Goal: Transaction & Acquisition: Purchase product/service

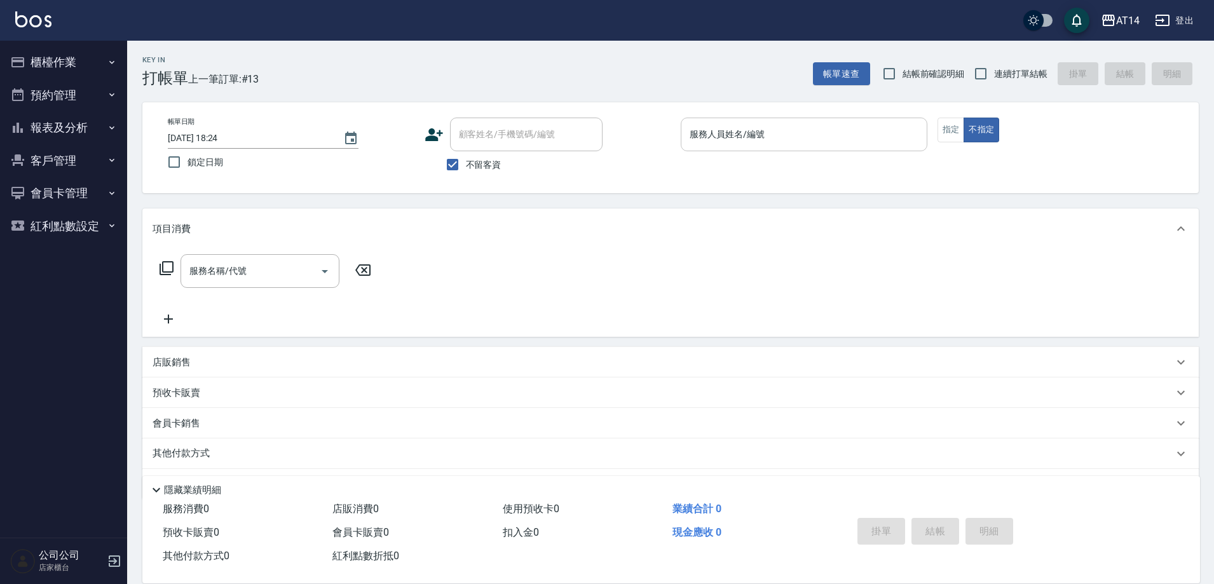
click at [762, 132] on input "服務人員姓名/編號" at bounding box center [804, 134] width 235 height 22
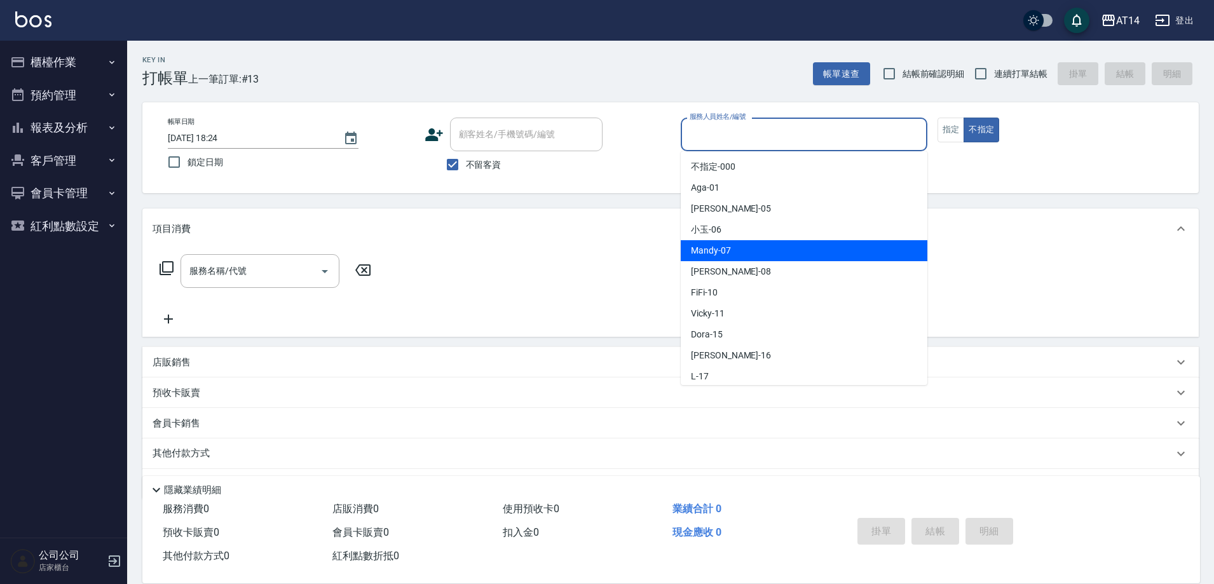
click at [724, 250] on span "Mandy -07" at bounding box center [711, 250] width 40 height 13
type input "Mandy-07"
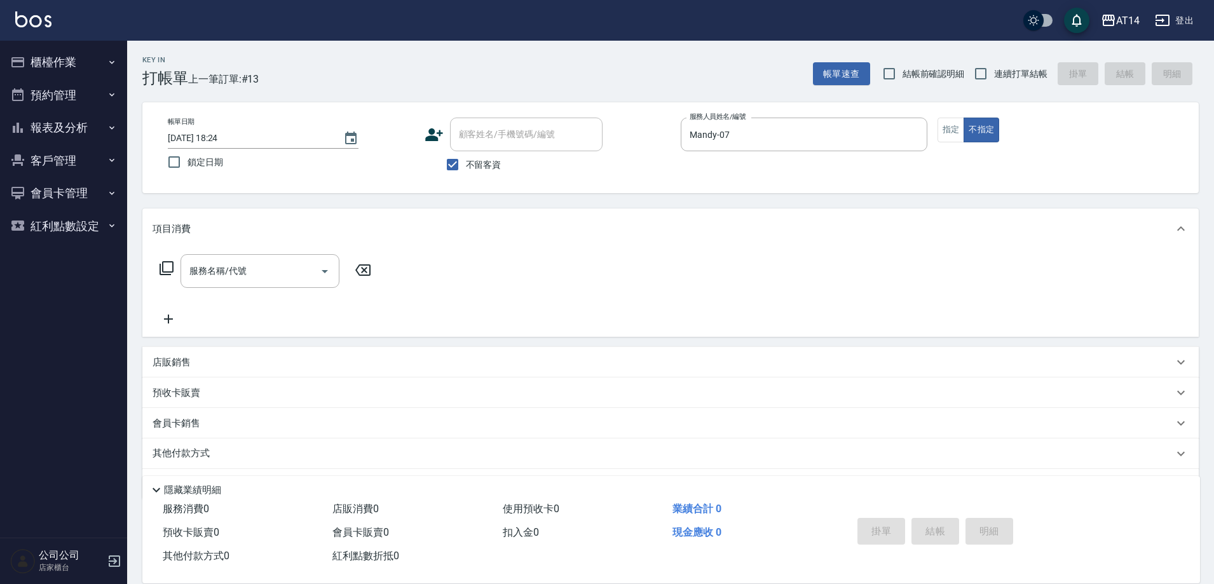
click at [196, 366] on div "店販銷售" at bounding box center [663, 362] width 1021 height 13
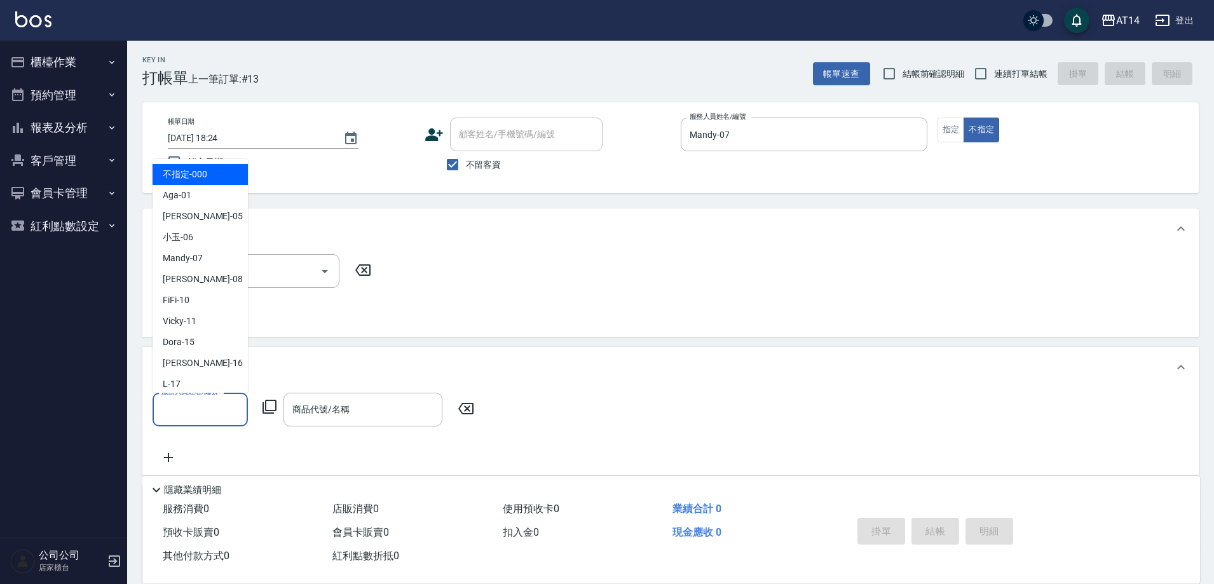
click at [192, 403] on input "服務人員姓名/編號" at bounding box center [200, 410] width 84 height 22
click at [226, 256] on div "Mandy -07" at bounding box center [200, 258] width 95 height 21
type input "Mandy-07"
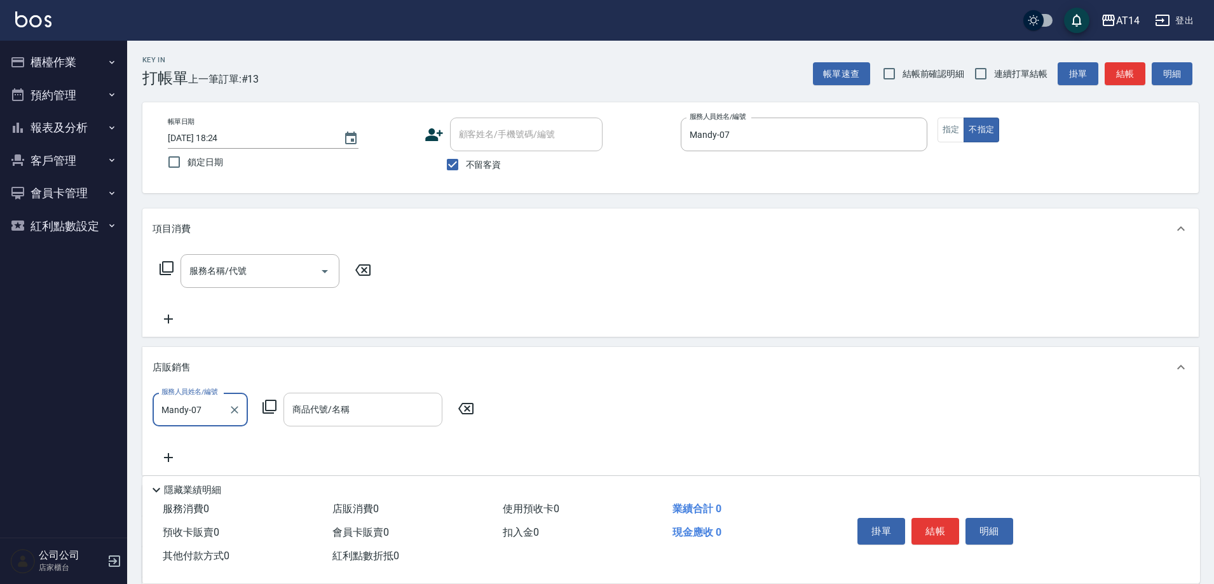
click at [353, 404] on input "商品代號/名稱" at bounding box center [362, 410] width 147 height 22
click at [271, 405] on icon at bounding box center [269, 406] width 15 height 15
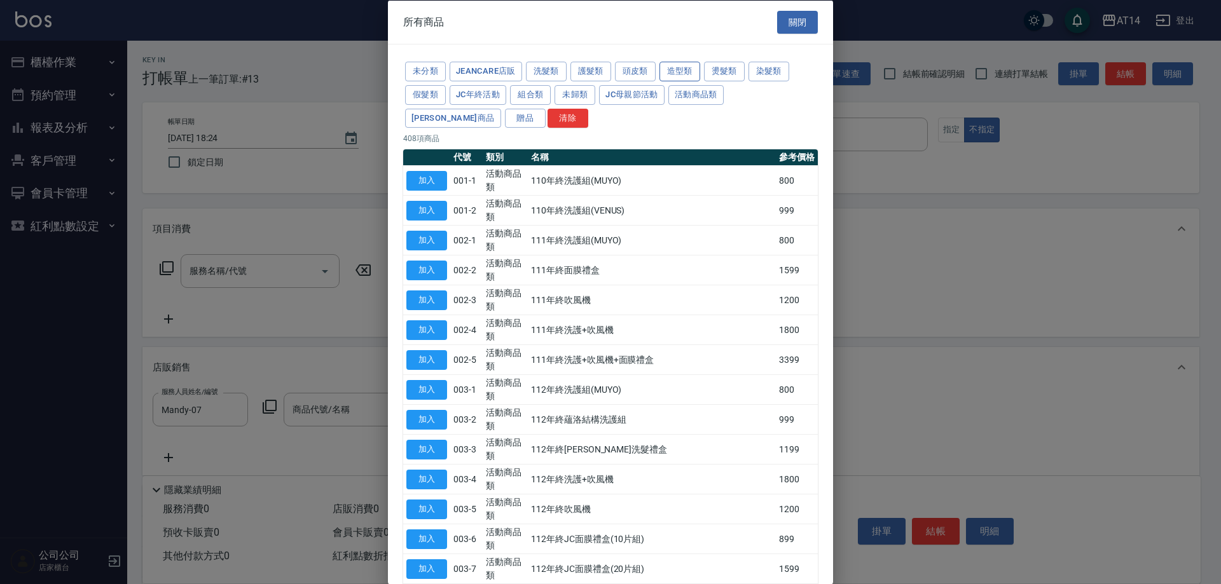
click at [681, 71] on button "造型類" at bounding box center [679, 72] width 41 height 20
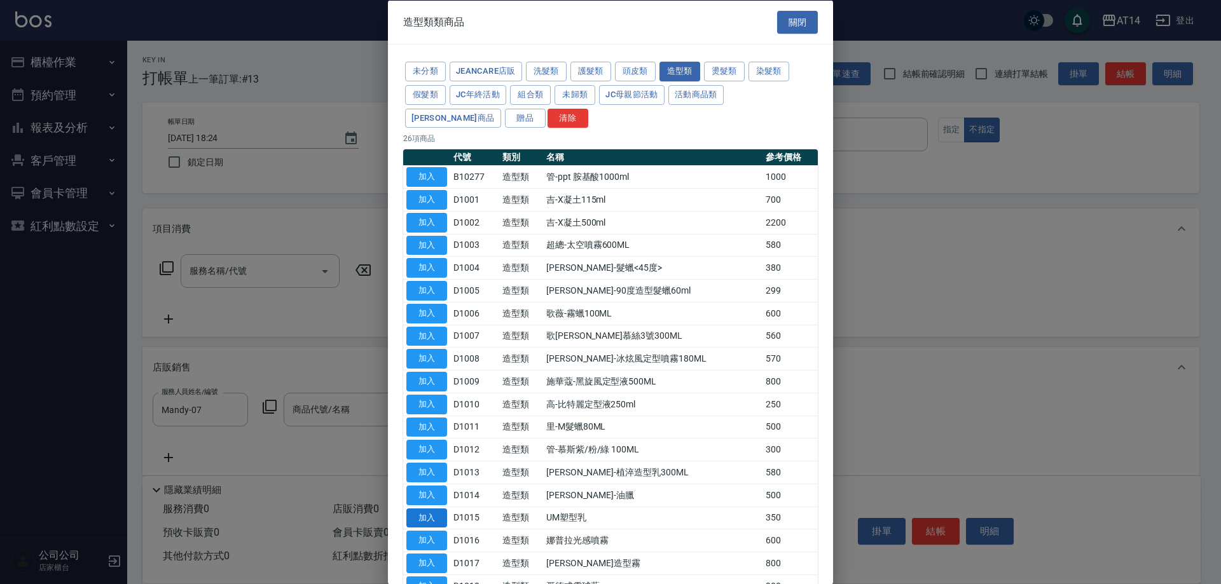
click at [416, 517] on button "加入" at bounding box center [426, 518] width 41 height 20
type input "UM塑型乳"
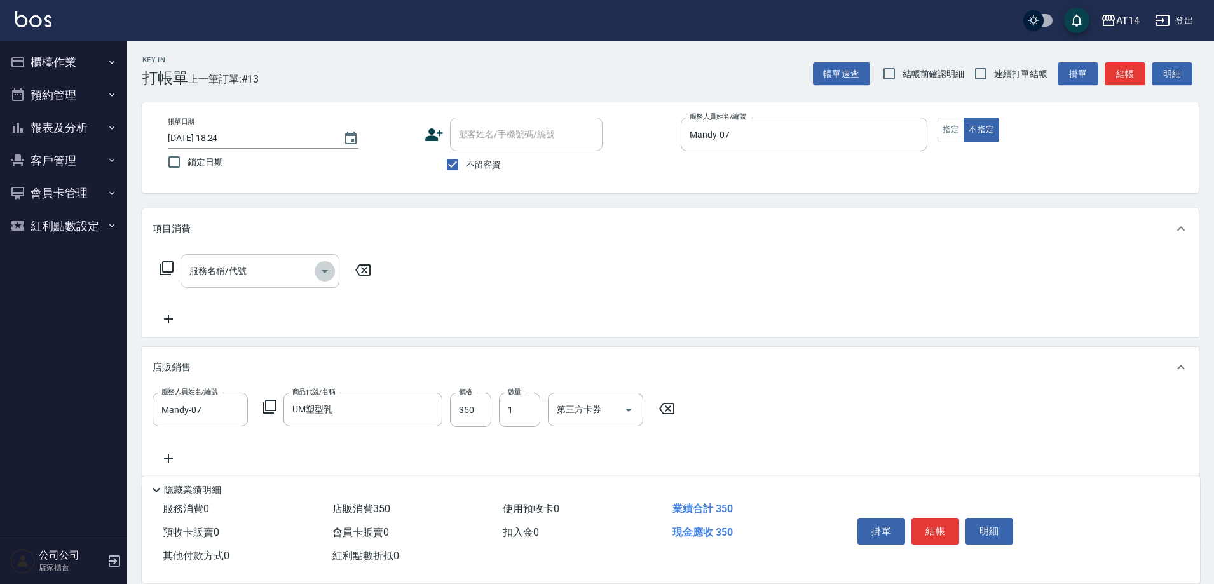
drag, startPoint x: 325, startPoint y: 266, endPoint x: 319, endPoint y: 279, distance: 14.5
click at [325, 268] on icon "Open" at bounding box center [324, 271] width 15 height 15
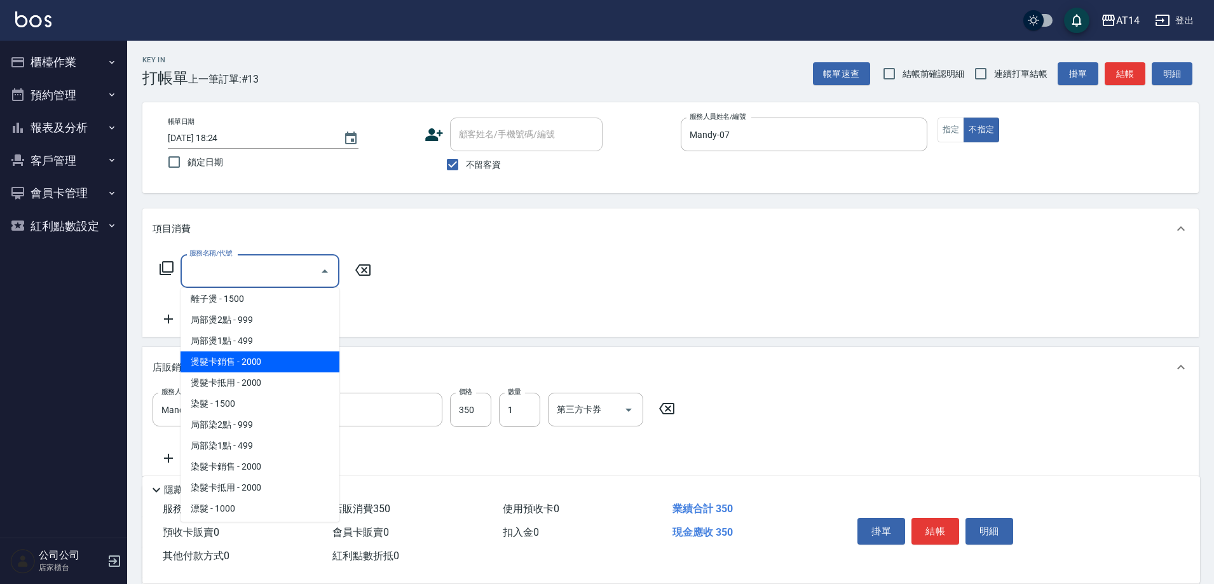
scroll to position [318, 0]
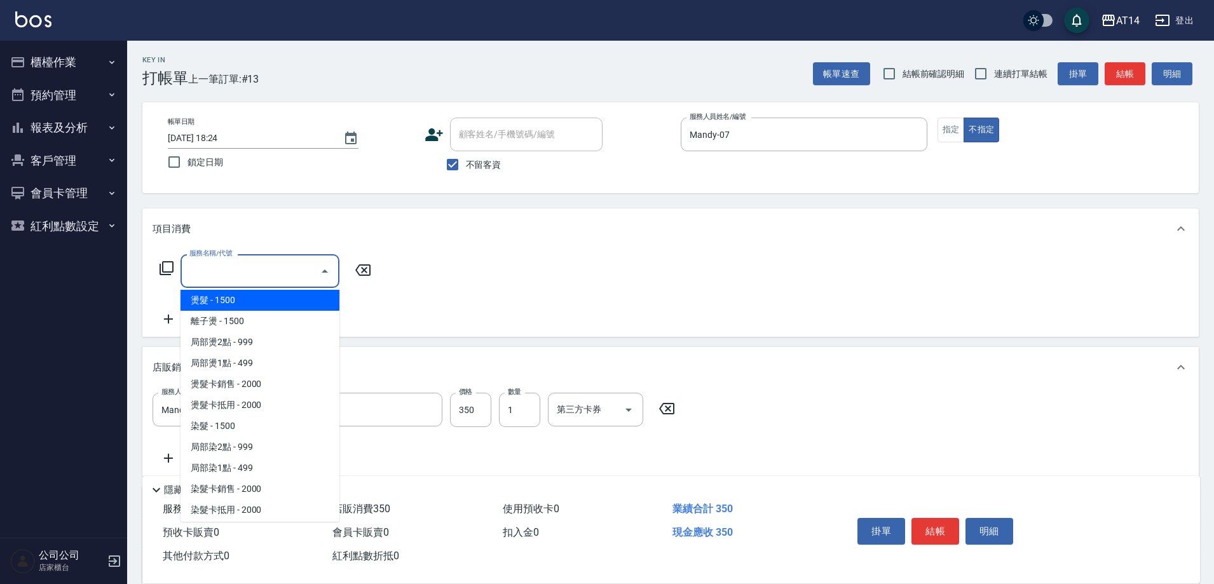
click at [233, 303] on span "燙髮 - 1500" at bounding box center [260, 300] width 159 height 21
type input "燙髮(031)"
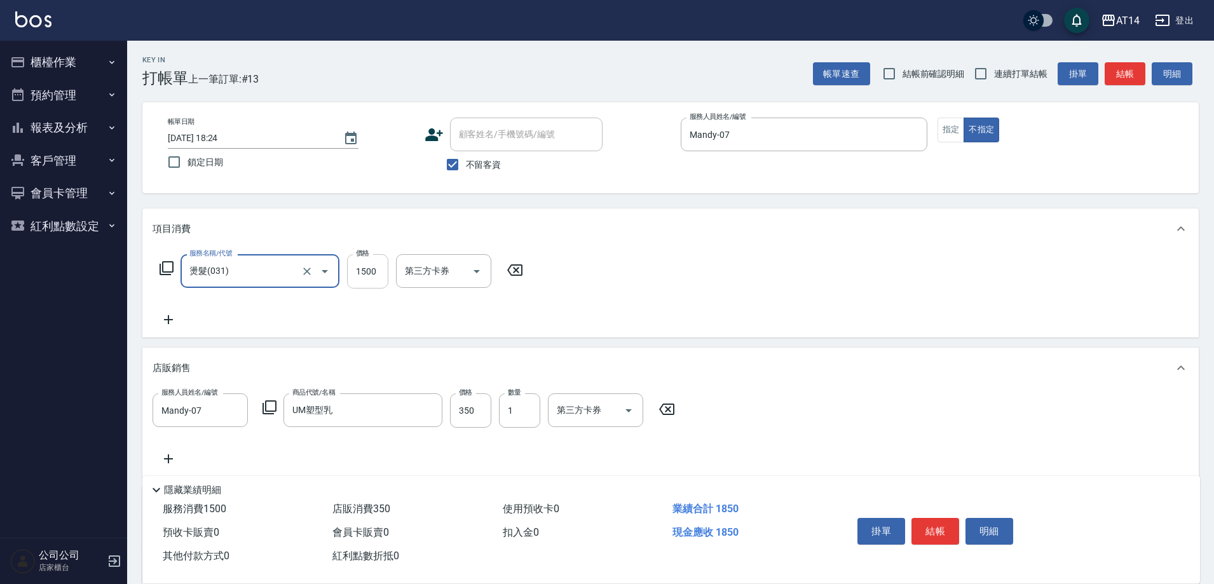
click at [357, 268] on input "1500" at bounding box center [367, 271] width 41 height 34
type input "2500"
click at [167, 317] on icon at bounding box center [169, 319] width 32 height 15
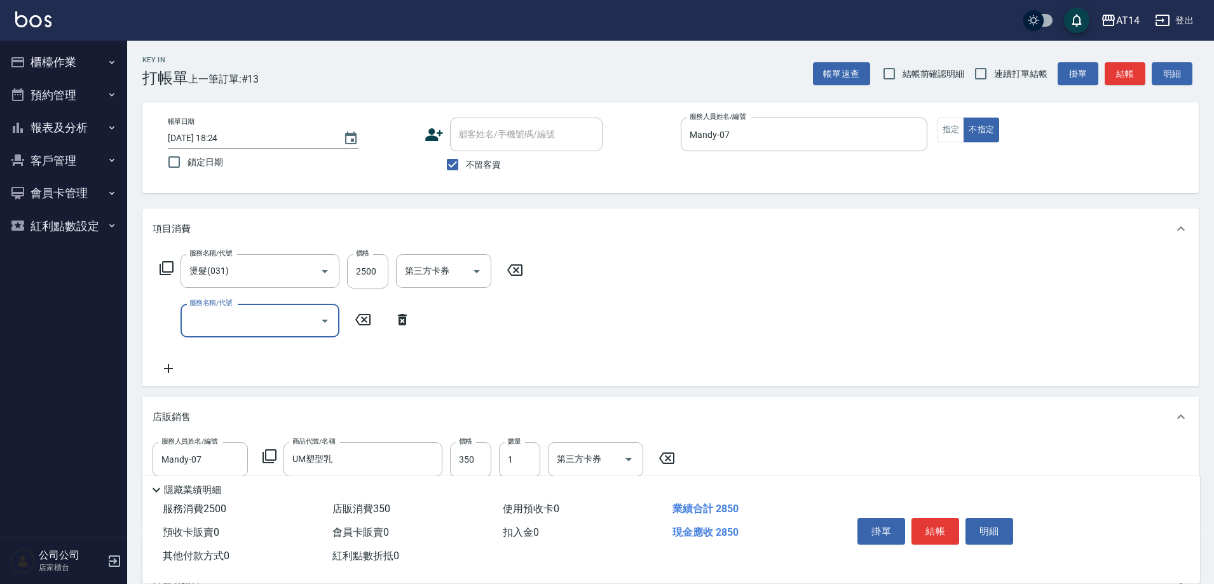
click at [196, 321] on input "服務名稱/代號" at bounding box center [250, 321] width 128 height 22
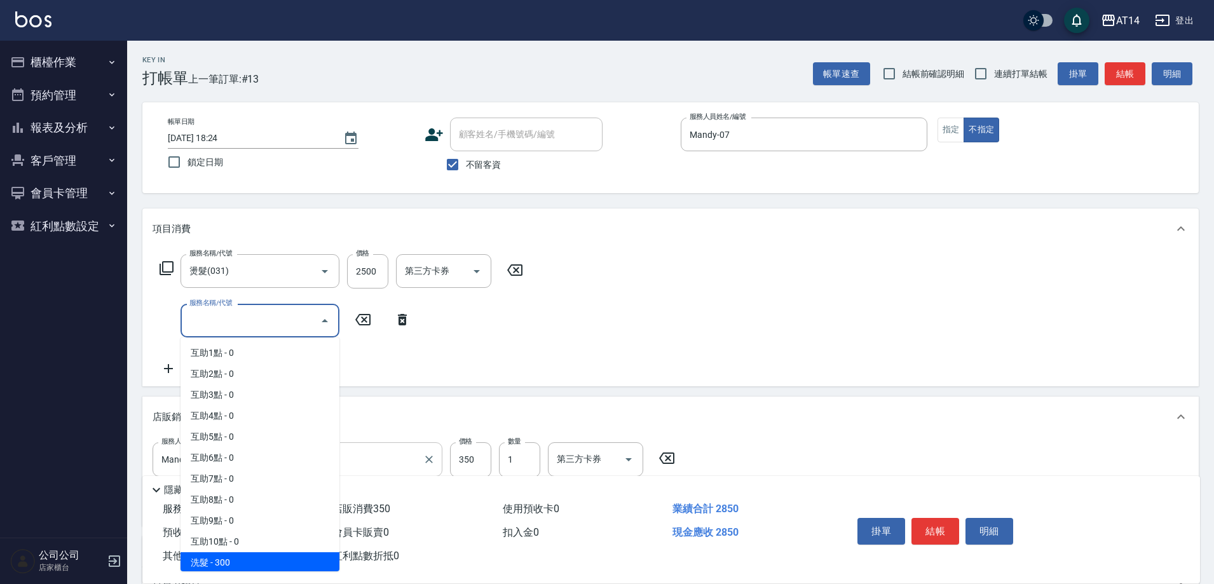
drag, startPoint x: 251, startPoint y: 560, endPoint x: 387, endPoint y: 453, distance: 172.5
click at [256, 563] on span "洗髮 - 300" at bounding box center [260, 562] width 159 height 21
type input "洗髮(011)"
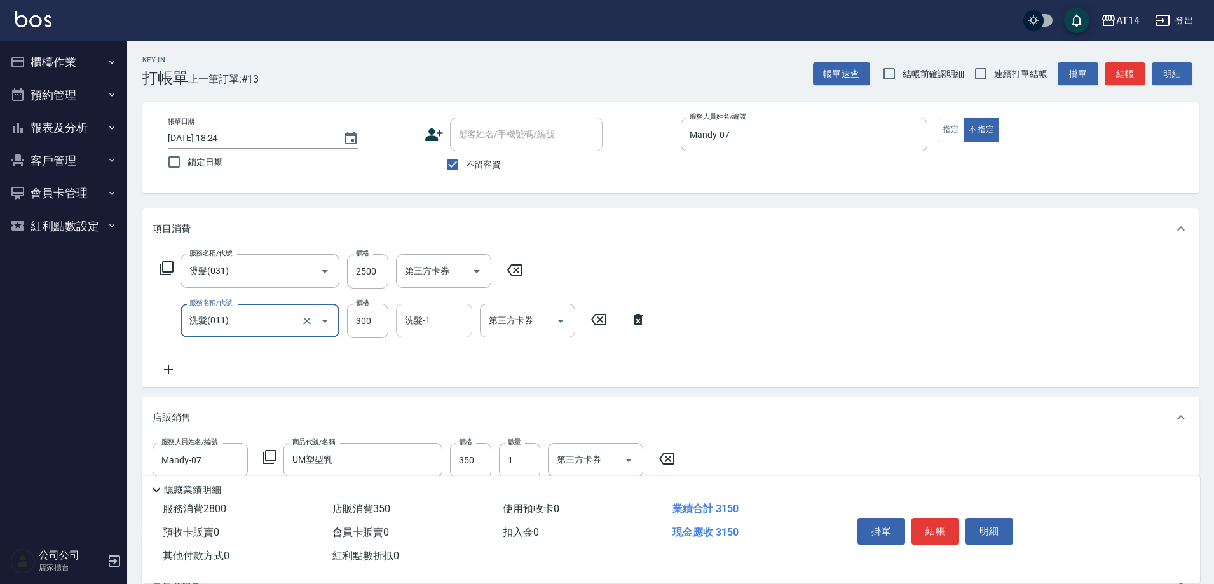
drag, startPoint x: 436, startPoint y: 317, endPoint x: 429, endPoint y: 312, distance: 8.3
click at [436, 315] on input "洗髮-1" at bounding box center [434, 321] width 65 height 22
click at [443, 346] on span "蘇逸婕 -66" at bounding box center [446, 352] width 80 height 13
type input "蘇逸婕-66"
click at [952, 525] on button "結帳" at bounding box center [936, 531] width 48 height 27
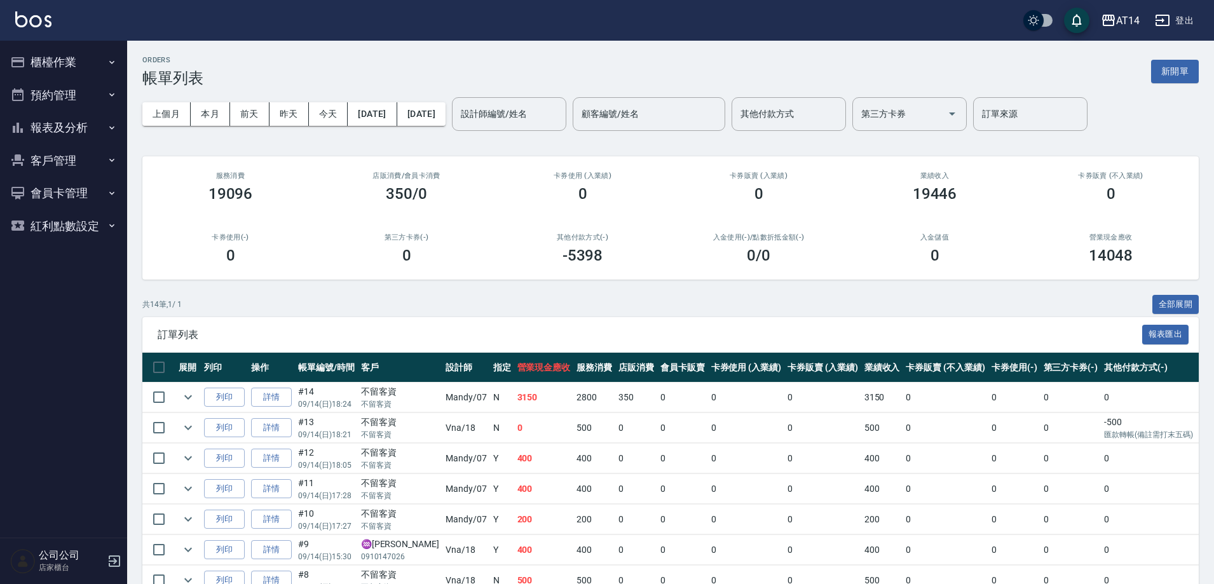
click at [65, 129] on button "報表及分析" at bounding box center [63, 127] width 117 height 33
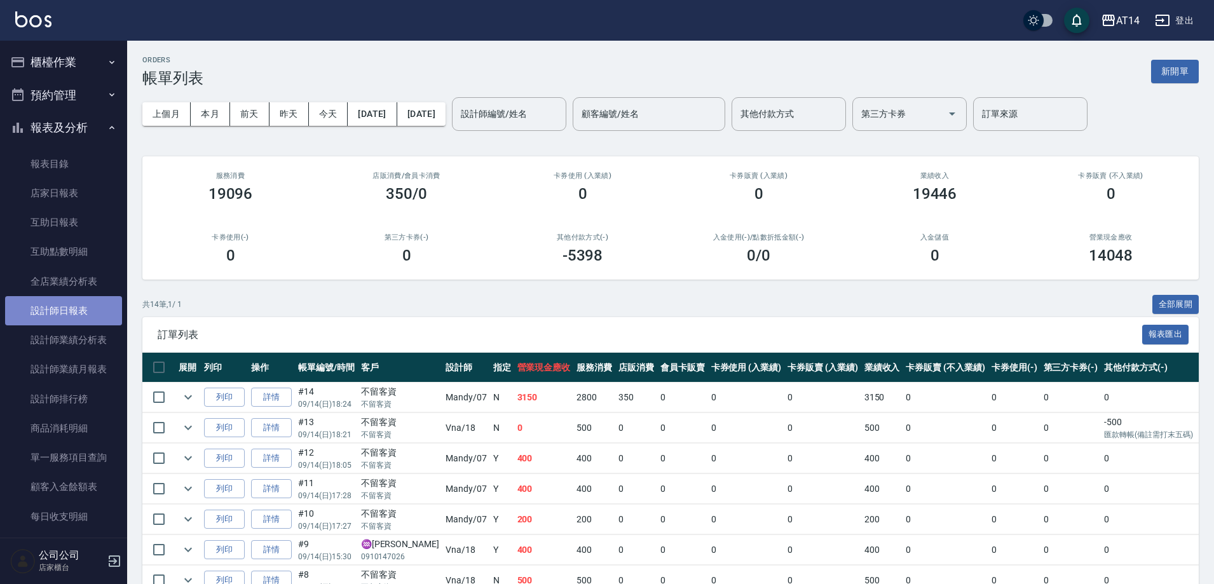
click at [65, 317] on link "設計師日報表" at bounding box center [63, 310] width 117 height 29
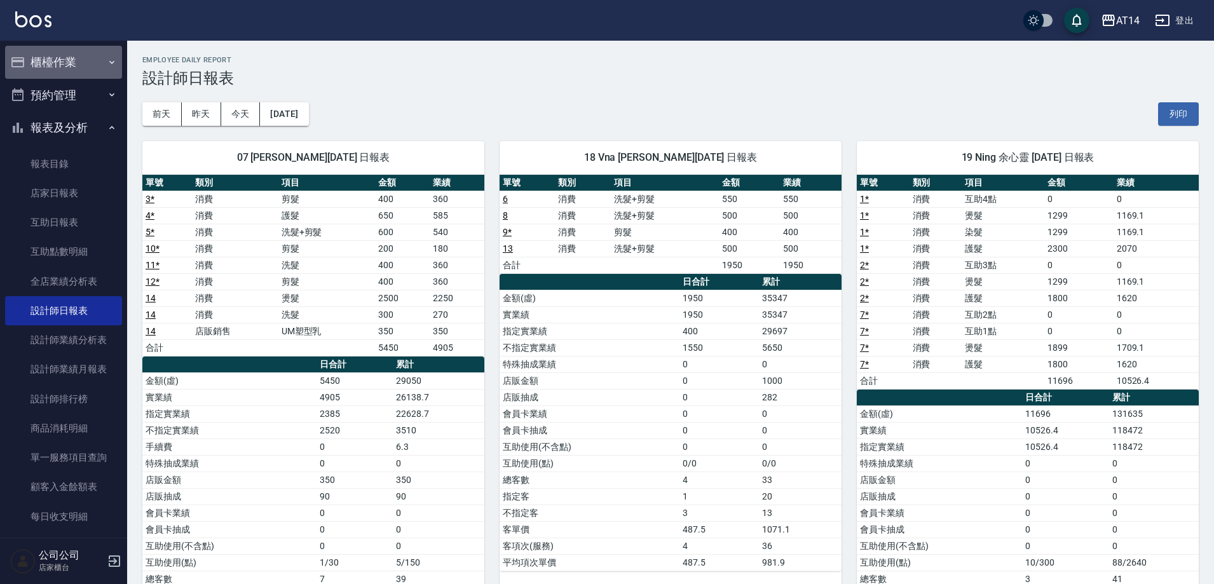
click at [65, 60] on button "櫃檯作業" at bounding box center [63, 62] width 117 height 33
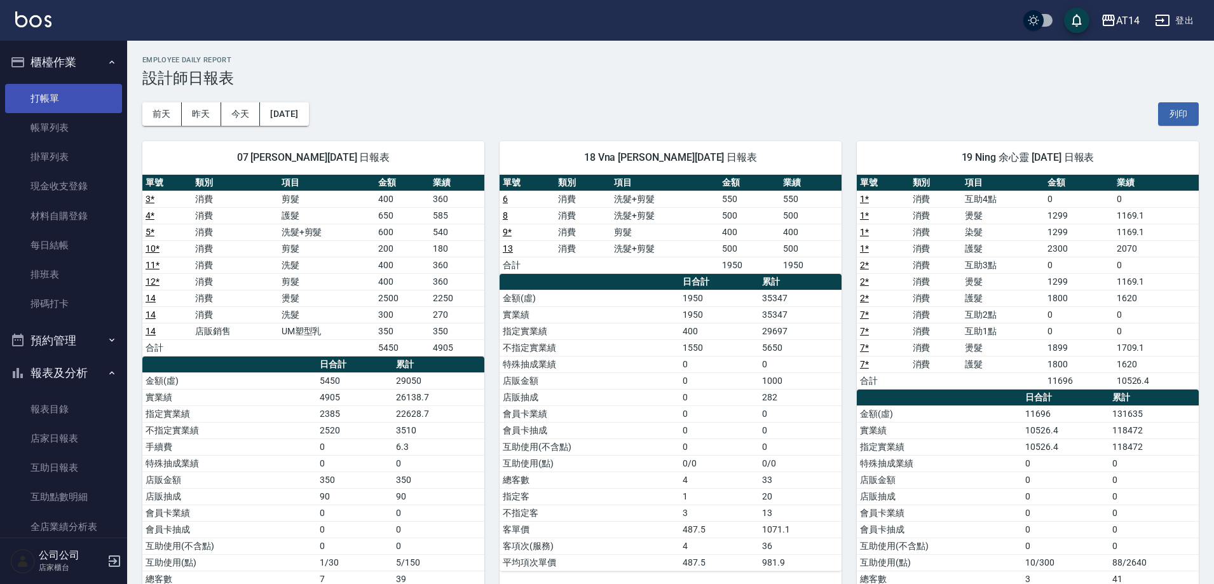
click at [55, 104] on link "打帳單" at bounding box center [63, 98] width 117 height 29
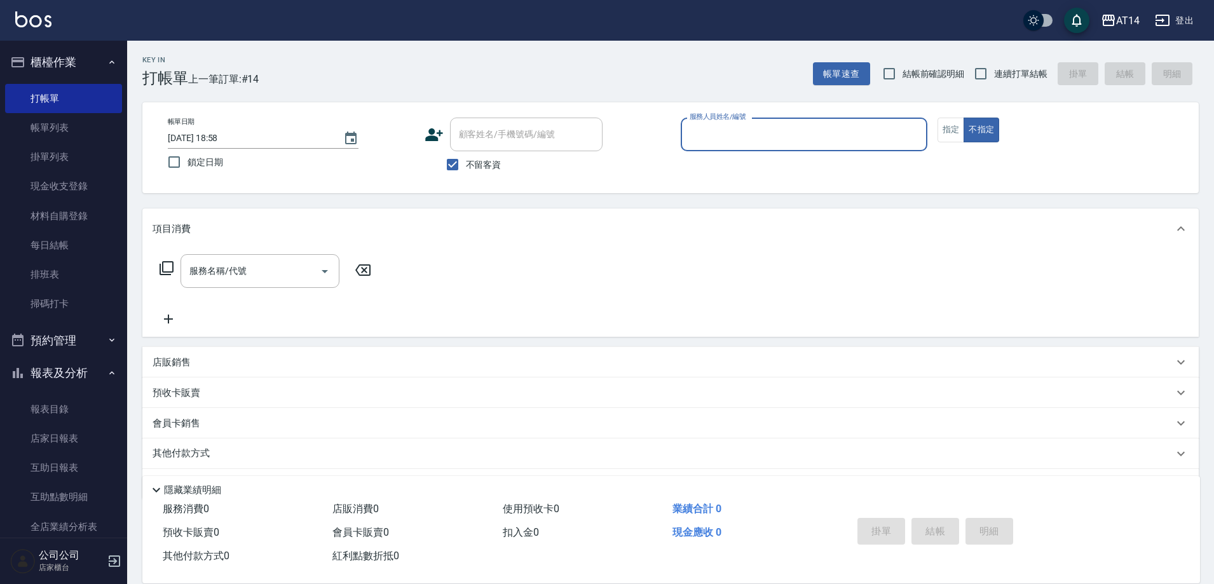
click at [64, 345] on button "預約管理" at bounding box center [63, 340] width 117 height 33
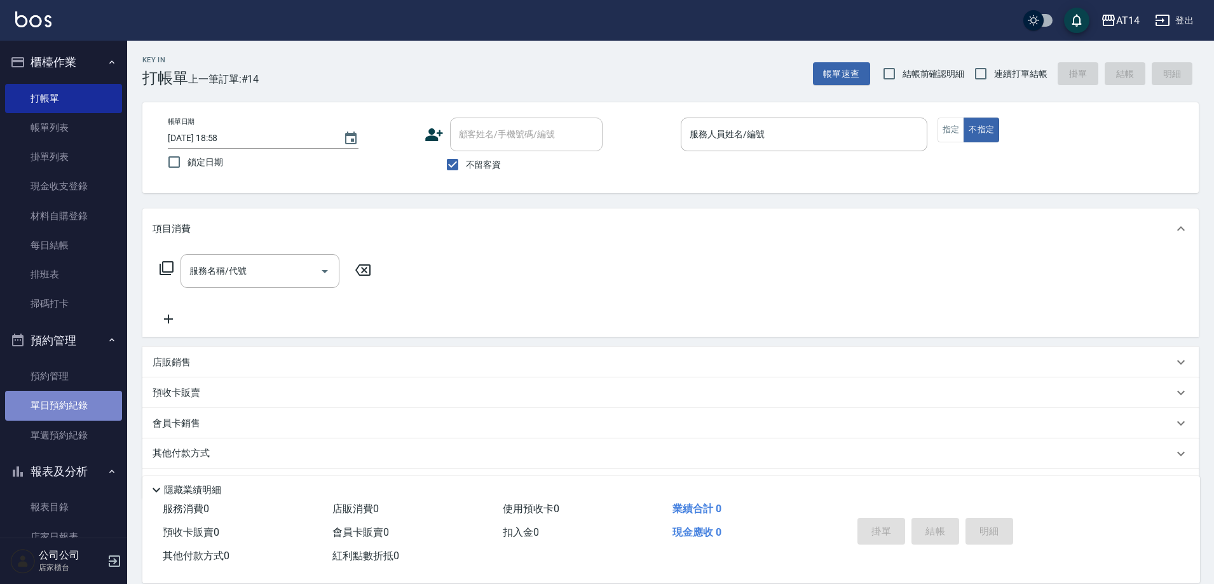
click at [72, 408] on link "單日預約紀錄" at bounding box center [63, 405] width 117 height 29
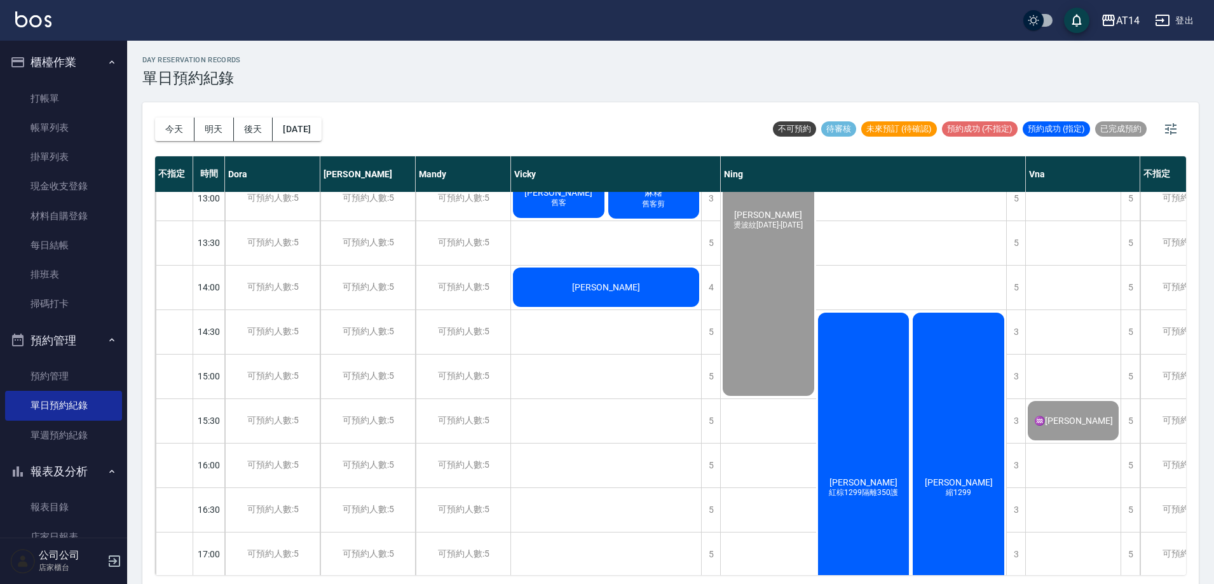
scroll to position [254, 0]
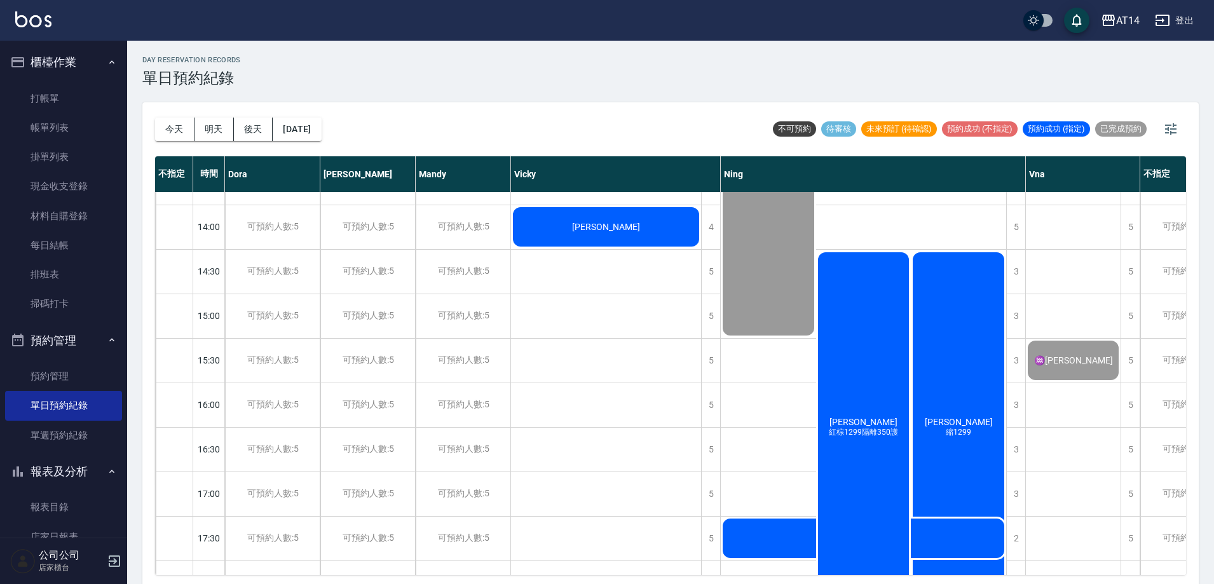
click at [855, 460] on div "溫佩蓉 紅棕1299隔離350護" at bounding box center [863, 427] width 95 height 355
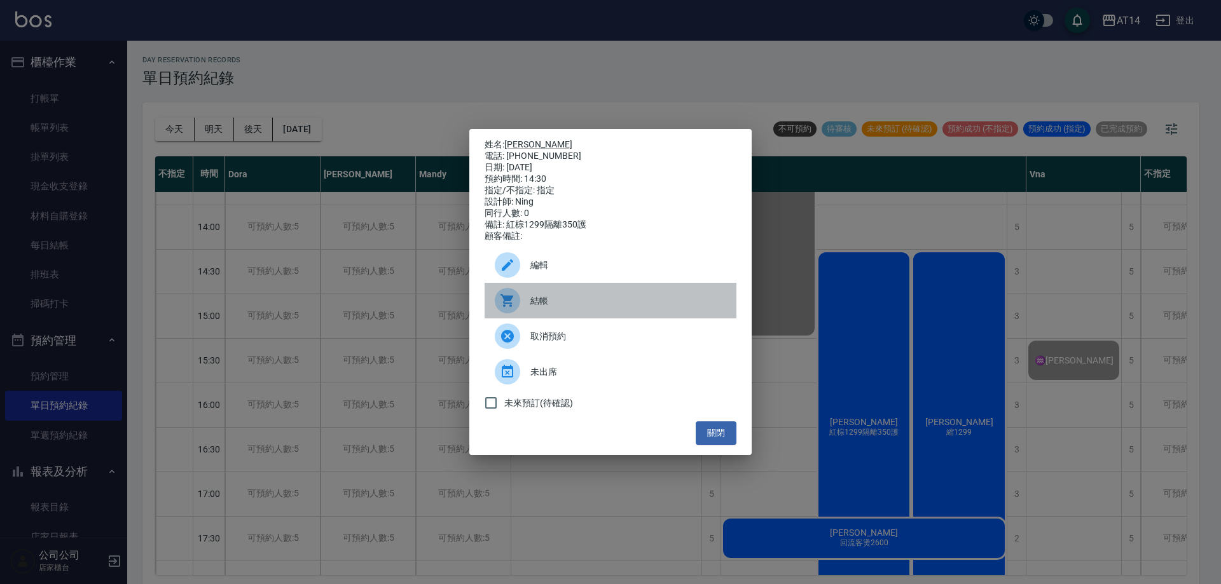
click at [617, 306] on span "結帳" at bounding box center [628, 300] width 196 height 13
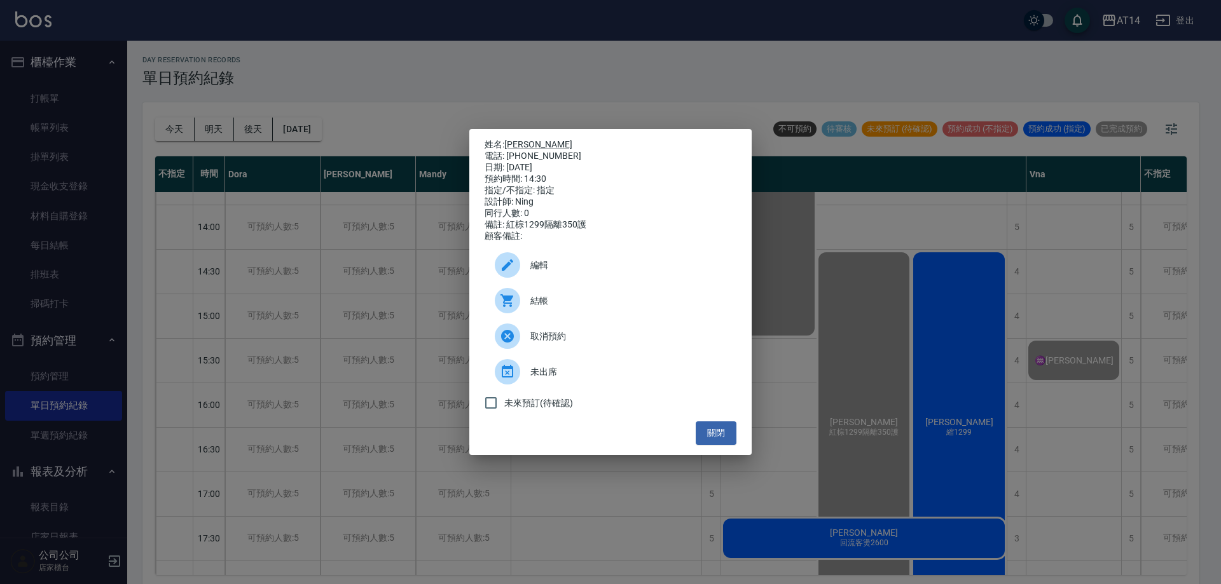
drag, startPoint x: 732, startPoint y: 440, endPoint x: 749, endPoint y: 439, distance: 17.2
click at [730, 440] on button "關閉" at bounding box center [715, 433] width 41 height 24
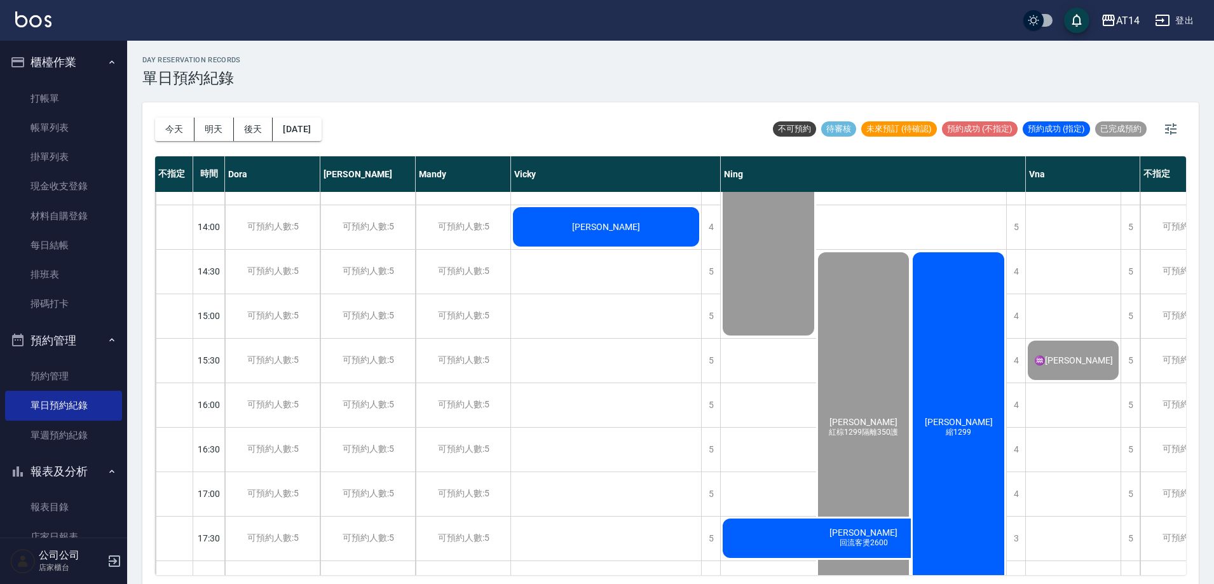
click at [957, 441] on div "許祐禎 縮1299" at bounding box center [958, 427] width 95 height 355
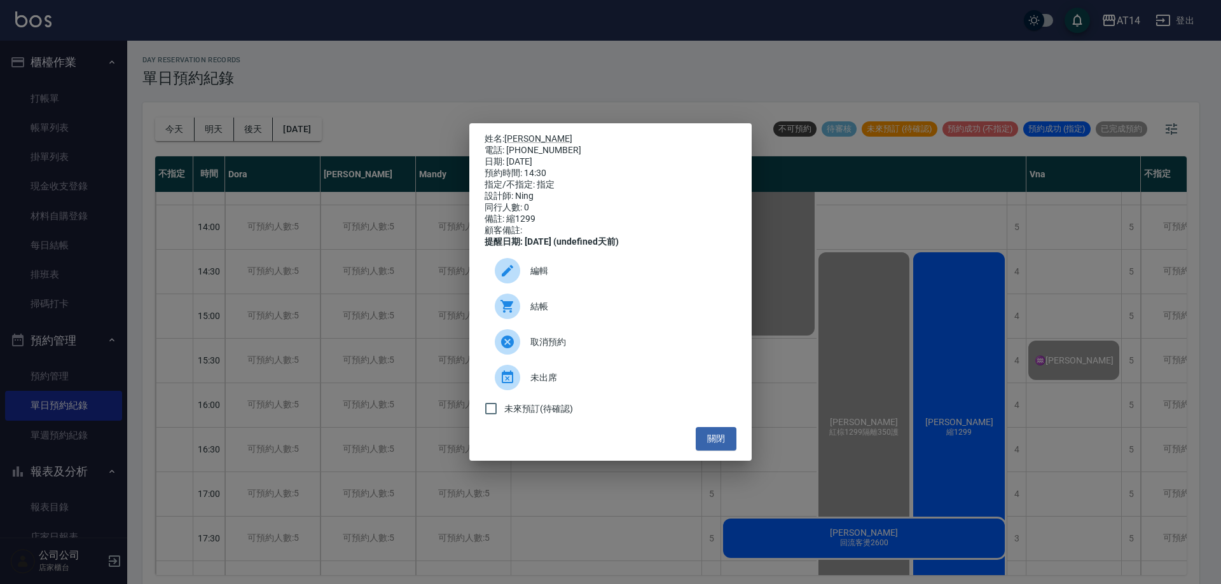
click at [612, 312] on span "結帳" at bounding box center [628, 306] width 196 height 13
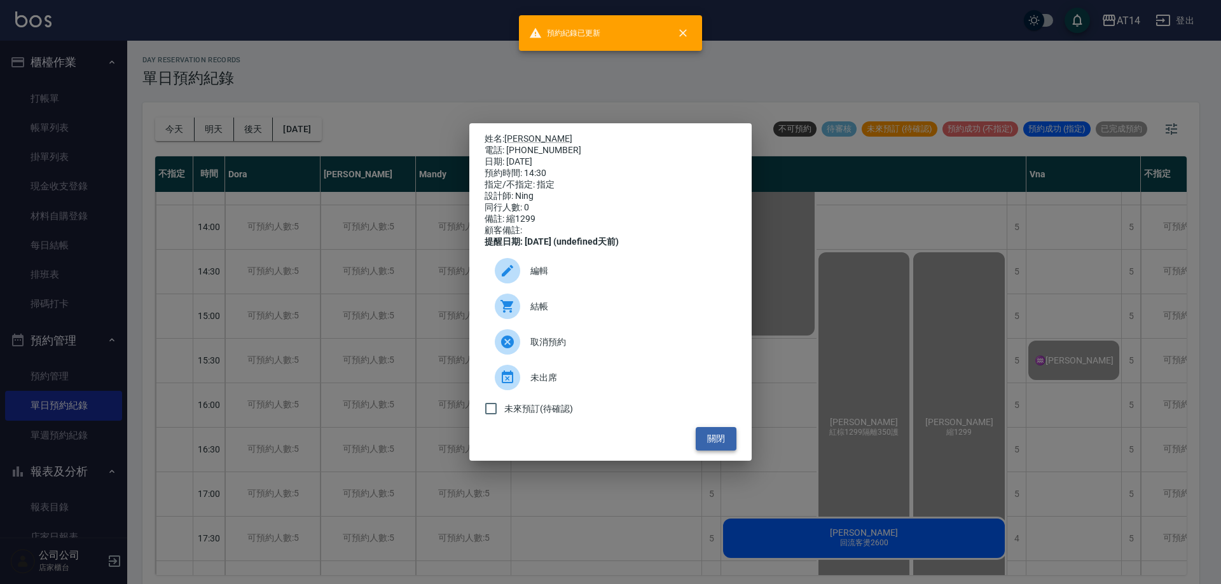
click at [709, 444] on button "關閉" at bounding box center [715, 439] width 41 height 24
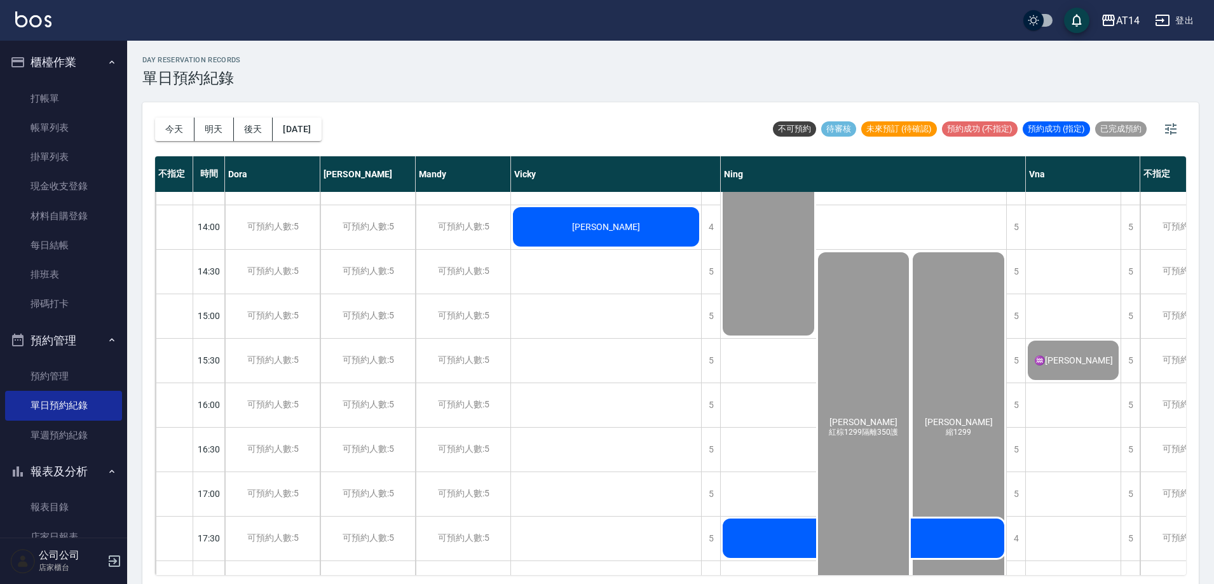
click at [873, 545] on div "溫佩蓉 紅棕1299隔離350護" at bounding box center [863, 427] width 95 height 355
click at [993, 532] on div "毛聖媞 回流客燙2600" at bounding box center [863, 538] width 285 height 43
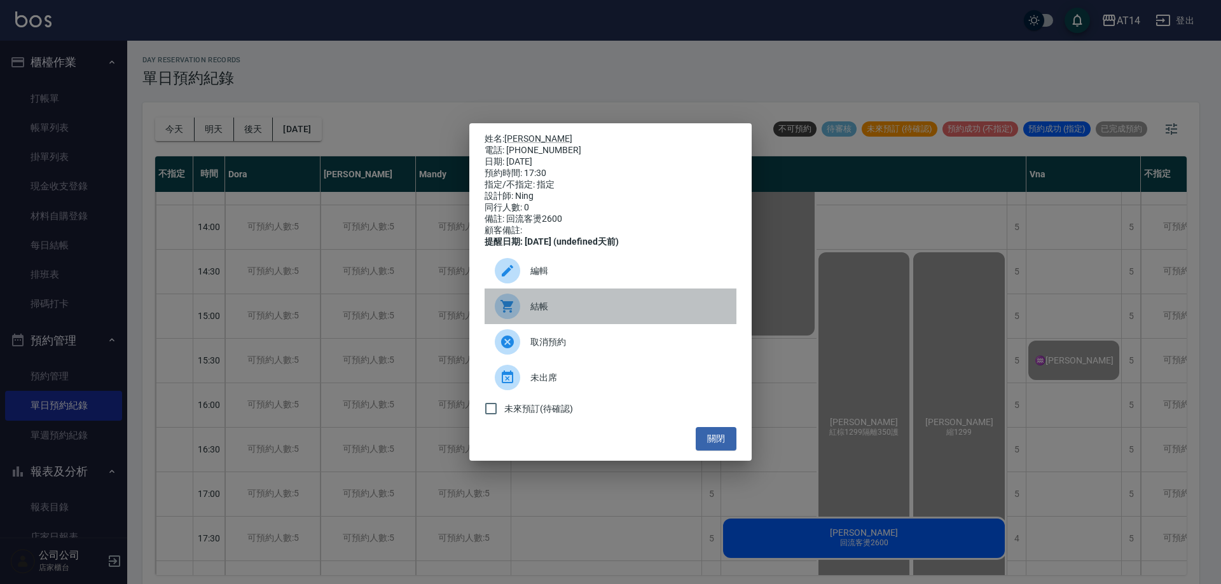
click at [559, 306] on span "結帳" at bounding box center [628, 306] width 196 height 13
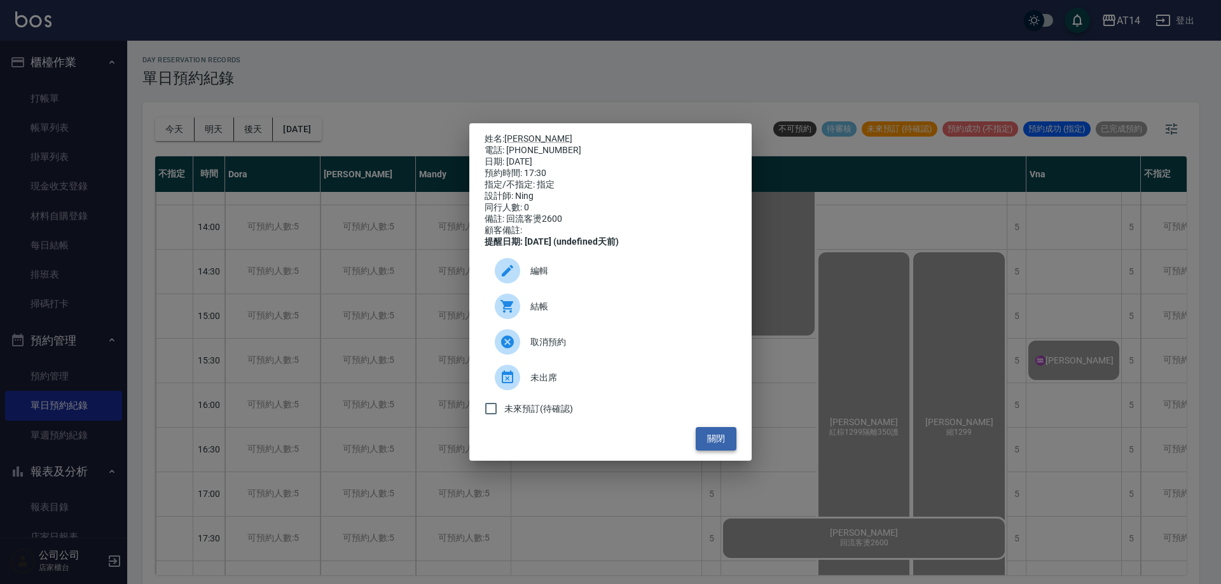
click at [718, 444] on button "關閉" at bounding box center [715, 439] width 41 height 24
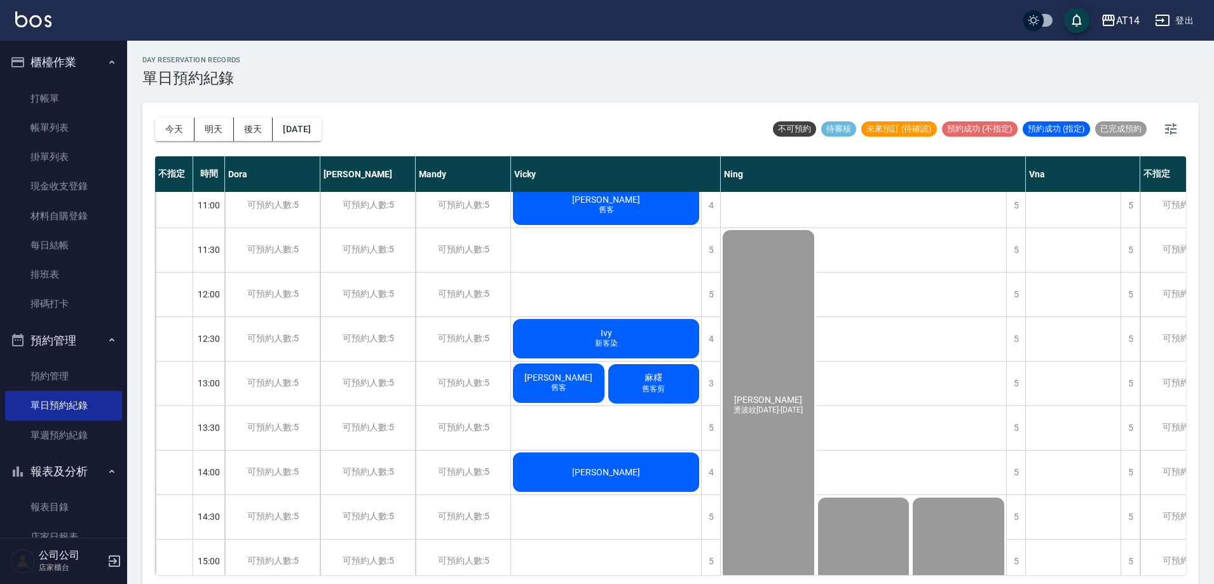
scroll to position [0, 0]
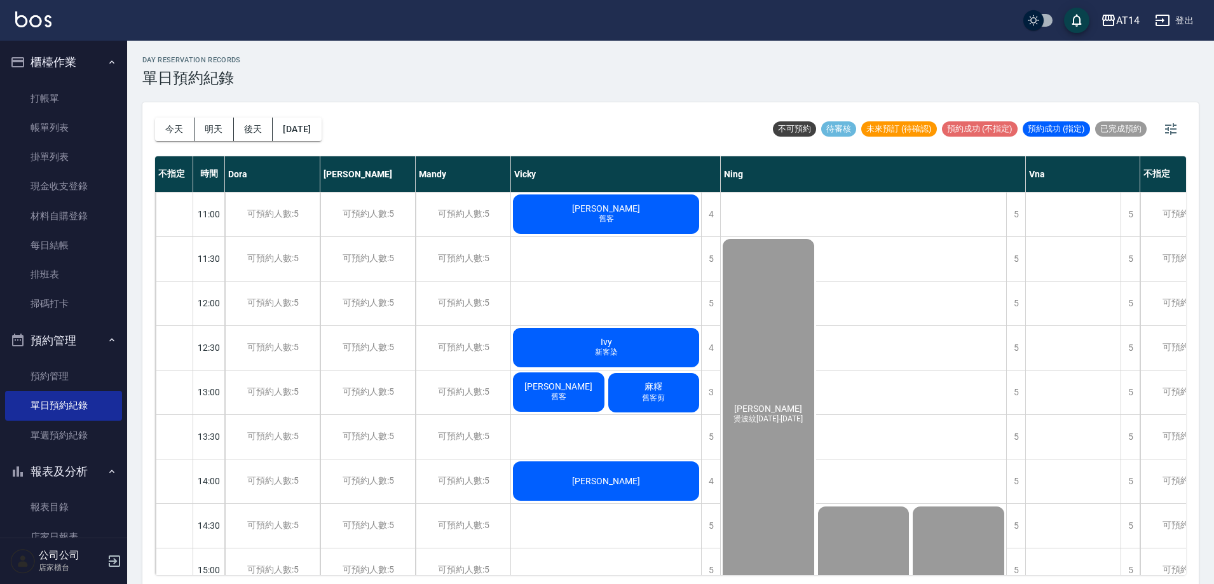
click at [633, 346] on div "Ivy 新客染" at bounding box center [606, 347] width 190 height 43
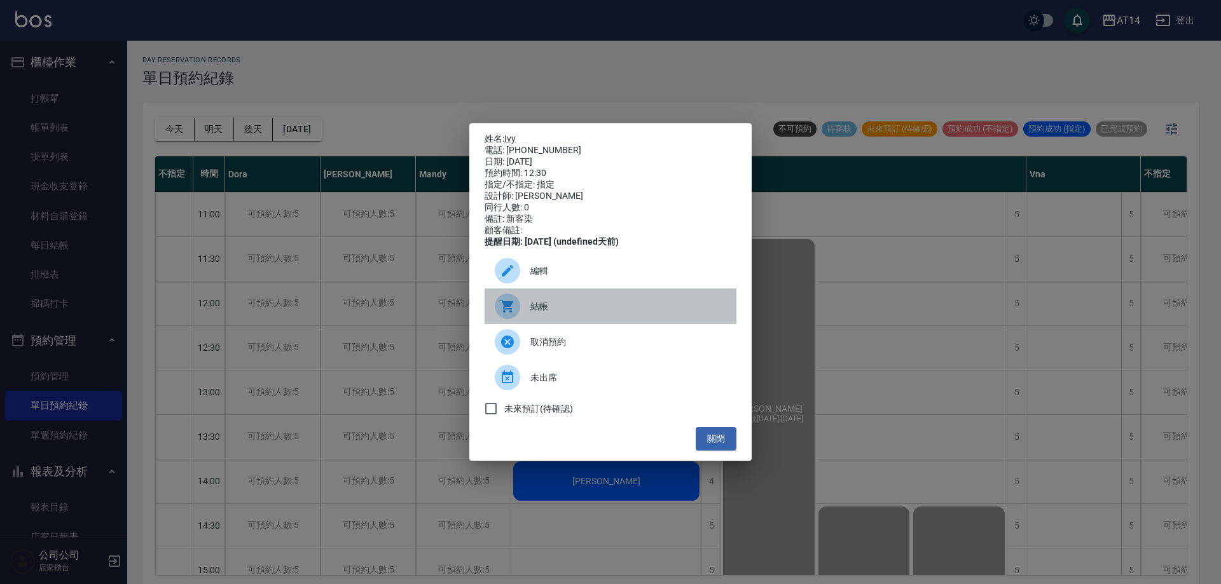
click at [608, 313] on span "結帳" at bounding box center [628, 306] width 196 height 13
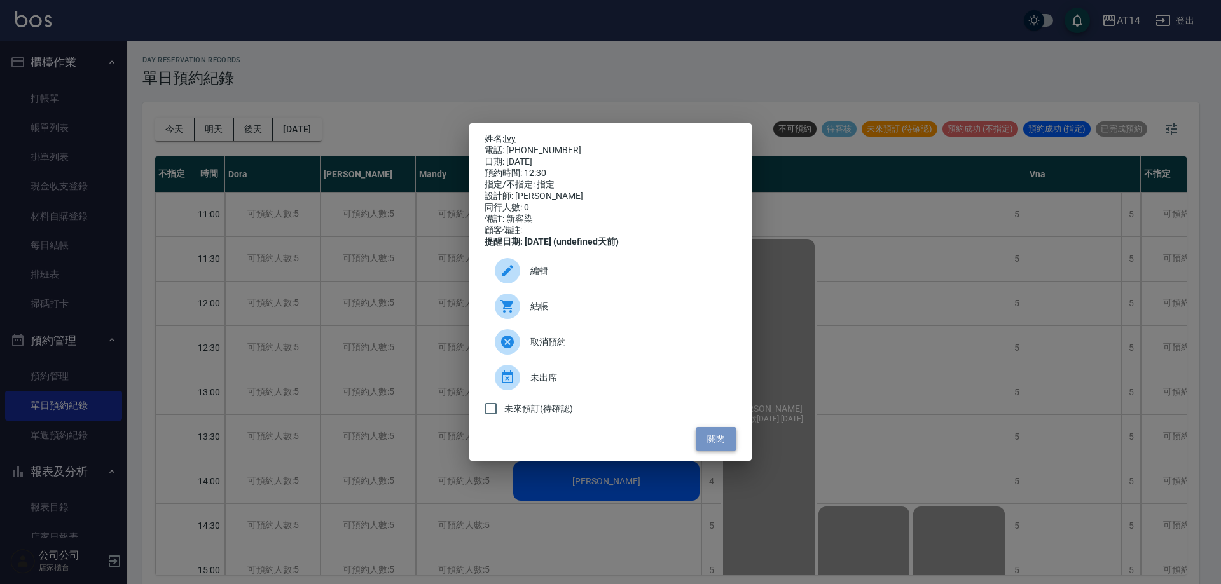
click at [715, 439] on button "關閉" at bounding box center [715, 439] width 41 height 24
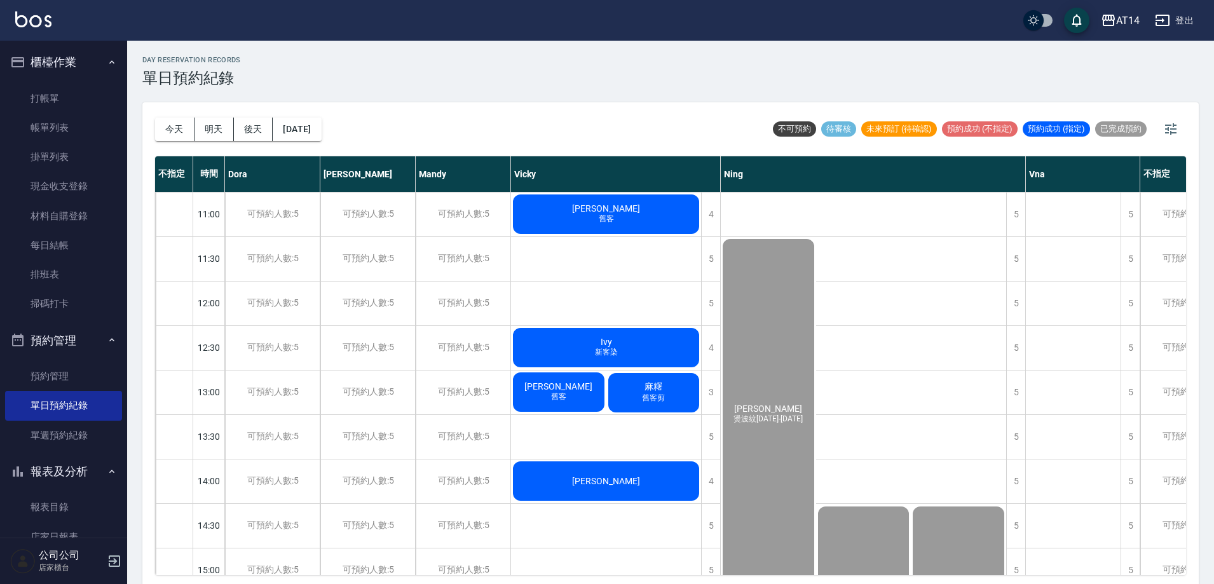
click at [572, 392] on span "[PERSON_NAME]" at bounding box center [558, 386] width 73 height 10
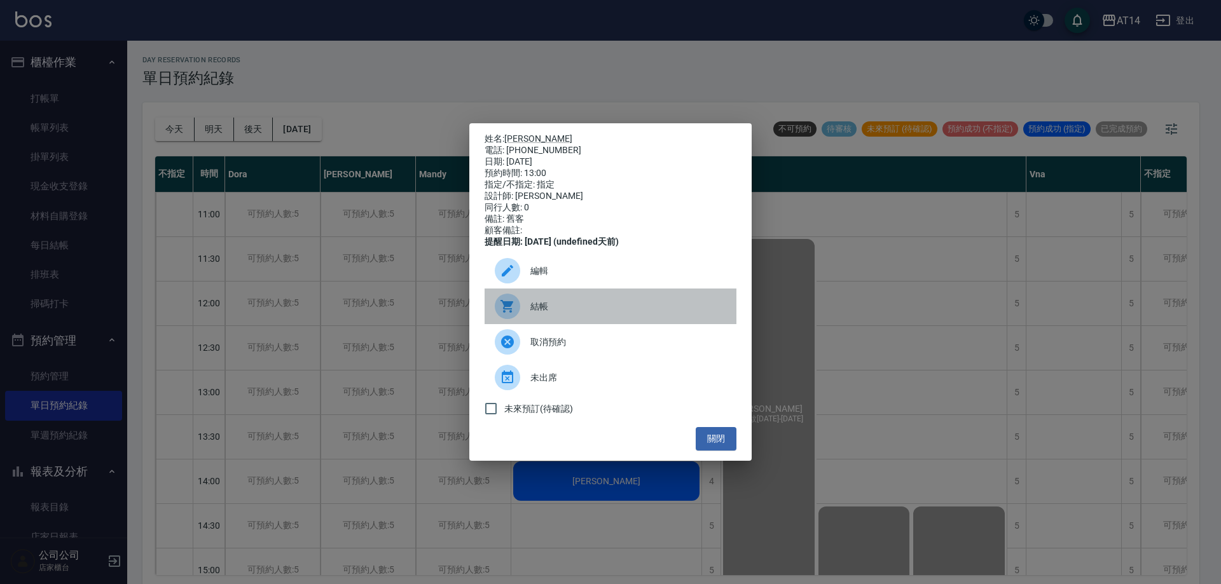
click at [602, 320] on div "結帳" at bounding box center [610, 307] width 252 height 36
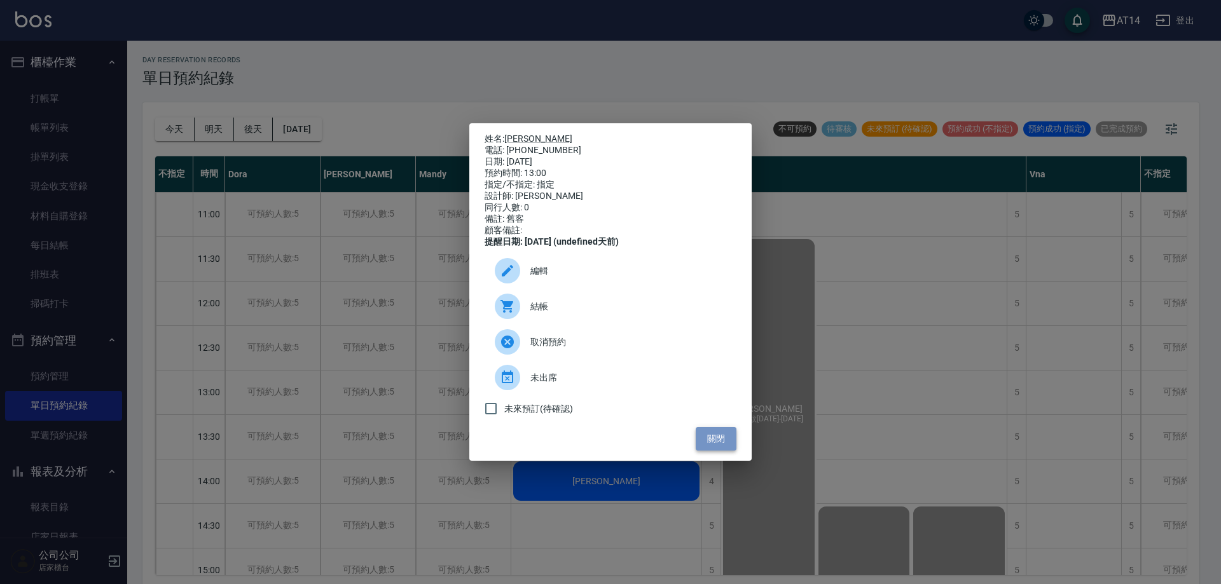
click at [718, 448] on button "關閉" at bounding box center [715, 439] width 41 height 24
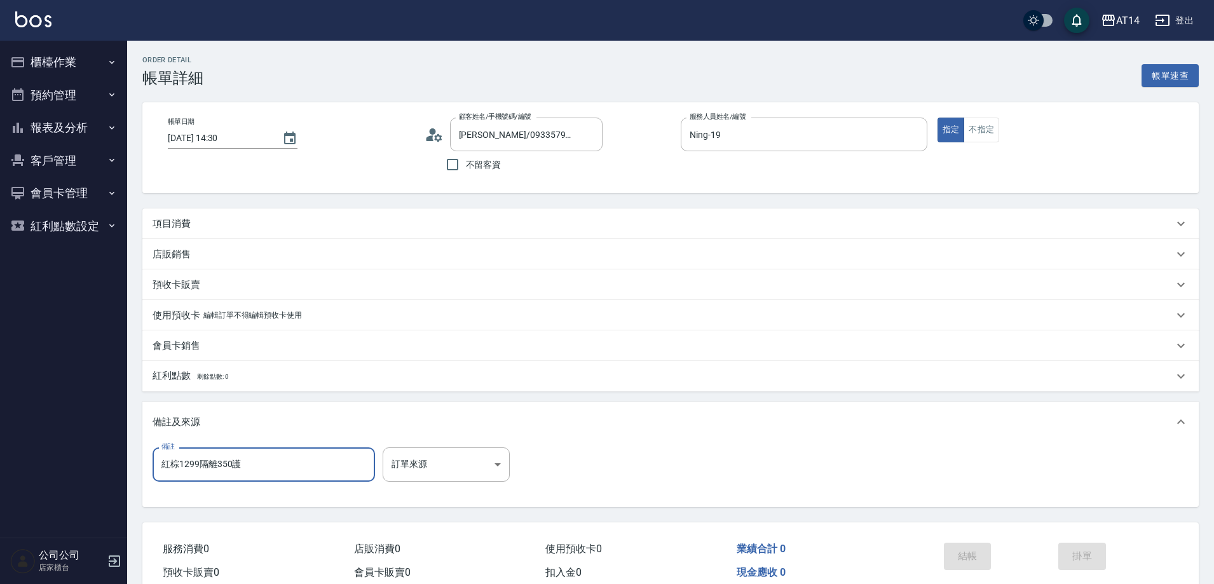
drag, startPoint x: 299, startPoint y: 474, endPoint x: 48, endPoint y: 489, distance: 252.2
click at [56, 489] on div "AT14 登出 櫃檯作業 打帳單 帳單列表 掛單列表 現金收支登錄 材料自購登錄 每日結帳 排班表 掃碼打卡 預約管理 預約管理 單日預約紀錄 單週預約紀錄 …" at bounding box center [607, 319] width 1214 height 639
type input "五碼99369"
click at [479, 449] on body "AT14 登出 櫃檯作業 打帳單 帳單列表 掛單列表 現金收支登錄 材料自購登錄 每日結帳 排班表 掃碼打卡 預約管理 預約管理 單日預約紀錄 單週預約紀錄 …" at bounding box center [607, 319] width 1214 height 639
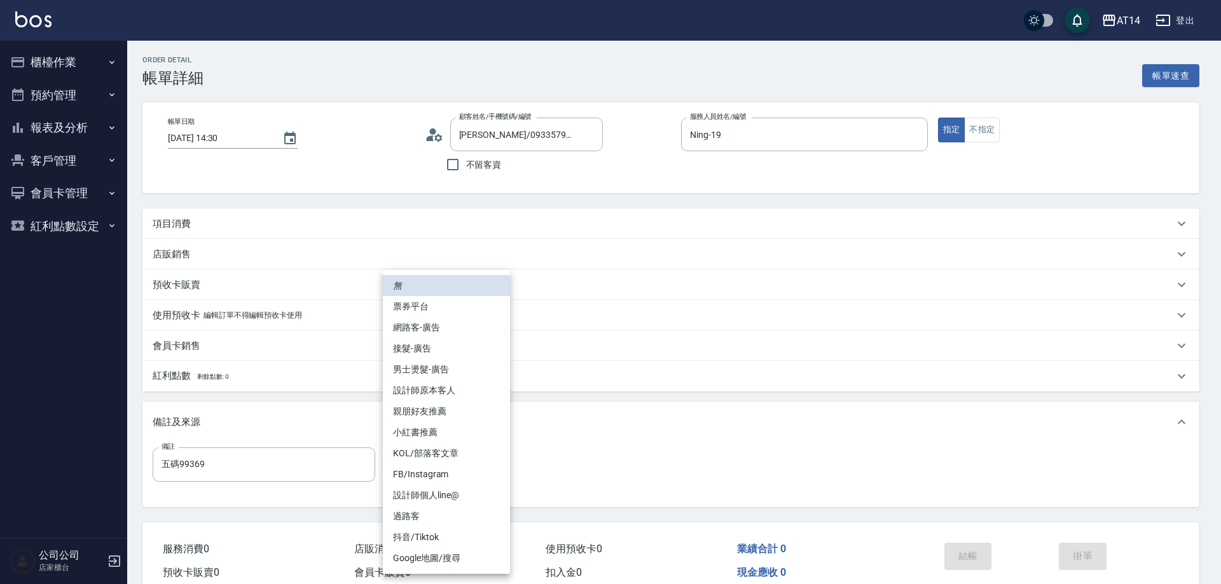
click at [467, 326] on li "網路客-廣告" at bounding box center [446, 327] width 127 height 21
type input "網路客-廣告"
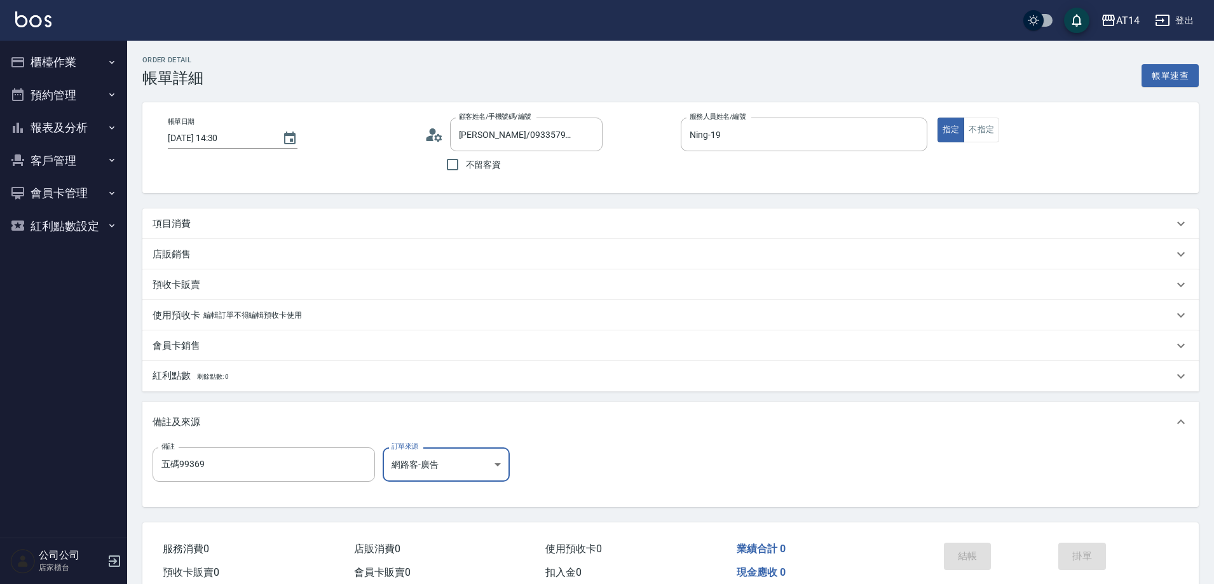
click at [233, 231] on div "項目消費" at bounding box center [670, 224] width 1057 height 31
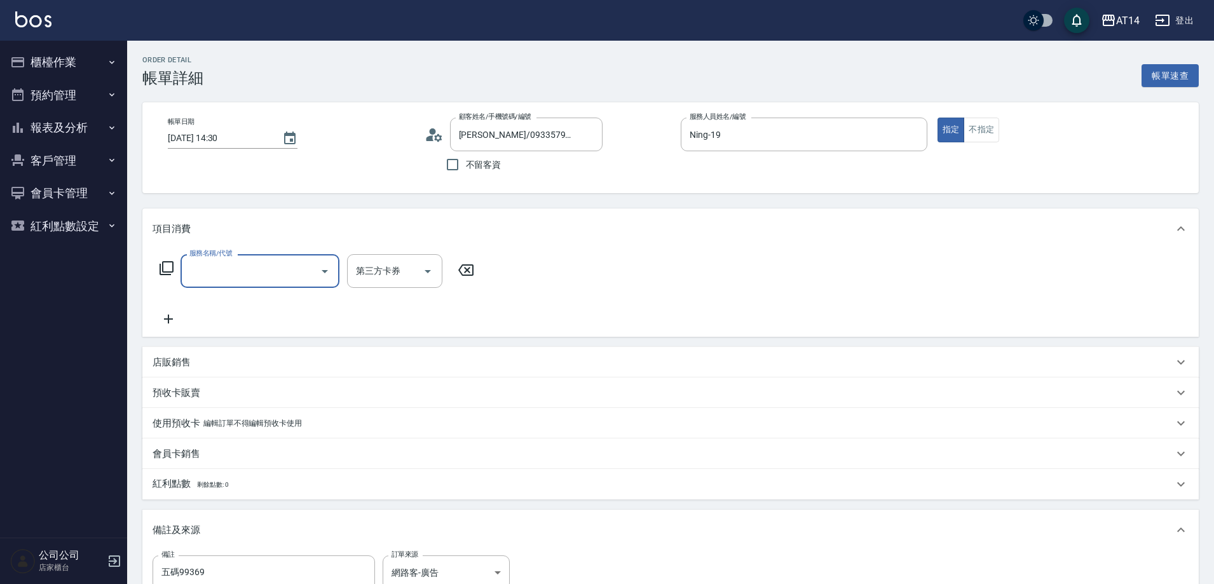
click at [226, 254] on label "服務名稱/代號" at bounding box center [210, 254] width 43 height 10
click at [226, 260] on input "服務名稱/代號" at bounding box center [250, 271] width 128 height 22
click at [228, 259] on div "服務名稱/代號" at bounding box center [260, 271] width 159 height 34
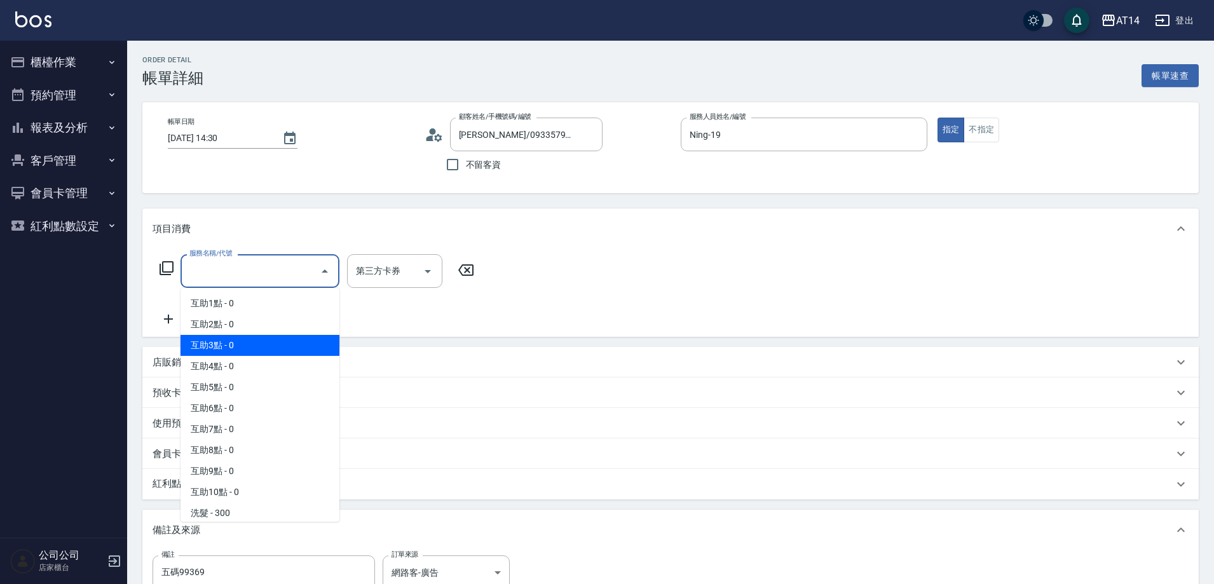
click at [246, 336] on span "互助3點 - 0" at bounding box center [260, 345] width 159 height 21
type input "互助3點(003)"
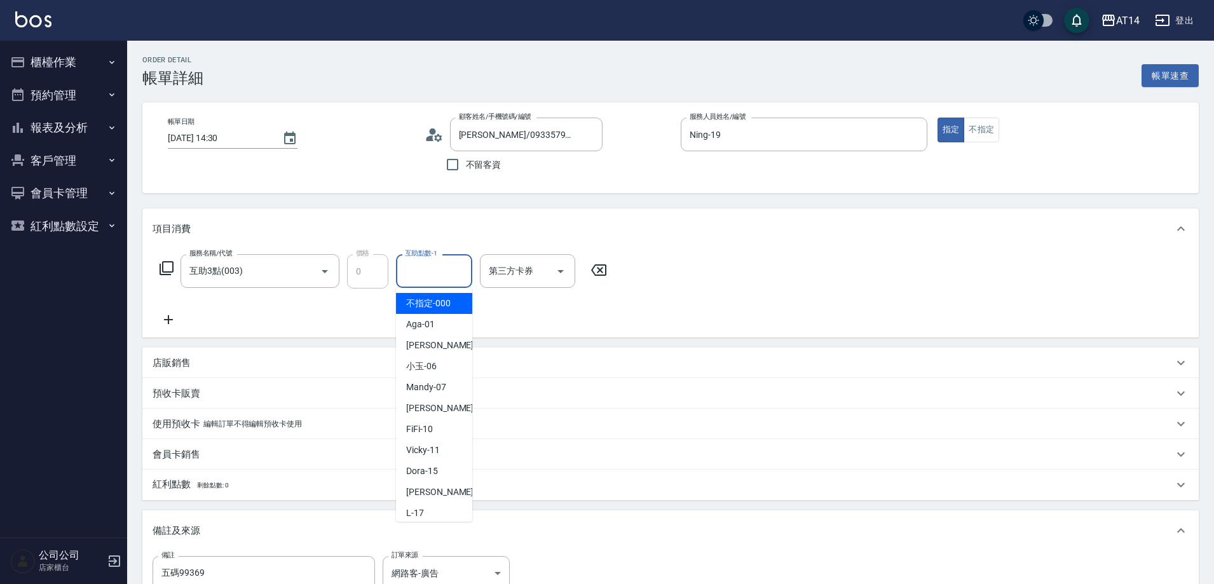
click at [426, 275] on div "互助點數-1 互助點數-1" at bounding box center [434, 271] width 76 height 34
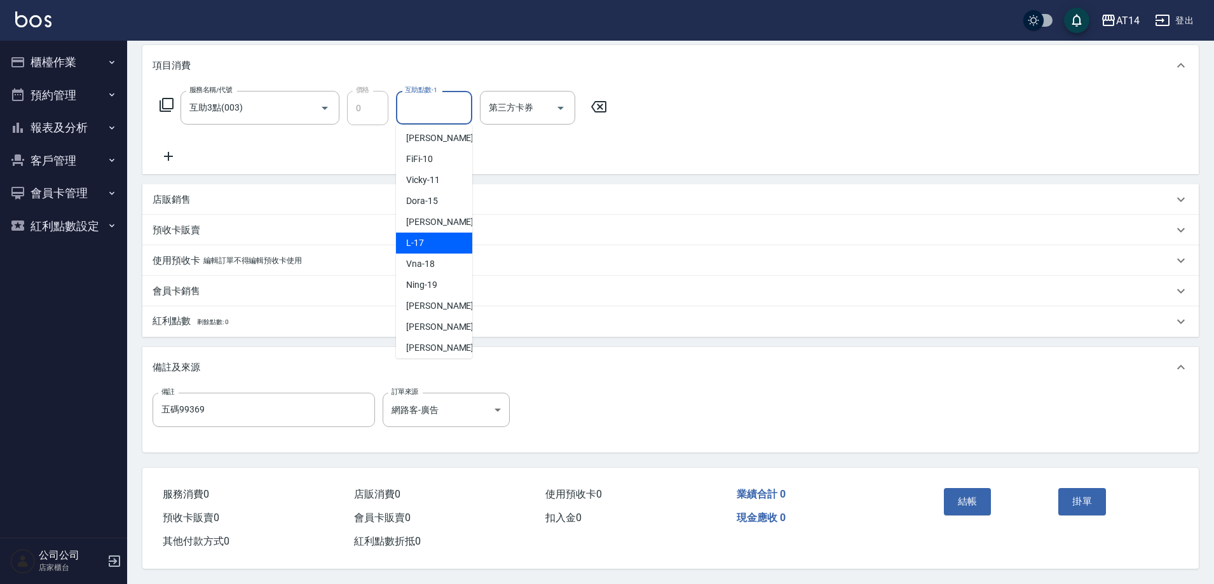
scroll to position [127, 0]
click at [442, 342] on span "楊明月 -63" at bounding box center [446, 348] width 80 height 13
type input "楊明月-63"
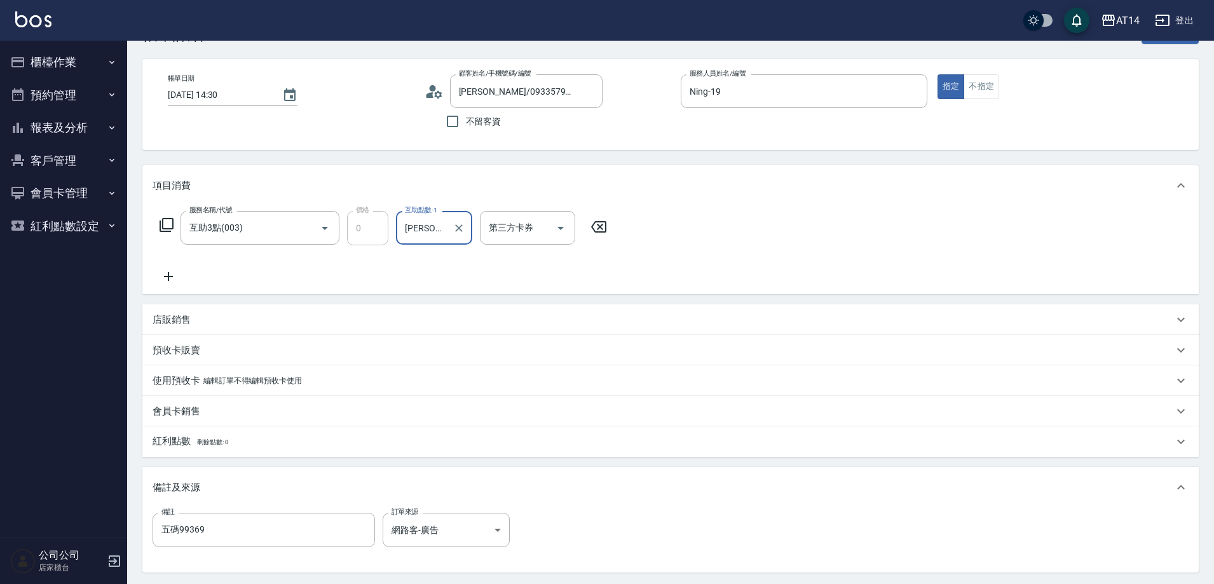
scroll to position [42, 0]
click at [168, 270] on div "服務名稱/代號 互助3點(003) 服務名稱/代號 價格 0 價格 互助點數-1 楊明月-63 互助點數-1 第三方卡券 第三方卡券" at bounding box center [384, 248] width 462 height 73
click at [168, 279] on icon at bounding box center [168, 277] width 9 height 9
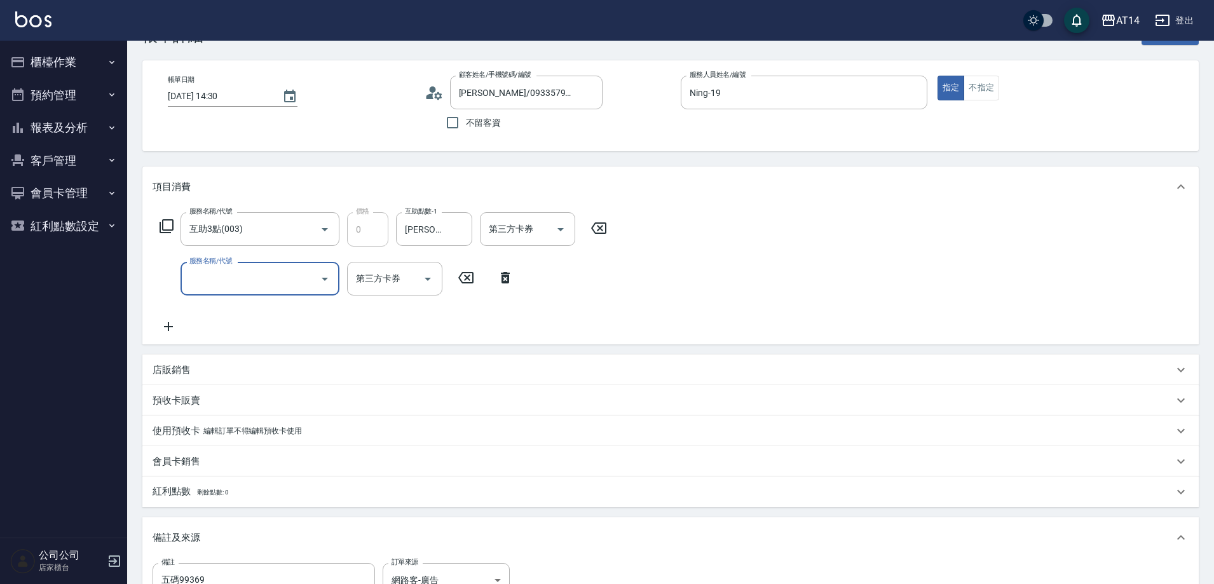
click at [226, 277] on input "服務名稱/代號" at bounding box center [250, 279] width 128 height 22
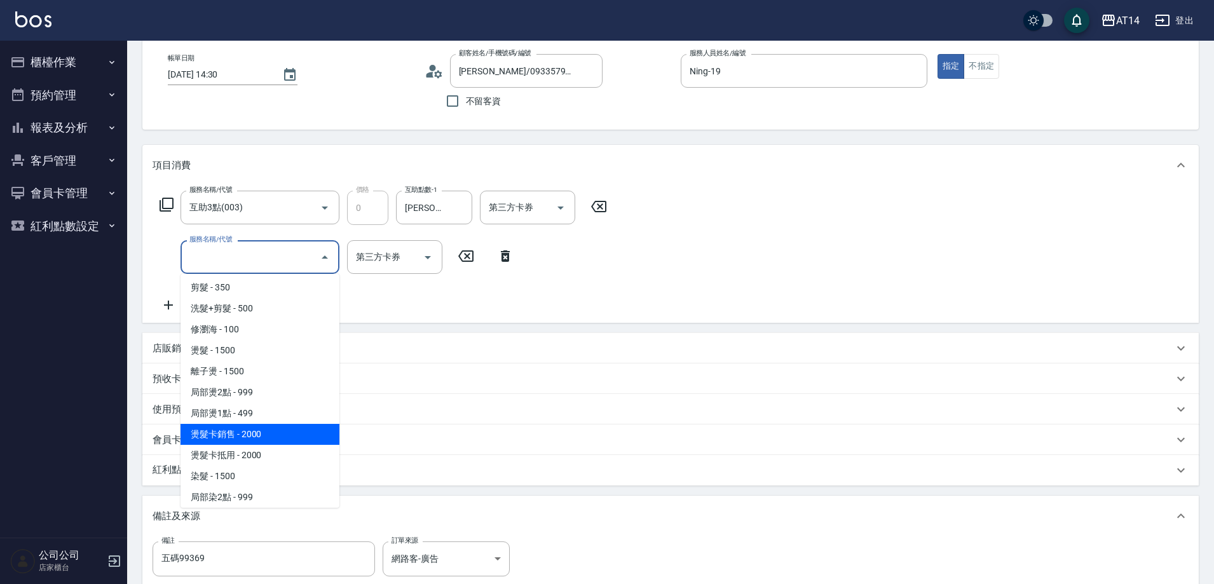
scroll to position [254, 0]
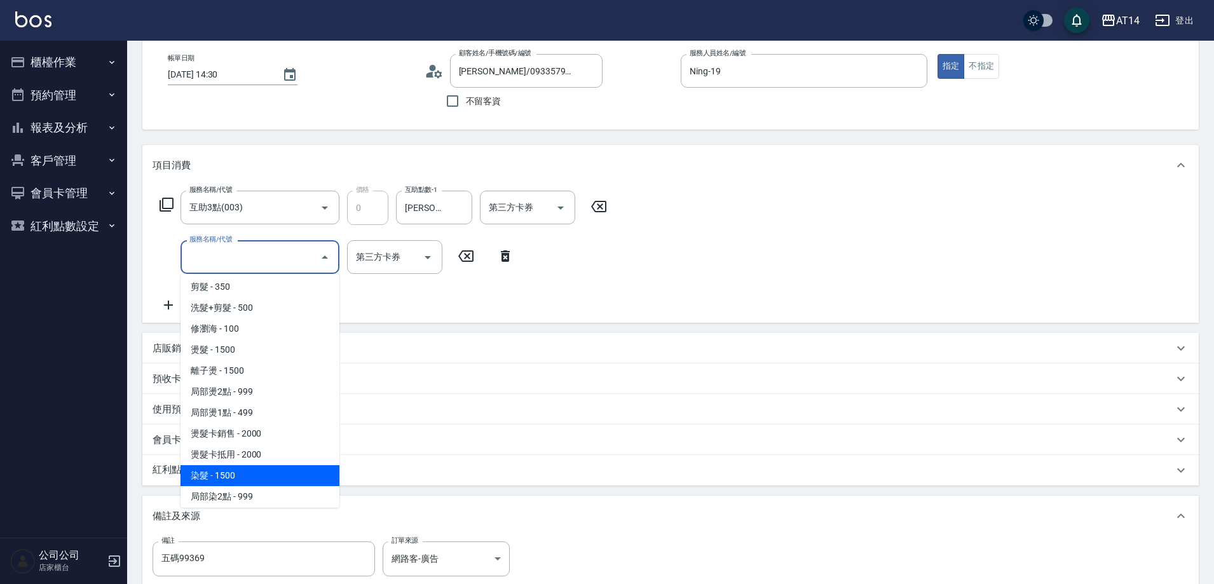
click at [257, 473] on span "染髮 - 1500" at bounding box center [260, 475] width 159 height 21
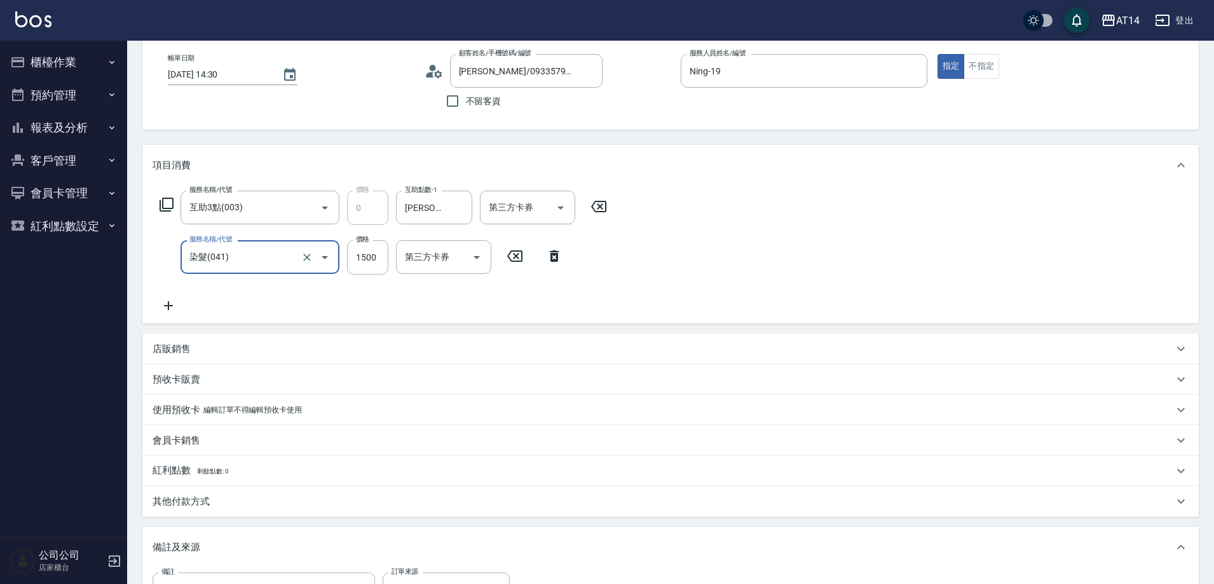
type input "3"
type input "染髮(041)"
click at [170, 302] on icon at bounding box center [169, 305] width 32 height 15
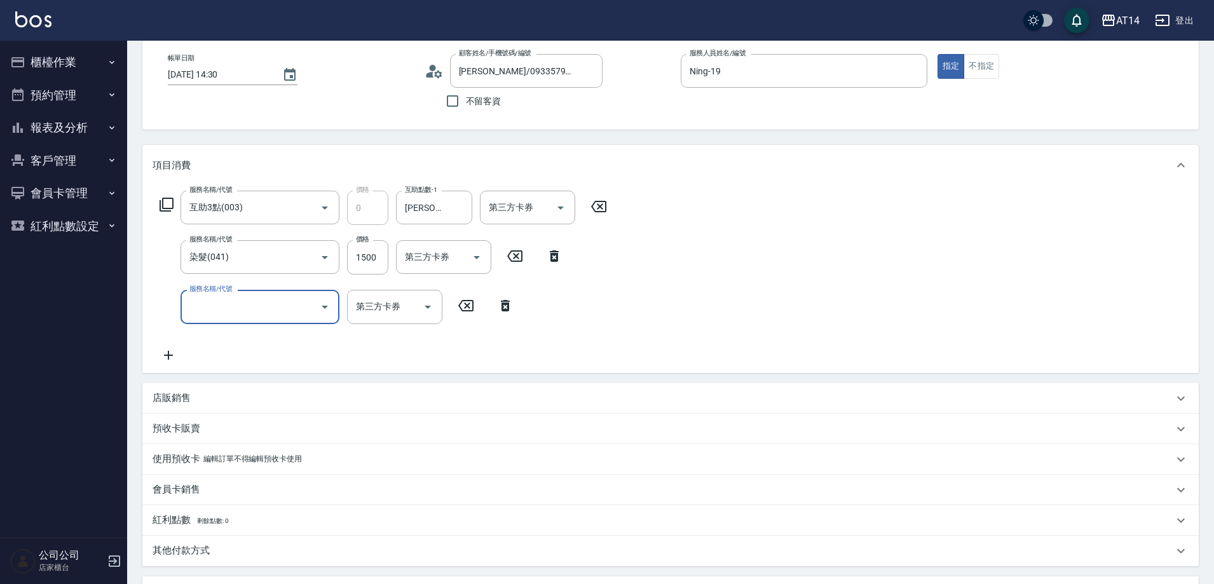
click at [227, 307] on input "服務名稱/代號" at bounding box center [250, 307] width 128 height 22
type input "051"
type input "5"
type input "護髮(051)"
click at [370, 312] on input "1000" at bounding box center [367, 307] width 41 height 34
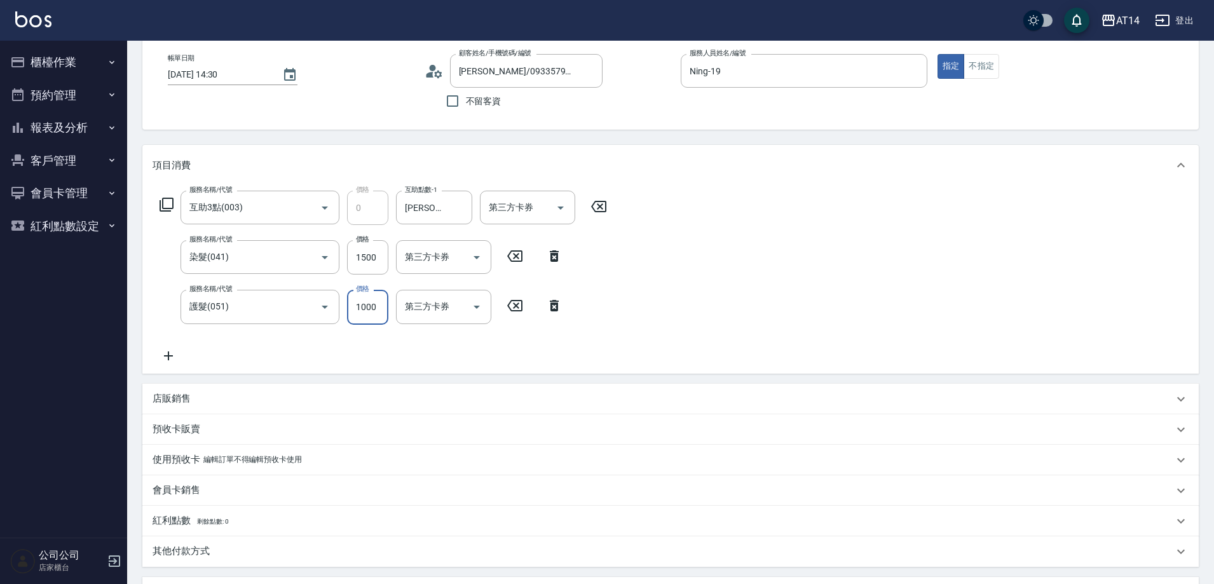
type input "2"
type input "3"
type input "2300"
type input "8"
type input "2300"
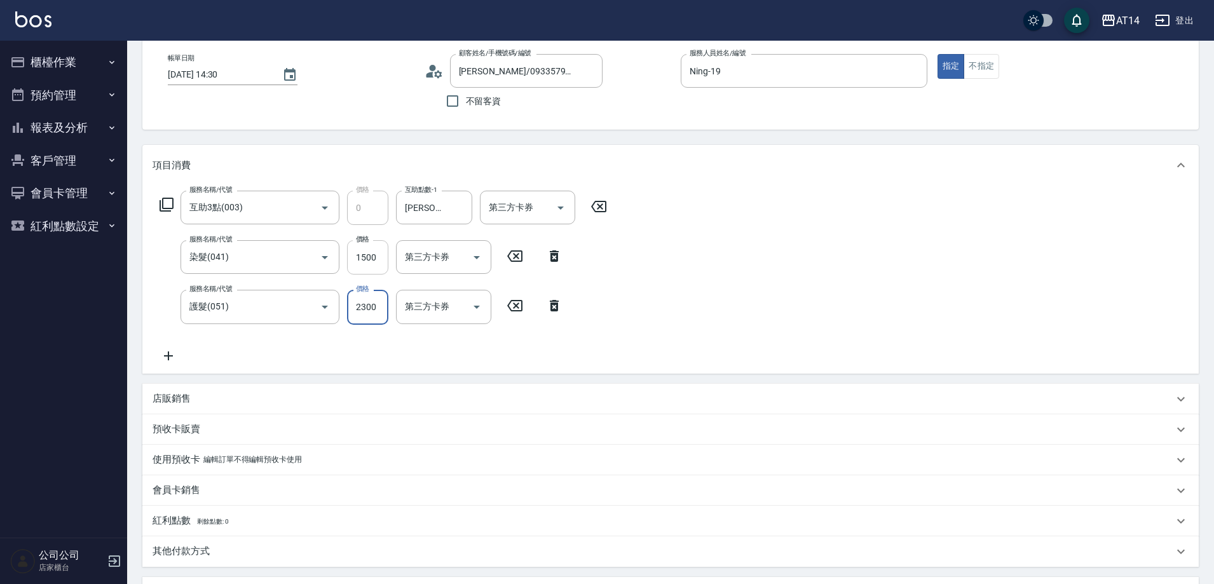
click at [369, 259] on input "1500" at bounding box center [367, 257] width 41 height 34
type input "1"
type input "5"
type input "1649"
type input "8"
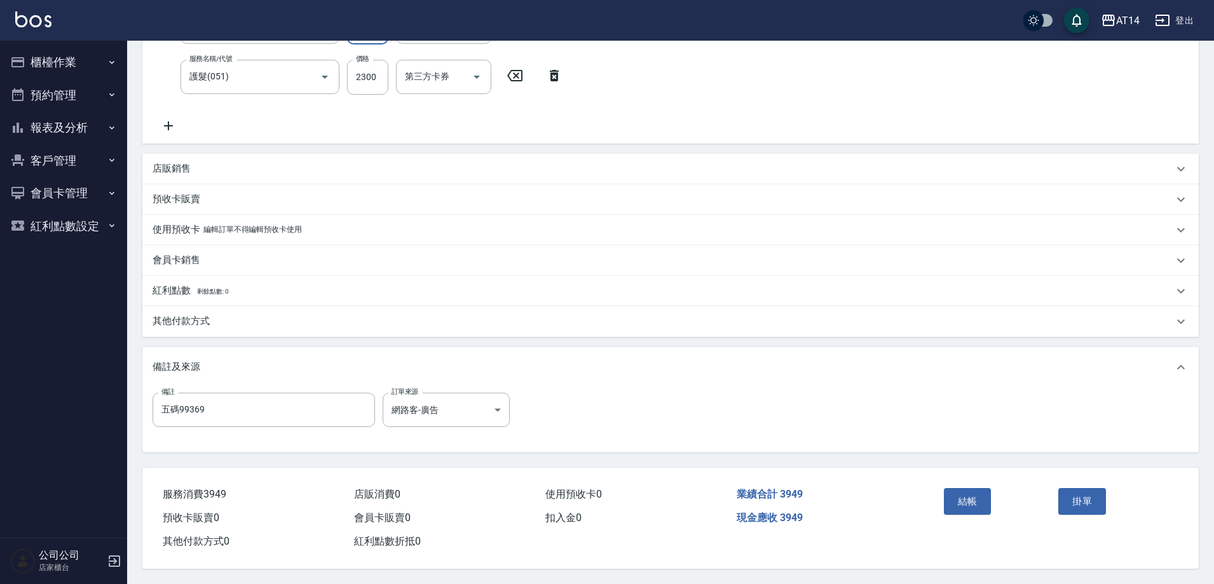
scroll to position [299, 0]
type input "1649"
click at [229, 320] on div "其他付款方式" at bounding box center [663, 321] width 1021 height 13
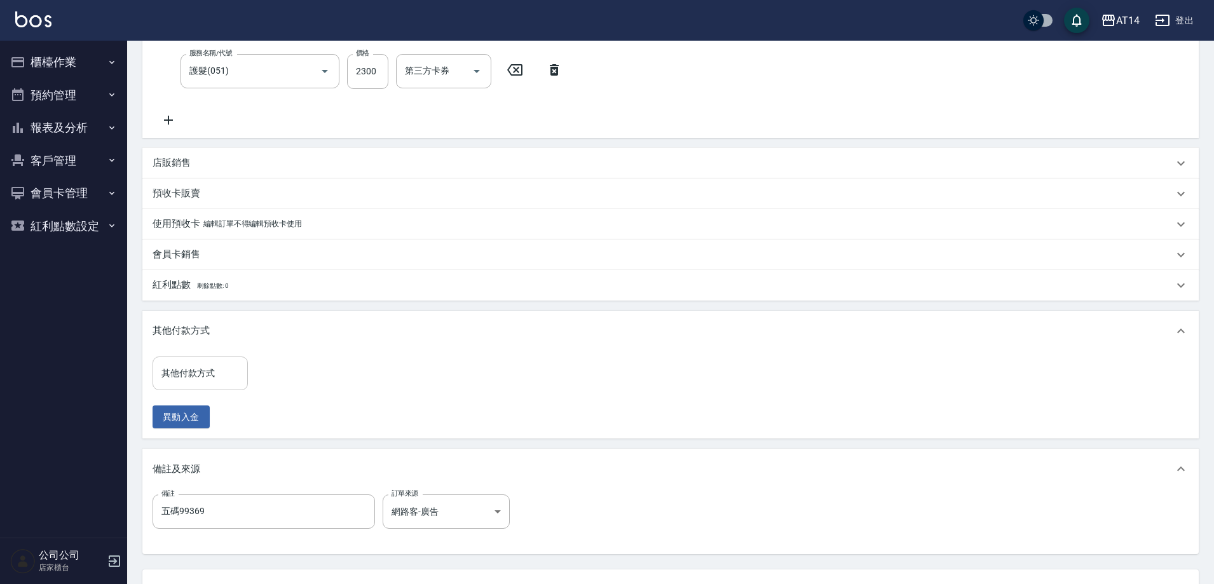
click at [217, 375] on input "其他付款方式" at bounding box center [200, 373] width 84 height 22
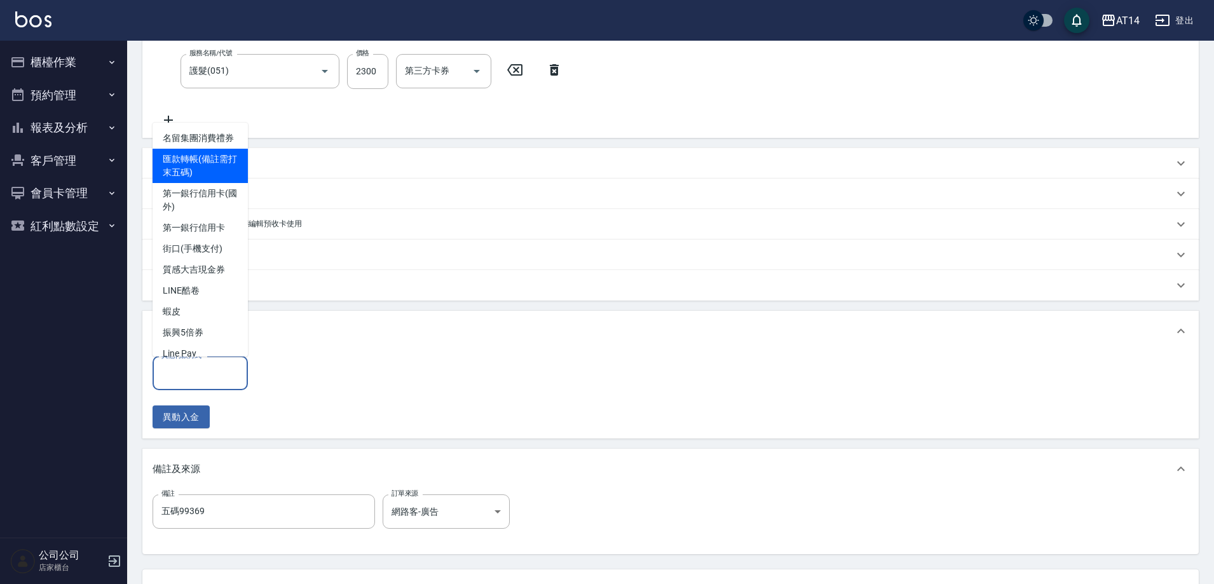
click at [184, 175] on span "匯款轉帳(備註需打末五碼)" at bounding box center [200, 166] width 95 height 34
type input "匯款轉帳(備註需打末五碼)"
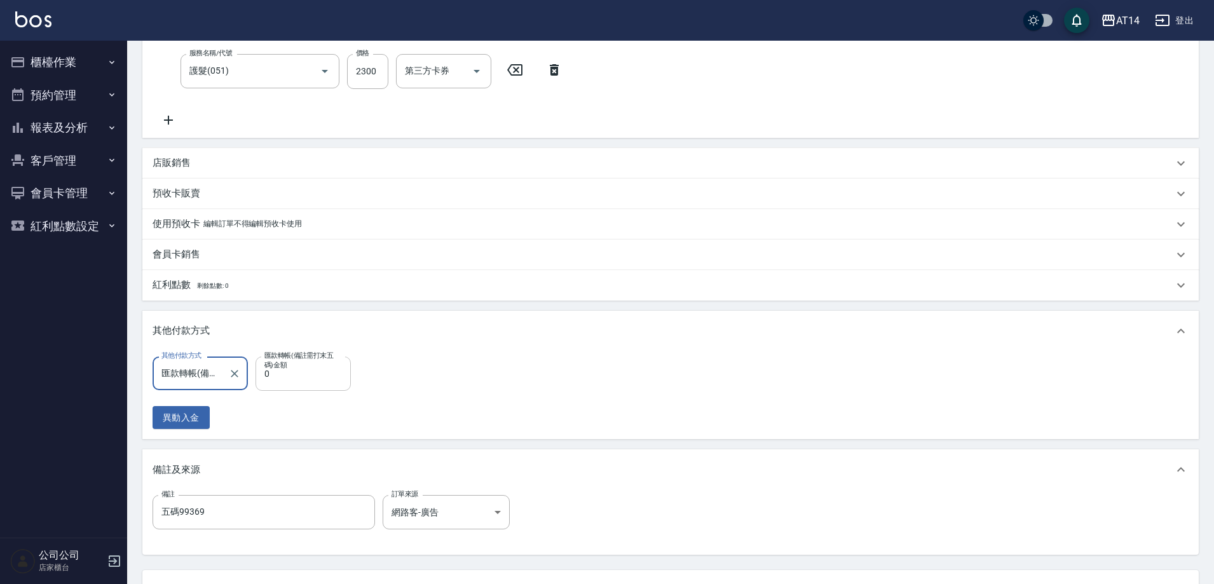
click at [289, 379] on input "0" at bounding box center [303, 374] width 95 height 34
type input "394"
type input "7"
type input "3949"
type input "0"
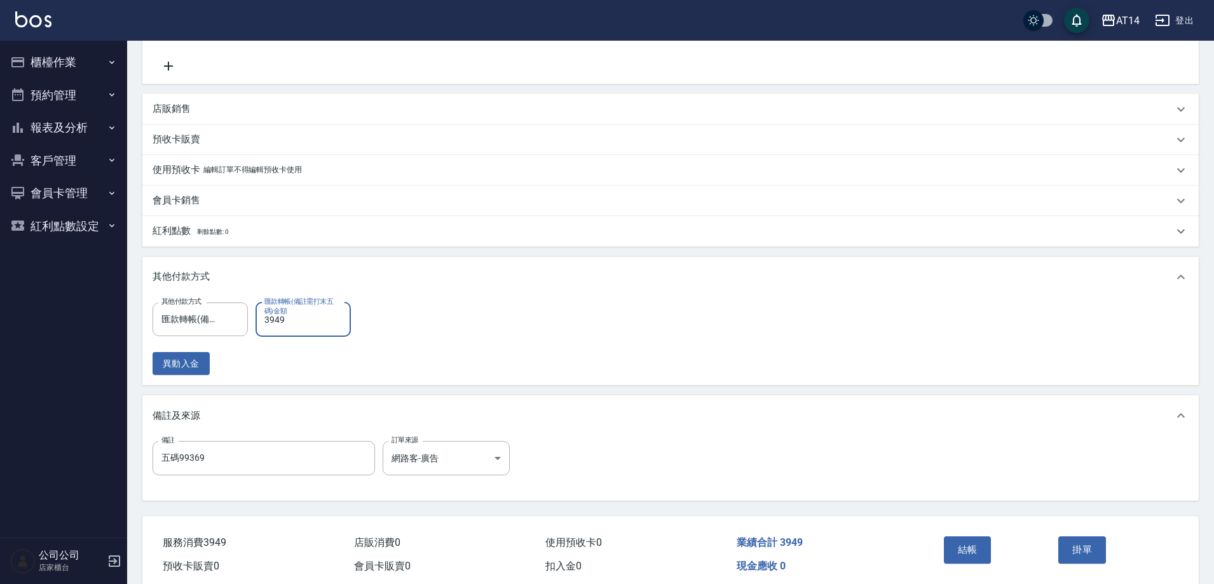
scroll to position [407, 0]
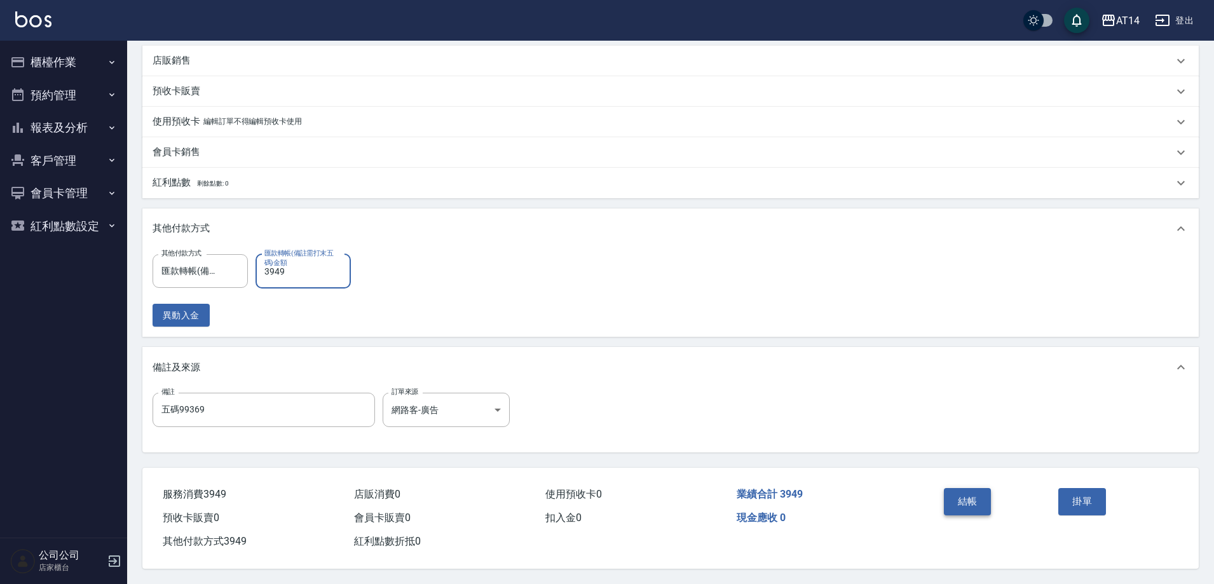
type input "3949"
click at [965, 496] on button "結帳" at bounding box center [968, 501] width 48 height 27
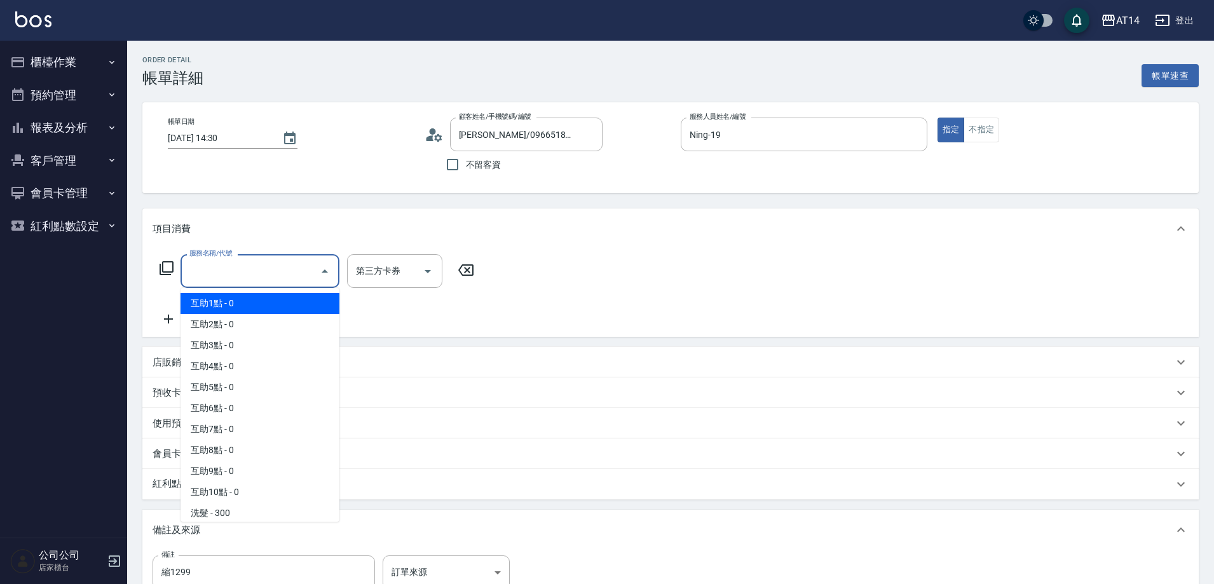
click at [205, 268] on input "服務名稱/代號" at bounding box center [250, 271] width 128 height 22
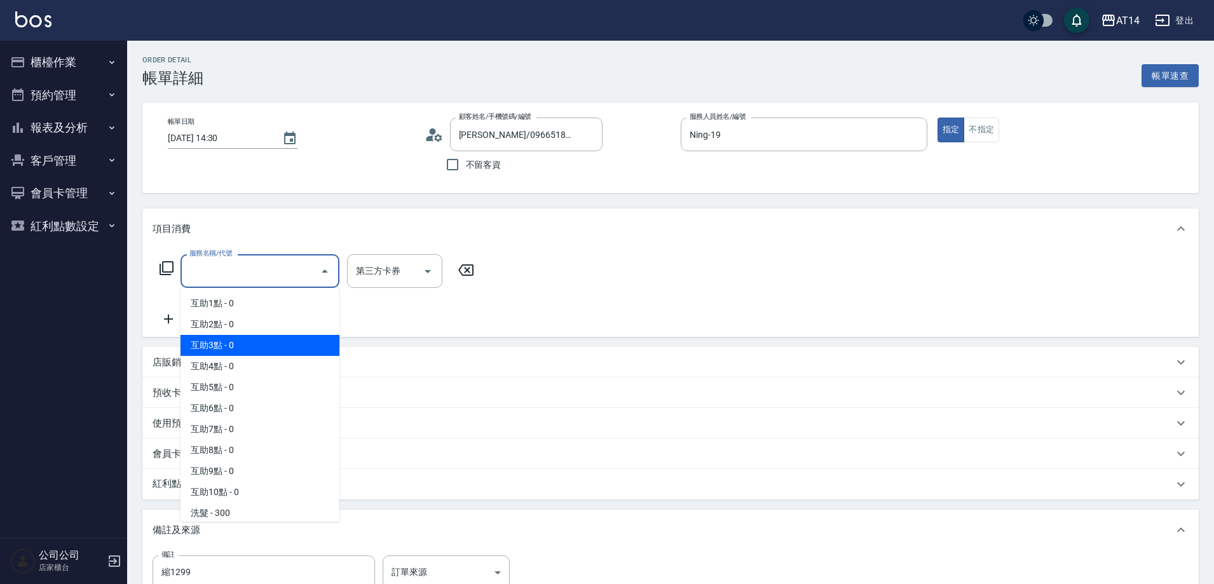
click at [242, 343] on span "互助3點 - 0" at bounding box center [260, 345] width 159 height 21
type input "互助3點(003)"
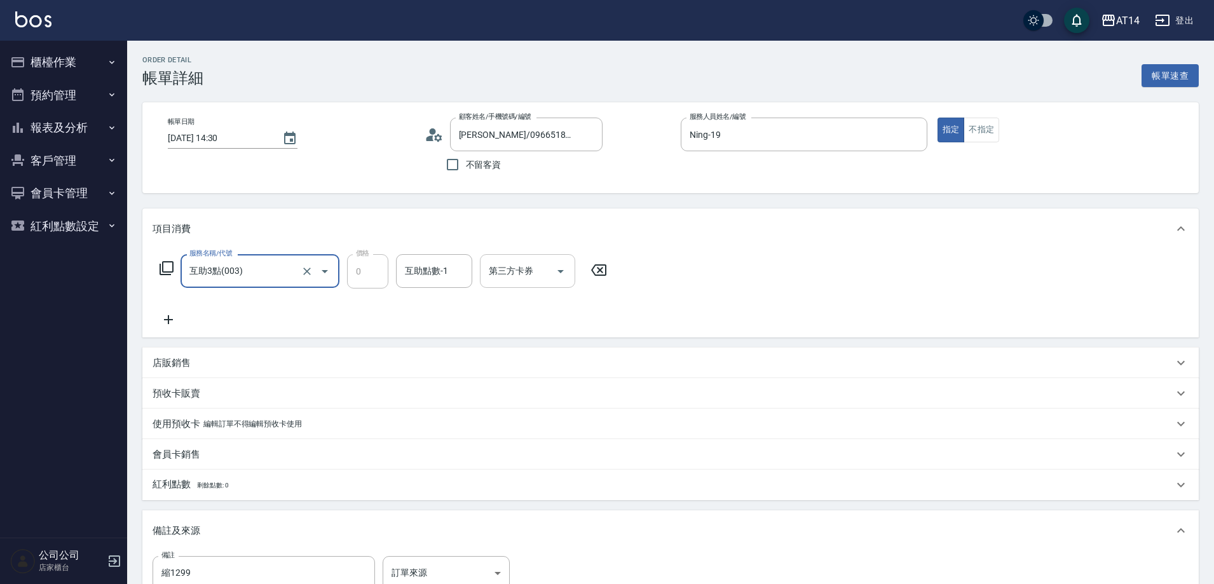
click at [411, 276] on div "互助點數-1 互助點數-1" at bounding box center [434, 271] width 76 height 34
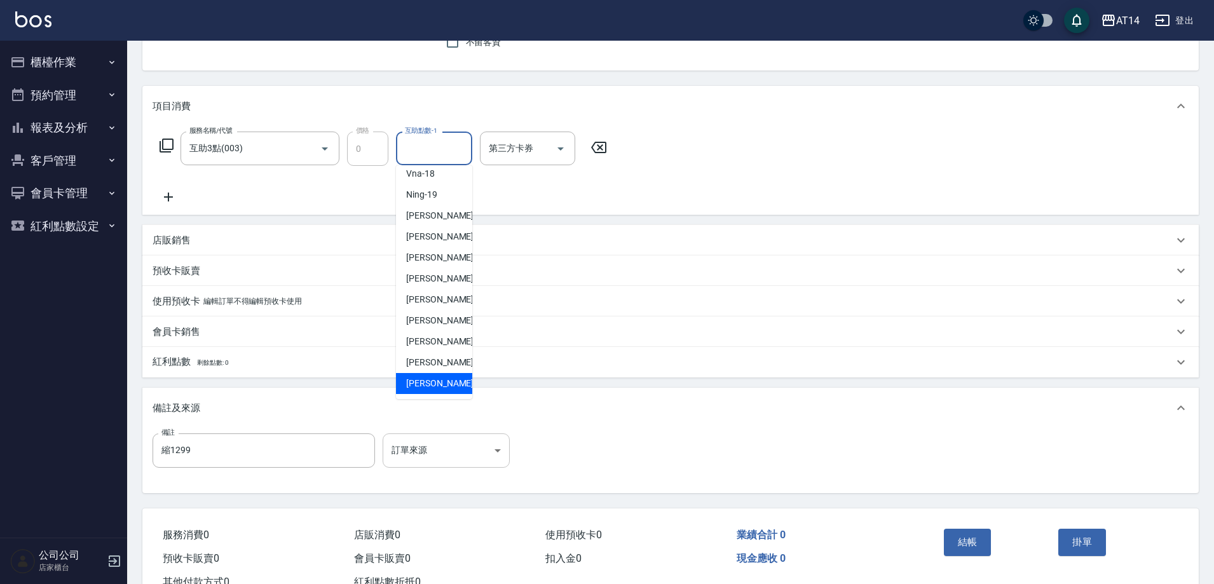
scroll to position [127, 0]
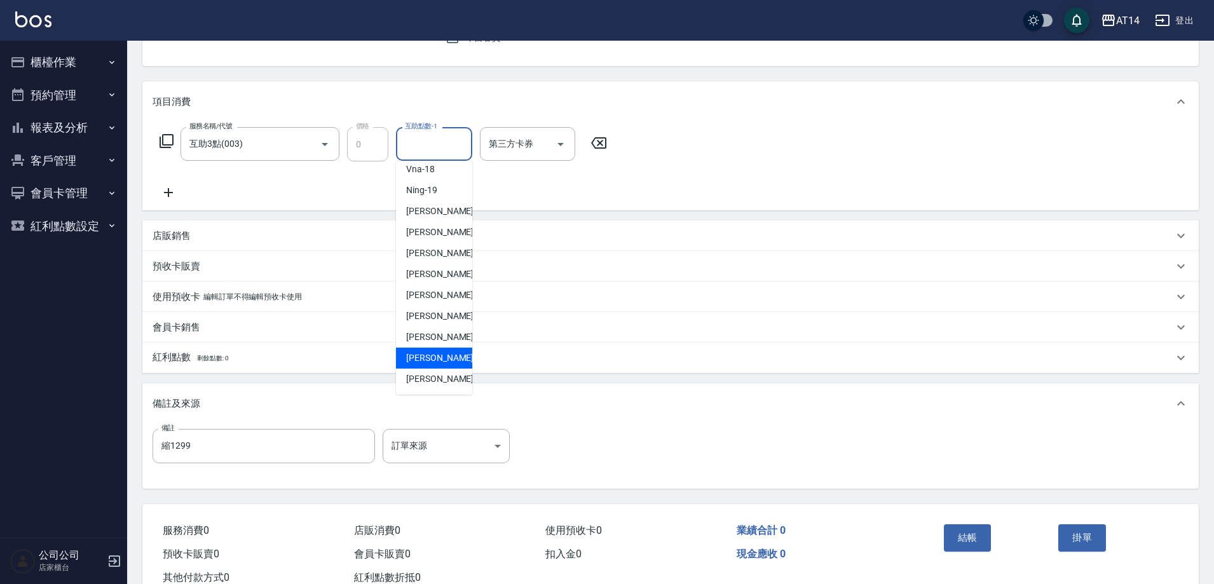
click at [444, 350] on div "趙苡晴 -67" at bounding box center [434, 358] width 76 height 21
type input "趙苡晴-67"
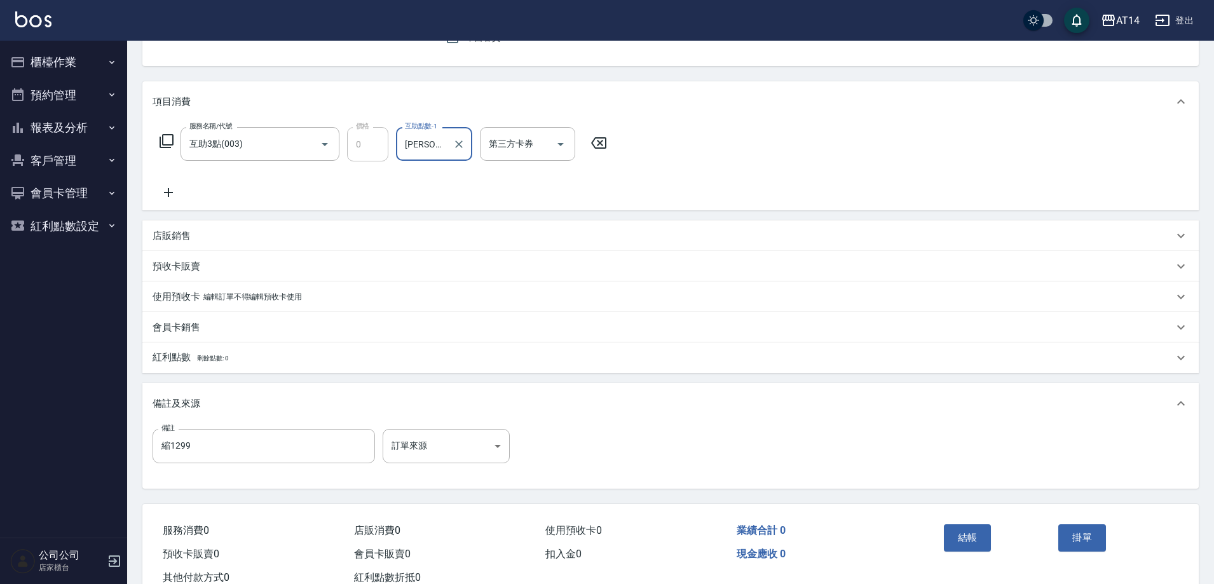
click at [167, 194] on icon at bounding box center [169, 192] width 32 height 15
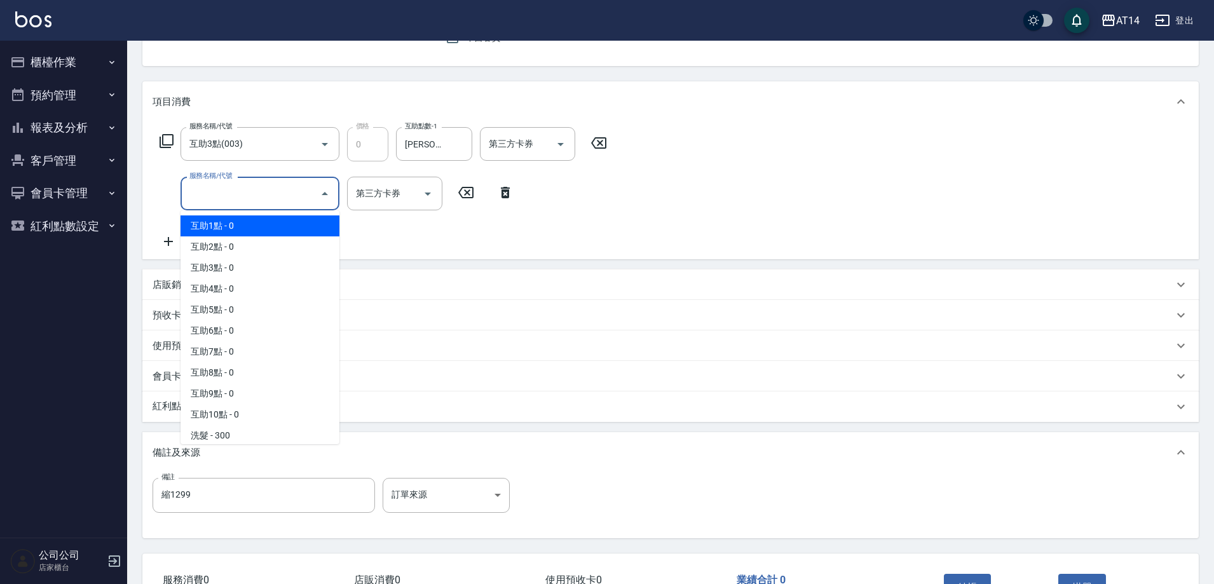
click at [221, 195] on input "服務名稱/代號" at bounding box center [250, 193] width 128 height 22
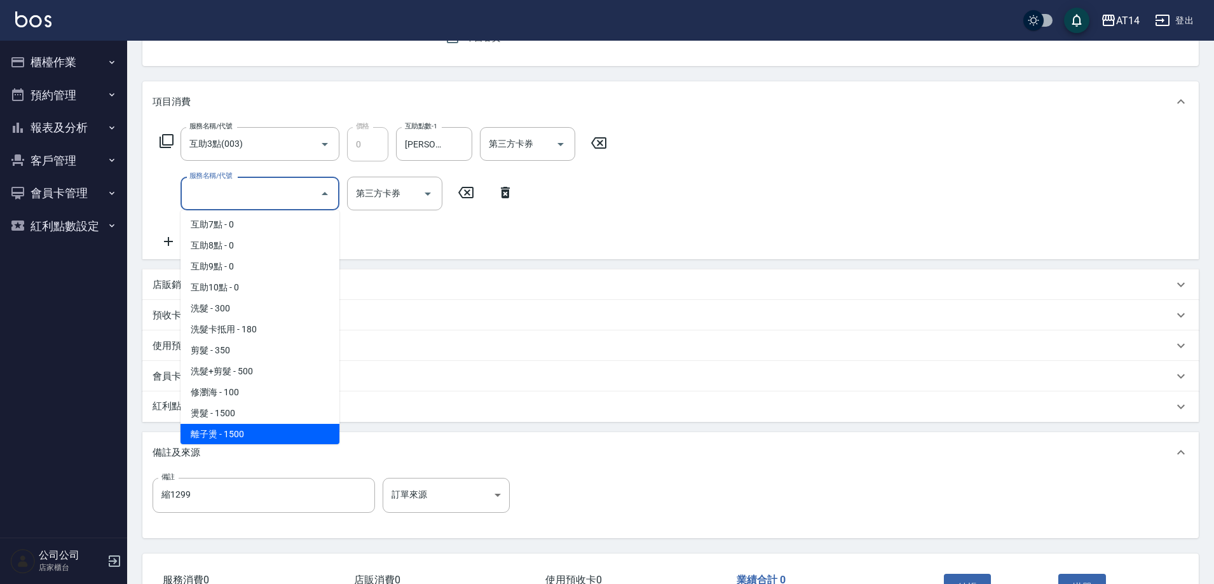
click at [261, 430] on span "離子燙 - 1500" at bounding box center [260, 434] width 159 height 21
type input "3"
type input "離子燙(032)"
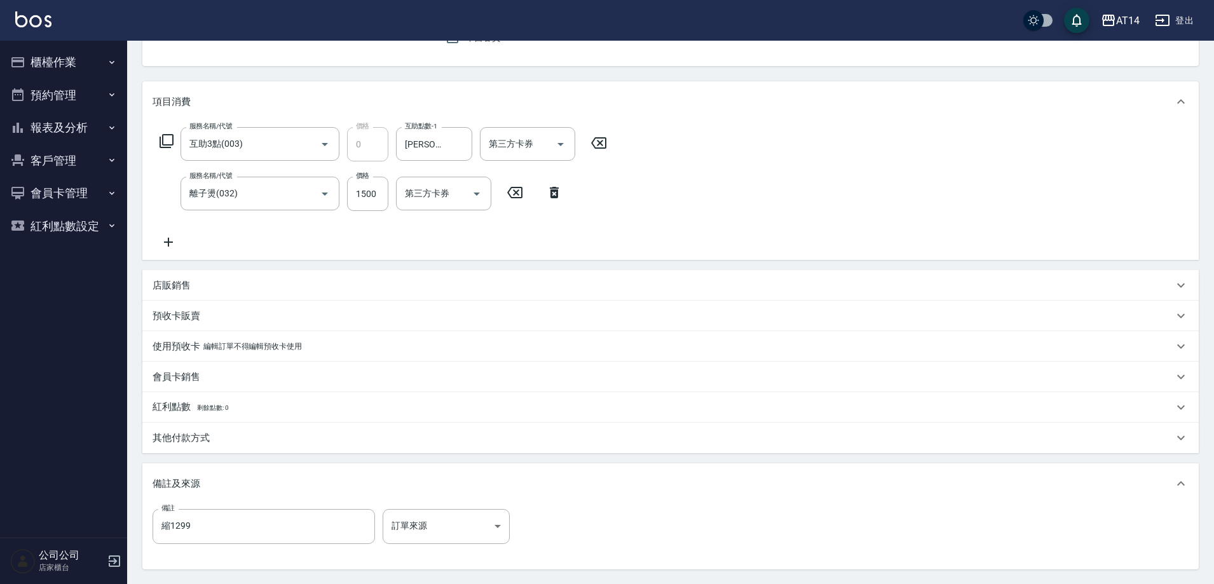
click at [175, 242] on icon at bounding box center [169, 242] width 32 height 15
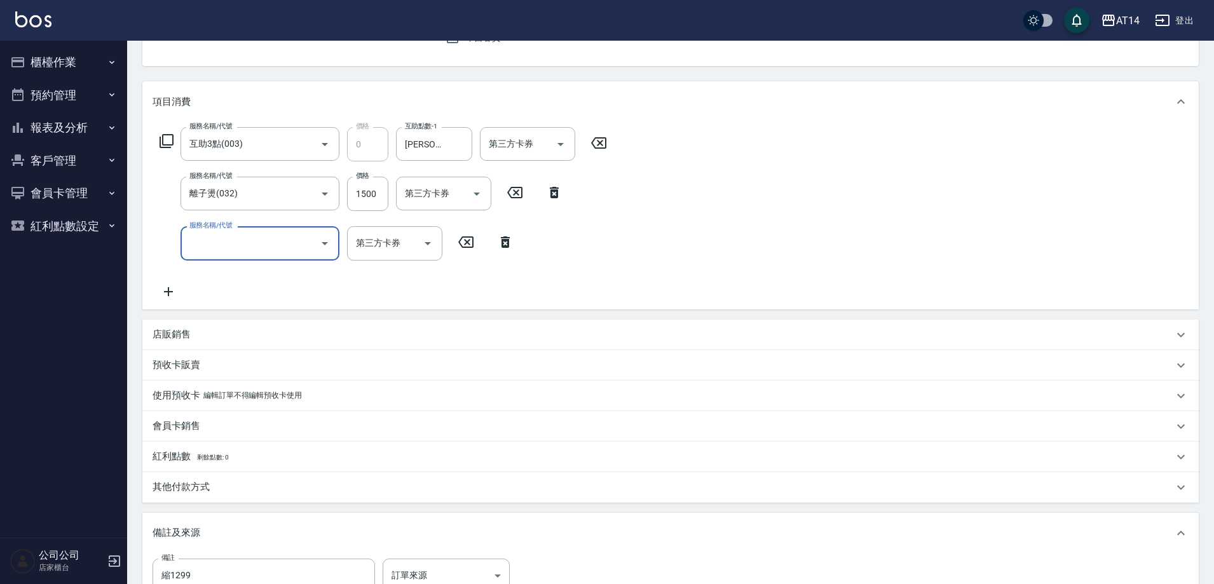
click at [213, 234] on input "服務名稱/代號" at bounding box center [250, 243] width 128 height 22
type input "051"
type input "5"
type input "護髮(051)"
click at [376, 247] on input "1000" at bounding box center [367, 243] width 41 height 34
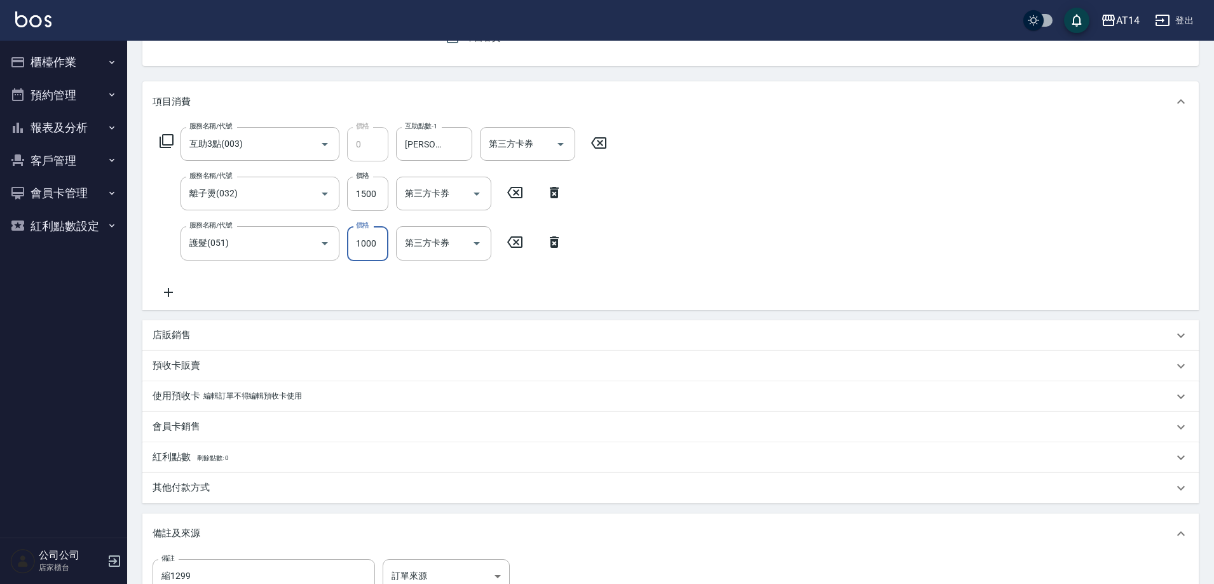
type input "2"
type input "3"
type input "2300"
type input "8"
type input "2300"
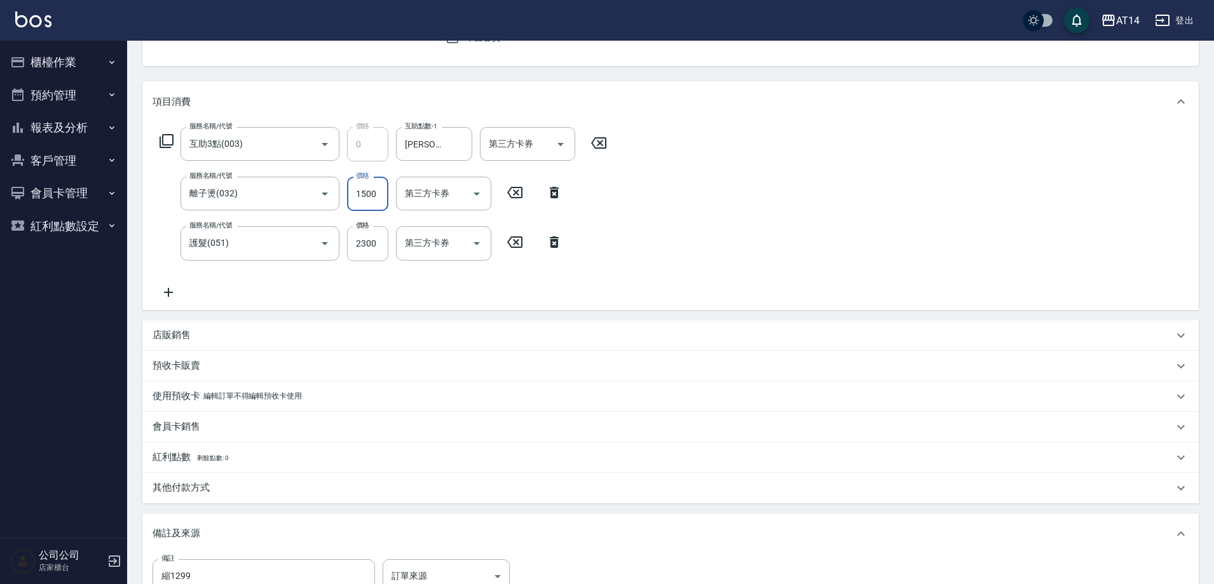
click at [383, 187] on input "1500" at bounding box center [367, 194] width 41 height 34
type input "1"
type input "5"
type input "1299"
type input "7"
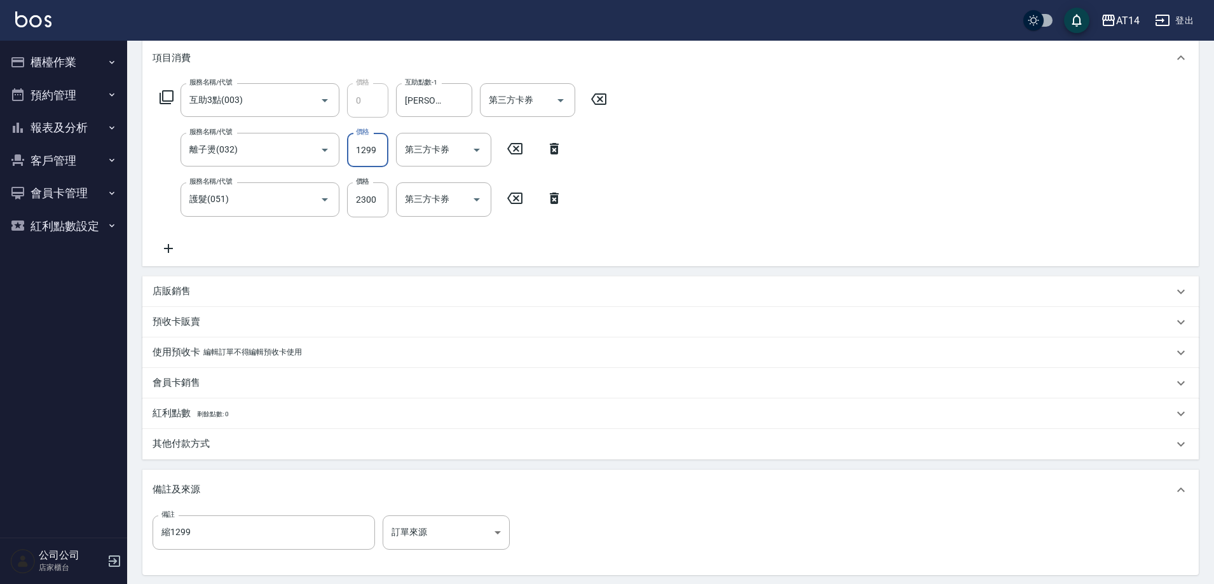
scroll to position [191, 0]
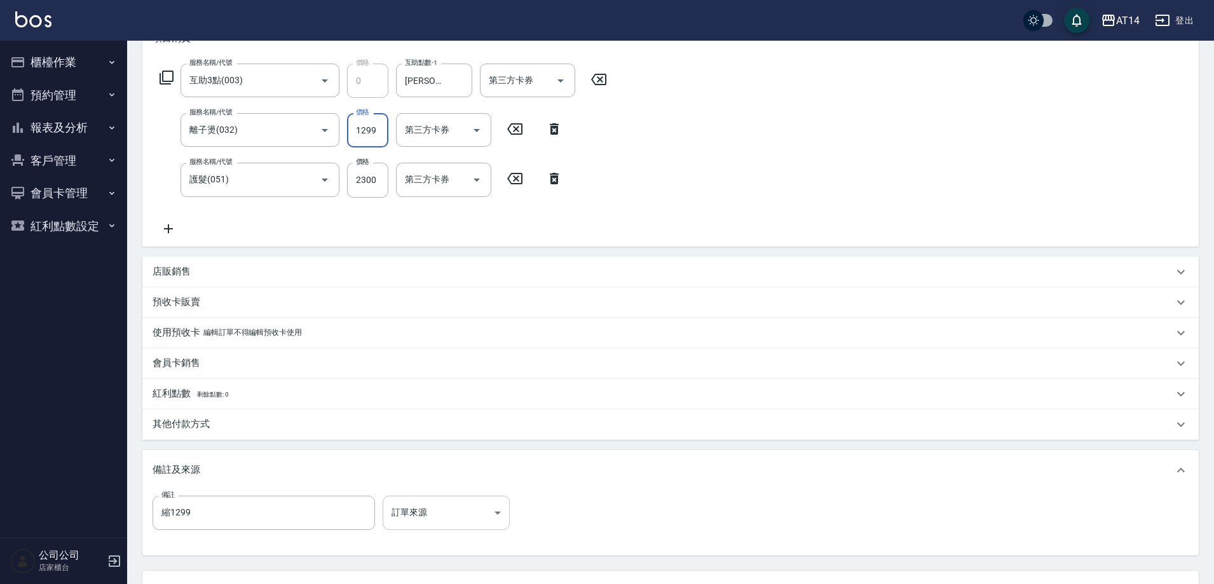
type input "1299"
click at [439, 517] on body "AT14 登出 櫃檯作業 打帳單 帳單列表 掛單列表 現金收支登錄 材料自購登錄 每日結帳 排班表 掃碼打卡 預約管理 預約管理 單日預約紀錄 單週預約紀錄 …" at bounding box center [607, 248] width 1214 height 878
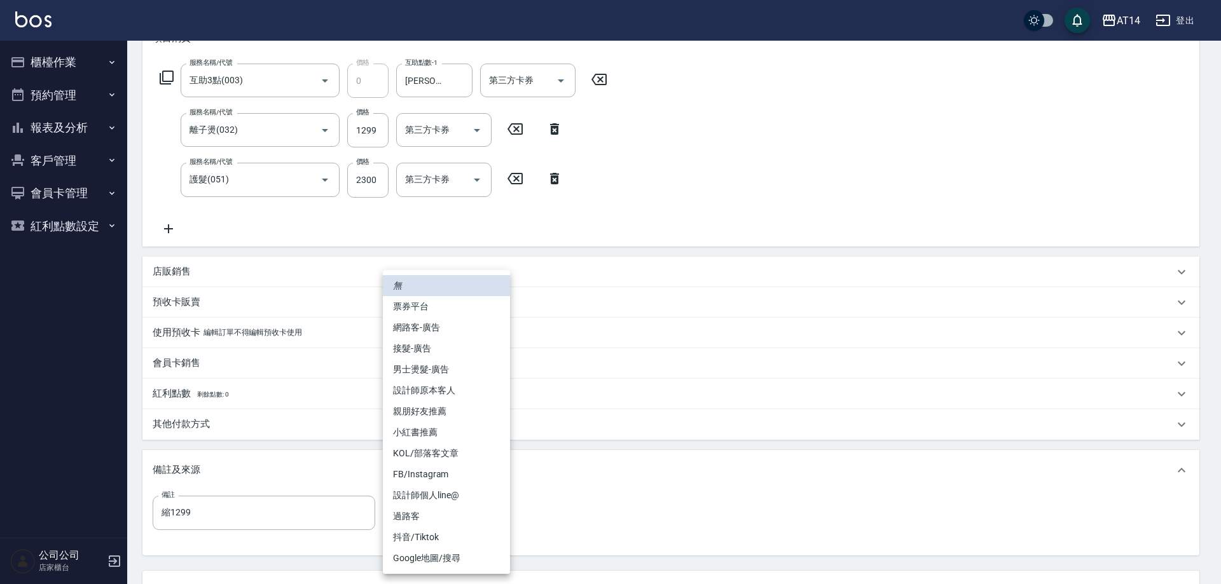
click at [460, 331] on li "網路客-廣告" at bounding box center [446, 327] width 127 height 21
type input "網路客-廣告"
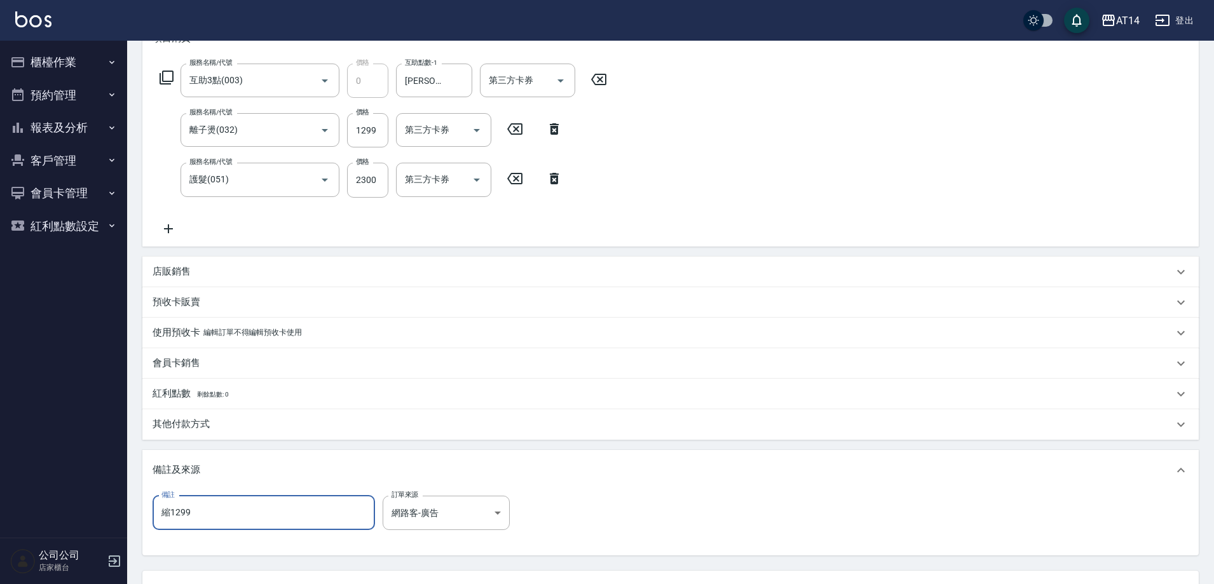
drag, startPoint x: 135, startPoint y: 510, endPoint x: 48, endPoint y: 491, distance: 89.0
click at [48, 499] on div "AT14 登出 櫃檯作業 打帳單 帳單列表 掛單列表 現金收支登錄 材料自購登錄 每日結帳 排班表 掃碼打卡 預約管理 預約管理 單日預約紀錄 單週預約紀錄 …" at bounding box center [607, 248] width 1214 height 878
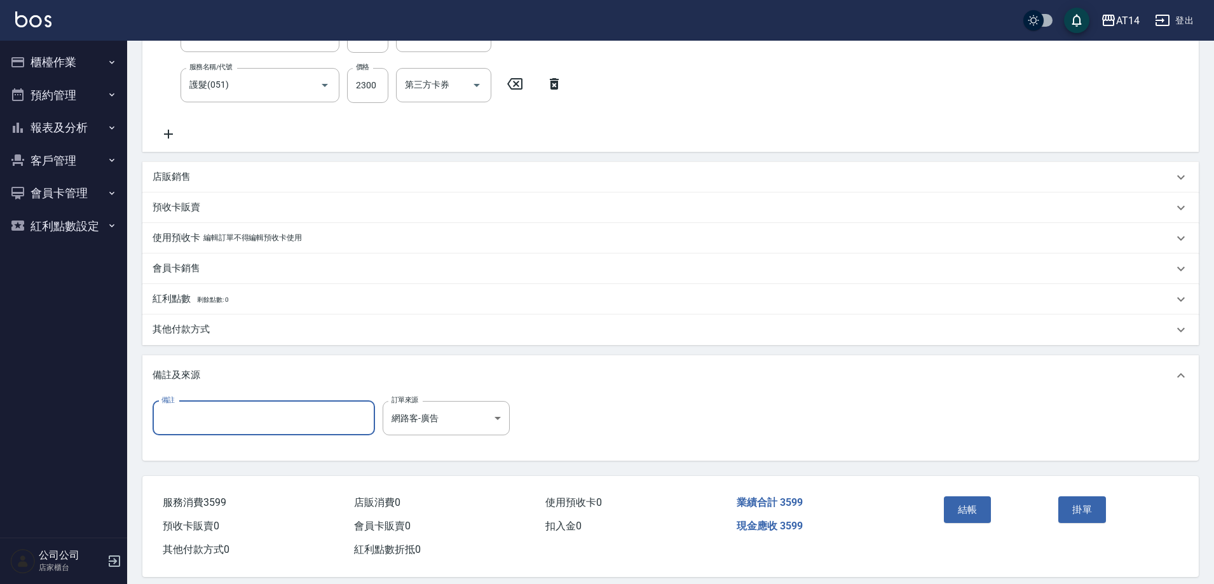
scroll to position [299, 0]
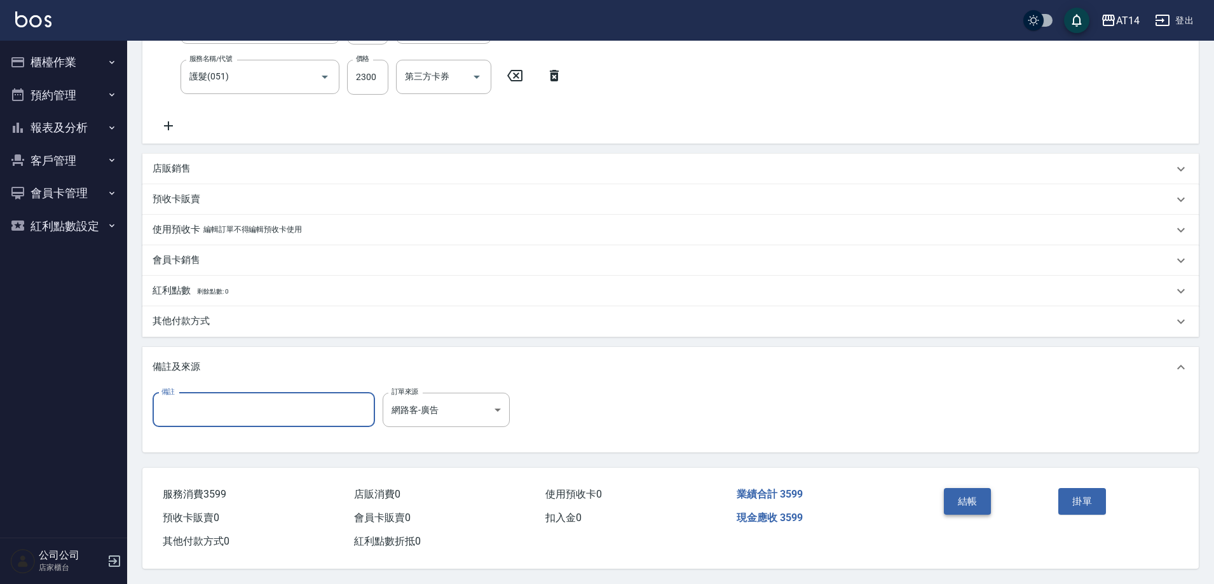
click at [961, 495] on button "結帳" at bounding box center [968, 501] width 48 height 27
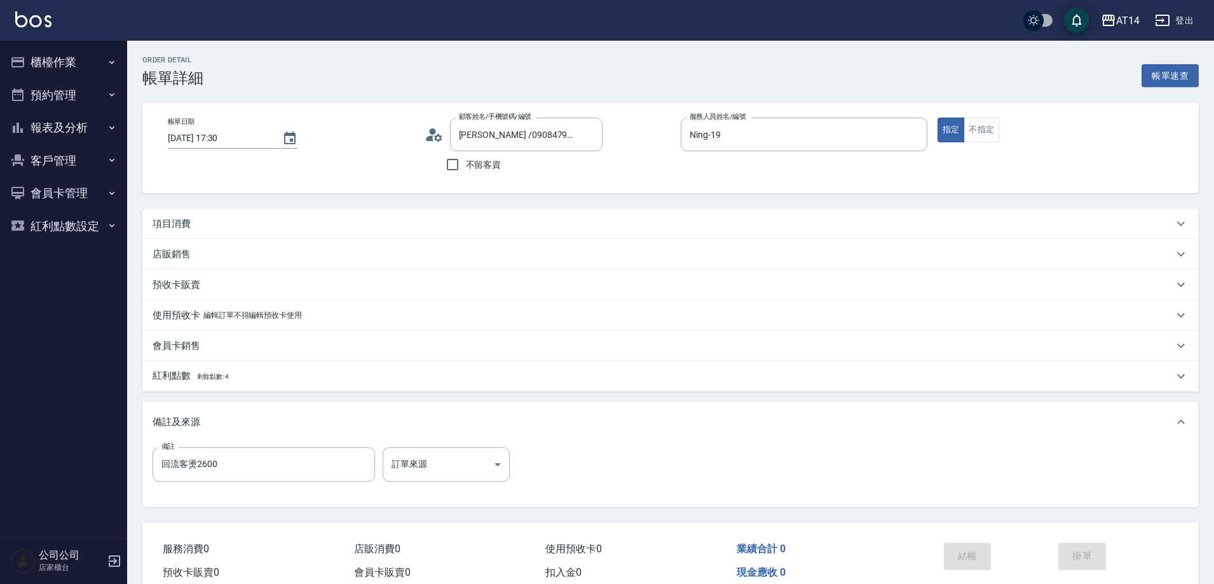
click at [300, 231] on div "項目消費" at bounding box center [670, 224] width 1057 height 31
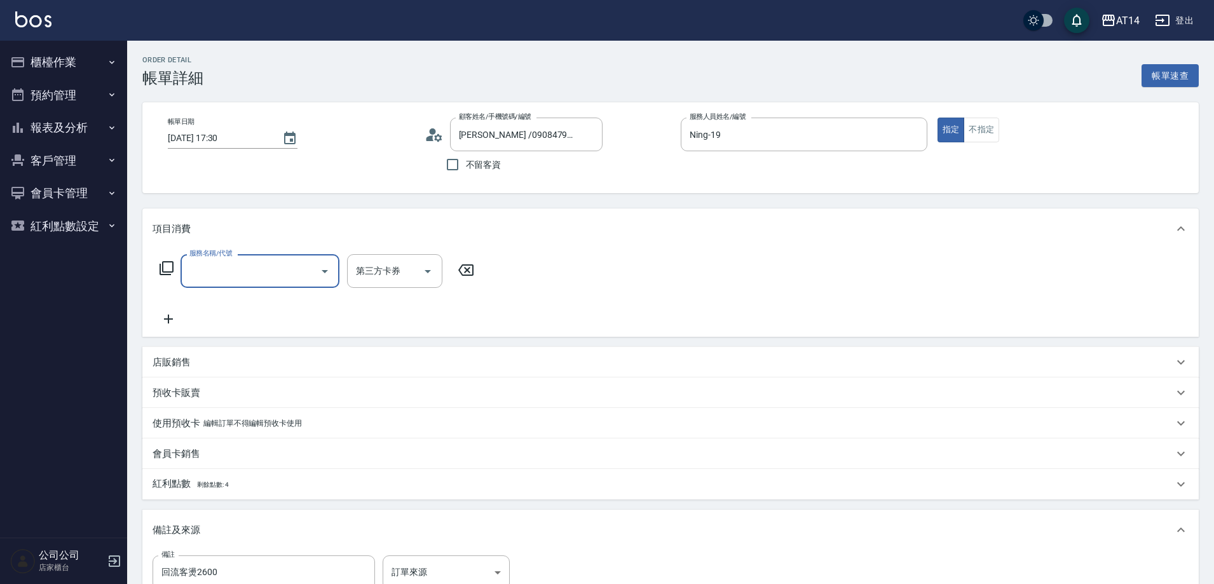
click at [266, 278] on input "服務名稱/代號" at bounding box center [250, 271] width 128 height 22
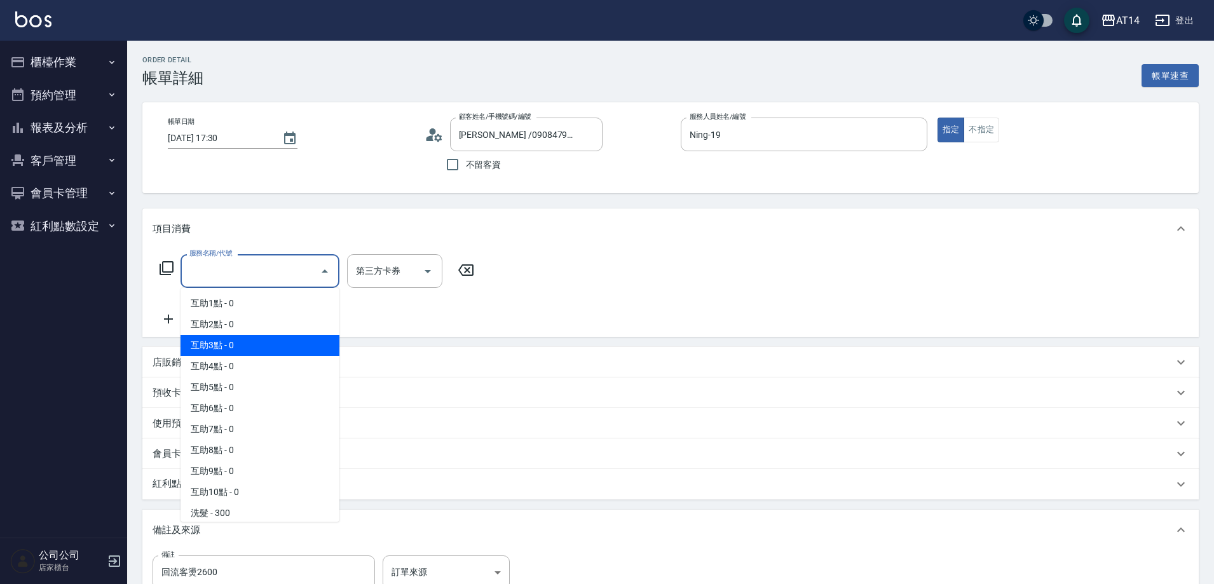
click at [264, 350] on span "互助3點 - 0" at bounding box center [260, 345] width 159 height 21
type input "互助3點(003)"
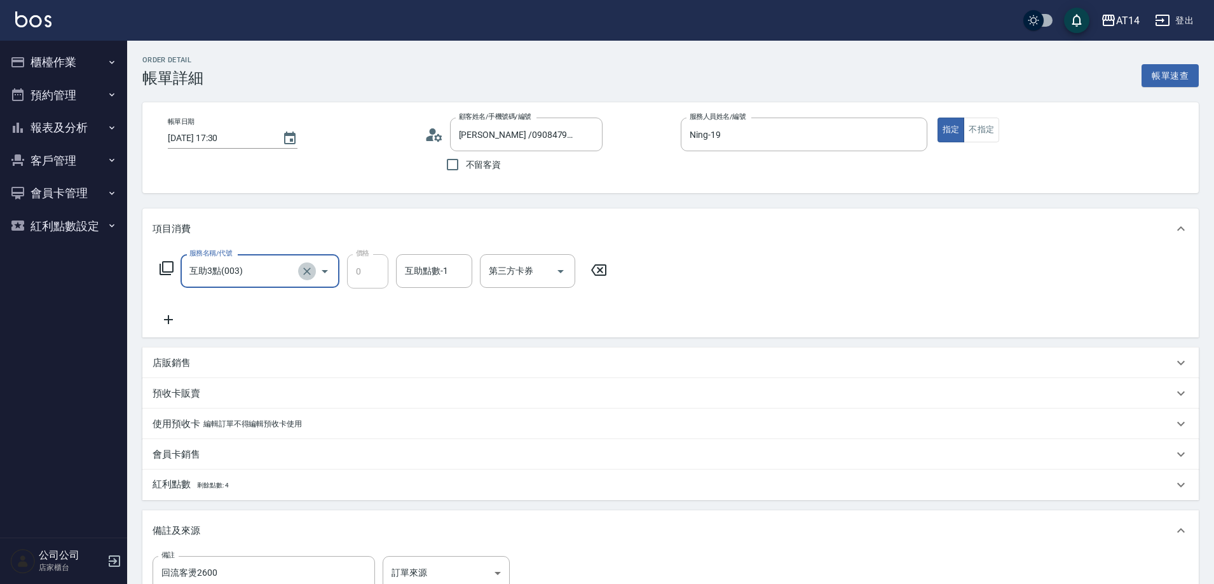
click at [308, 271] on icon "Clear" at bounding box center [307, 271] width 13 height 13
type input "互助3點(003)"
click at [173, 316] on icon at bounding box center [169, 319] width 32 height 15
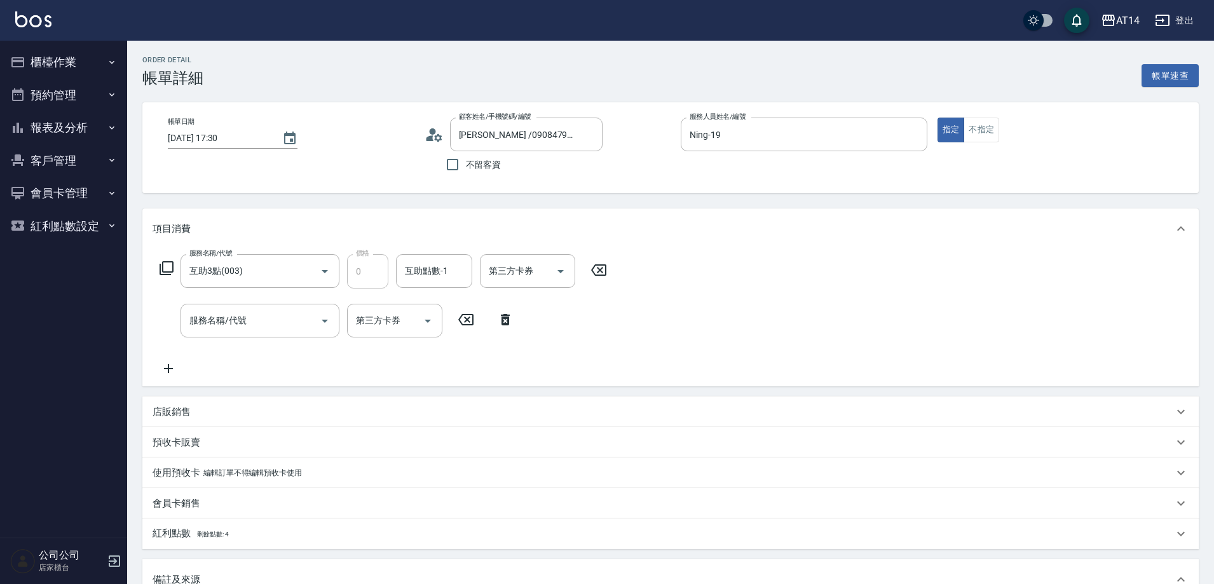
click at [601, 273] on icon at bounding box center [599, 270] width 32 height 15
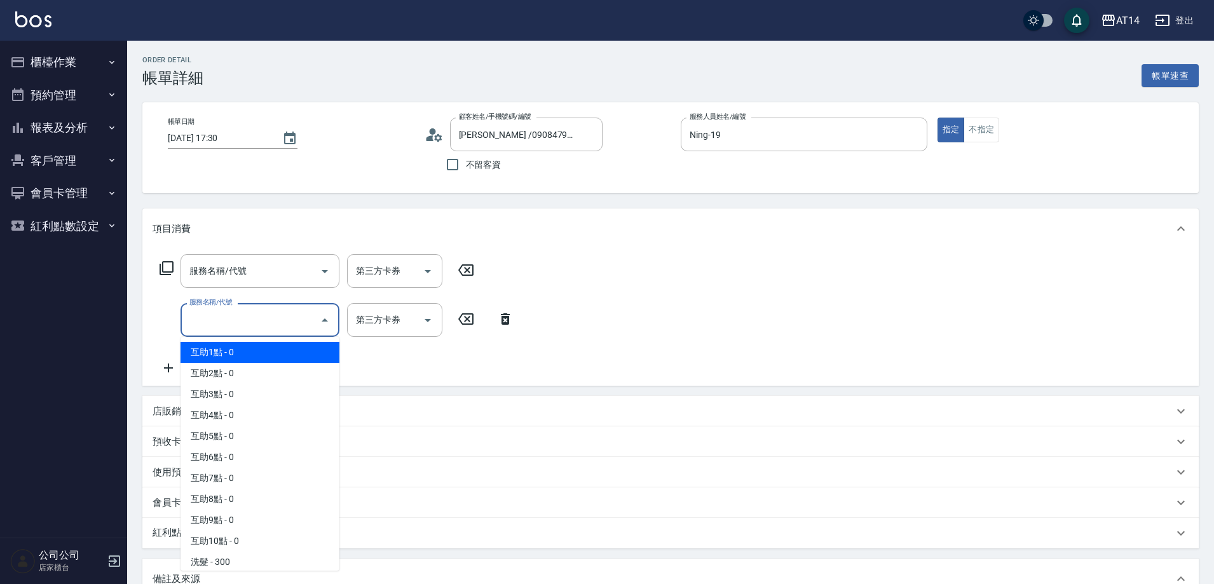
click at [253, 321] on input "服務名稱/代號" at bounding box center [250, 320] width 128 height 22
click at [505, 317] on icon at bounding box center [505, 318] width 9 height 11
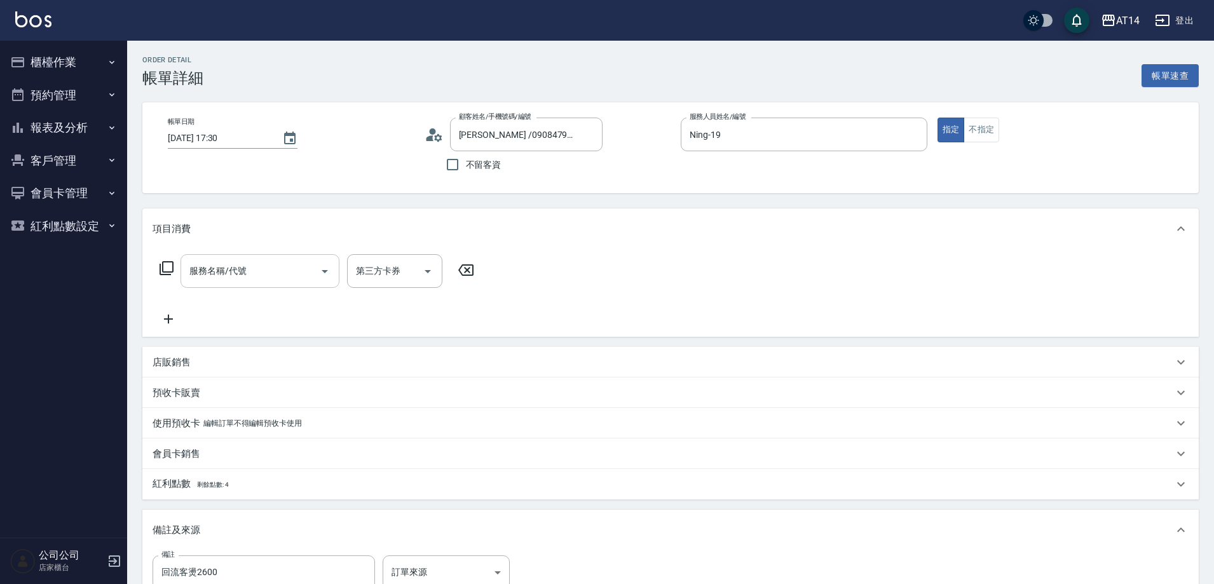
click at [268, 271] on input "服務名稱/代號" at bounding box center [250, 271] width 128 height 22
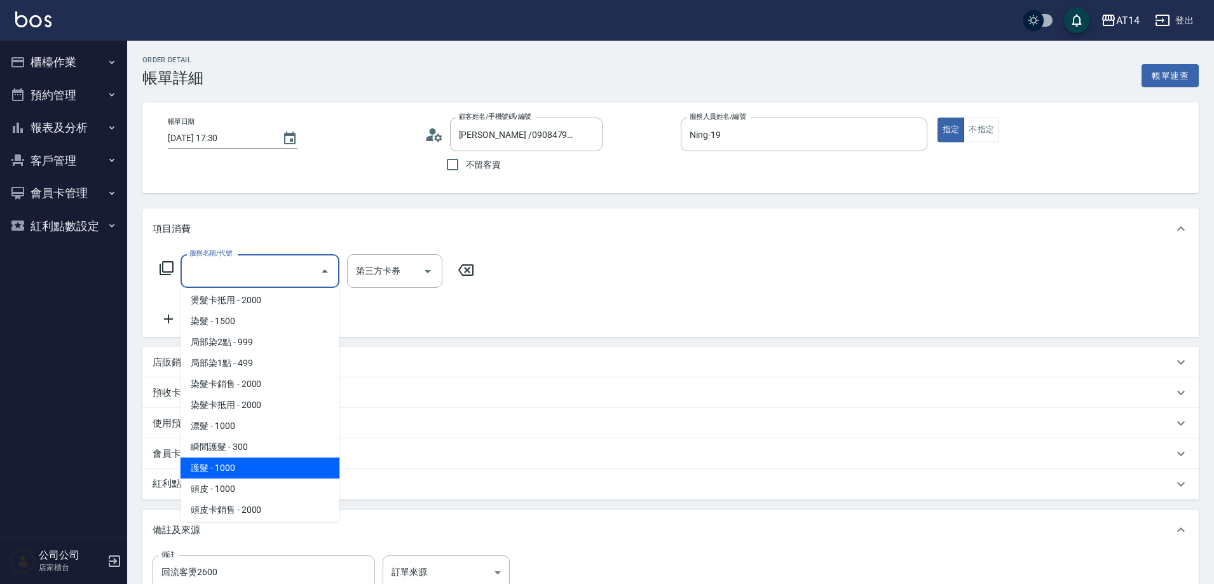
scroll to position [445, 0]
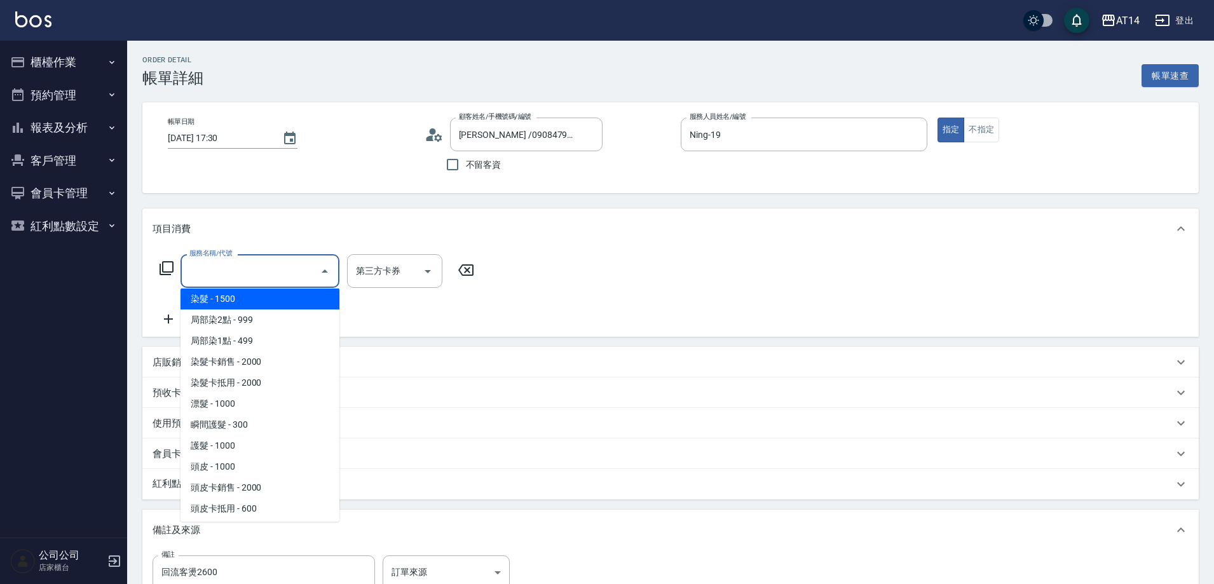
click at [263, 295] on span "染髮 - 1500" at bounding box center [260, 299] width 159 height 21
type input "染髮(041)"
type input "3"
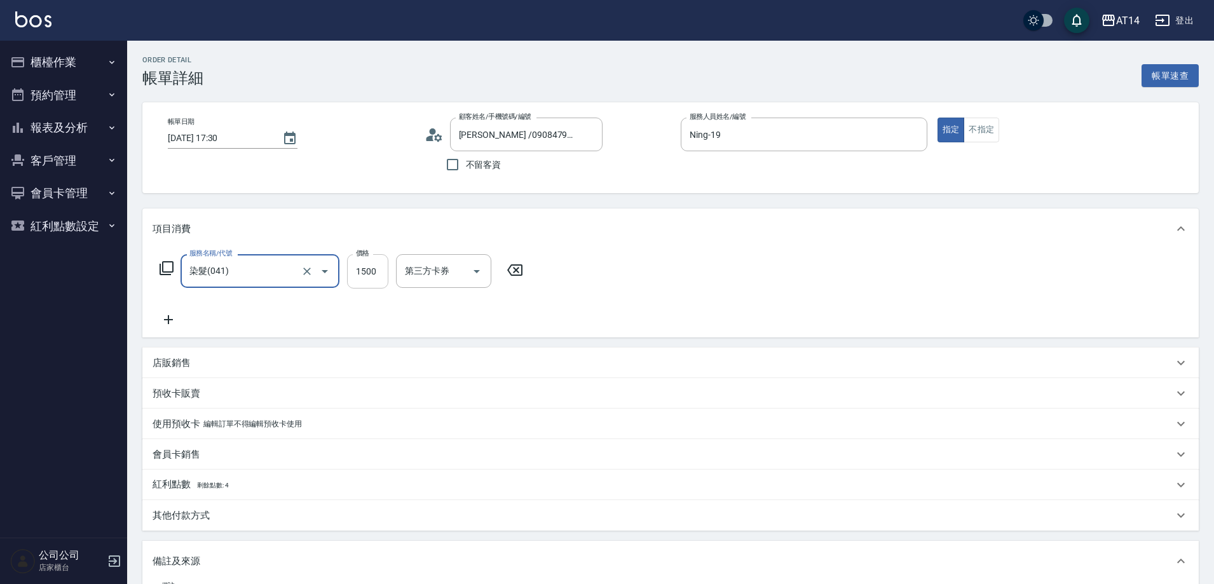
click at [356, 277] on input "1500" at bounding box center [367, 271] width 41 height 34
type input "2"
type input "0"
type input "220"
type input "4"
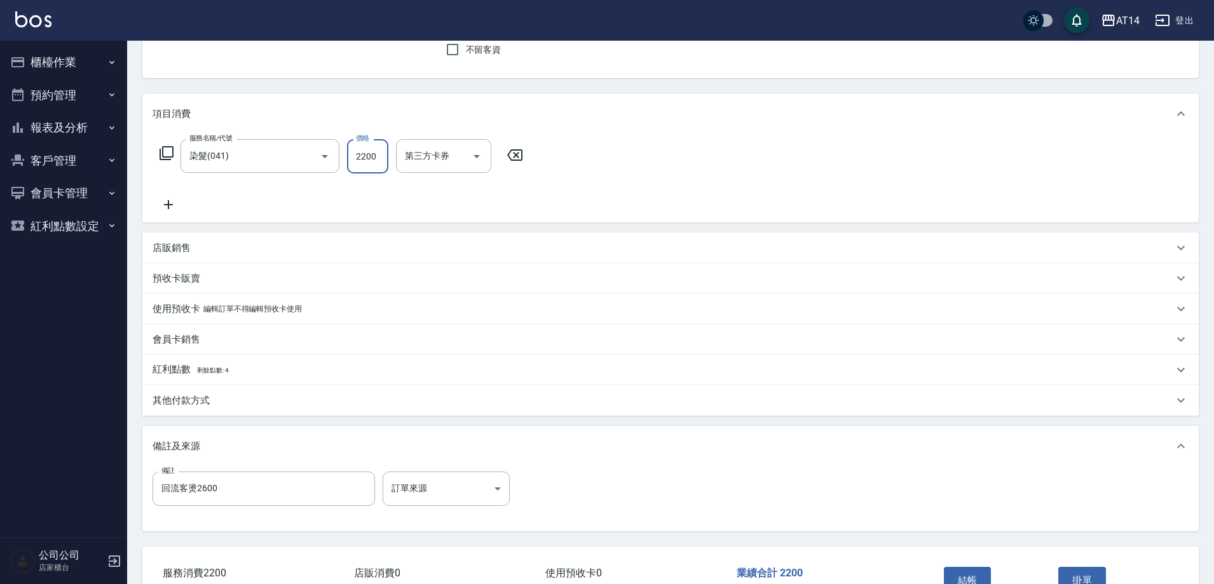
scroll to position [127, 0]
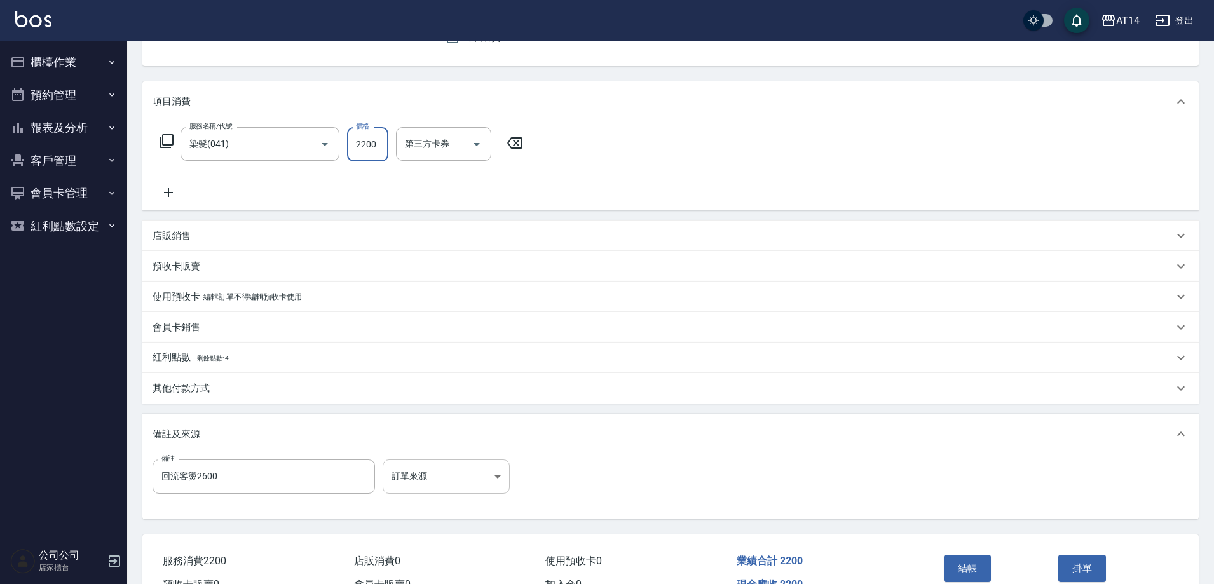
type input "2200"
click at [455, 468] on body "AT14 登出 櫃檯作業 打帳單 帳單列表 掛單列表 現金收支登錄 材料自購登錄 每日結帳 排班表 掃碼打卡 預約管理 預約管理 單日預約紀錄 單週預約紀錄 …" at bounding box center [607, 262] width 1214 height 778
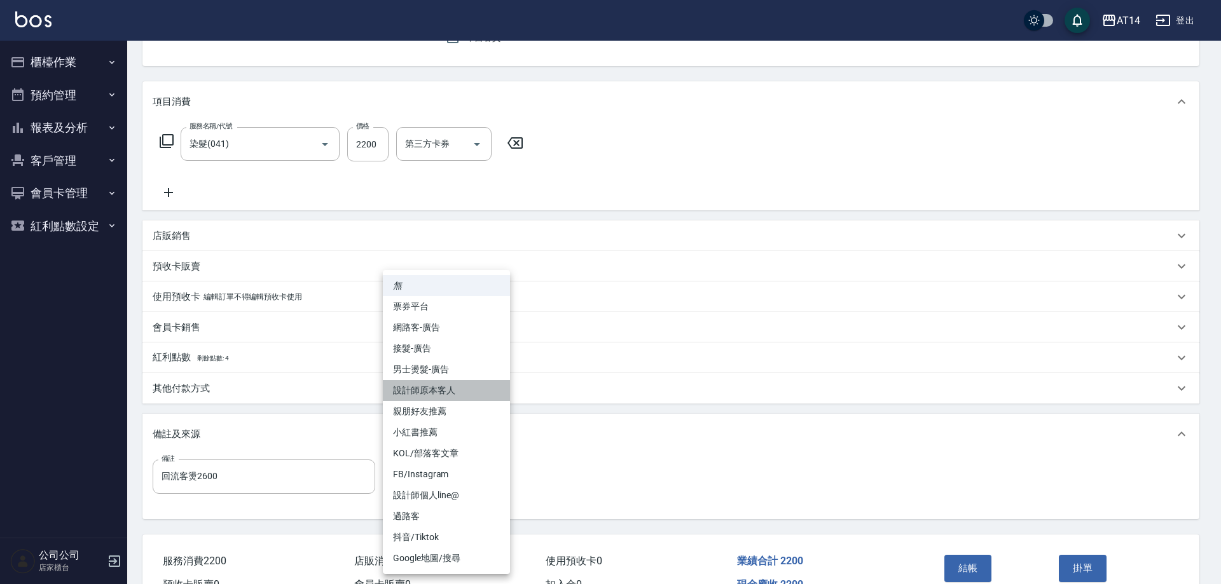
click at [460, 392] on li "設計師原本客人" at bounding box center [446, 390] width 127 height 21
type input "設計師原本客人"
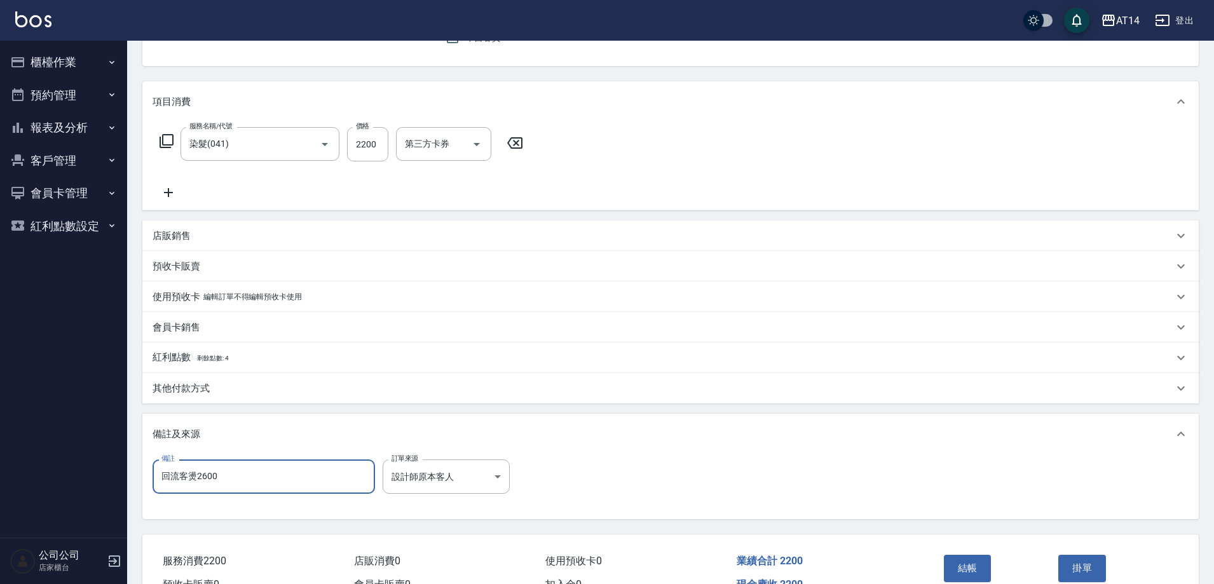
drag, startPoint x: 267, startPoint y: 470, endPoint x: 65, endPoint y: 484, distance: 202.0
click at [74, 481] on div "AT14 登出 櫃檯作業 打帳單 帳單列表 掛單列表 現金收支登錄 材料自購登錄 每日結帳 排班表 掃碼打卡 預約管理 預約管理 單日預約紀錄 單週預約紀錄 …" at bounding box center [607, 262] width 1214 height 778
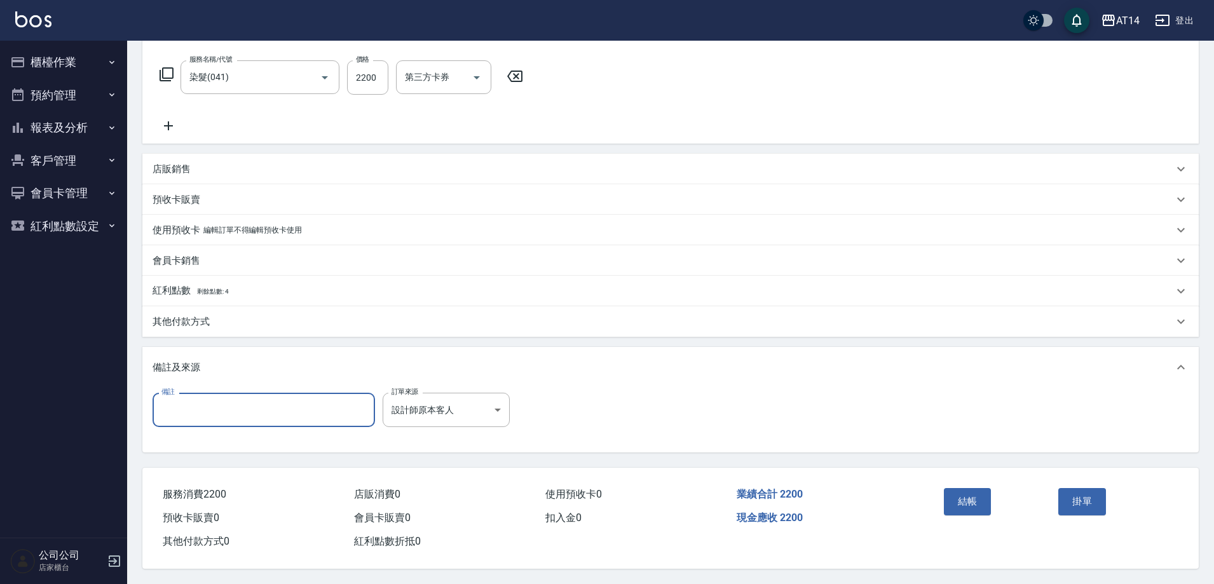
scroll to position [200, 0]
click at [975, 491] on button "結帳" at bounding box center [968, 501] width 48 height 27
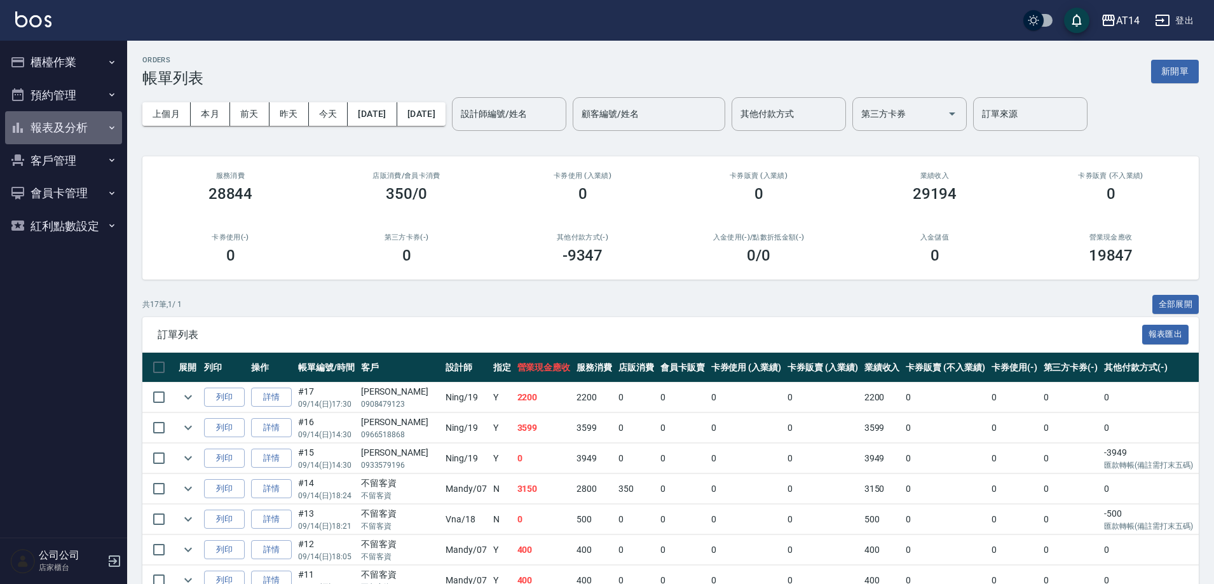
click at [70, 129] on button "報表及分析" at bounding box center [63, 127] width 117 height 33
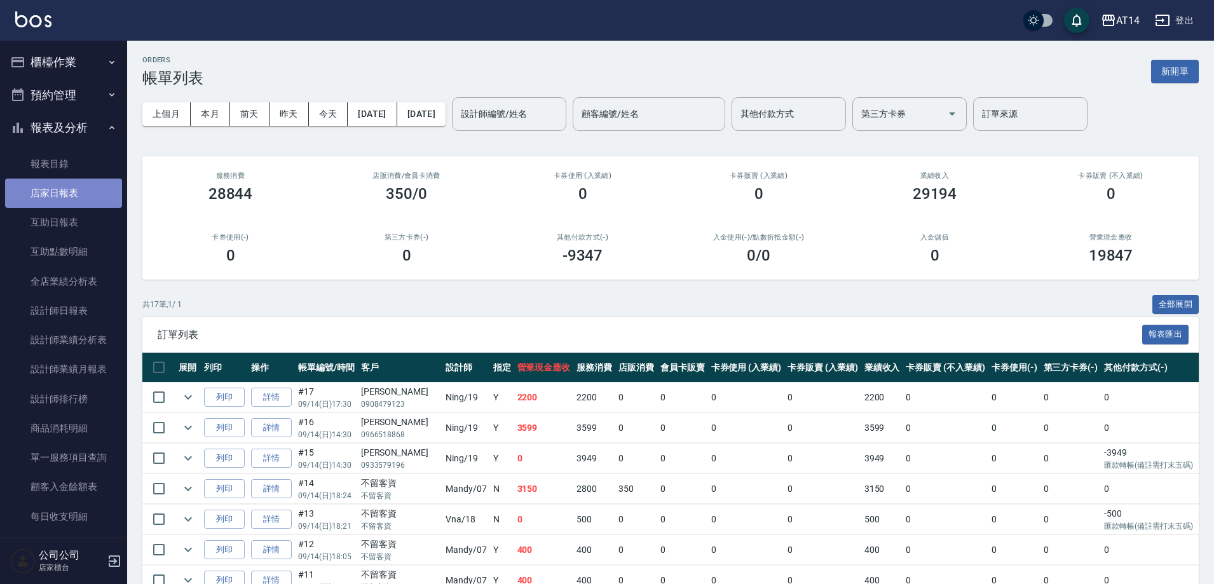
click at [76, 198] on link "店家日報表" at bounding box center [63, 193] width 117 height 29
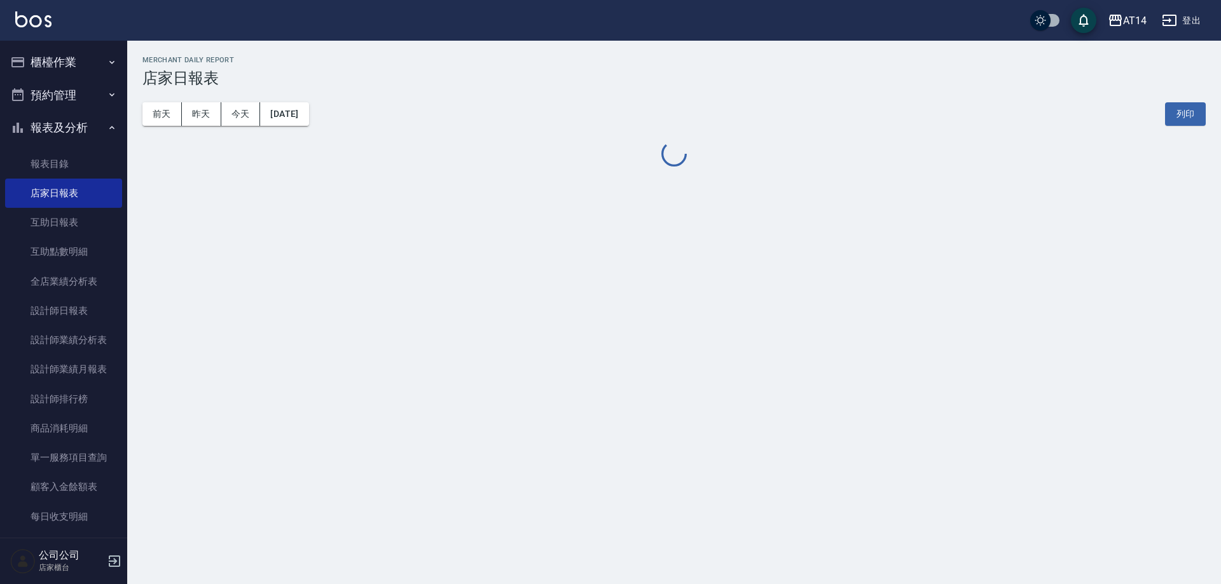
click at [107, 97] on icon "button" at bounding box center [112, 95] width 10 height 10
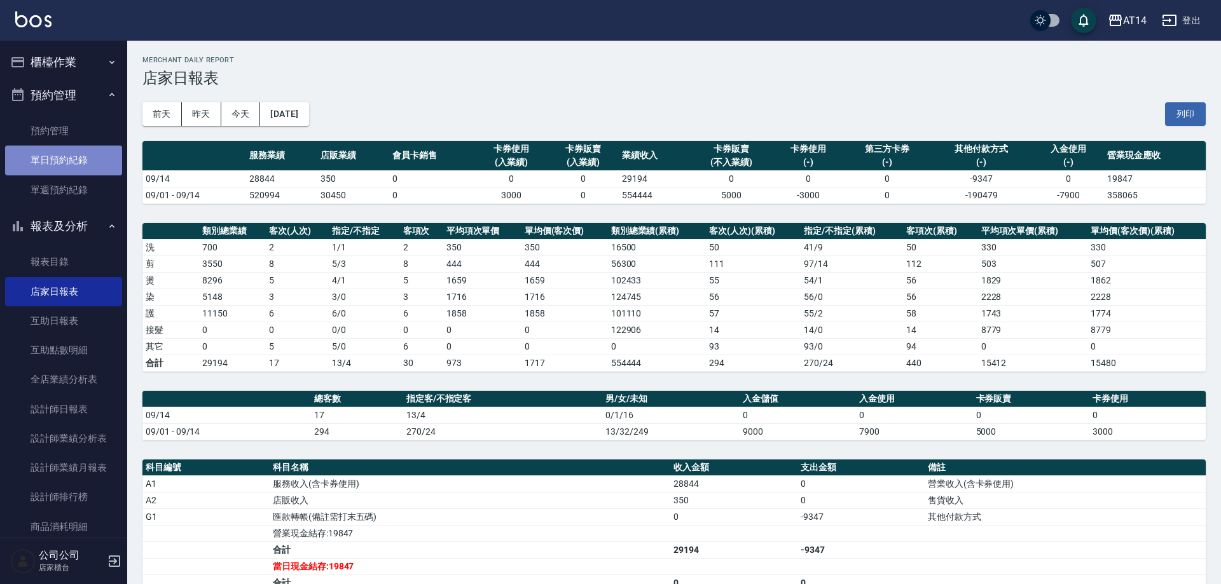
click at [78, 164] on link "單日預約紀錄" at bounding box center [63, 160] width 117 height 29
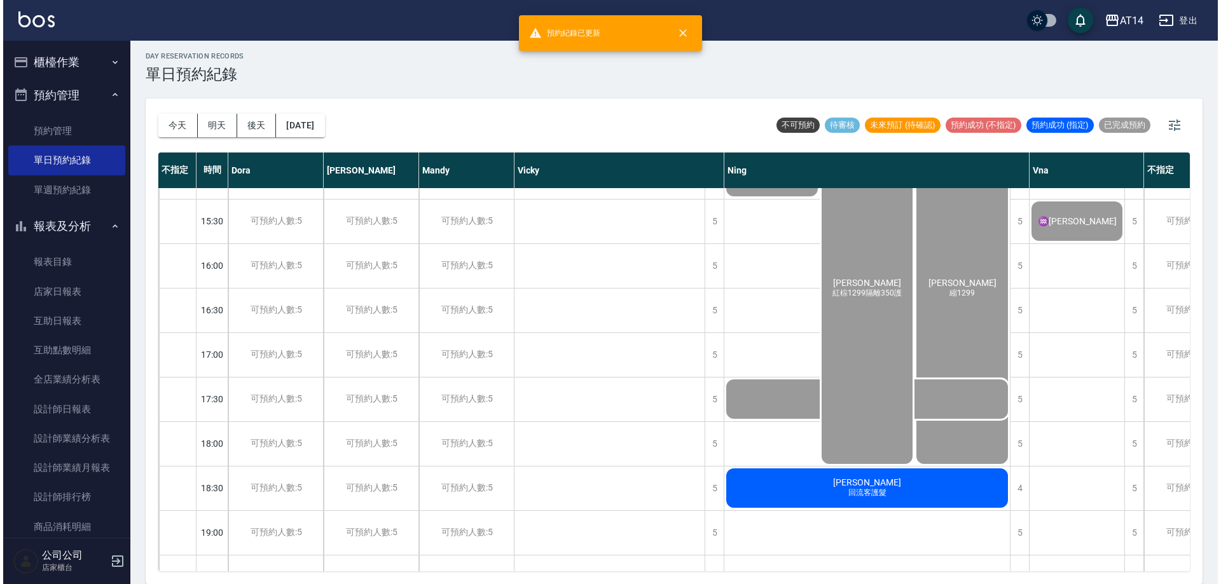
scroll to position [364, 0]
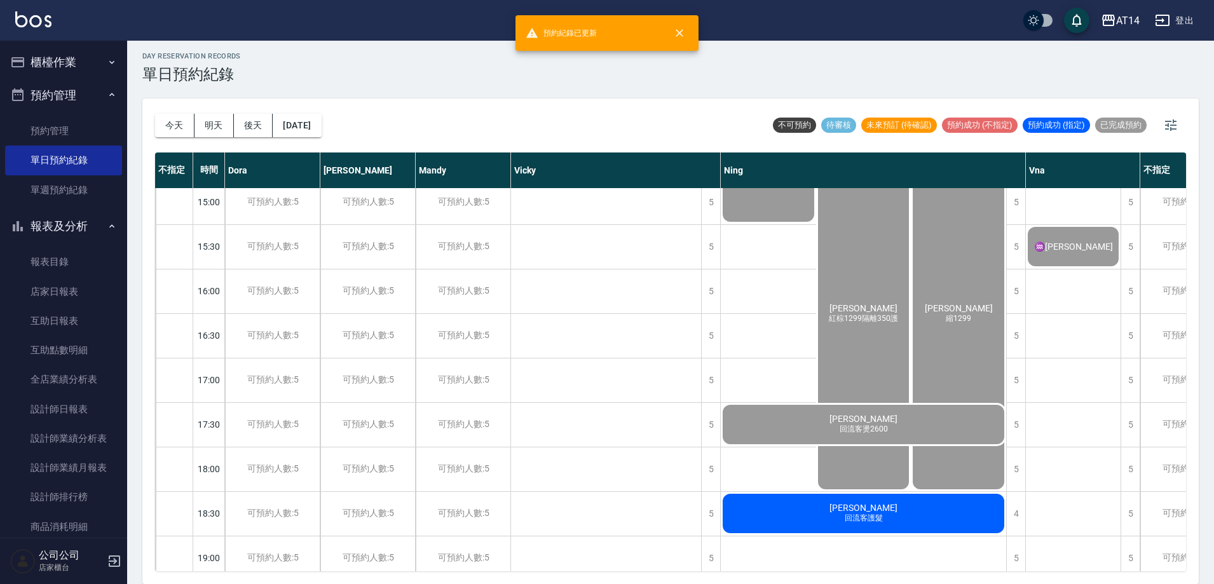
click at [896, 518] on div "曹紋綺 回流客護髮" at bounding box center [863, 513] width 285 height 43
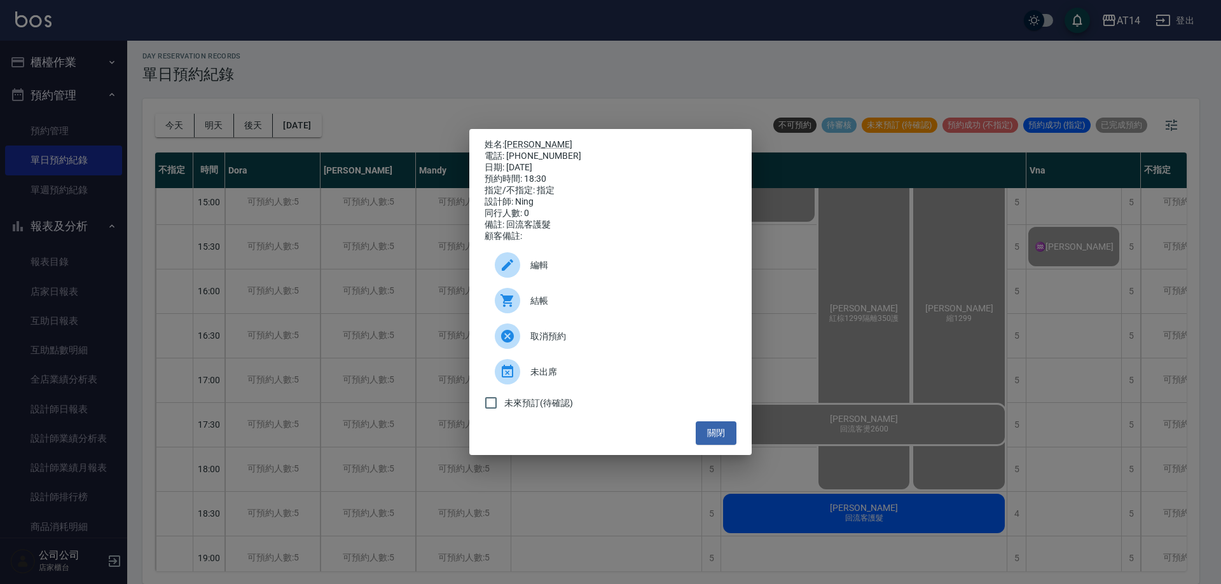
click at [615, 305] on span "結帳" at bounding box center [628, 300] width 196 height 13
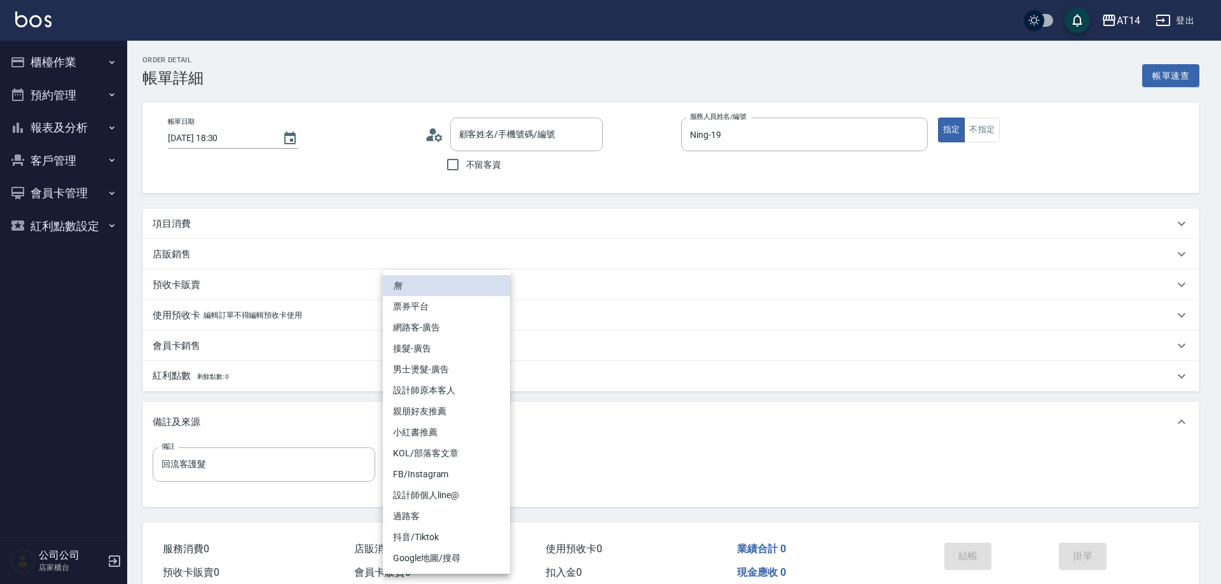
type input "[PERSON_NAME] /0963657912/null"
click at [441, 394] on li "設計師原本客人" at bounding box center [446, 390] width 127 height 21
type input "設計師原本客人"
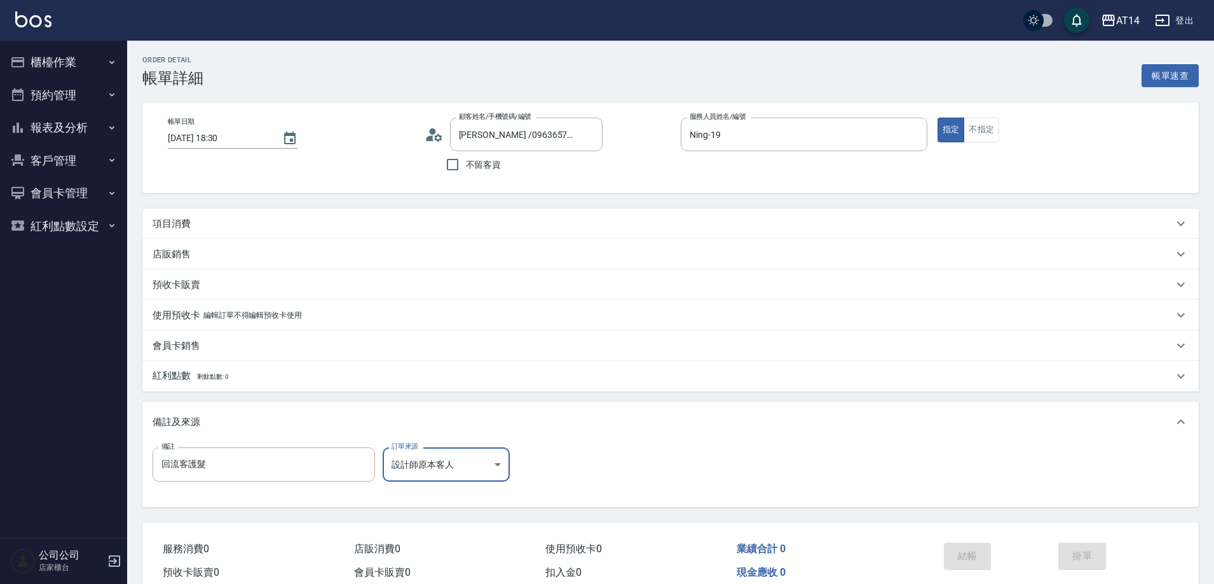
click at [221, 217] on div "項目消費" at bounding box center [663, 223] width 1021 height 13
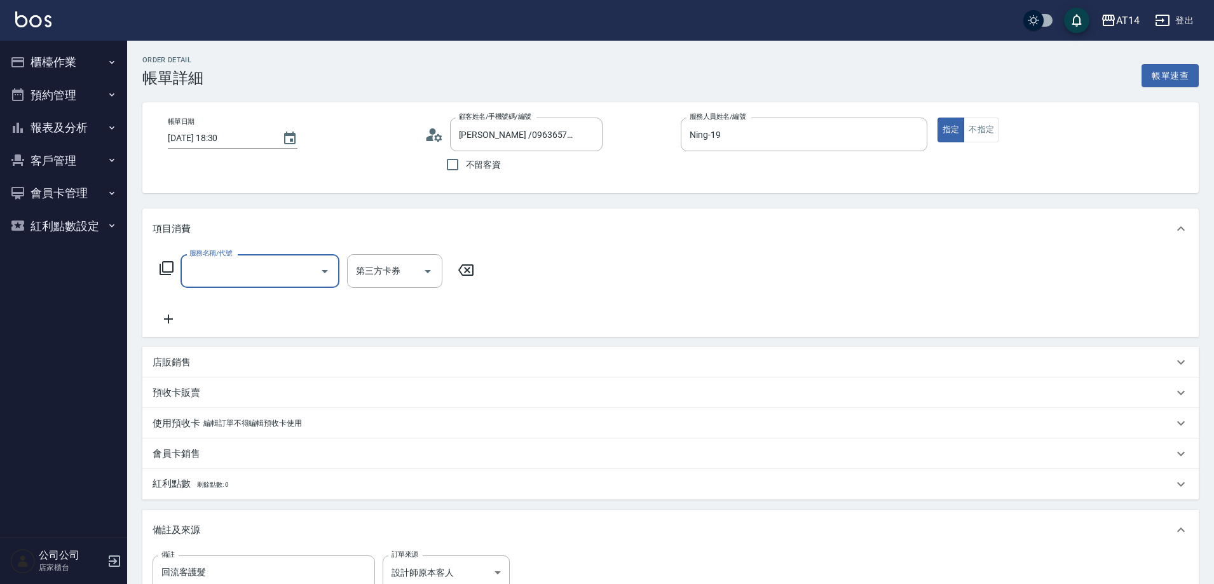
click at [224, 266] on input "服務名稱/代號" at bounding box center [250, 271] width 128 height 22
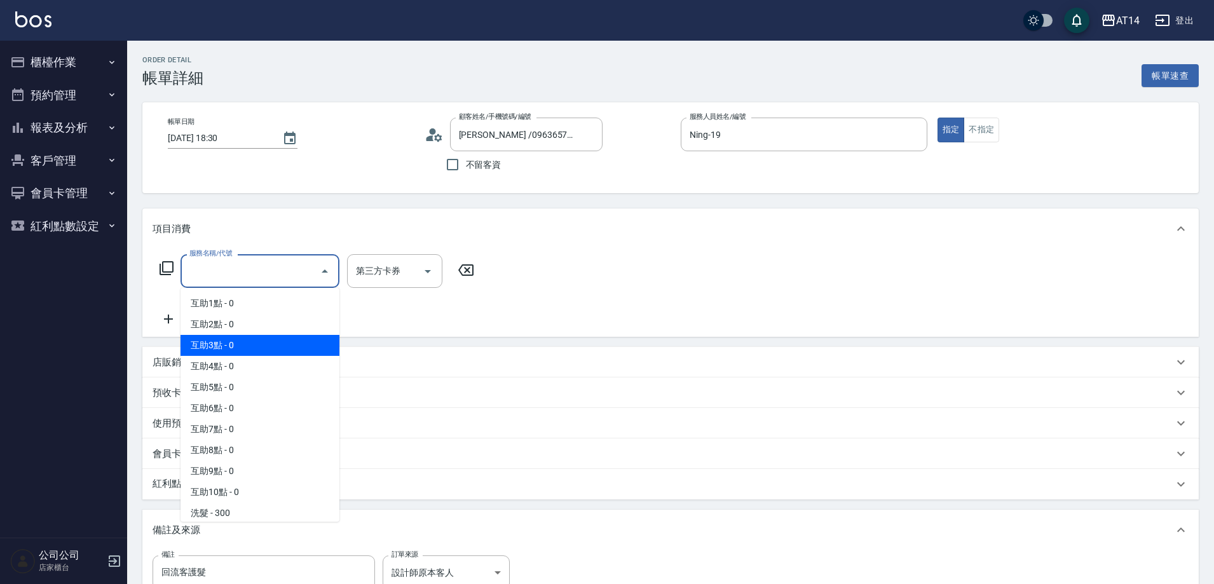
drag, startPoint x: 261, startPoint y: 341, endPoint x: 313, endPoint y: 325, distance: 54.5
click at [261, 342] on span "互助3點 - 0" at bounding box center [260, 345] width 159 height 21
type input "互助3點(003)"
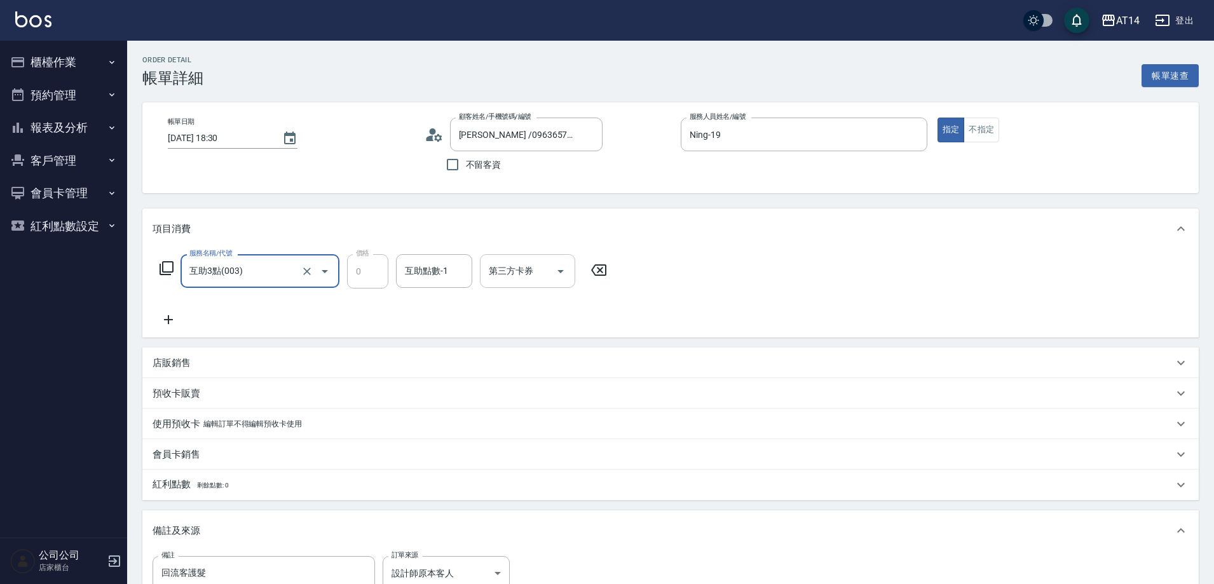
click at [442, 273] on div "互助點數-1 互助點數-1" at bounding box center [434, 271] width 76 height 34
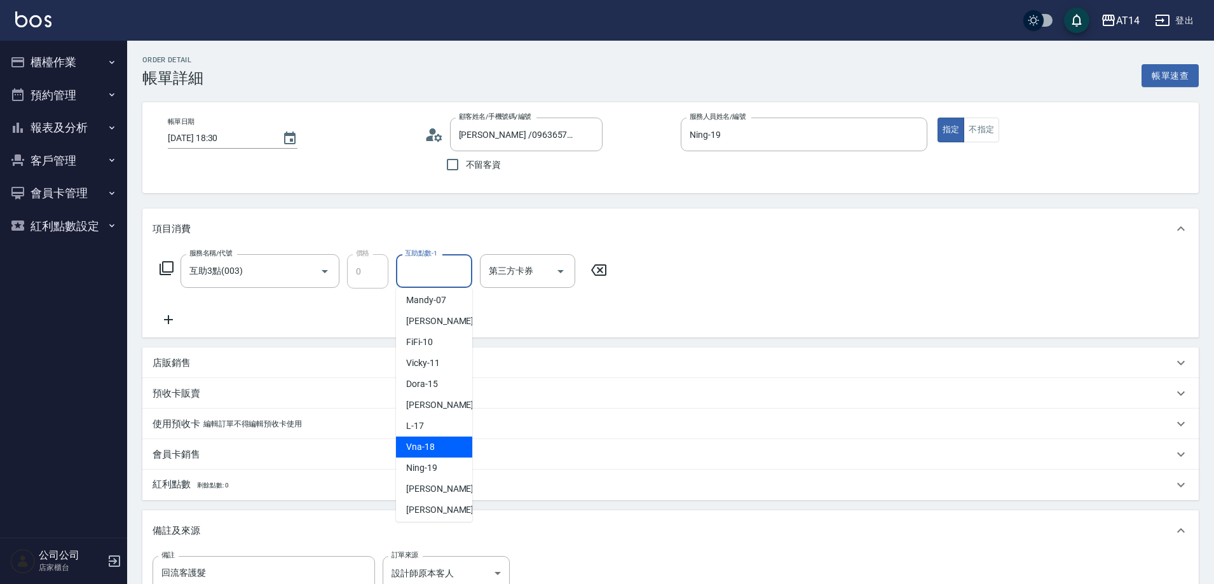
scroll to position [127, 0]
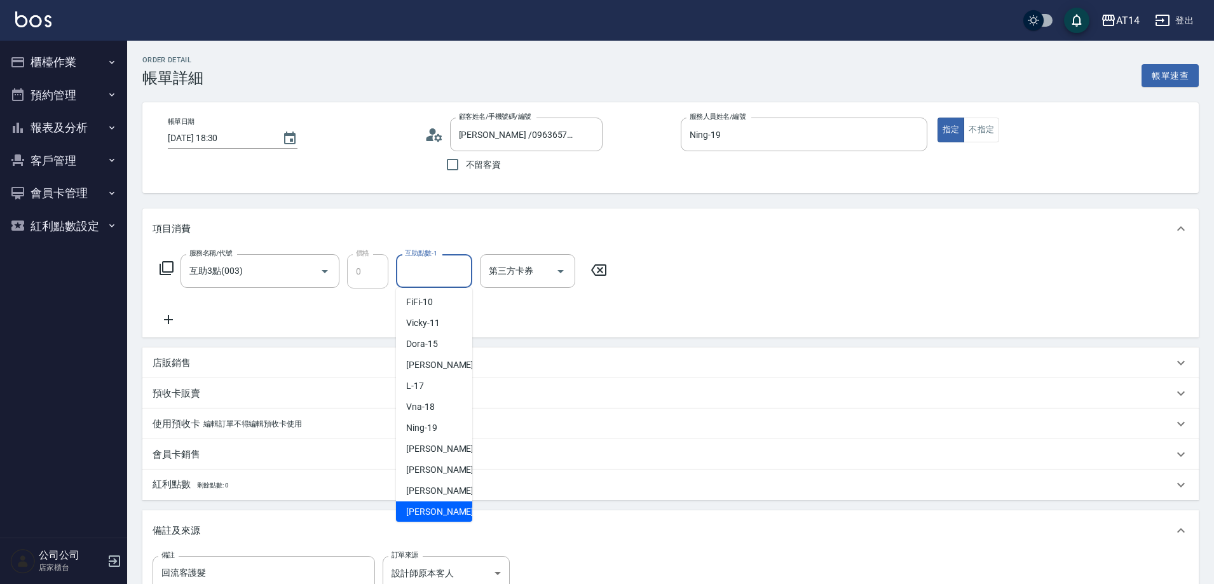
click at [448, 505] on div "楊明月 -63" at bounding box center [434, 512] width 76 height 21
type input "楊明月-63"
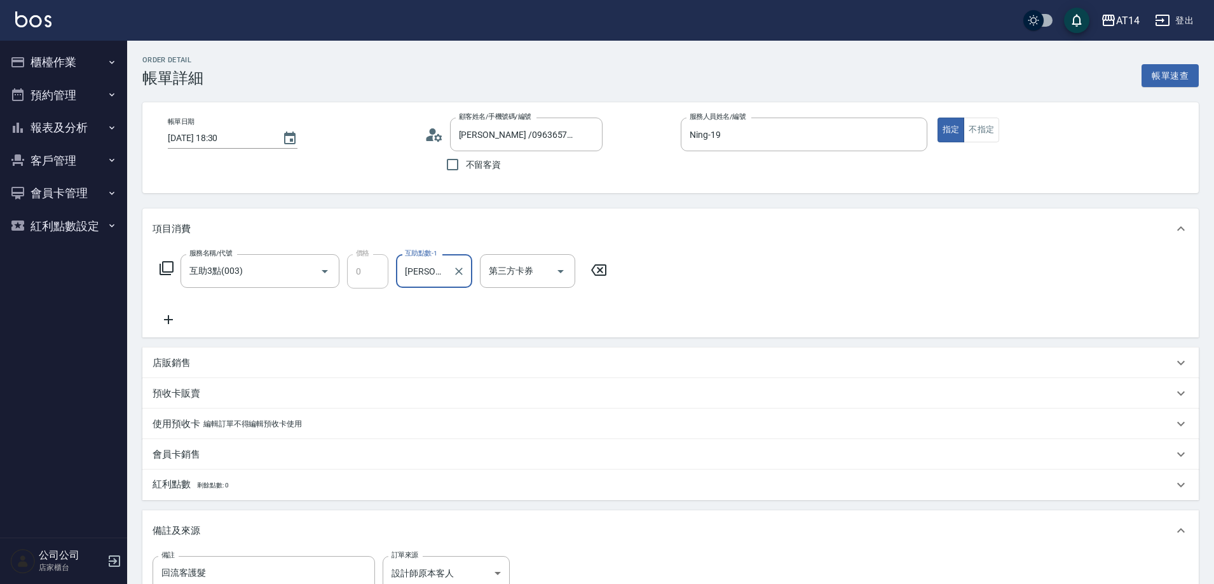
click at [164, 327] on icon at bounding box center [169, 319] width 32 height 15
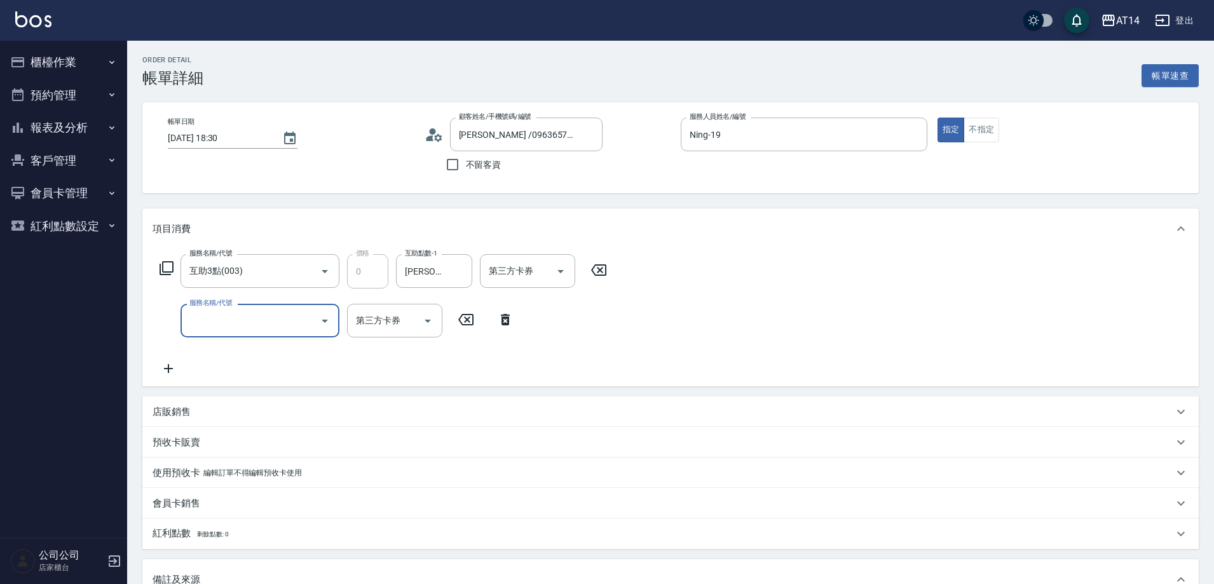
click at [196, 323] on input "服務名稱/代號" at bounding box center [250, 321] width 128 height 22
type input "051"
type input "2"
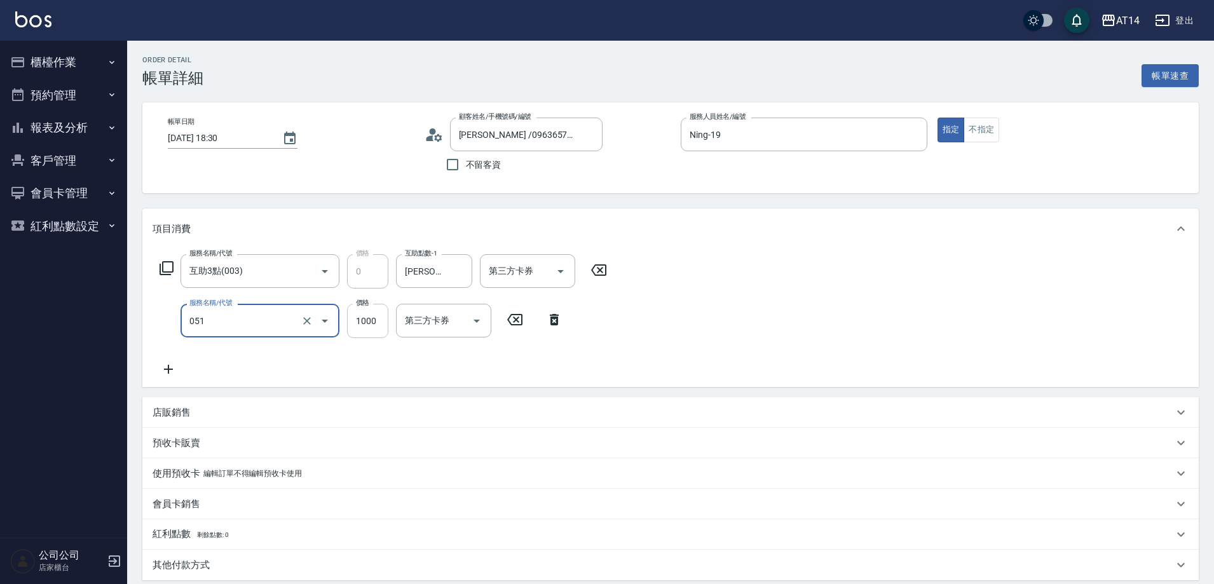
type input "護髮(051)"
click at [349, 322] on input "1000" at bounding box center [367, 321] width 41 height 34
type input "0"
type input "2300"
type input "5"
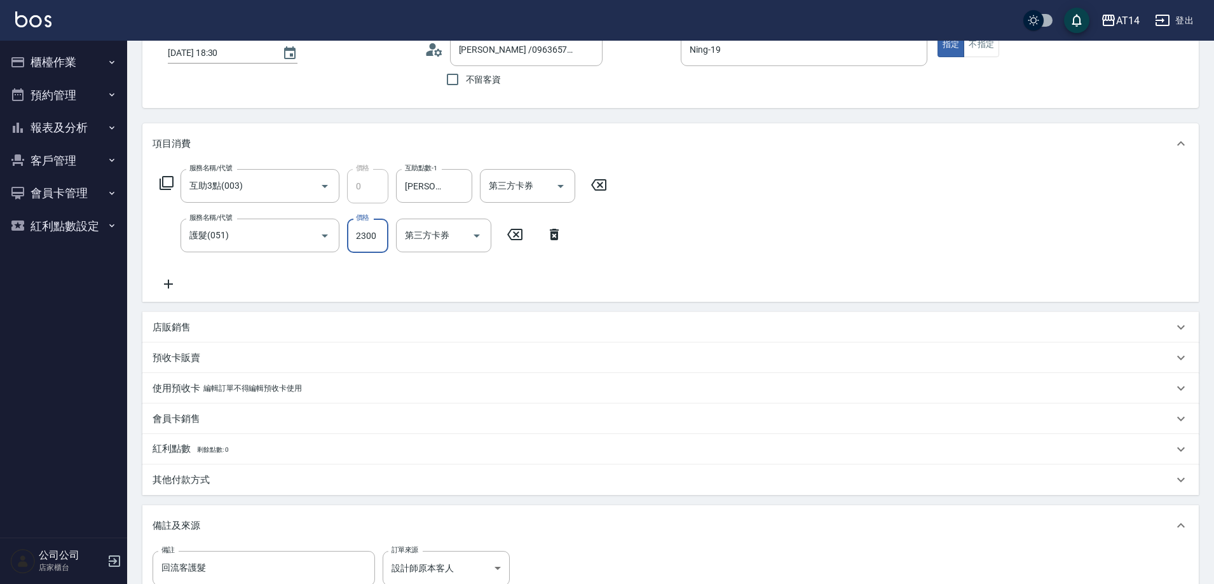
scroll to position [191, 0]
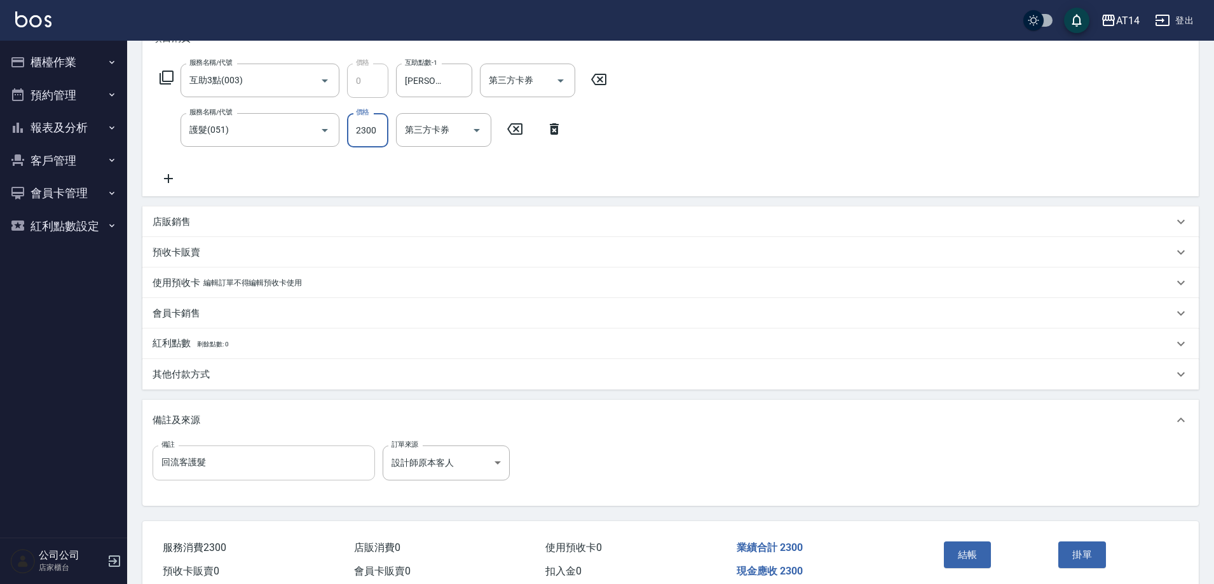
type input "2300"
drag, startPoint x: 292, startPoint y: 466, endPoint x: 0, endPoint y: 500, distance: 293.8
click at [0, 500] on div "AT14 登出 櫃檯作業 打帳單 帳單列表 掛單列表 現金收支登錄 材料自購登錄 每日結帳 排班表 掃碼打卡 預約管理 預約管理 單日預約紀錄 單週預約紀錄 …" at bounding box center [607, 223] width 1214 height 828
type input "五碼41194"
click at [259, 366] on div "其他付款方式" at bounding box center [670, 374] width 1057 height 31
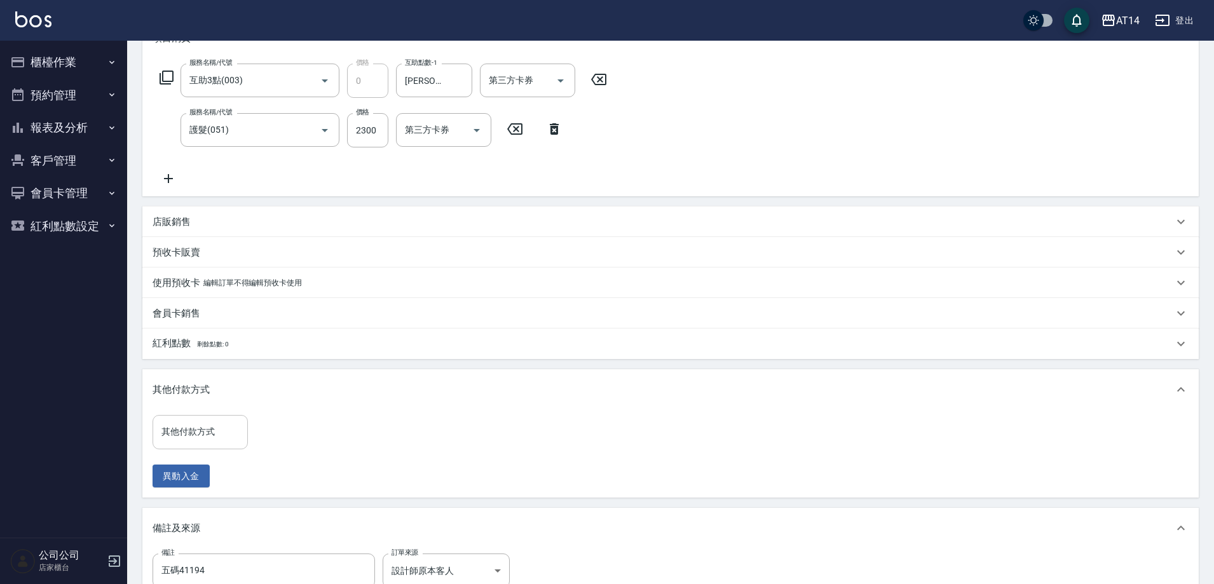
click at [226, 428] on input "其他付款方式" at bounding box center [200, 432] width 84 height 22
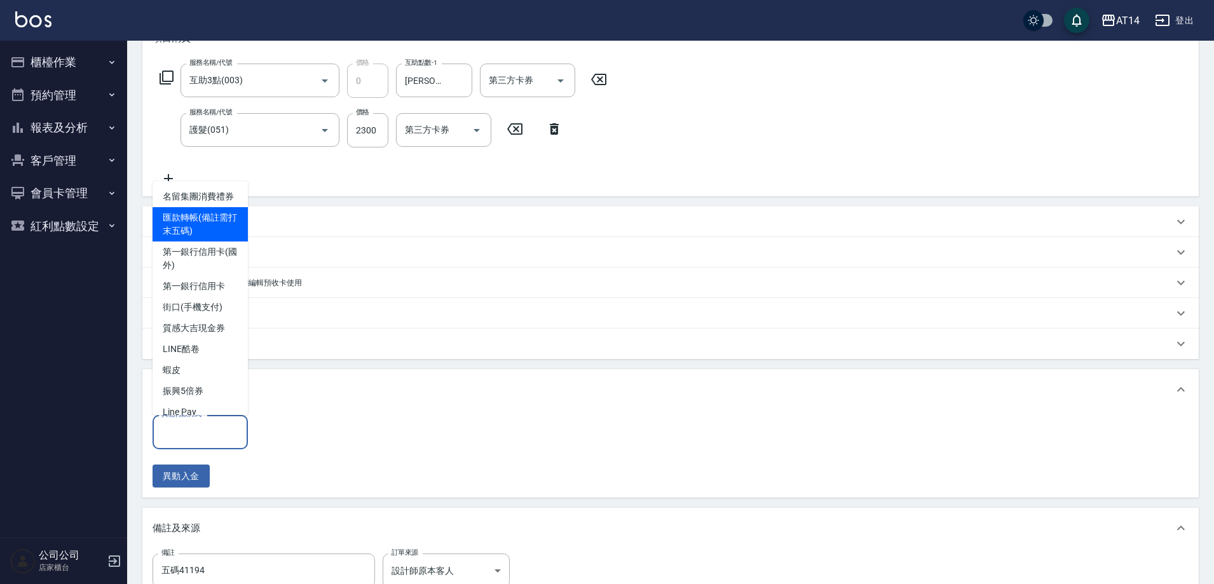
click at [200, 236] on span "匯款轉帳(備註需打末五碼)" at bounding box center [200, 224] width 95 height 34
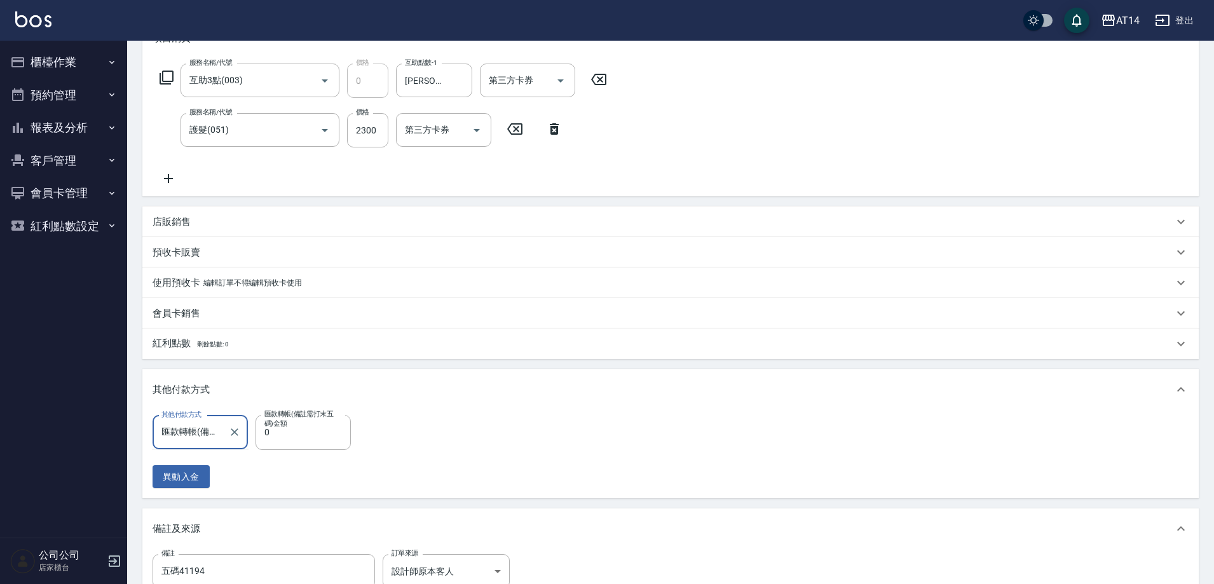
scroll to position [0, 49]
type input "匯款轉帳(備註需打末五碼)"
click at [266, 441] on input "0" at bounding box center [303, 432] width 95 height 34
type input "230"
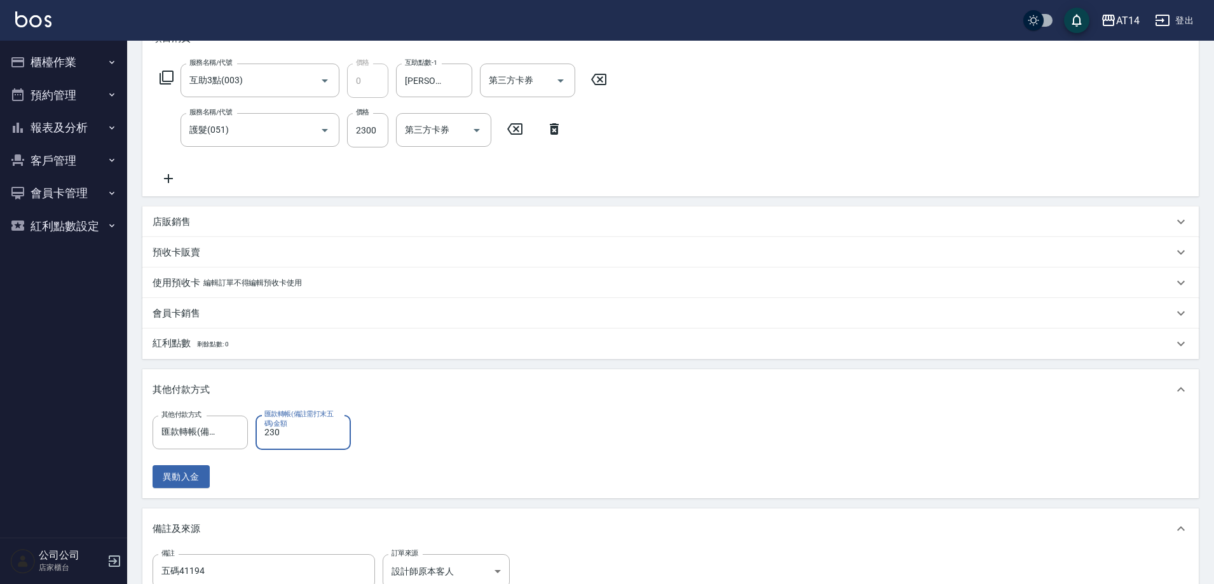
type input "0"
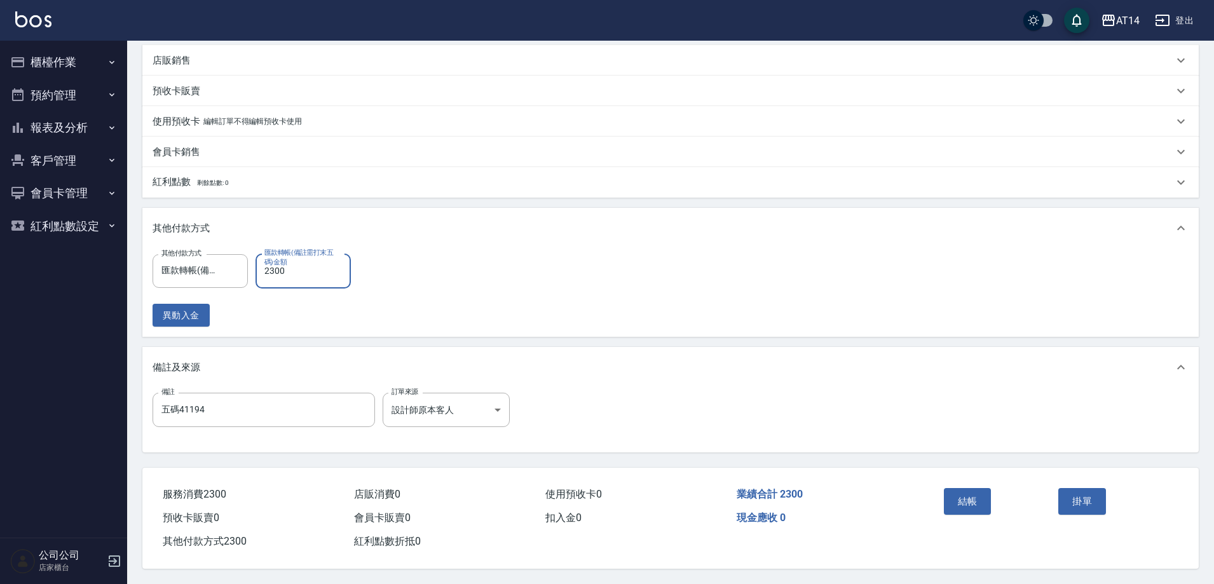
scroll to position [358, 0]
type input "2300"
click at [968, 490] on button "結帳" at bounding box center [968, 501] width 48 height 27
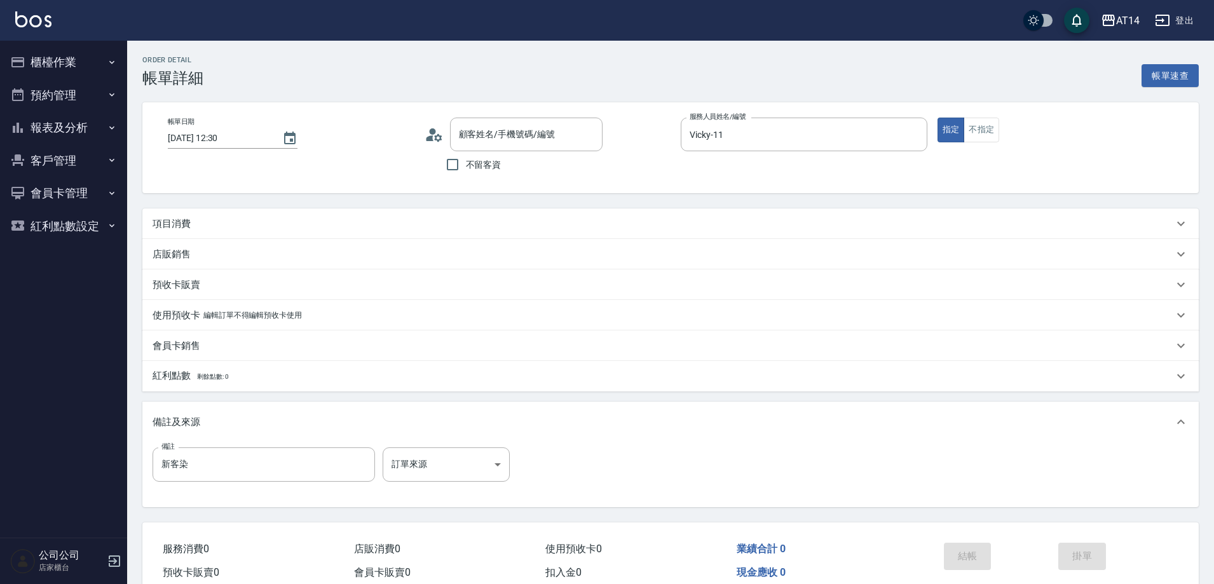
type input "Ivy/0912349582/null"
click at [474, 475] on body "AT14 登出 櫃檯作業 打帳單 帳單列表 掛單列表 現金收支登錄 材料自購登錄 每日結帳 排班表 掃碼打卡 預約管理 預約管理 單日預約紀錄 單週預約紀錄 …" at bounding box center [610, 319] width 1221 height 639
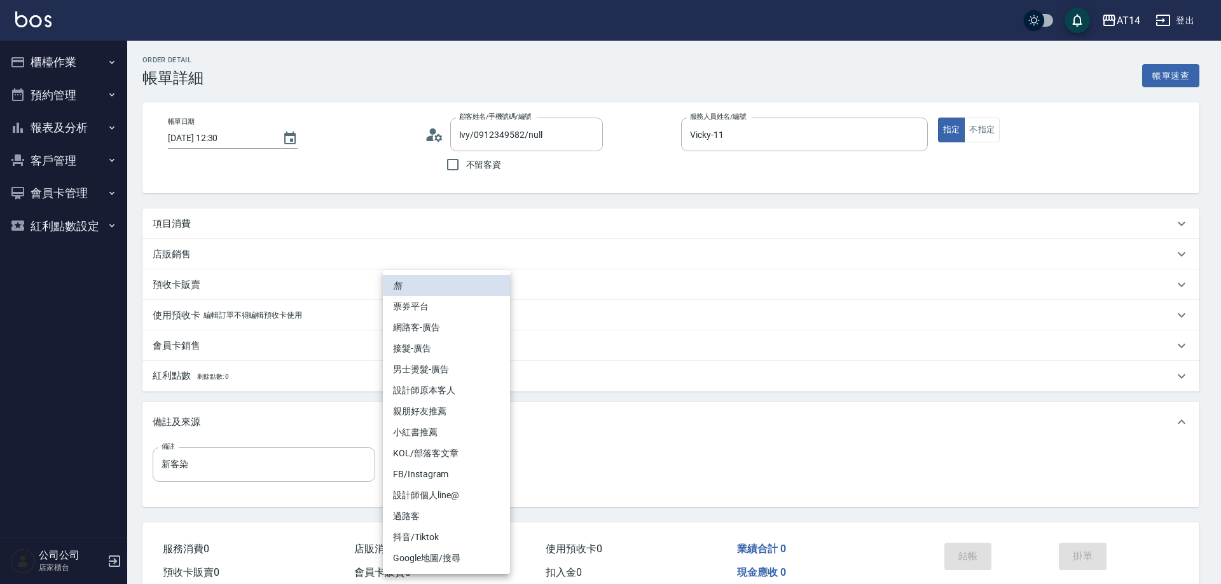
click at [461, 329] on li "網路客-廣告" at bounding box center [446, 327] width 127 height 21
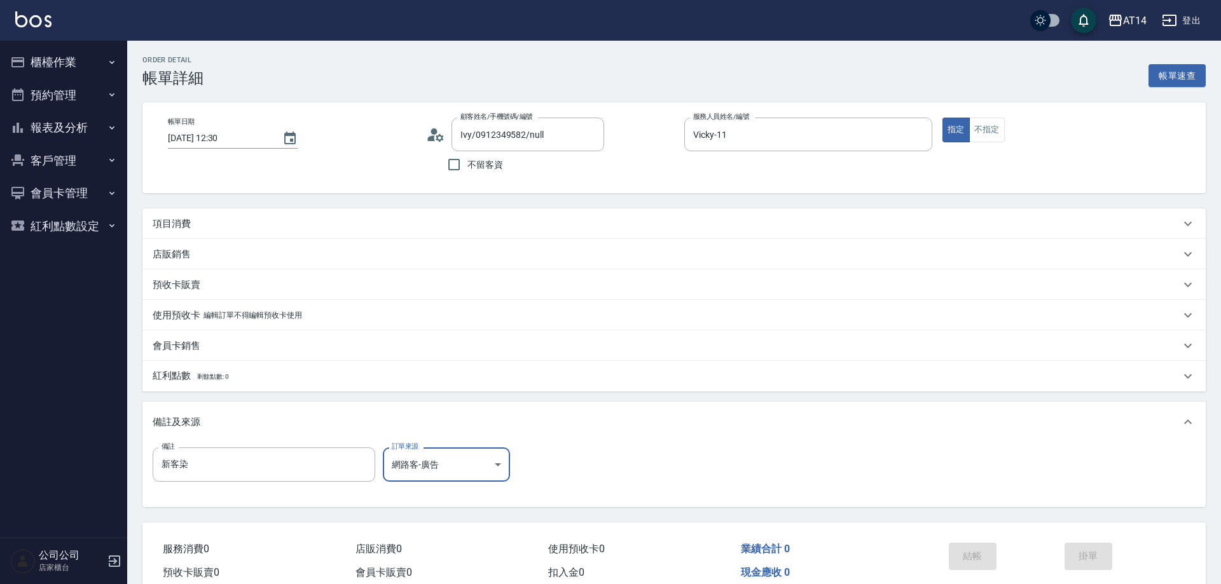
type input "網路客-廣告"
click at [215, 224] on div "項目消費" at bounding box center [663, 223] width 1021 height 13
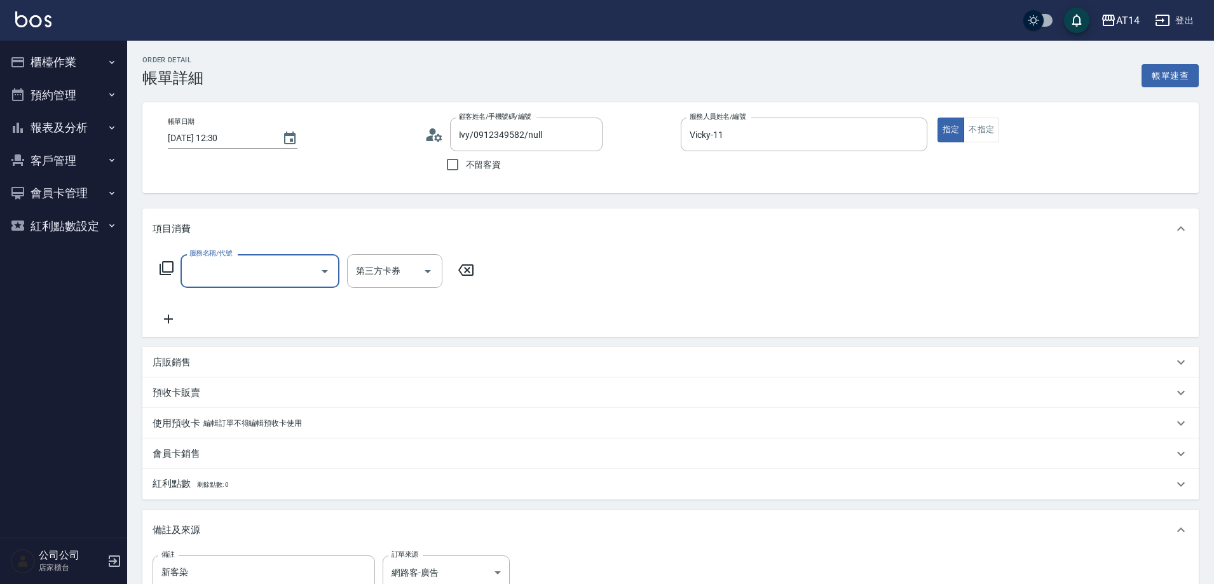
click at [232, 270] on input "服務名稱/代號" at bounding box center [250, 271] width 128 height 22
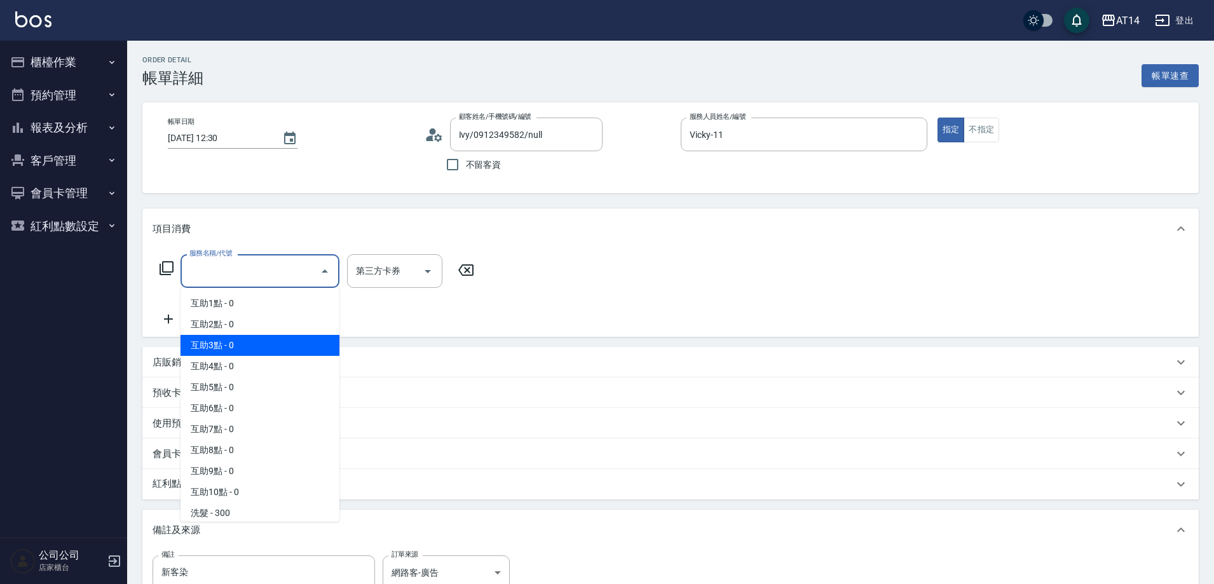
click at [250, 345] on span "互助3點 - 0" at bounding box center [260, 345] width 159 height 21
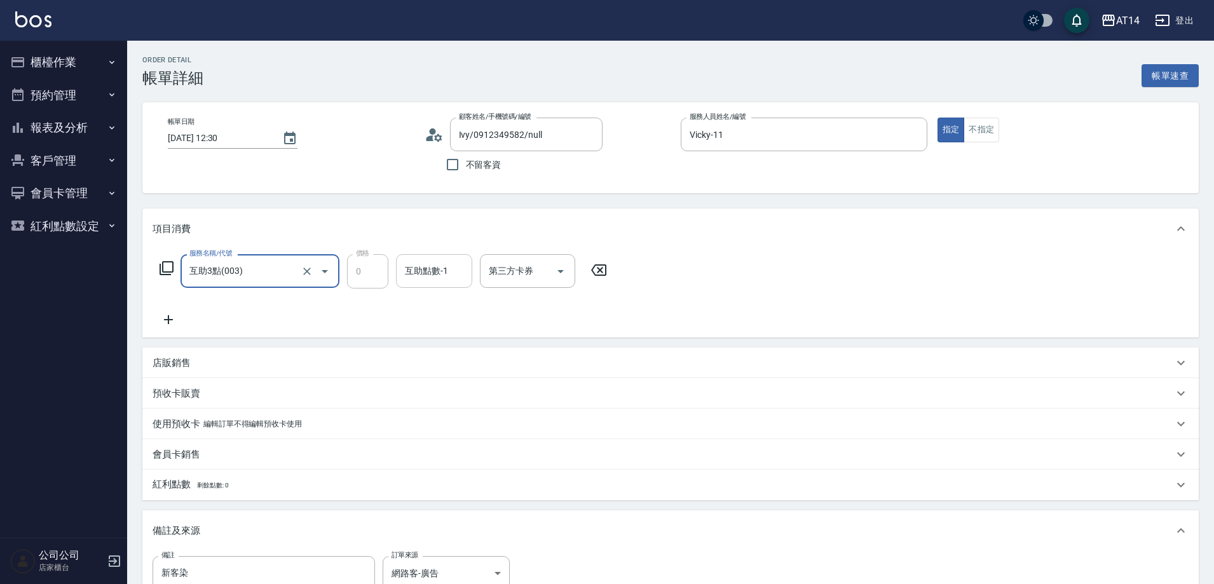
click at [425, 280] on input "互助點數-1" at bounding box center [434, 271] width 65 height 22
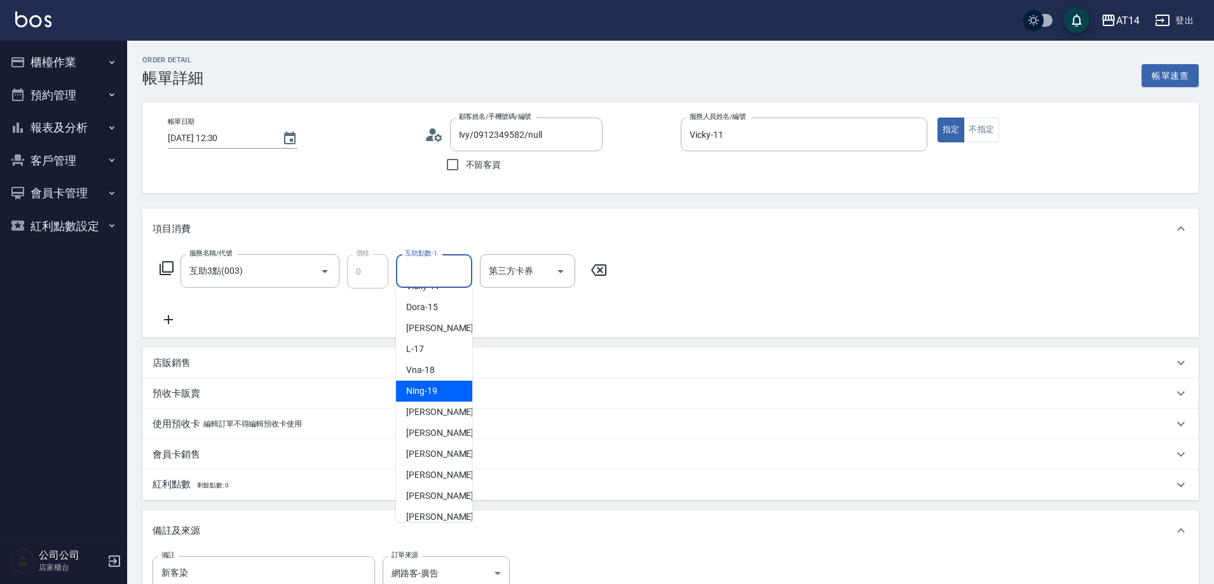
scroll to position [238, 0]
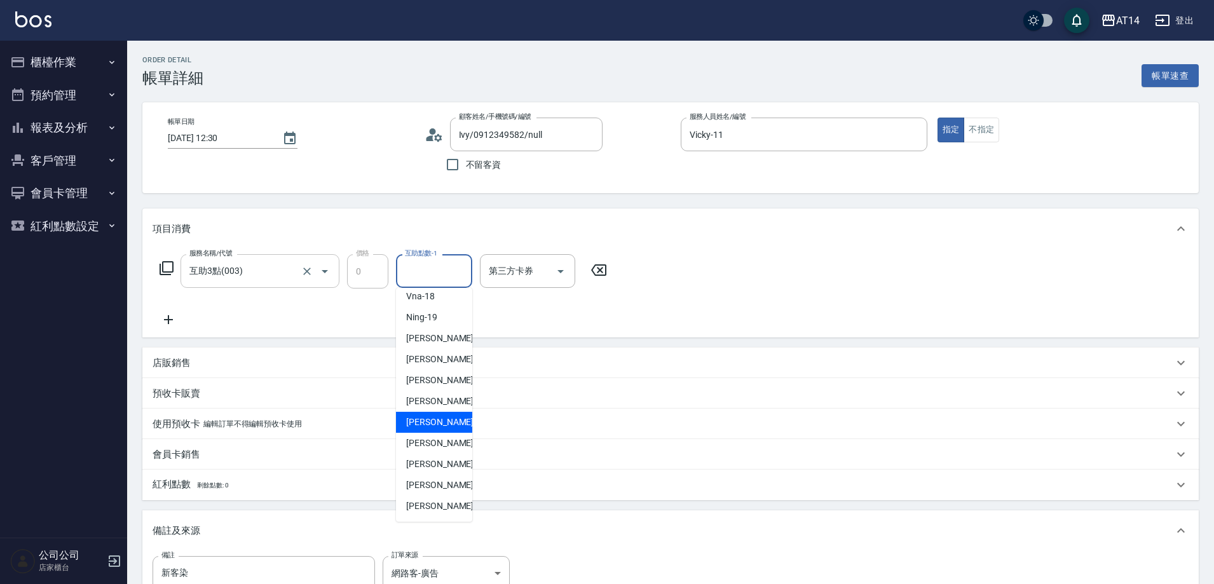
click at [255, 270] on input "互助3點(003)" at bounding box center [242, 271] width 112 height 22
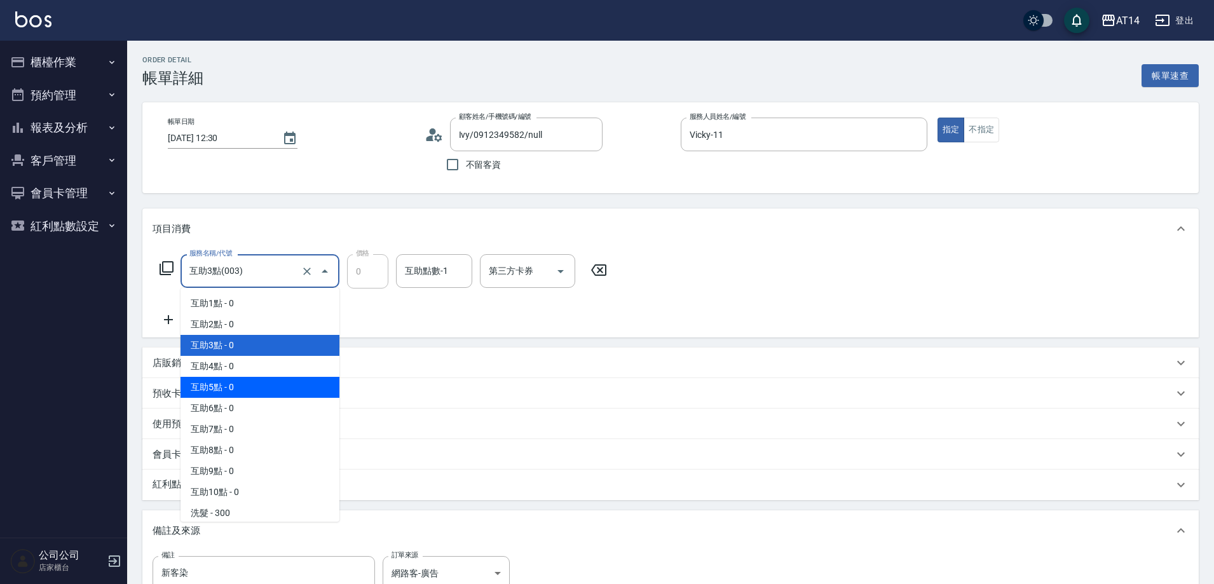
click at [266, 378] on span "互助5點 - 0" at bounding box center [260, 387] width 159 height 21
type input "互助5點(005)"
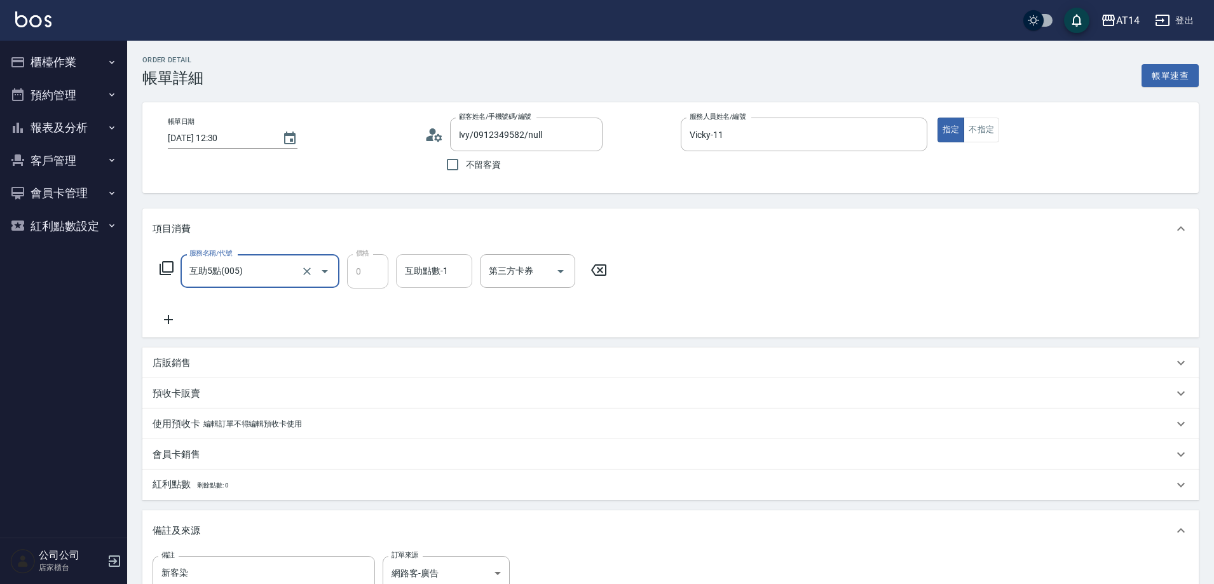
click at [406, 270] on div "互助點數-1 互助點數-1" at bounding box center [434, 271] width 76 height 34
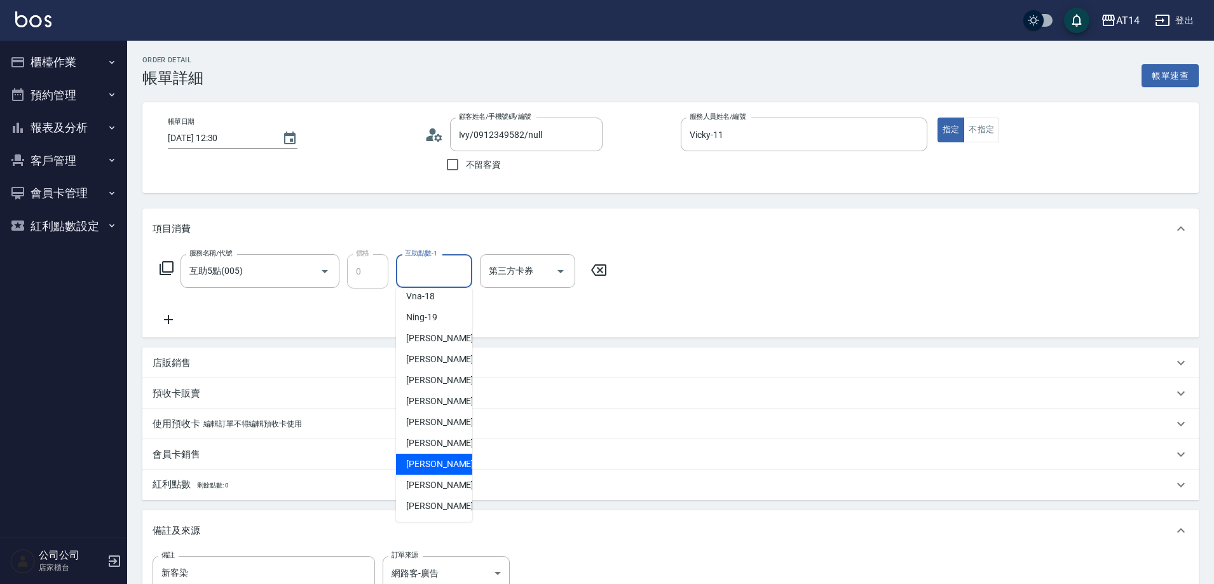
click at [448, 459] on div "[PERSON_NAME]-66" at bounding box center [434, 464] width 76 height 21
type input "[PERSON_NAME]-66"
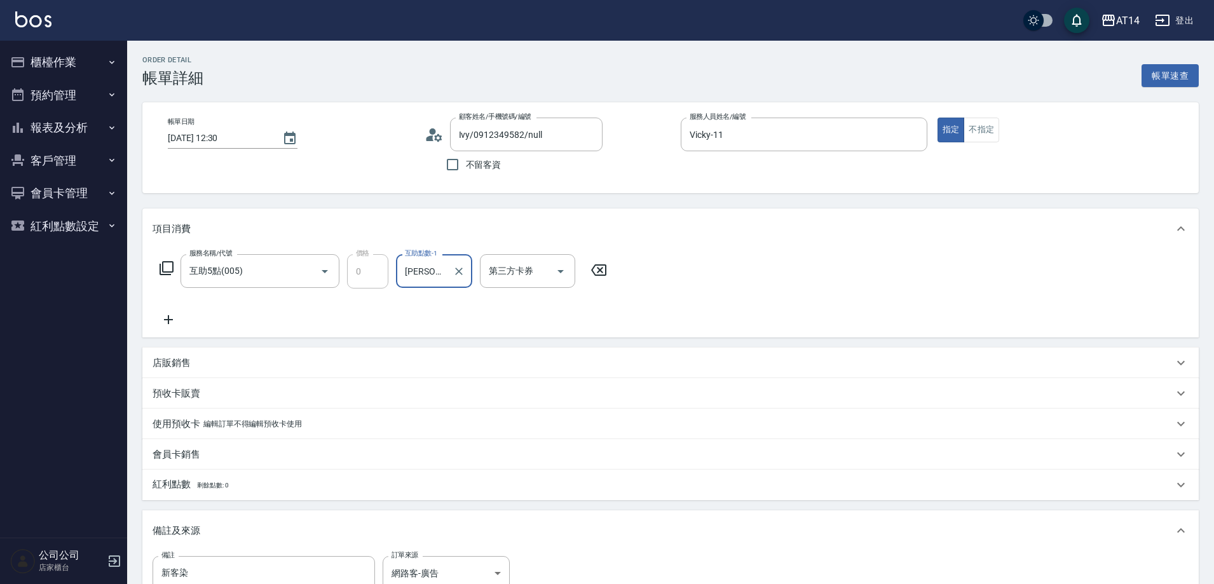
click at [163, 315] on icon at bounding box center [169, 319] width 32 height 15
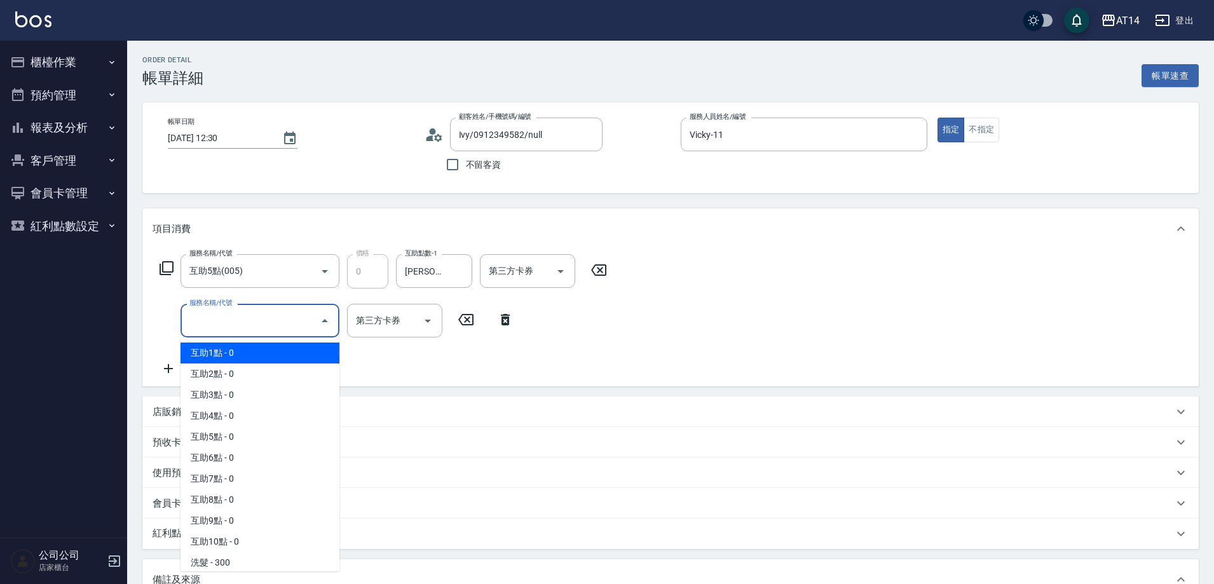
click at [223, 324] on input "服務名稱/代號" at bounding box center [250, 321] width 128 height 22
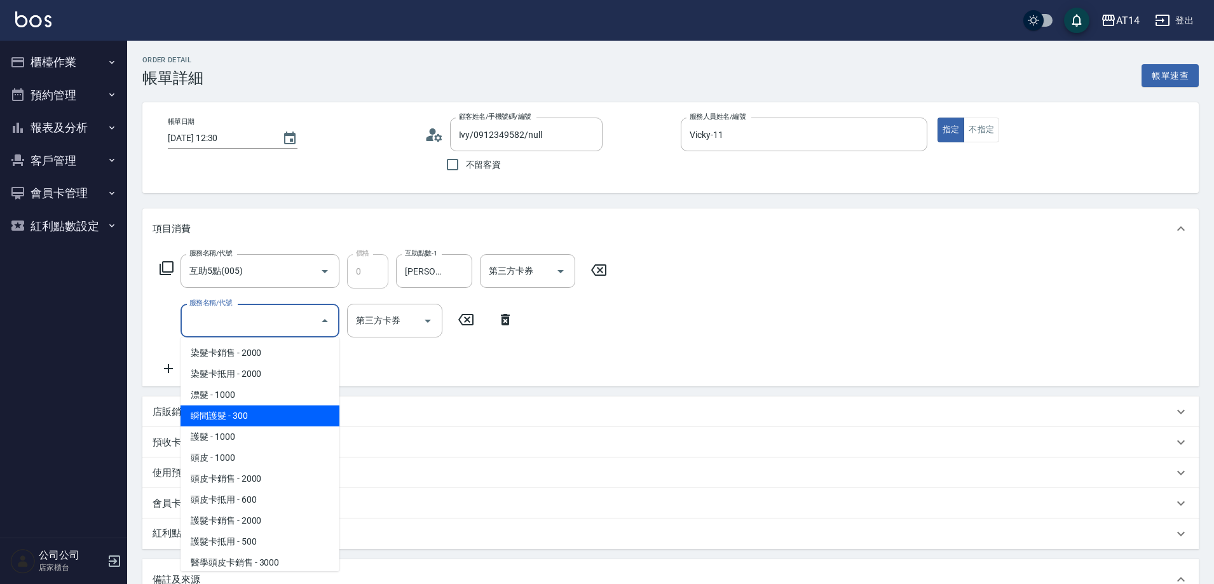
scroll to position [509, 0]
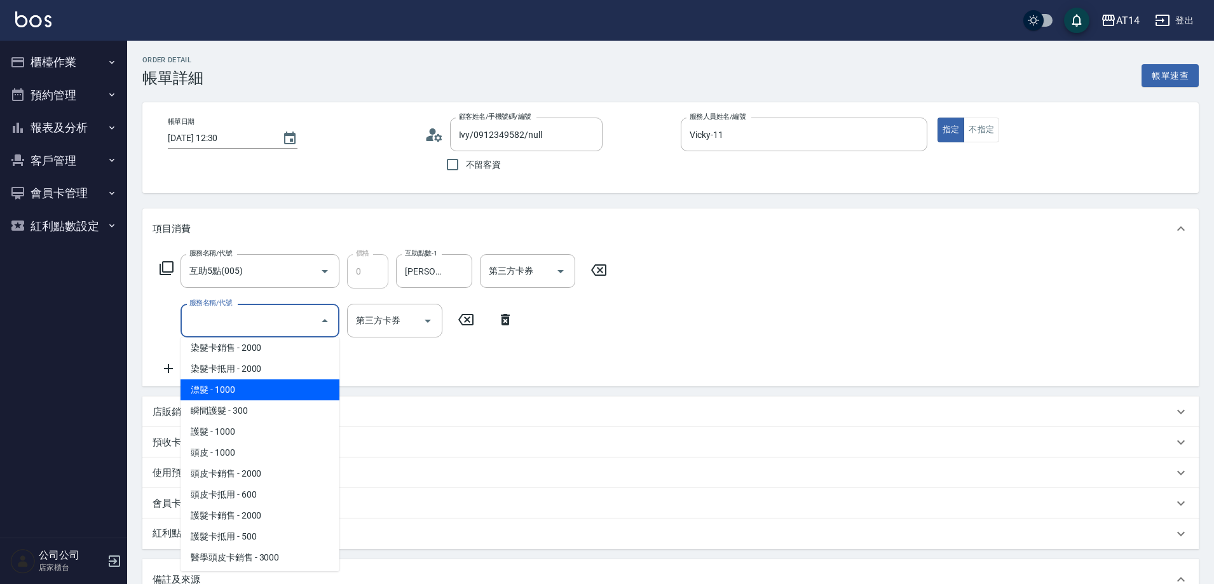
click at [250, 392] on span "漂髮 - 1000" at bounding box center [260, 390] width 159 height 21
type input "2"
type input "漂髮(046)"
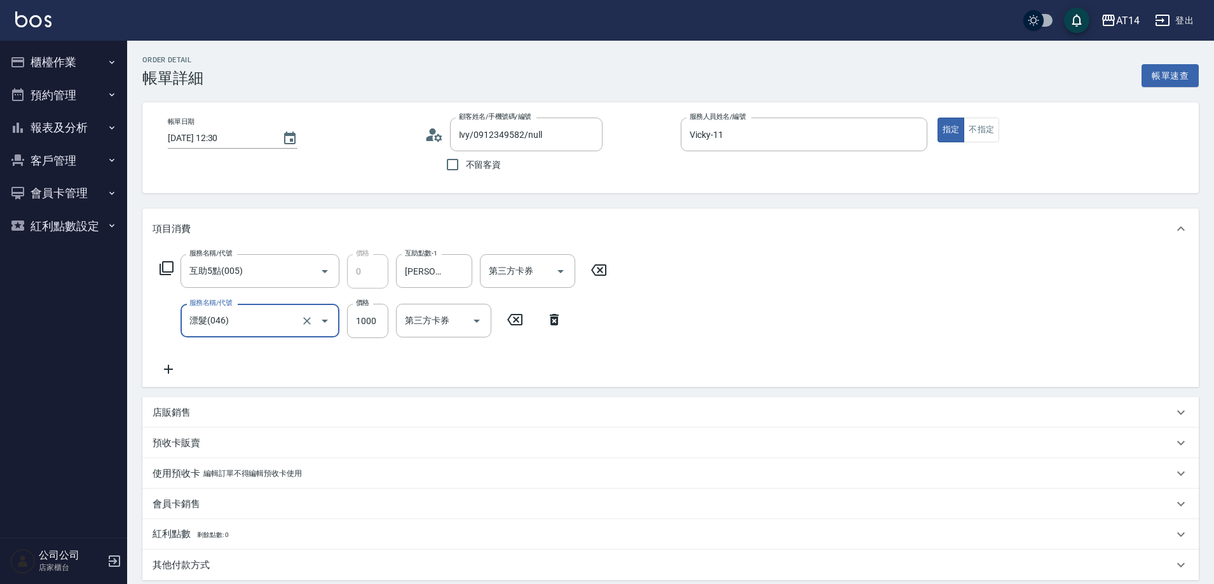
click at [170, 367] on icon at bounding box center [169, 369] width 32 height 15
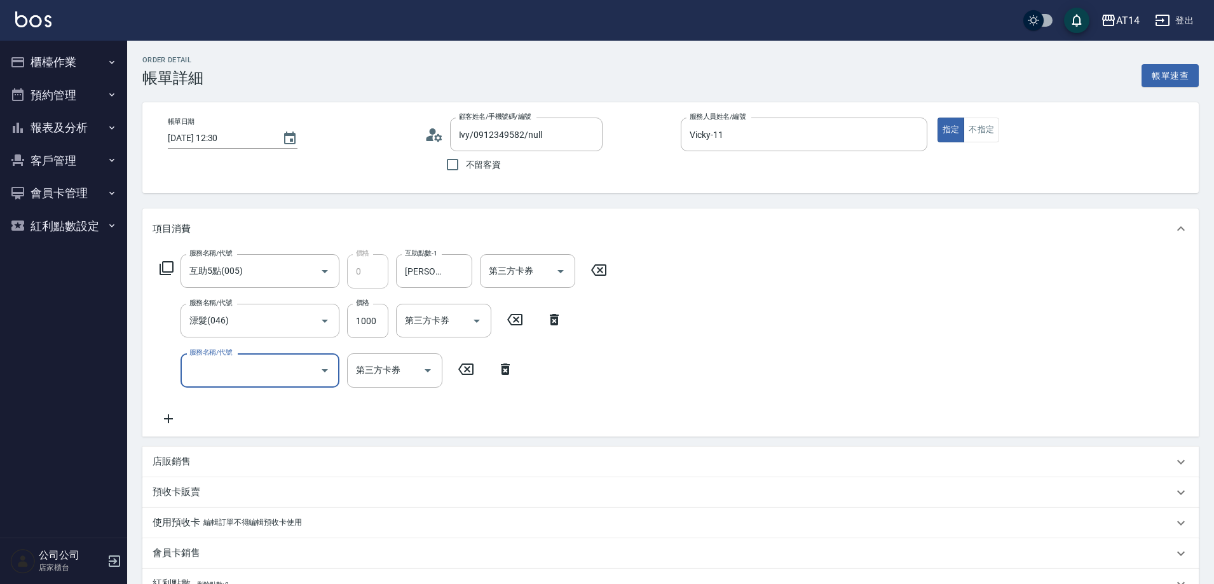
click at [221, 359] on input "服務名稱/代號" at bounding box center [250, 370] width 128 height 22
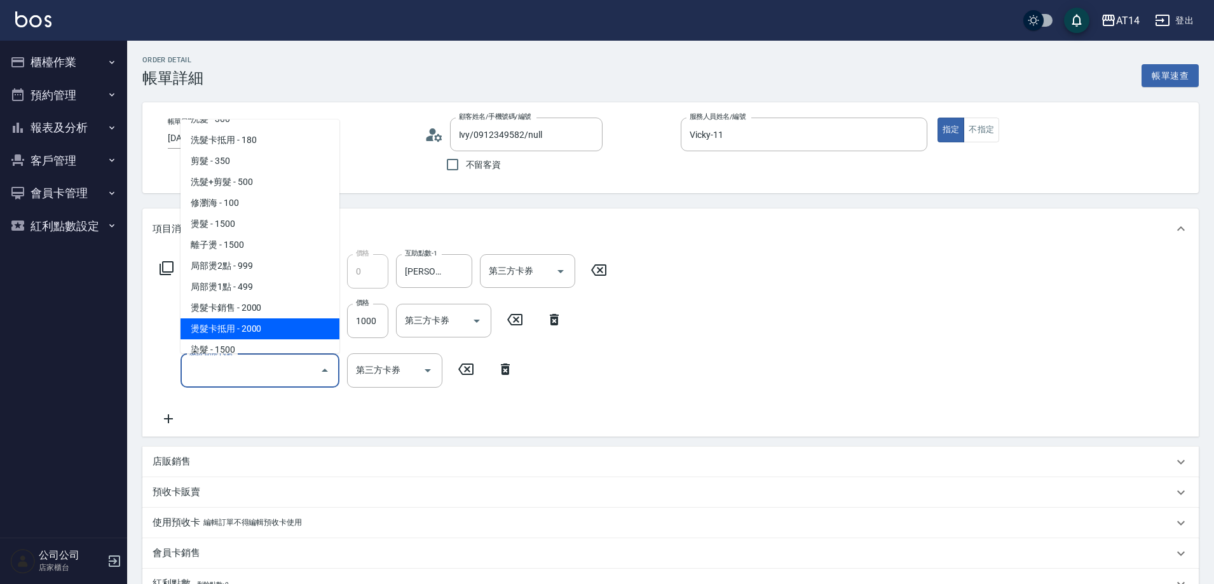
scroll to position [254, 0]
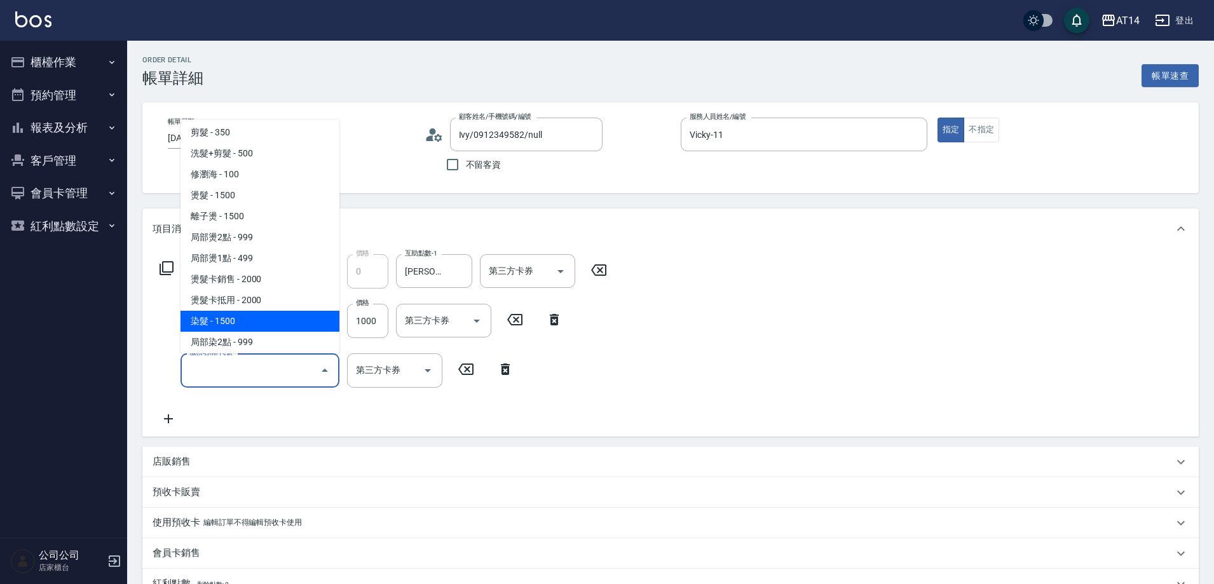
click at [246, 323] on span "染髮 - 1500" at bounding box center [260, 321] width 159 height 21
type input "5"
type input "染髮(041)"
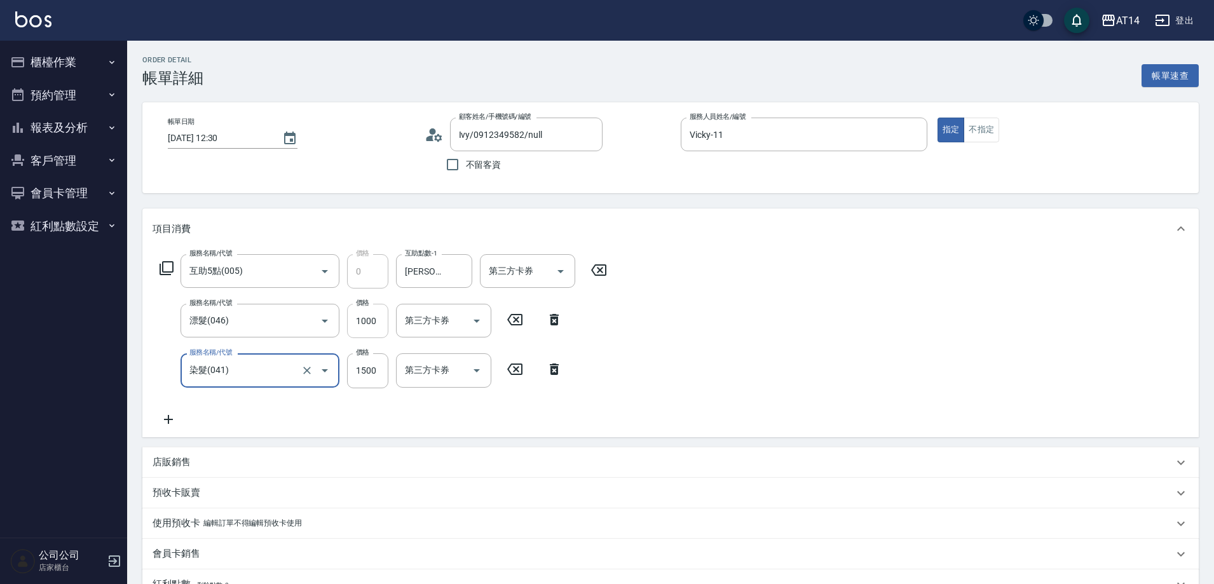
click at [369, 327] on input "1000" at bounding box center [367, 321] width 41 height 34
type input "0"
type input "3"
type input "0"
click at [556, 318] on icon at bounding box center [554, 319] width 9 height 11
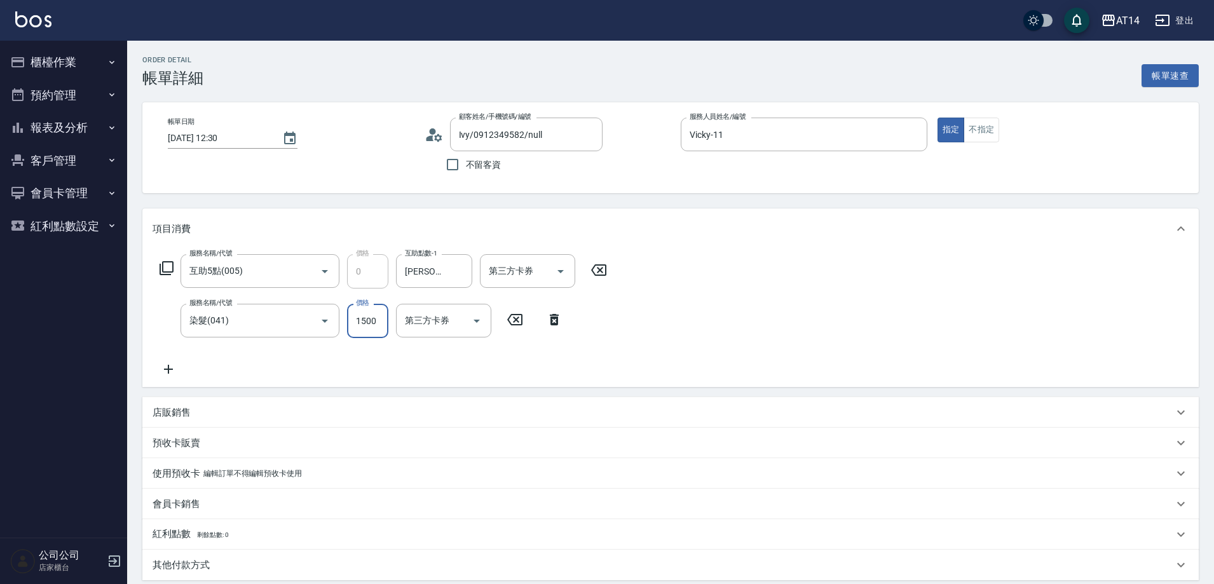
type input "6"
type input "0"
type input "680"
type input "1"
type input "6800"
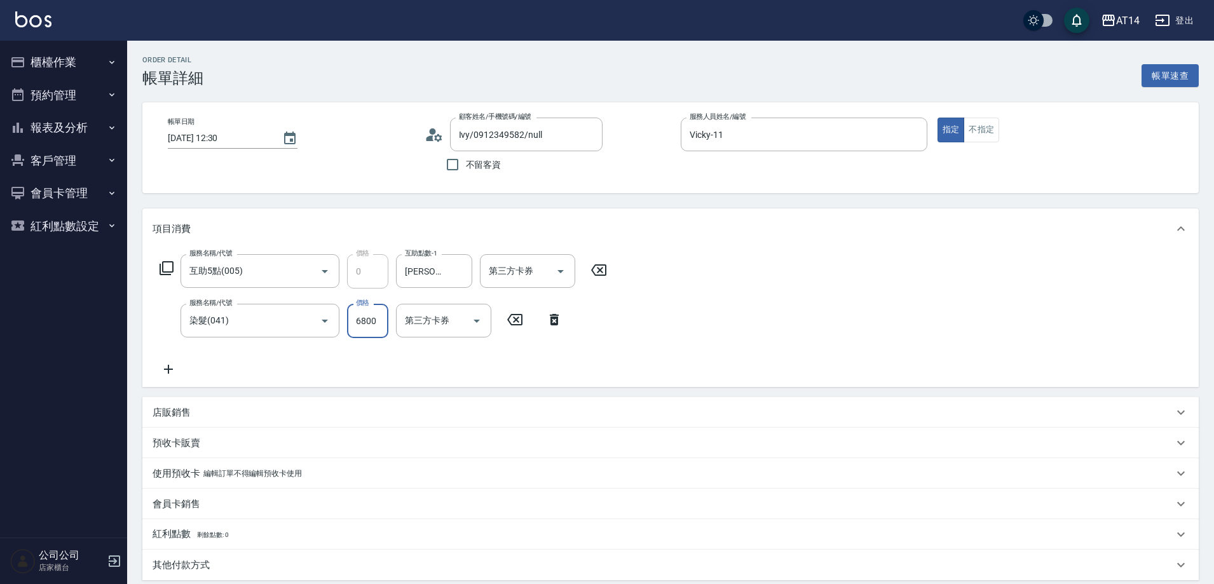
type input "14"
type input "6800"
click at [258, 322] on input "染髮(041)" at bounding box center [242, 321] width 112 height 22
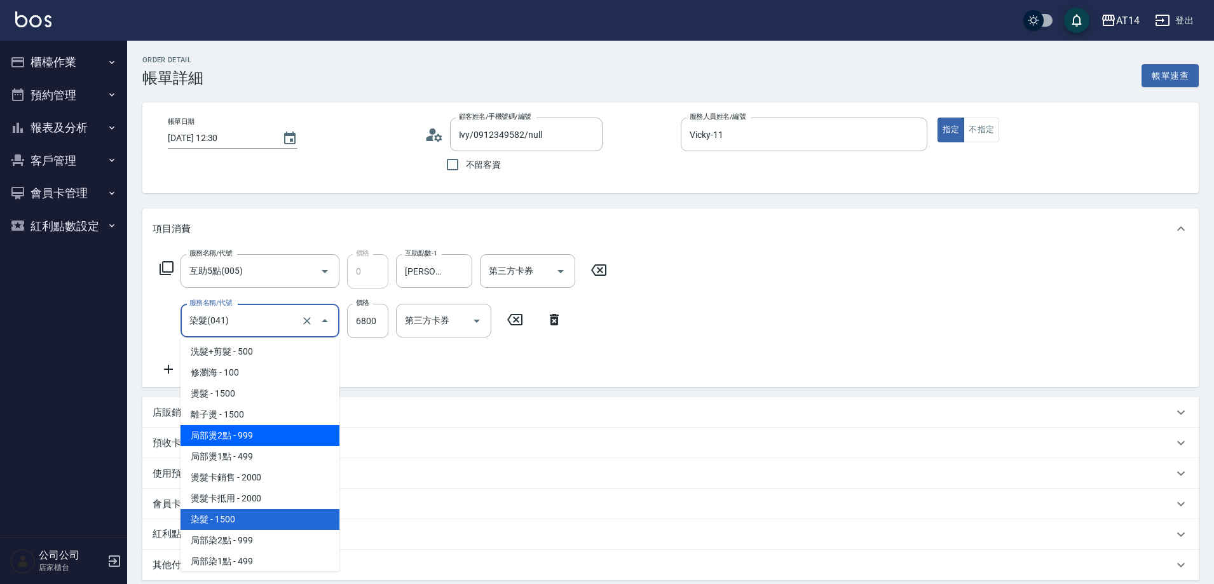
scroll to position [296, 0]
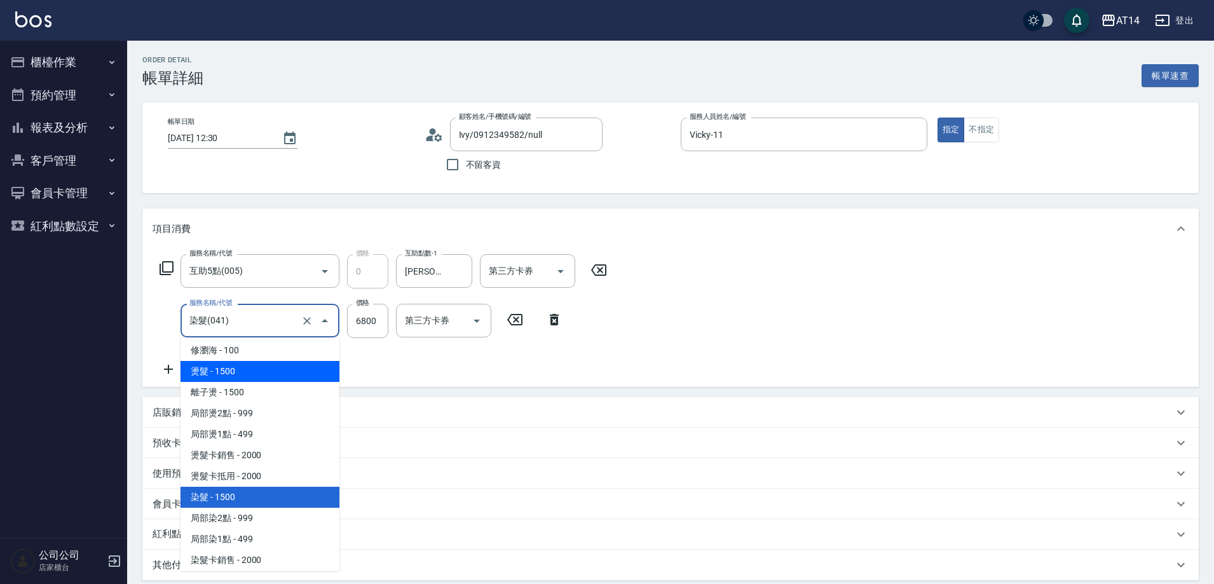
click at [235, 375] on span "燙髮 - 1500" at bounding box center [260, 371] width 159 height 21
type input "3"
type input "燙髮(031)"
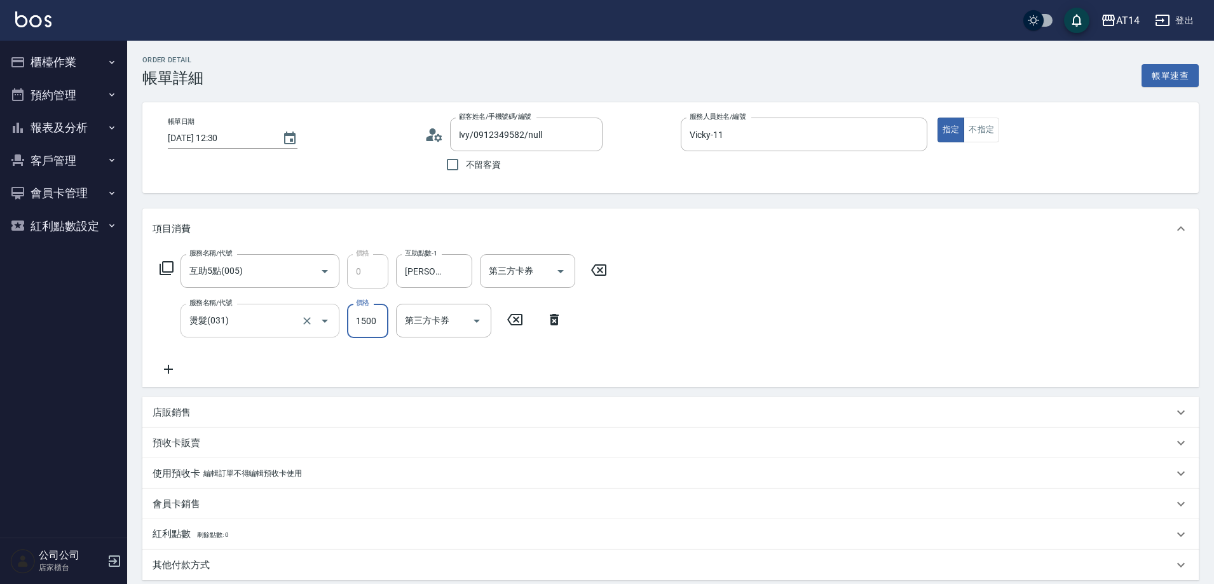
type input "4"
type input "0"
type input "400"
type input "1"
type input "4000"
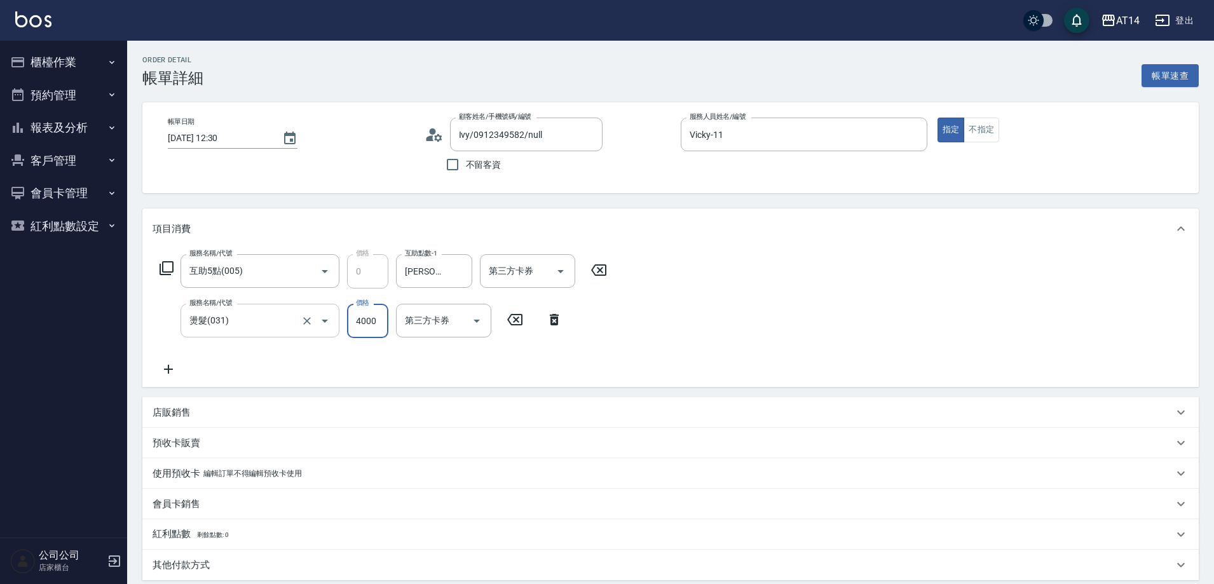
type input "8"
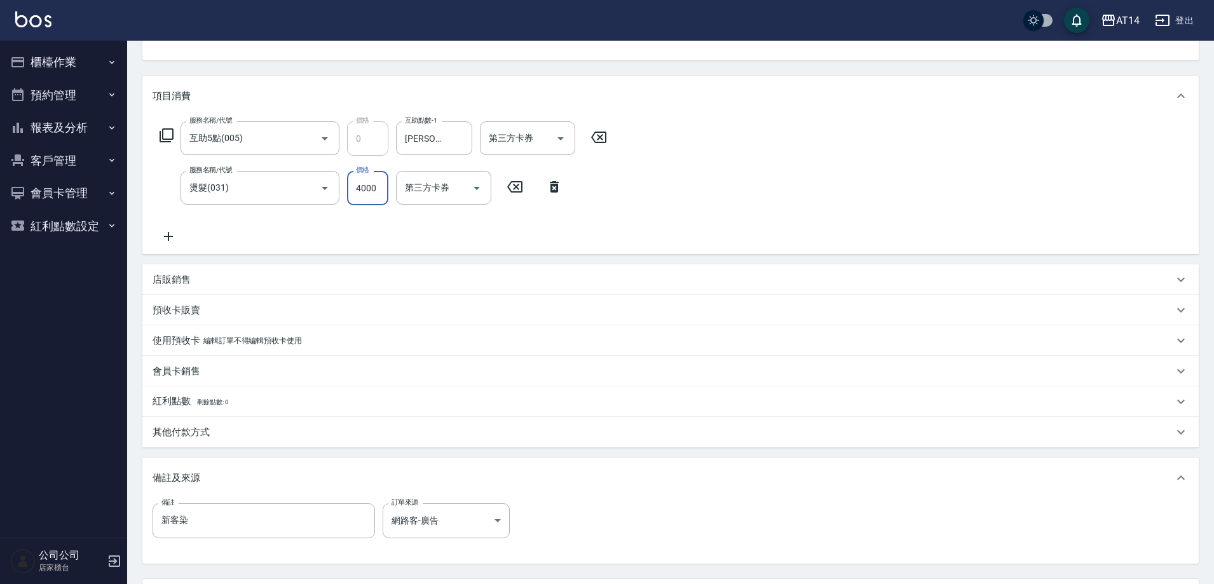
scroll to position [191, 0]
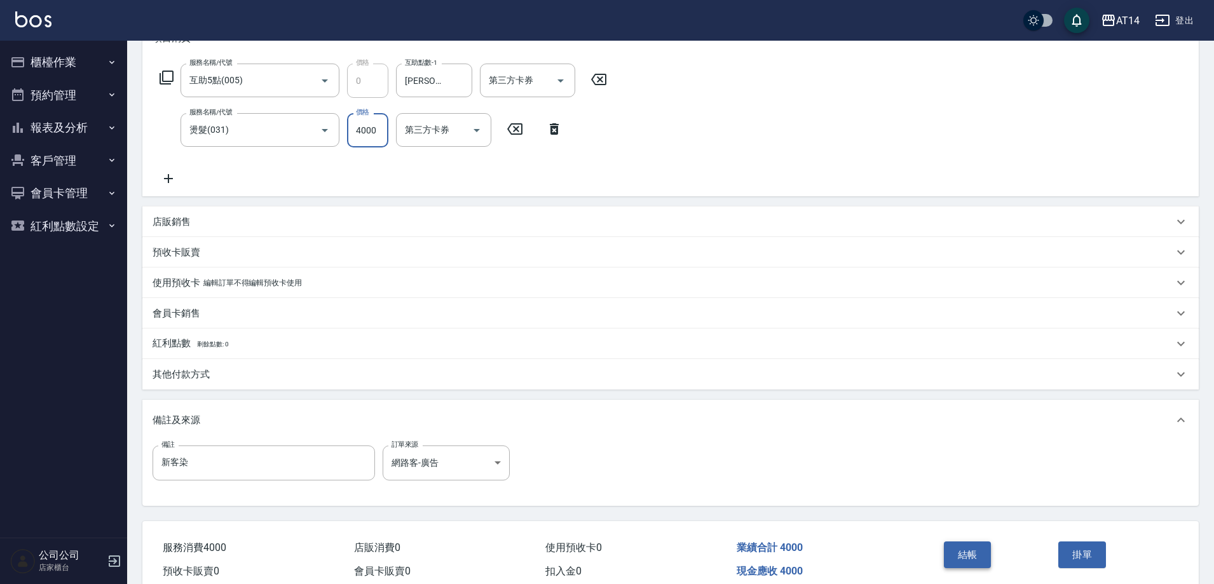
type input "4000"
click at [959, 549] on button "結帳" at bounding box center [968, 555] width 48 height 27
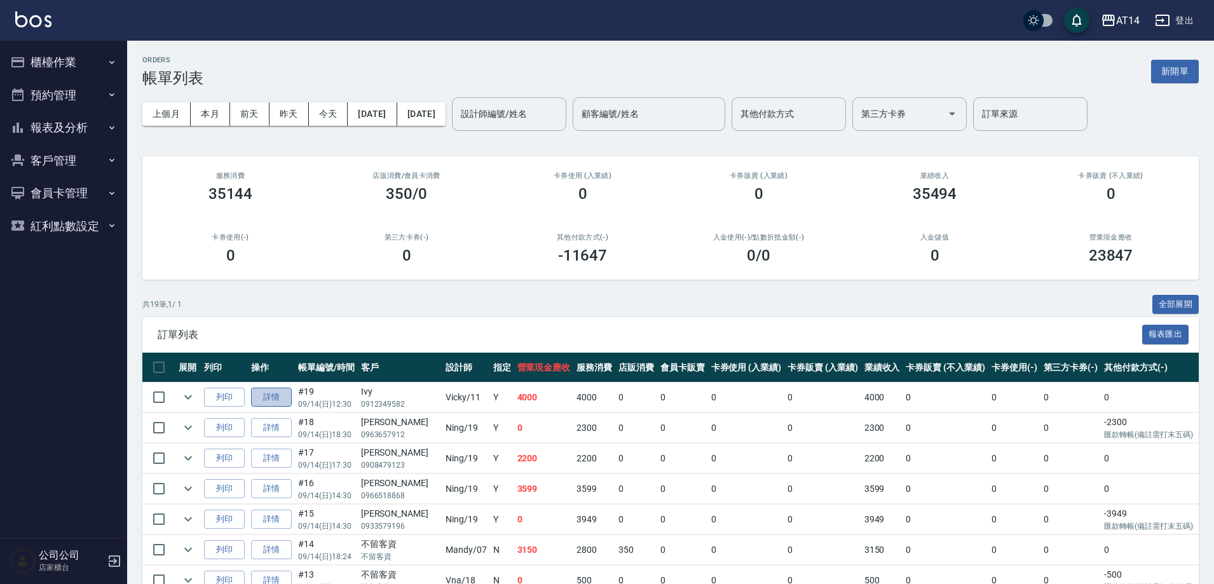
click at [277, 394] on link "詳情" at bounding box center [271, 398] width 41 height 20
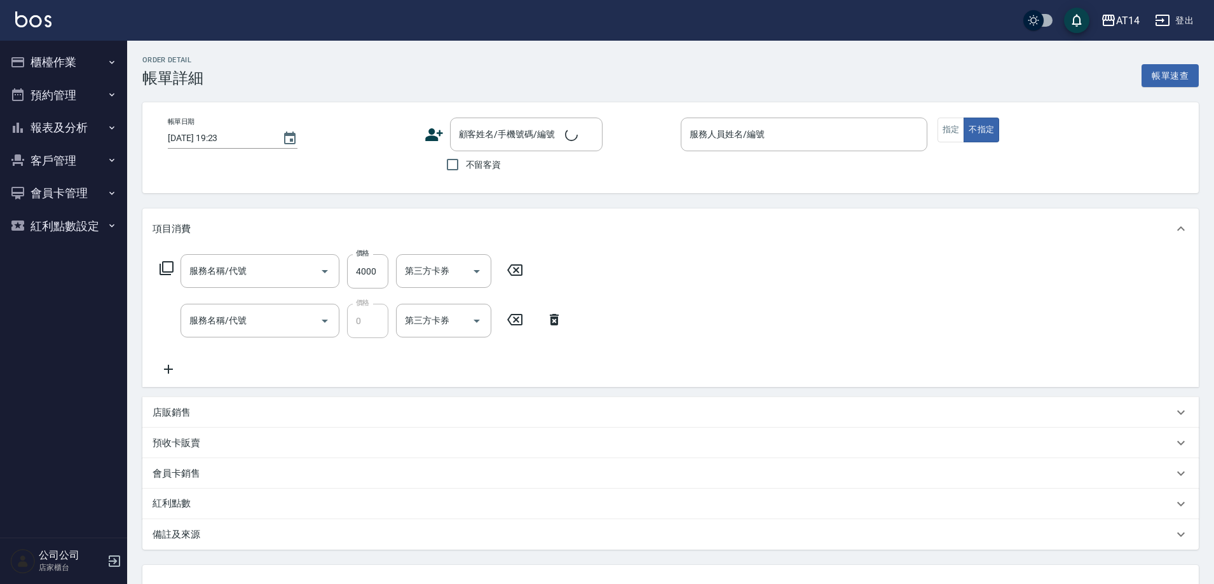
type input "2025/09/14 12:30"
type input "Vicky-11"
type input "8"
type input "新客染"
type input "網路客-廣告"
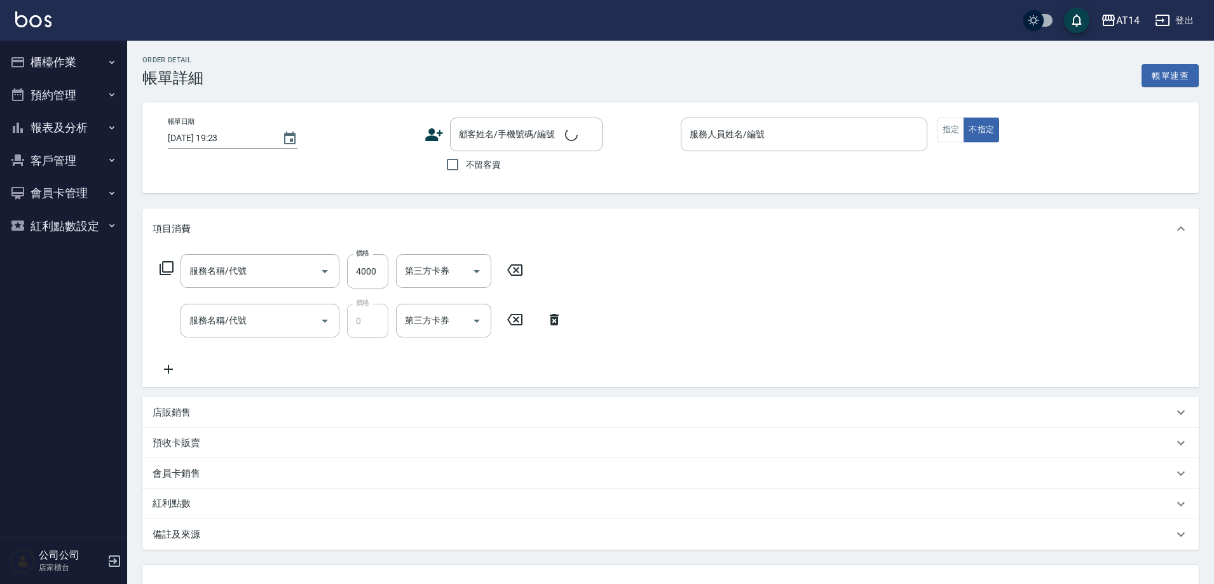
type input "燙髮(031)"
type input "互助5點(005)"
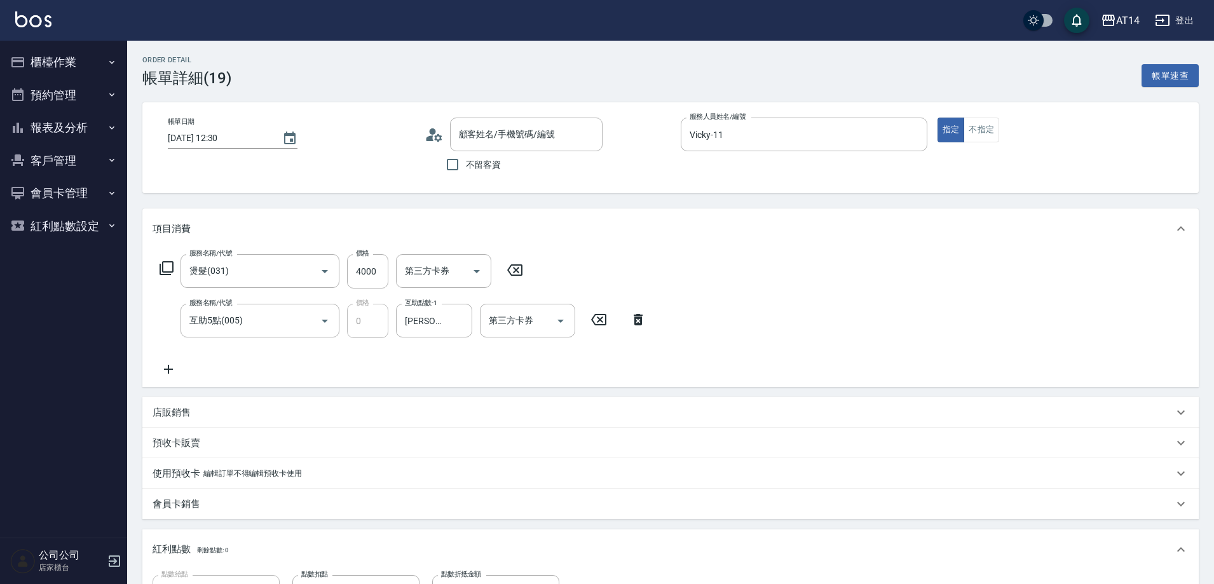
type input "Ivy/0912349582/null"
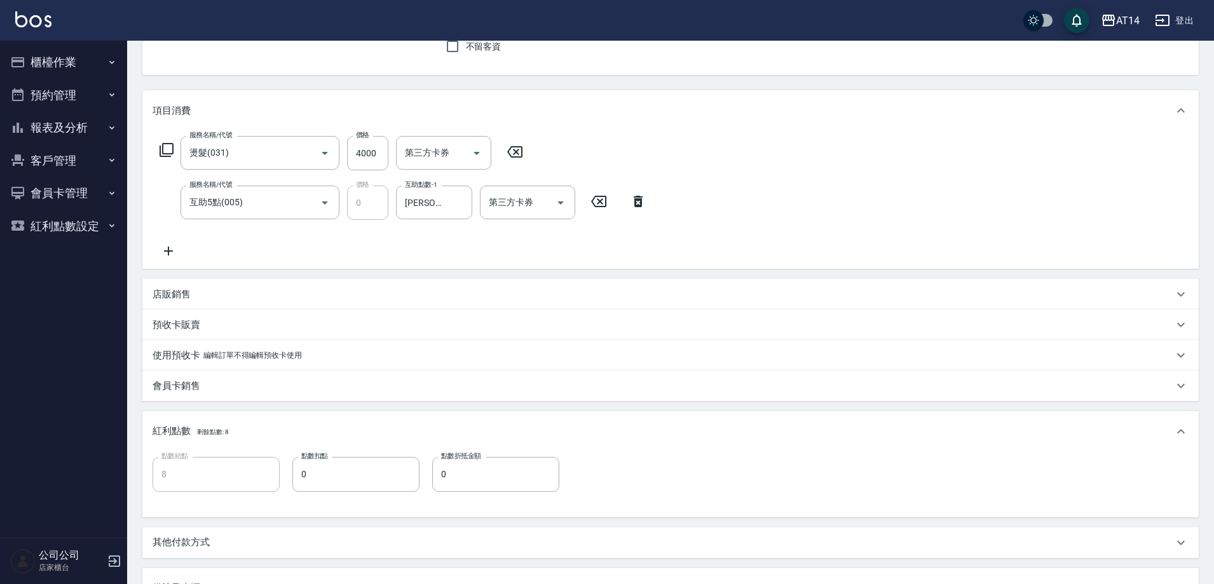
scroll to position [191, 0]
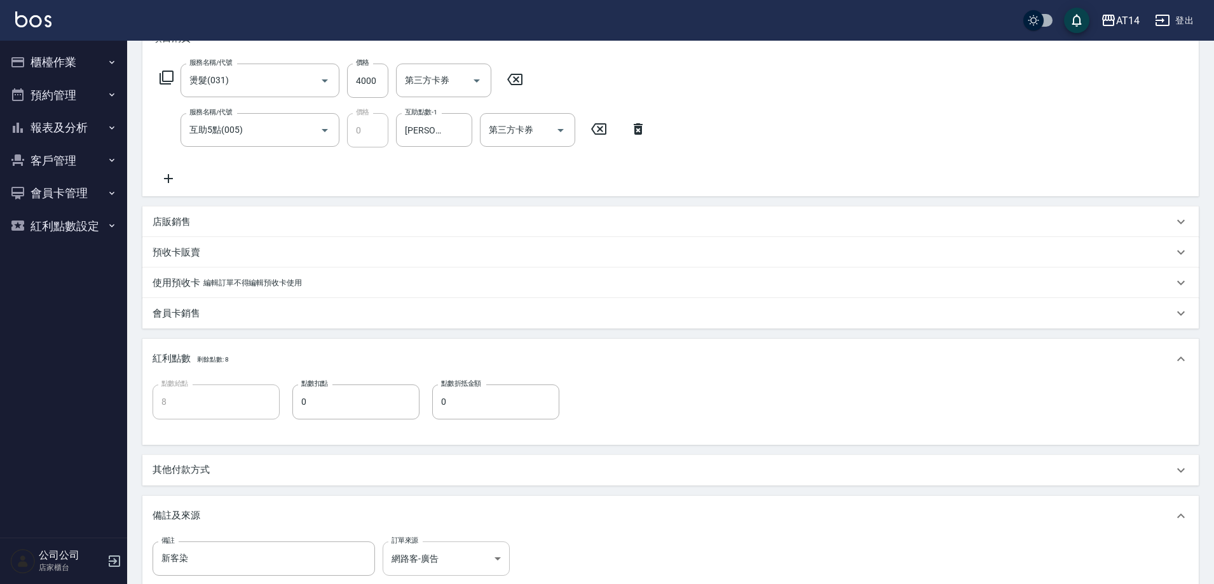
click at [477, 556] on body "AT14 登出 櫃檯作業 打帳單 帳單列表 掛單列表 現金收支登錄 材料自購登錄 每日結帳 排班表 掃碼打卡 預約管理 預約管理 單日預約紀錄 單週預約紀錄 …" at bounding box center [607, 271] width 1214 height 924
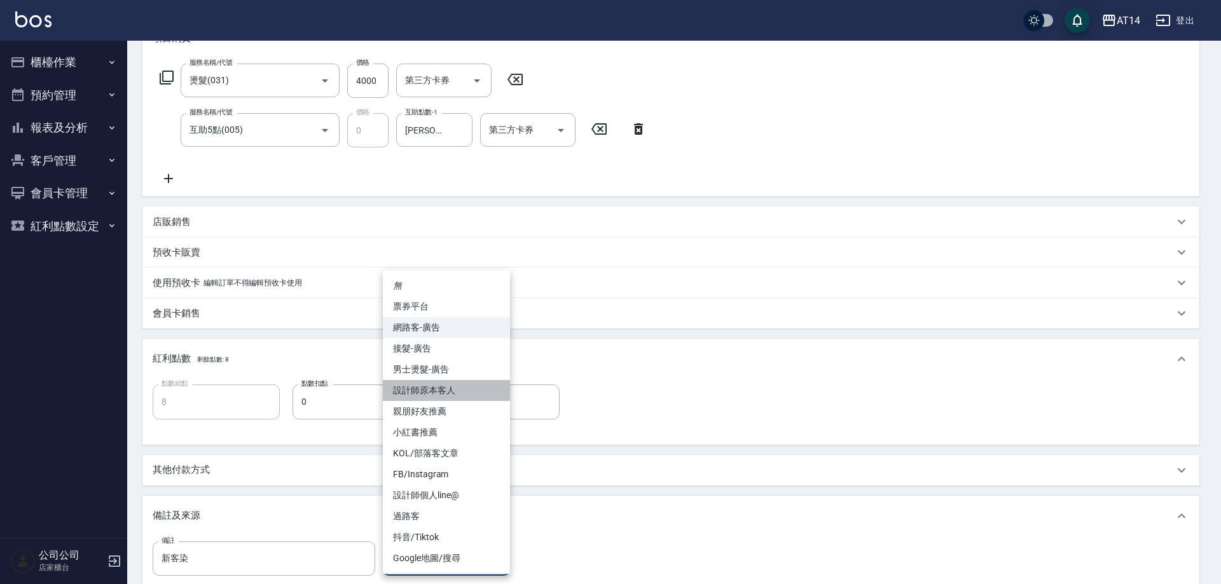
click at [450, 391] on li "設計師原本客人" at bounding box center [446, 390] width 127 height 21
type input "設計師原本客人"
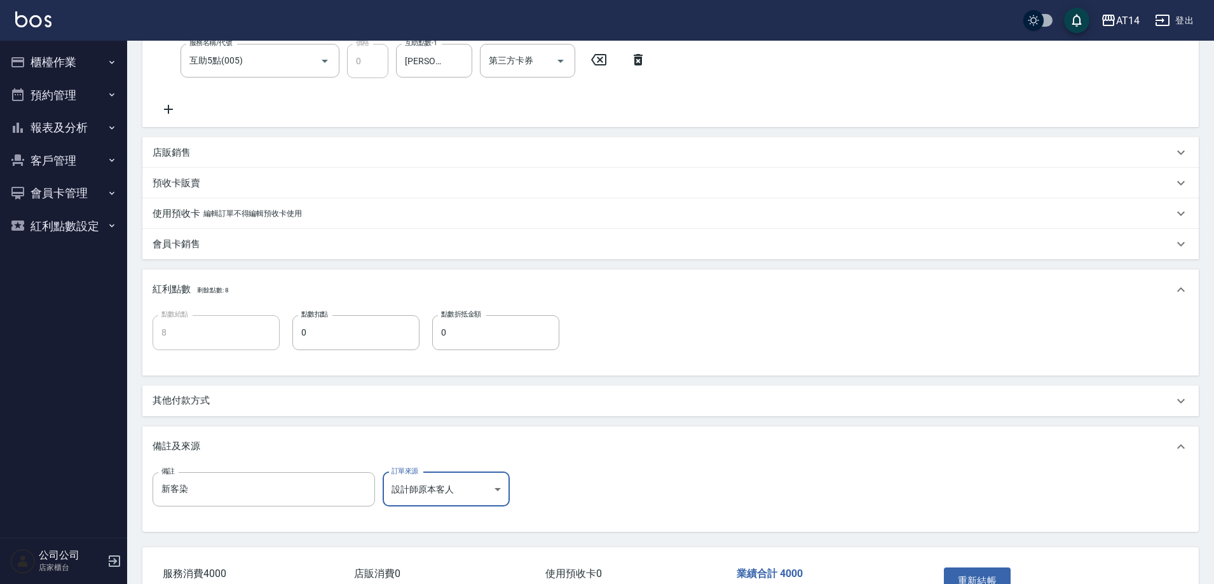
scroll to position [345, 0]
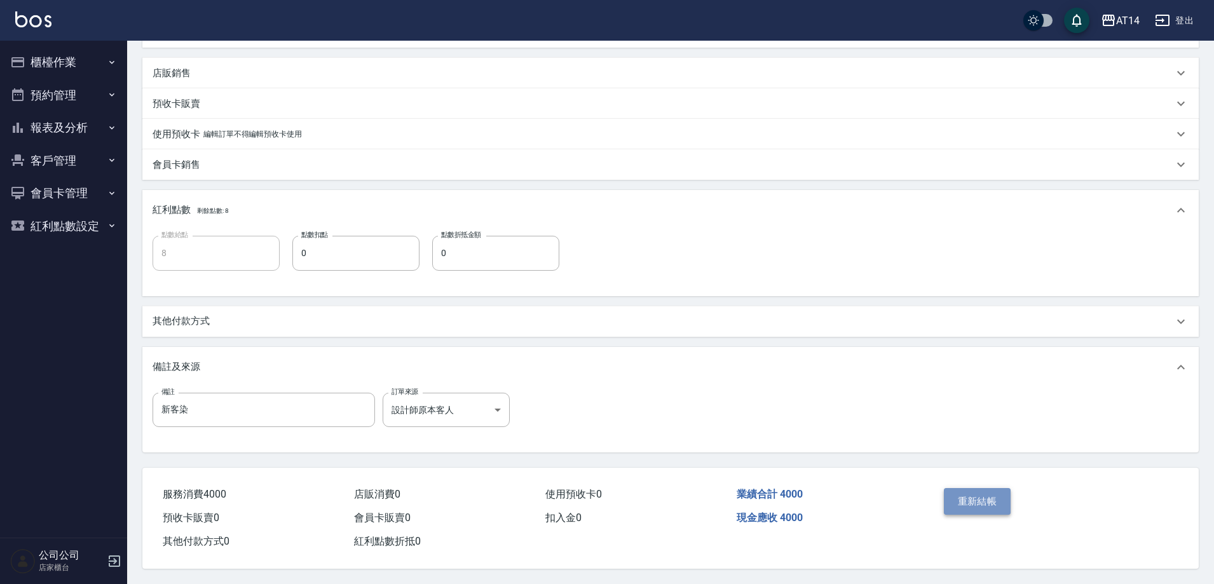
click at [962, 495] on button "重新結帳" at bounding box center [977, 501] width 67 height 27
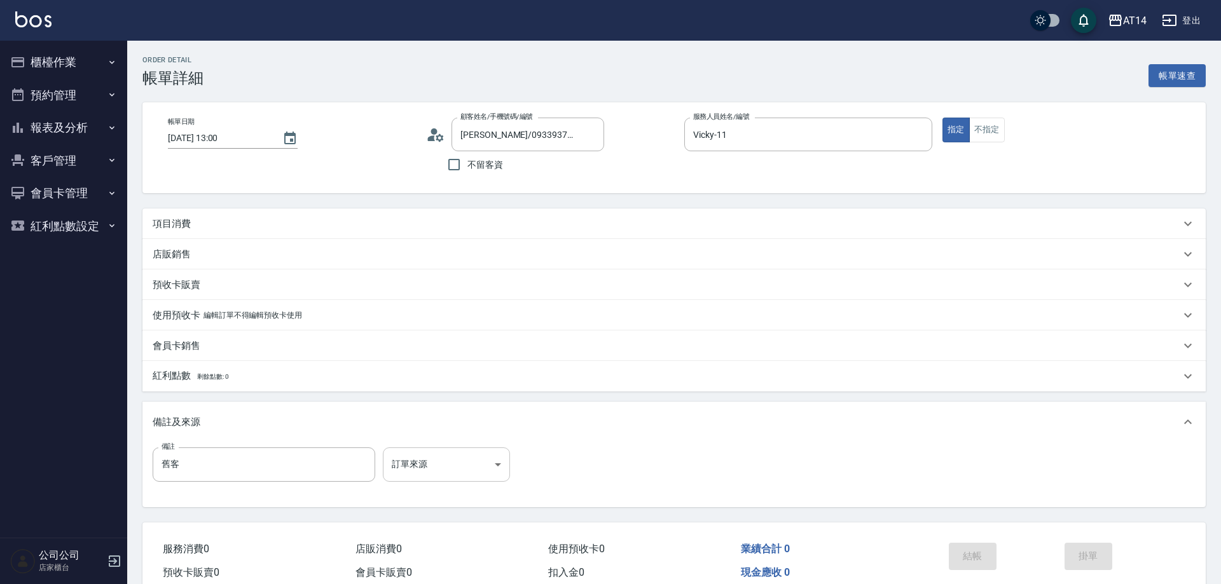
click at [481, 463] on body "AT14 登出 櫃檯作業 打帳單 帳單列表 掛單列表 現金收支登錄 材料自購登錄 每日結帳 排班表 掃碼打卡 預約管理 預約管理 單日預約紀錄 單週預約紀錄 …" at bounding box center [610, 319] width 1221 height 639
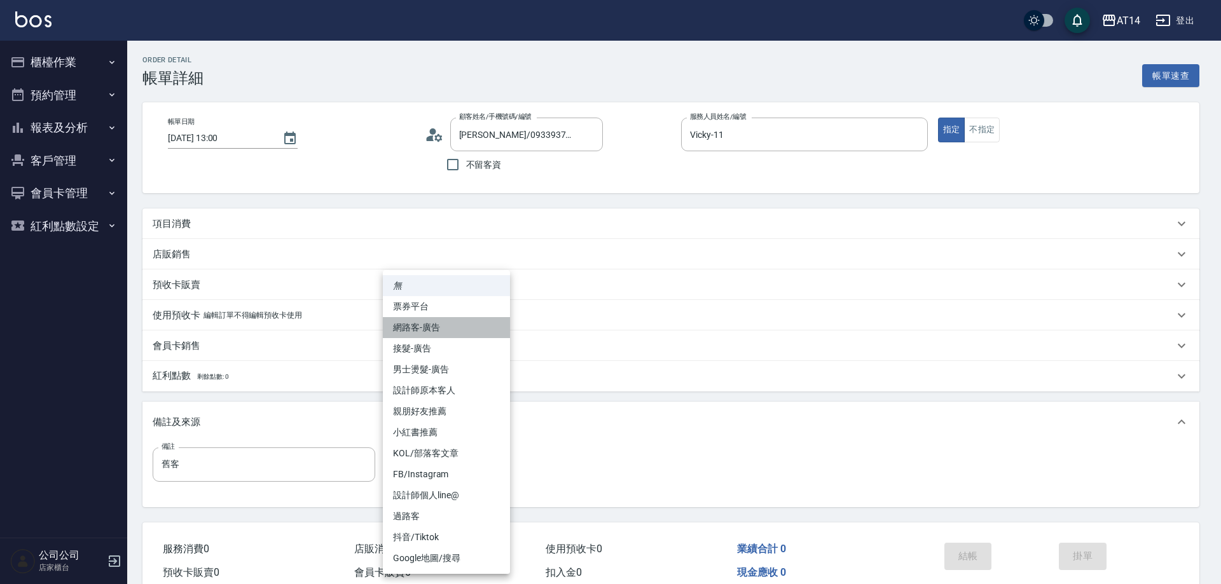
click at [455, 329] on li "網路客-廣告" at bounding box center [446, 327] width 127 height 21
type input "網路客-廣告"
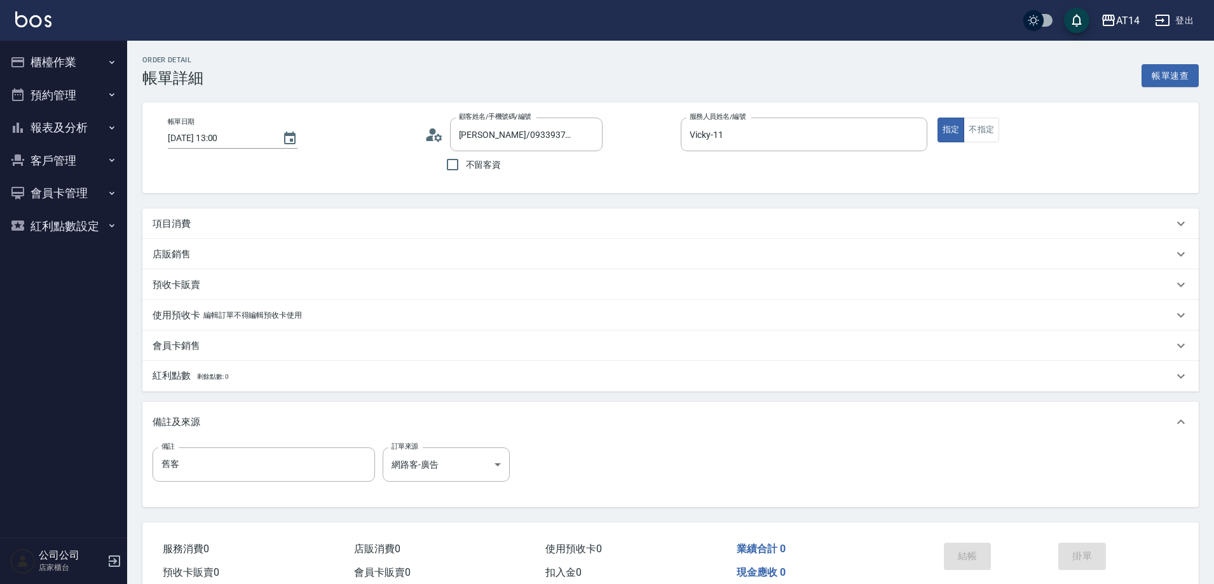
click at [266, 227] on div "項目消費" at bounding box center [663, 223] width 1021 height 13
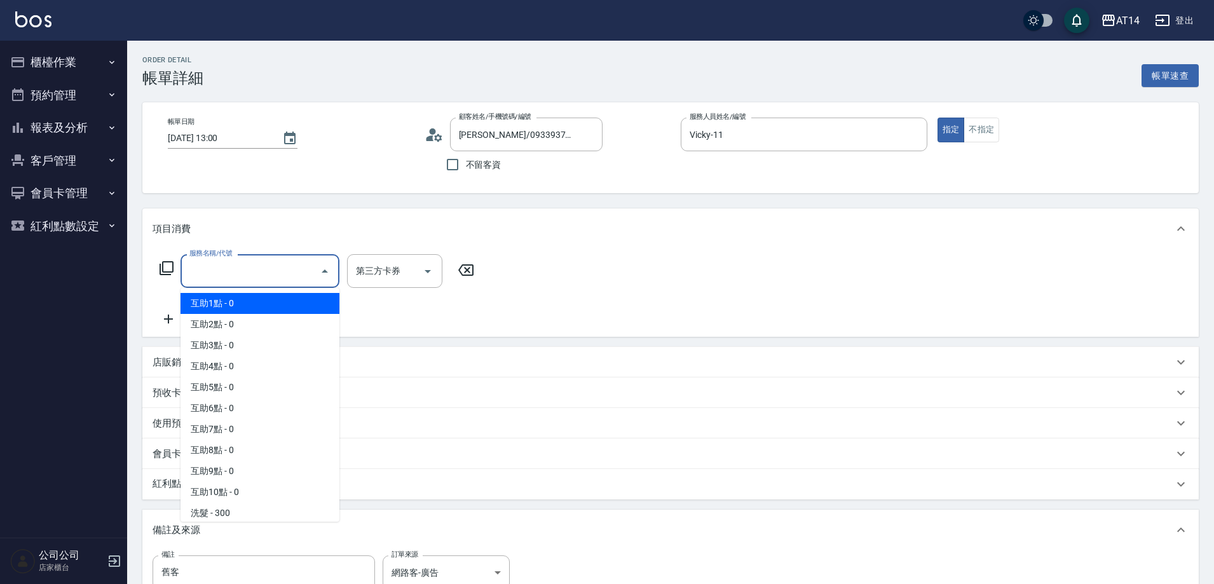
click at [270, 274] on input "服務名稱/代號" at bounding box center [250, 271] width 128 height 22
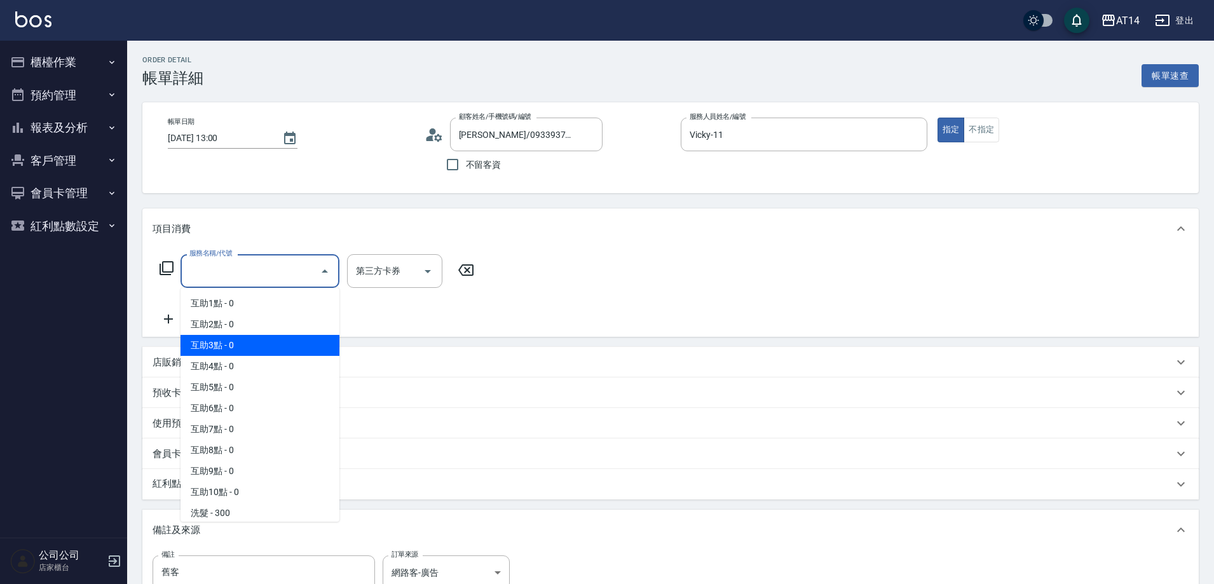
click at [282, 339] on span "互助3點 - 0" at bounding box center [260, 345] width 159 height 21
type input "互助3點(003)"
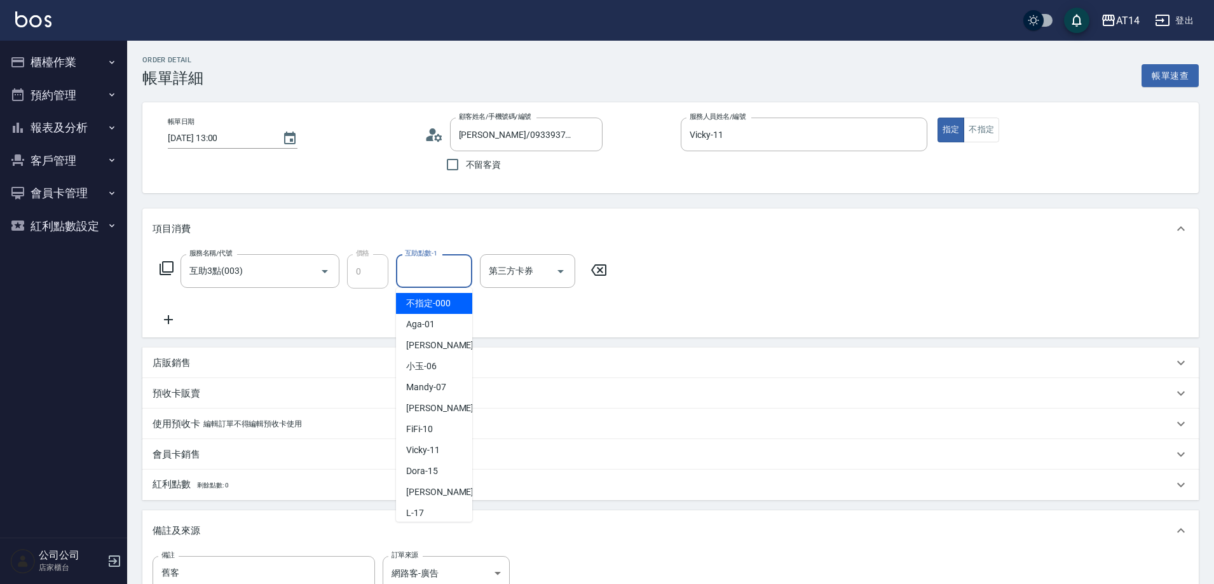
click at [404, 275] on input "互助點數-1" at bounding box center [434, 271] width 65 height 22
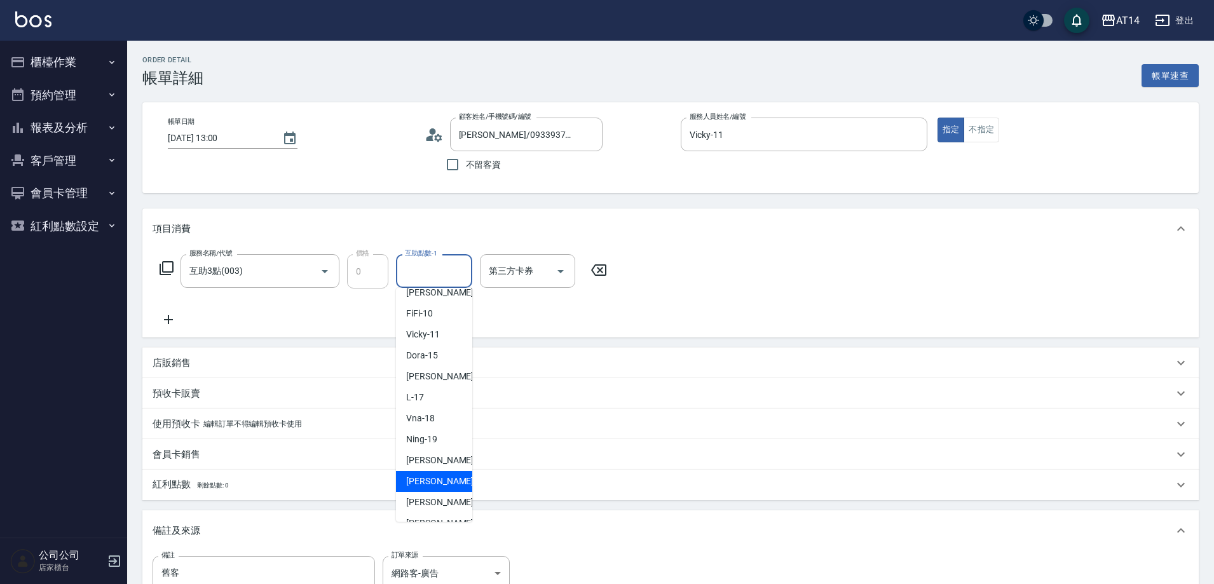
scroll to position [191, 0]
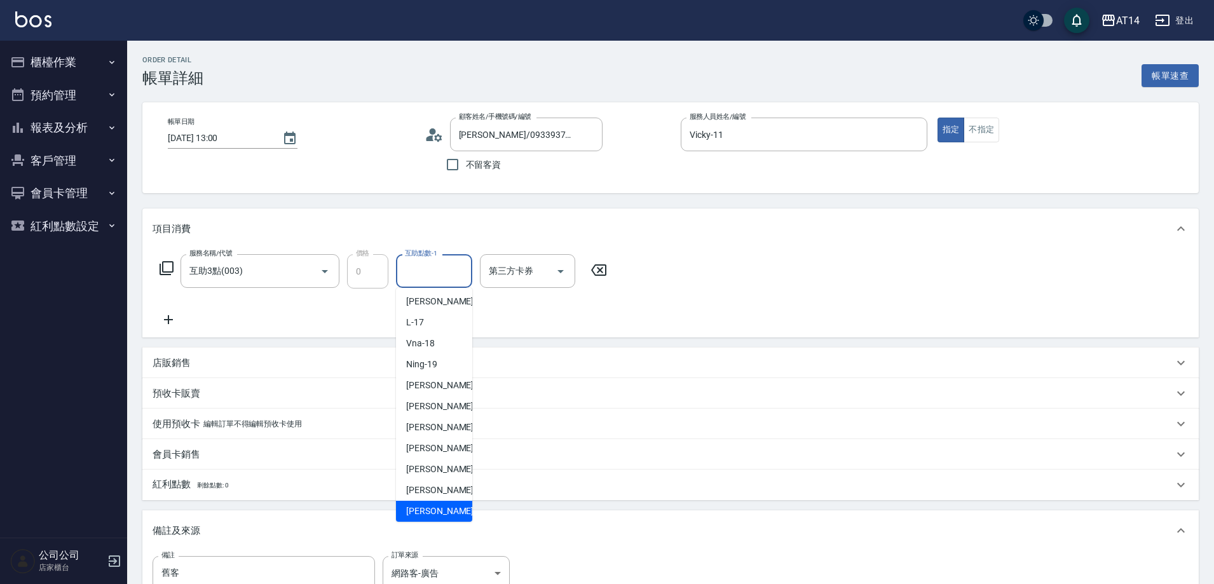
click at [439, 504] on div "[PERSON_NAME]-66" at bounding box center [434, 511] width 76 height 21
type input "[PERSON_NAME]-66"
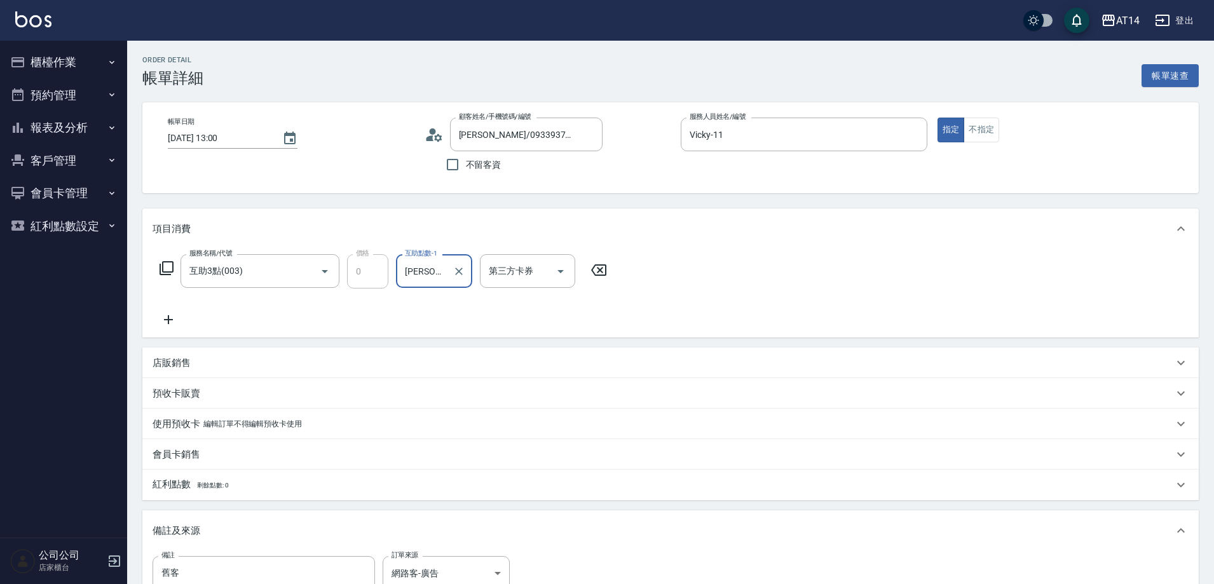
click at [162, 323] on icon at bounding box center [169, 319] width 32 height 15
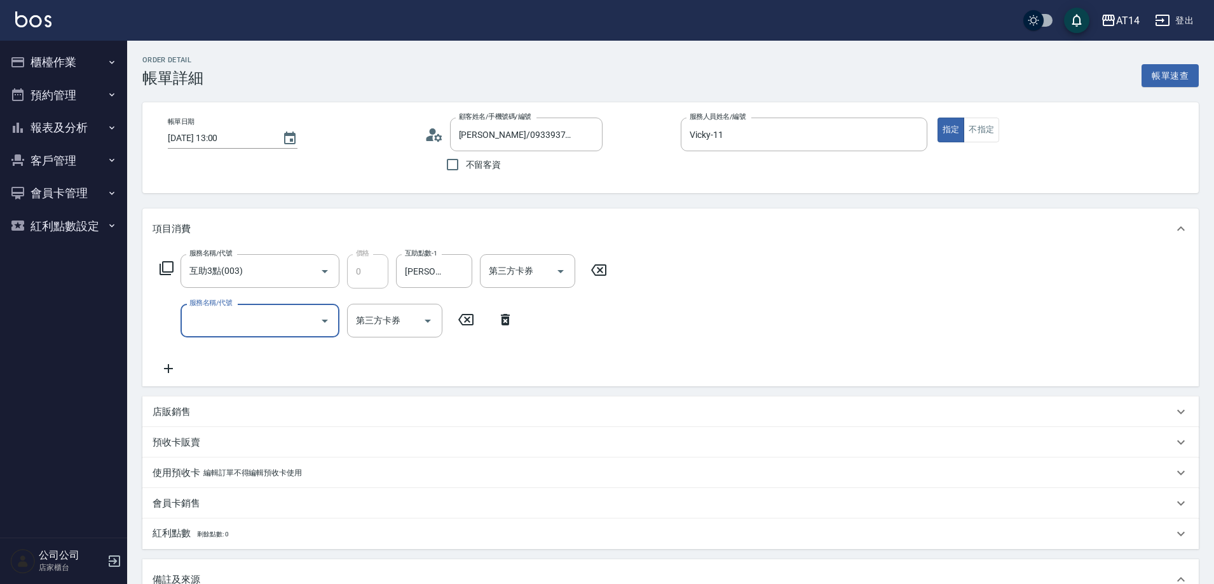
click at [236, 316] on input "服務名稱/代號" at bounding box center [250, 321] width 128 height 22
click at [277, 317] on input "服務名稱/代號" at bounding box center [250, 321] width 128 height 22
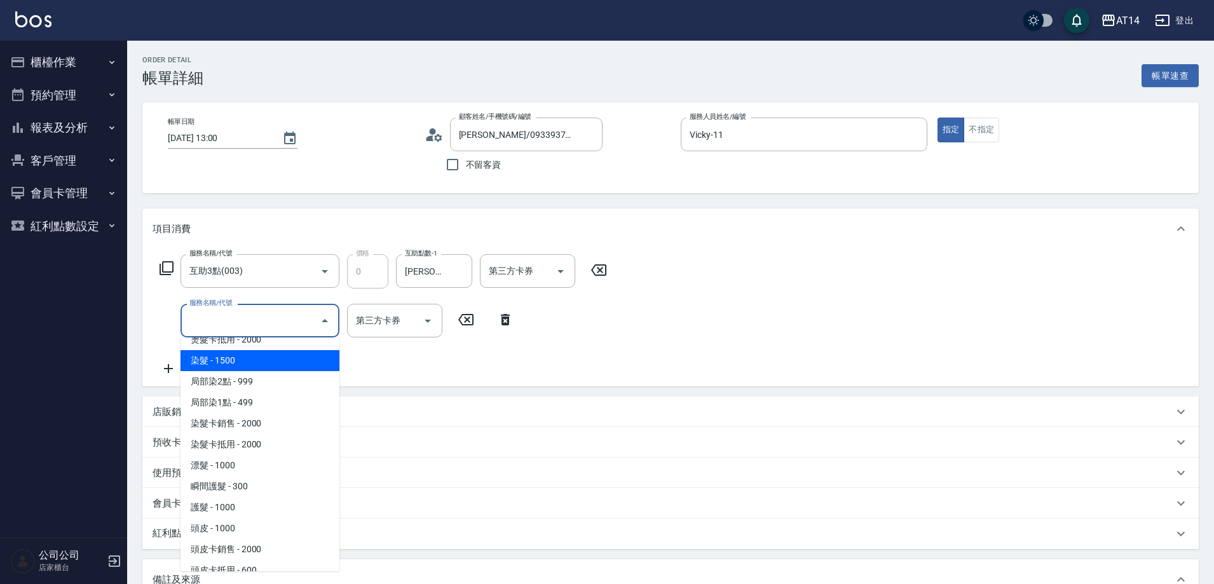
scroll to position [445, 0]
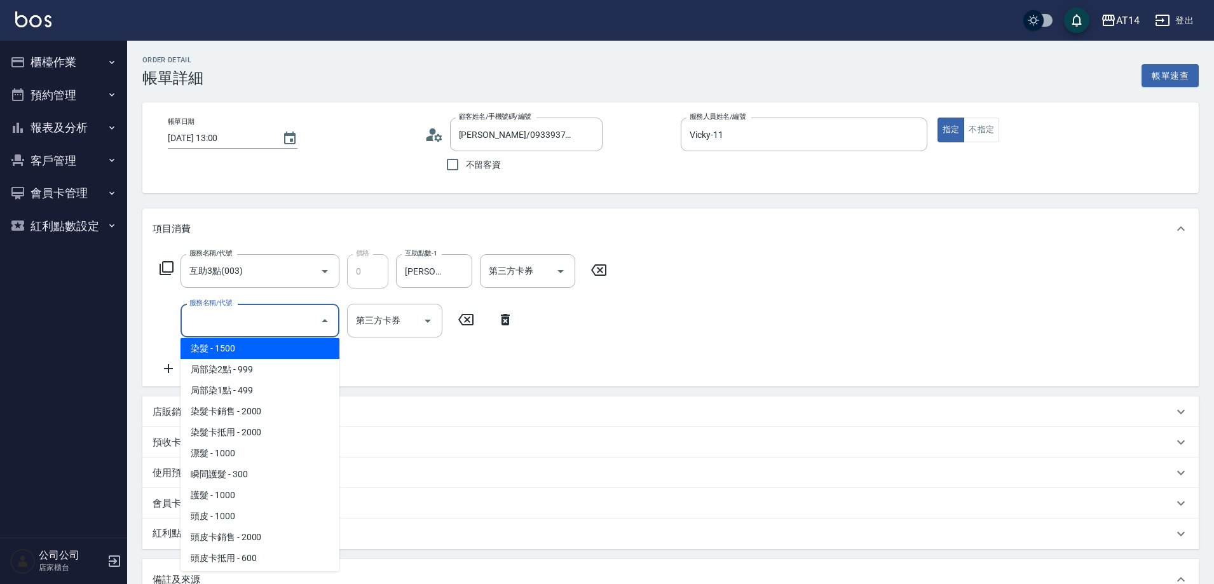
click at [242, 355] on span "染髮 - 1500" at bounding box center [260, 348] width 159 height 21
type input "3"
type input "染髮(041)"
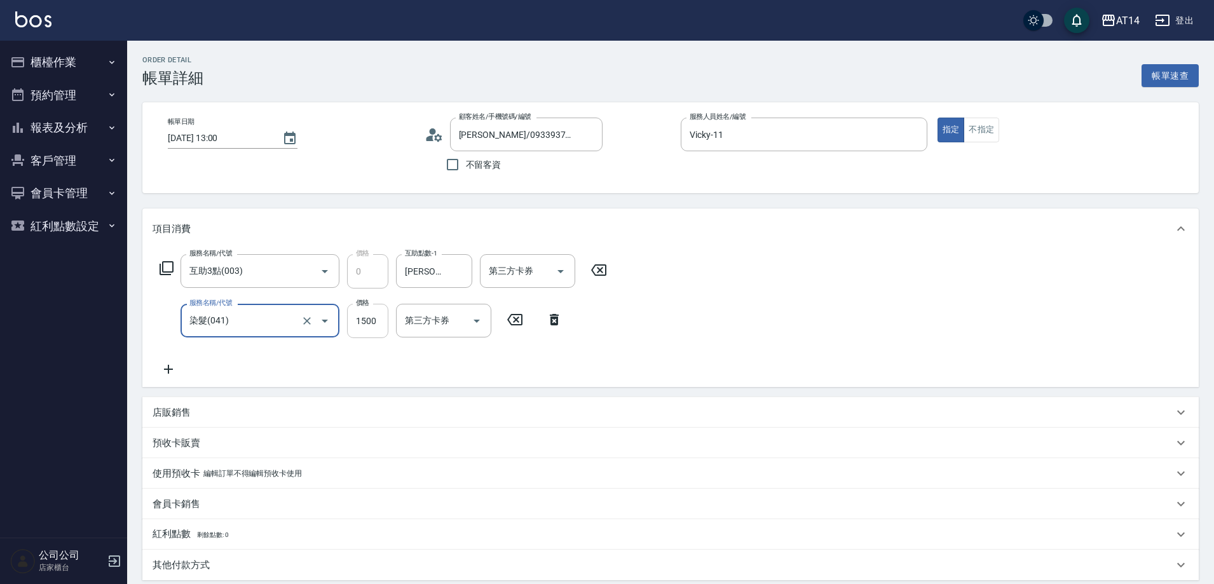
click at [355, 322] on input "1500" at bounding box center [367, 321] width 41 height 34
type input "6"
type input "0"
type input "600"
type input "1"
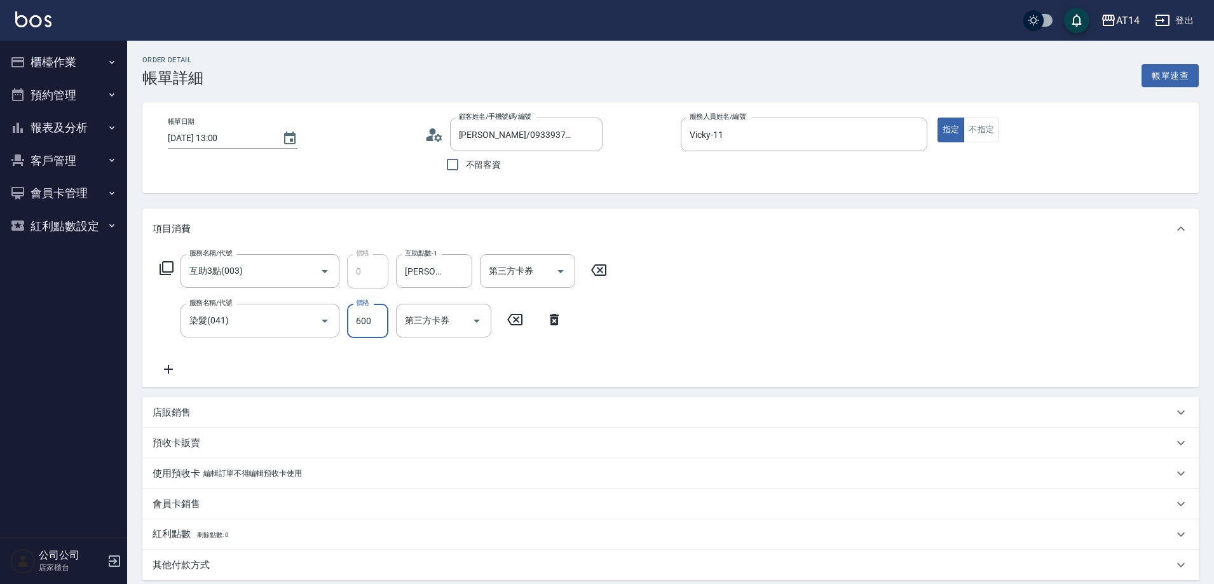
type input "6000"
type input "12"
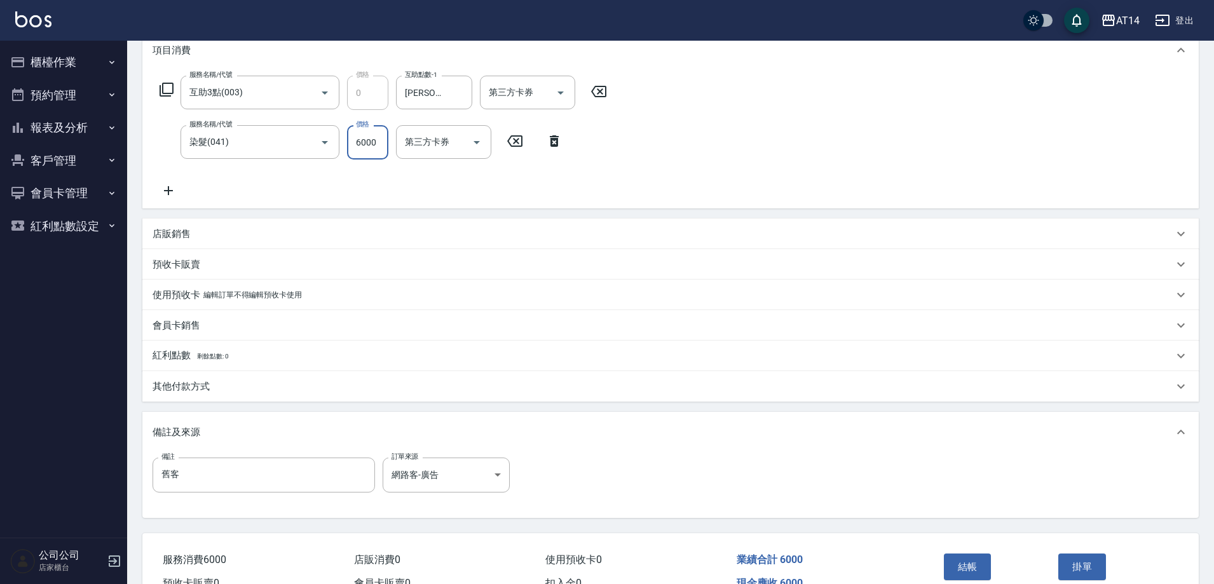
scroll to position [250, 0]
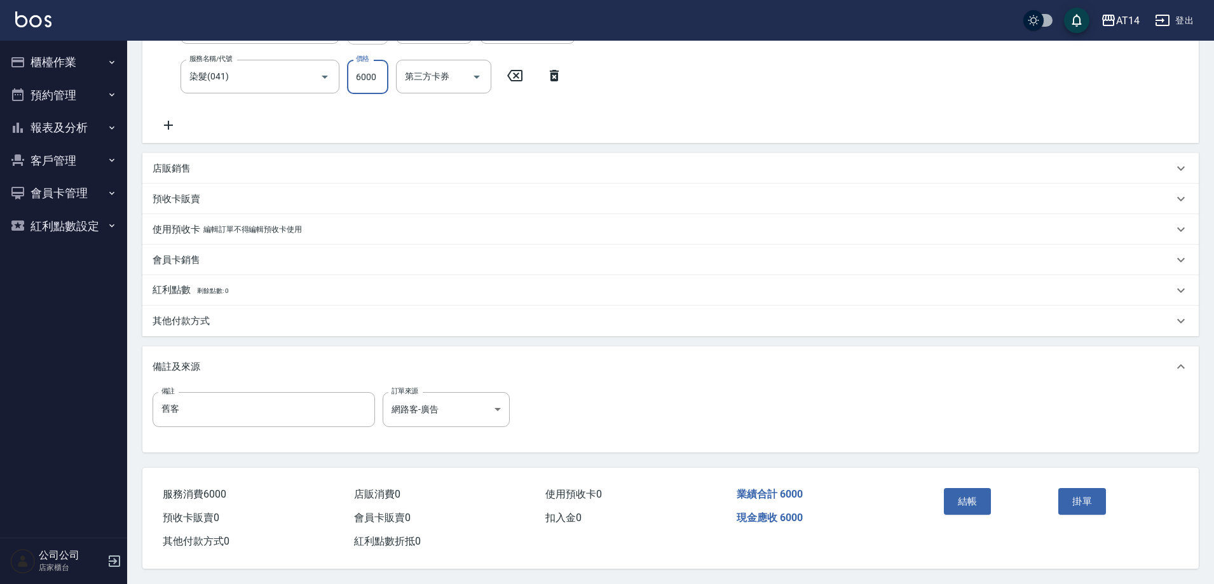
type input "6000"
click at [234, 163] on div "店販銷售" at bounding box center [663, 168] width 1021 height 13
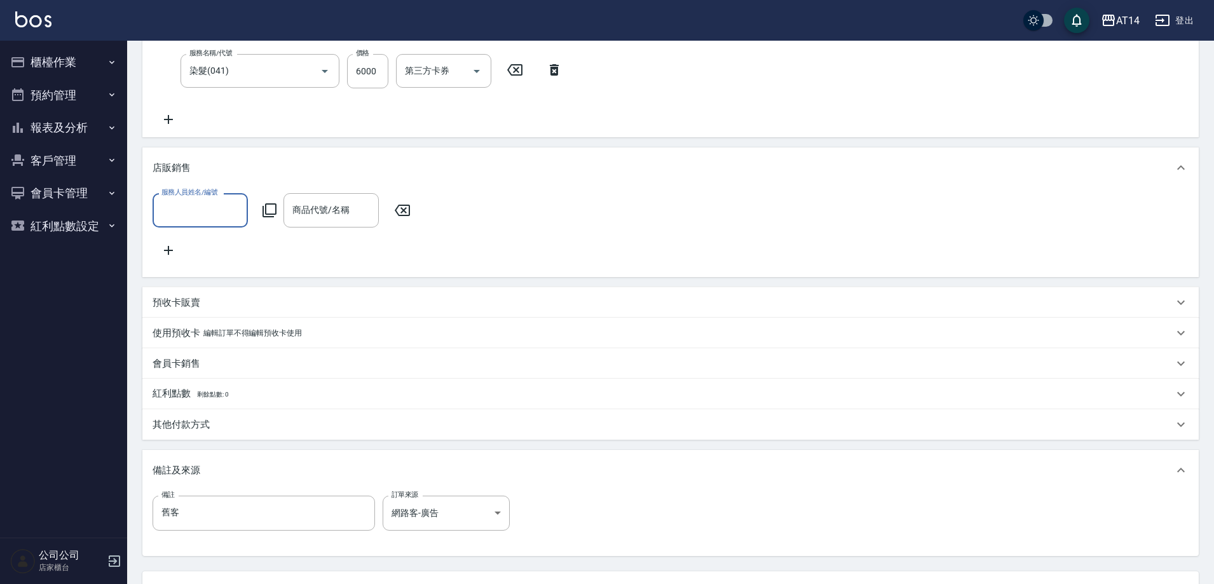
scroll to position [0, 0]
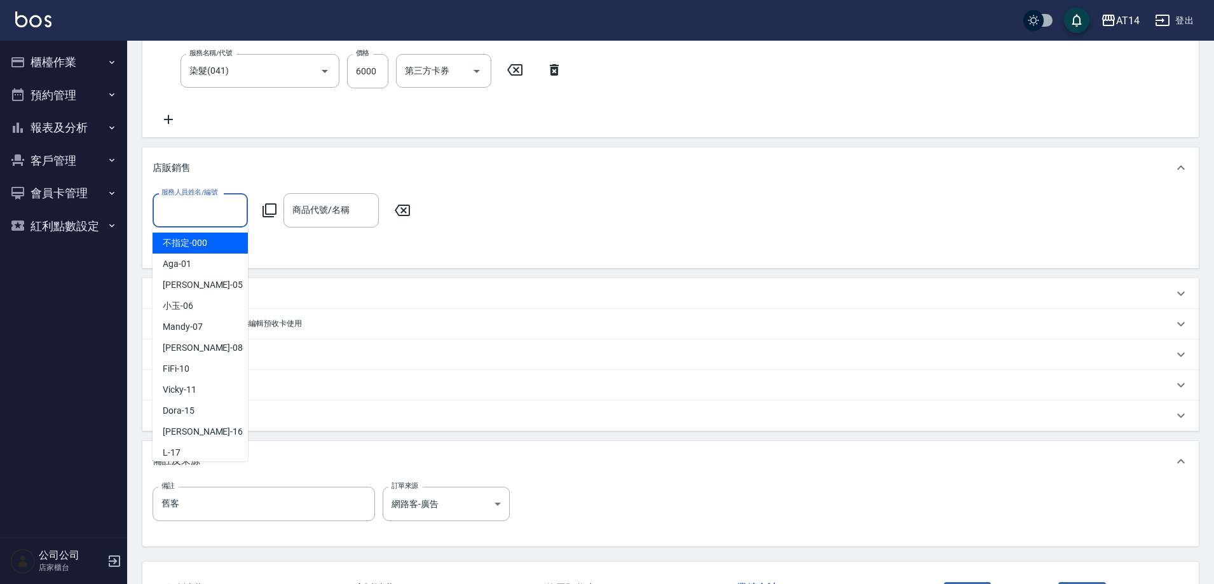
click at [206, 206] on input "服務人員姓名/編號" at bounding box center [200, 210] width 84 height 22
click at [205, 388] on div "Vicky -11" at bounding box center [200, 390] width 95 height 21
type input "Vicky-11"
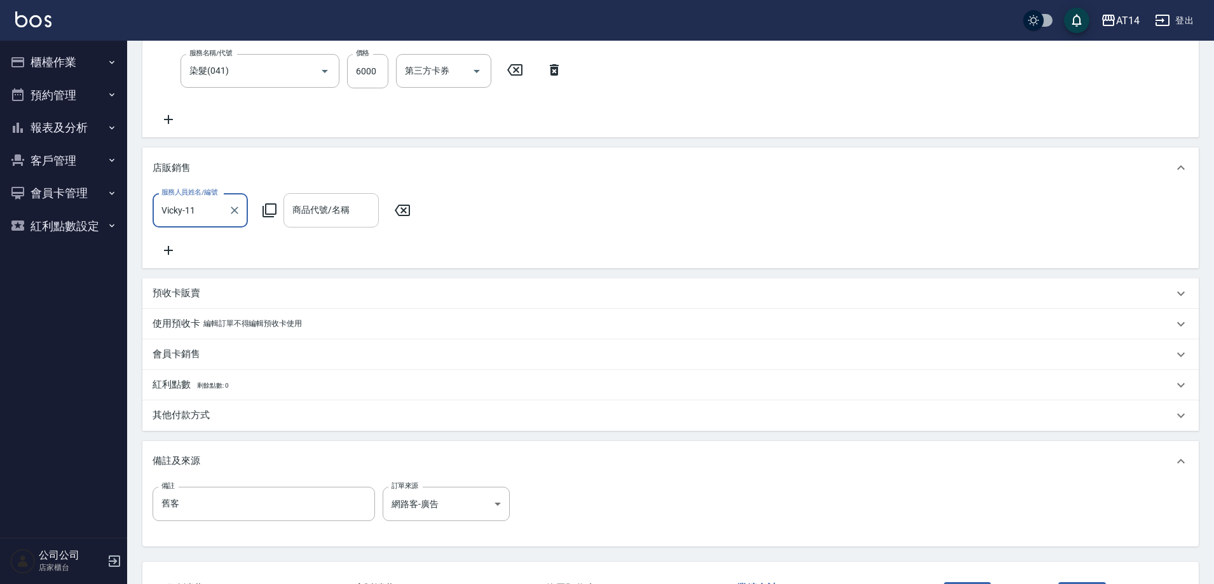
click at [321, 216] on div "商品代號/名稱 商品代號/名稱" at bounding box center [331, 210] width 95 height 34
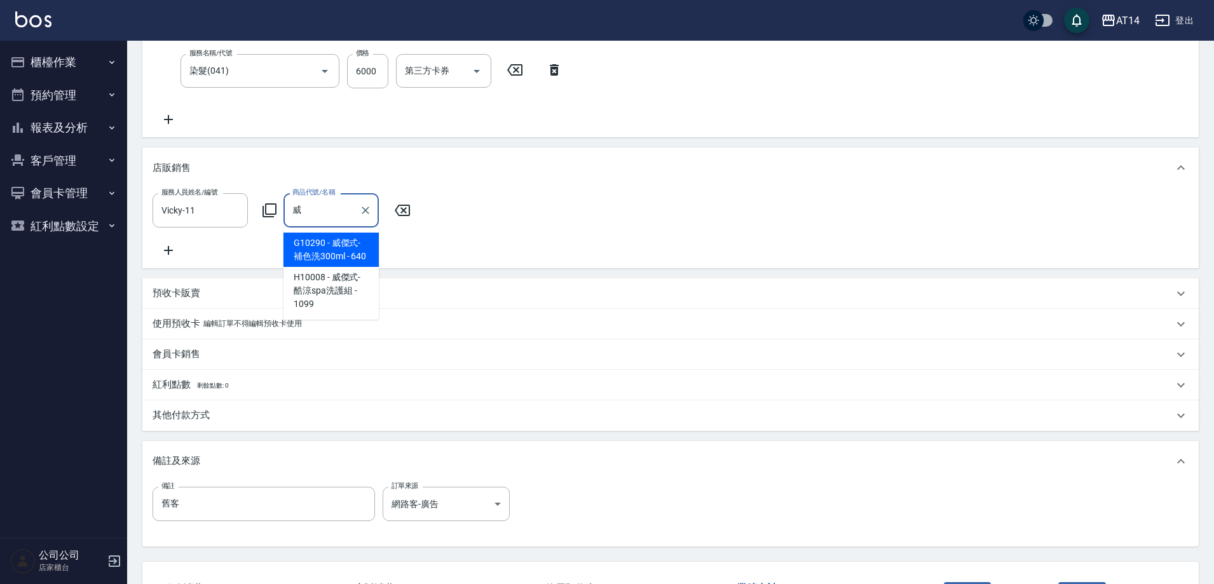
click at [350, 253] on span "G10290 - 威傑式-補色洗300ml - 640" at bounding box center [331, 250] width 95 height 34
type input "威傑式-補色洗300ml"
type input "13"
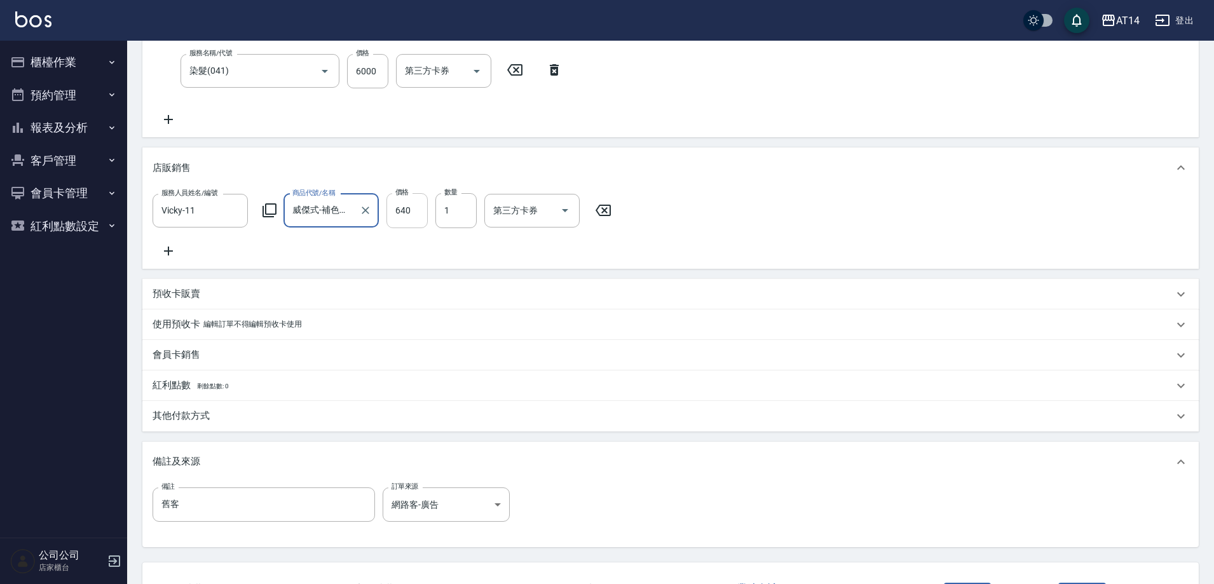
type input "威傑式-補色洗300ml"
click at [413, 208] on input "640" at bounding box center [407, 210] width 41 height 34
type input "8"
type input "12"
type input "800"
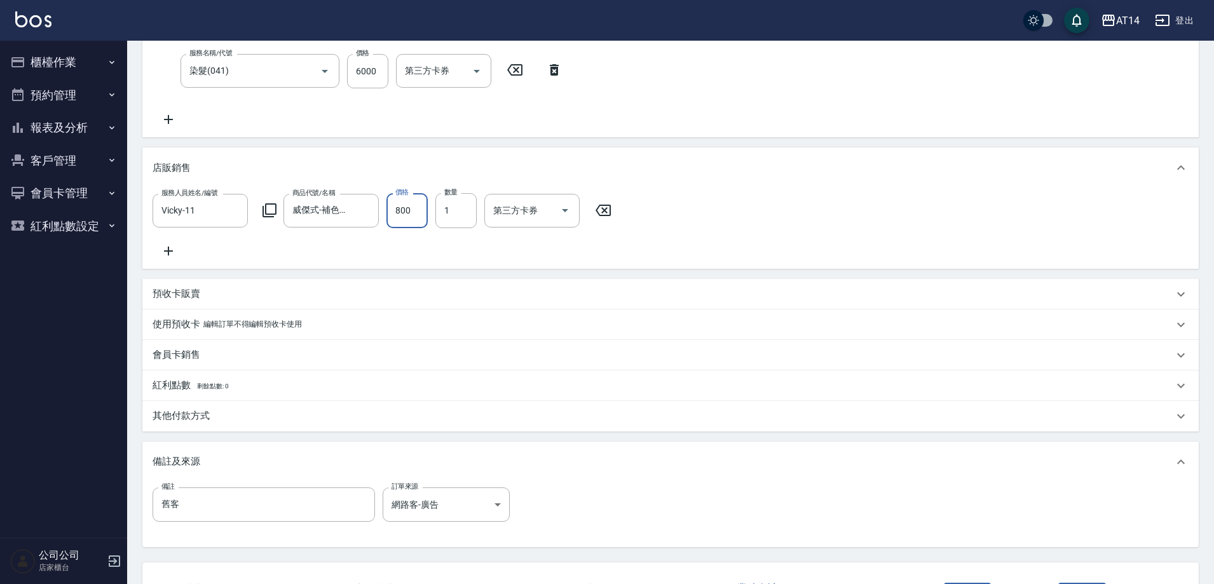
type input "14"
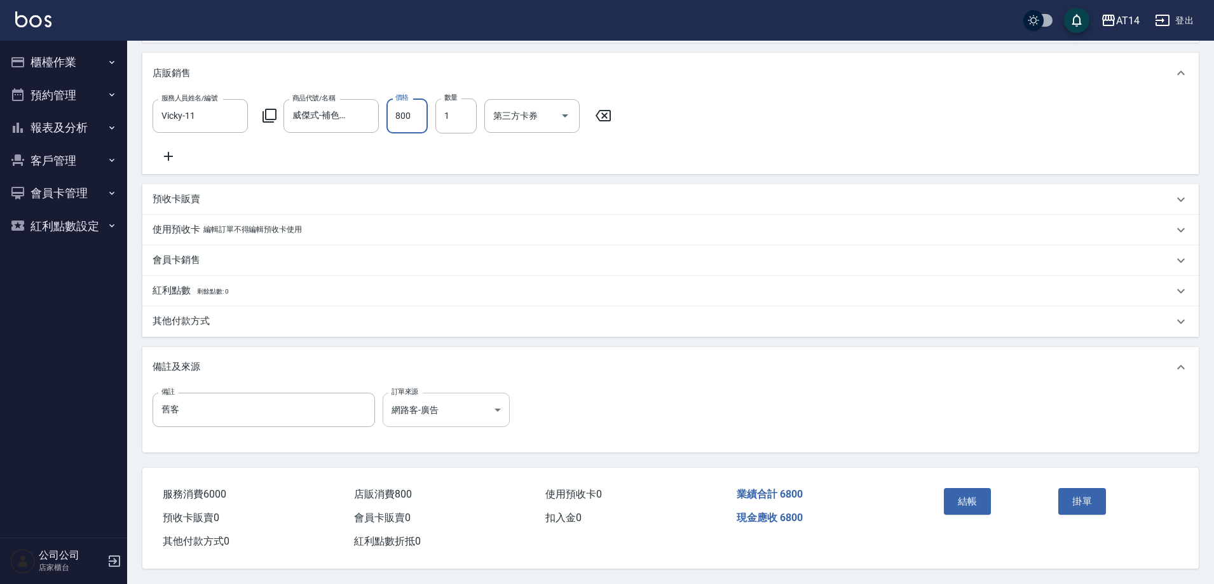
scroll to position [360, 0]
type input "800"
drag, startPoint x: 282, startPoint y: 409, endPoint x: 152, endPoint y: 399, distance: 130.7
click at [152, 399] on div "備註 舊客 備註 訂單來源 網路客-廣告 網路客-廣告 訂單來源" at bounding box center [670, 420] width 1057 height 65
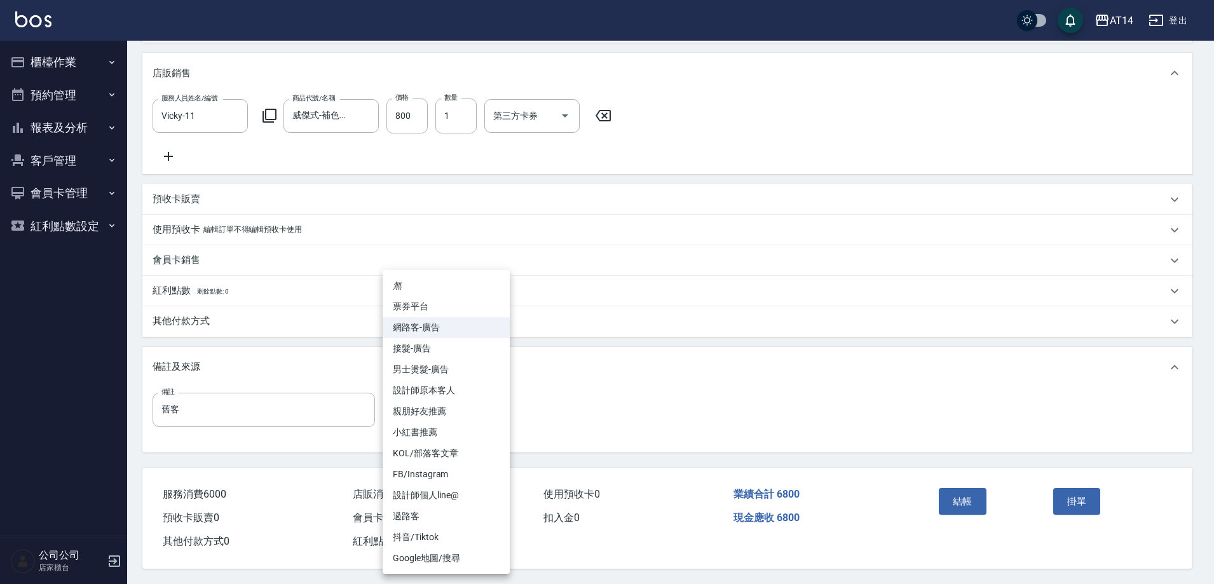
click at [435, 396] on body "AT14 登出 櫃檯作業 打帳單 帳單列表 掛單列表 現金收支登錄 材料自購登錄 每日結帳 排班表 掃碼打卡 預約管理 預約管理 單日預約紀錄 單週預約紀錄 …" at bounding box center [607, 119] width 1214 height 929
click at [447, 387] on li "設計師原本客人" at bounding box center [446, 390] width 127 height 21
type input "設計師原本客人"
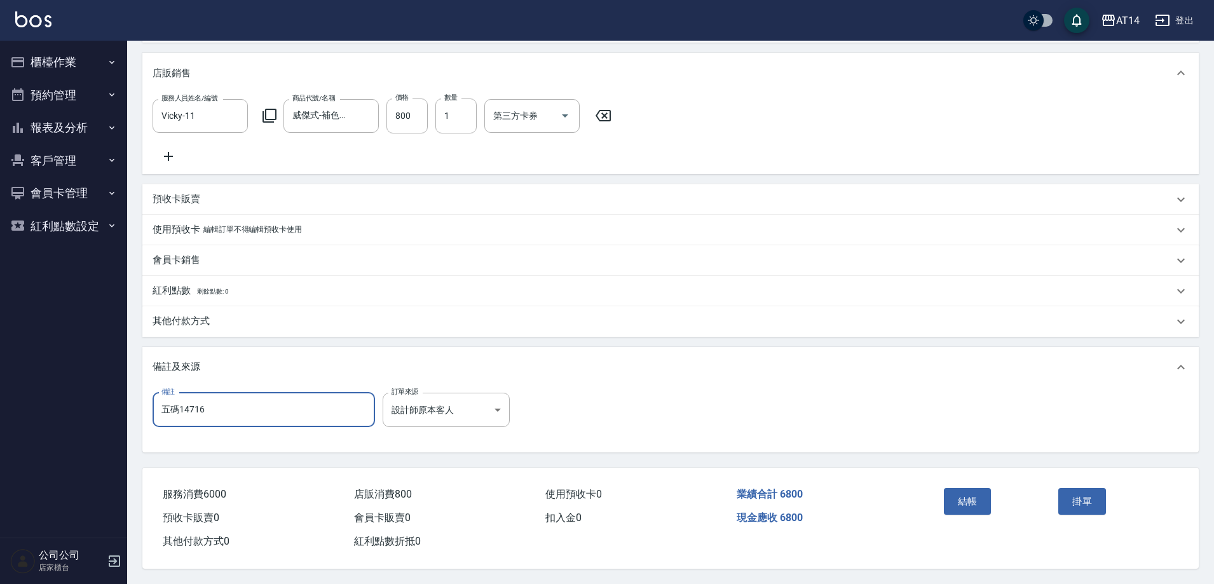
type input "五碼五碼14716"
click at [301, 322] on div "其他付款方式" at bounding box center [670, 321] width 1057 height 31
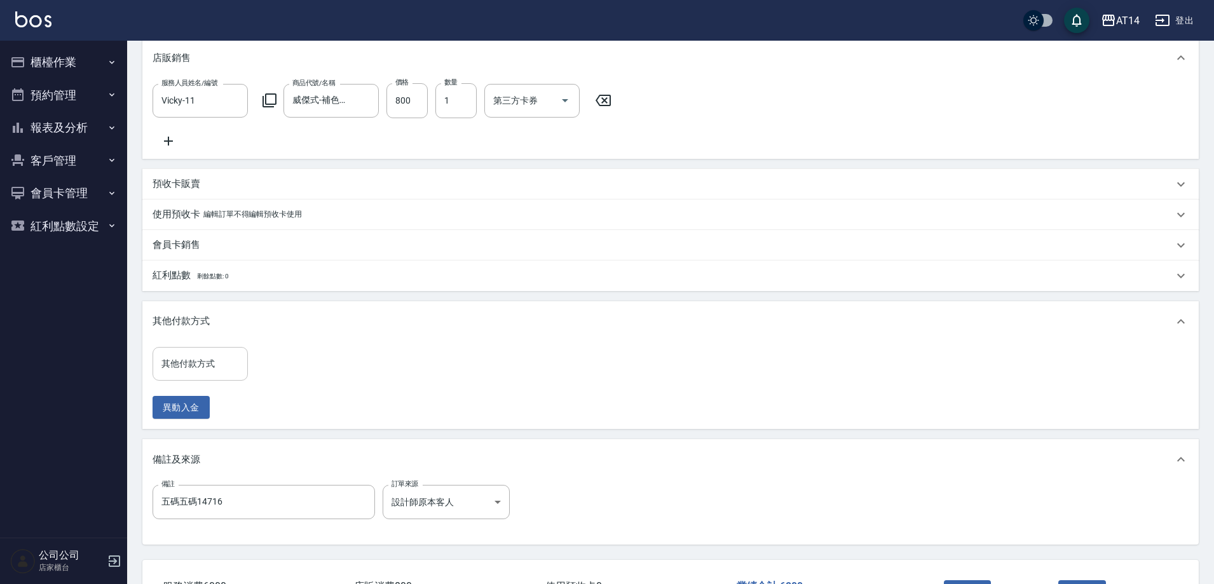
click at [217, 365] on input "其他付款方式" at bounding box center [200, 364] width 84 height 22
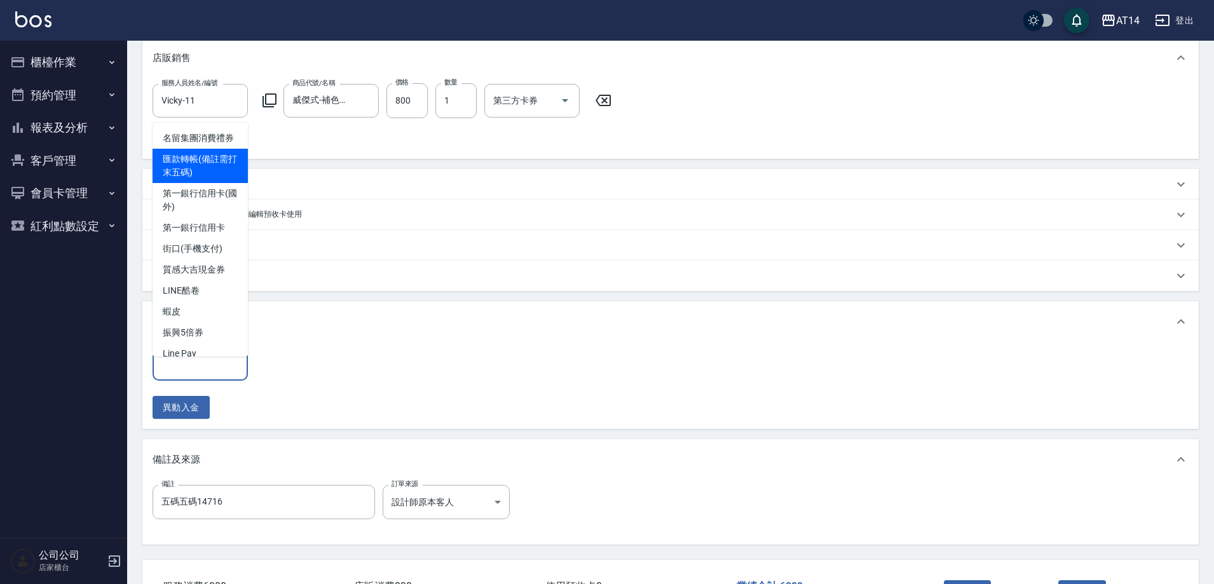
click at [201, 172] on span "匯款轉帳(備註需打末五碼)" at bounding box center [200, 166] width 95 height 34
type input "匯款轉帳(備註需打末五碼)"
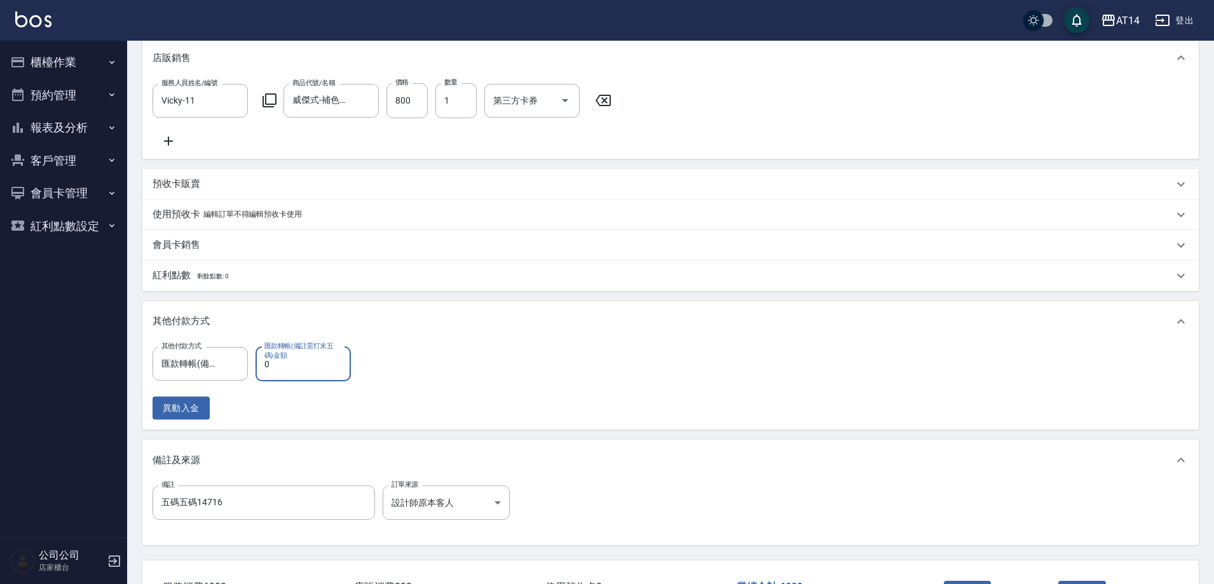
click at [305, 375] on input "0" at bounding box center [303, 364] width 95 height 34
type input "68"
type input "13"
type input "680"
type input "12"
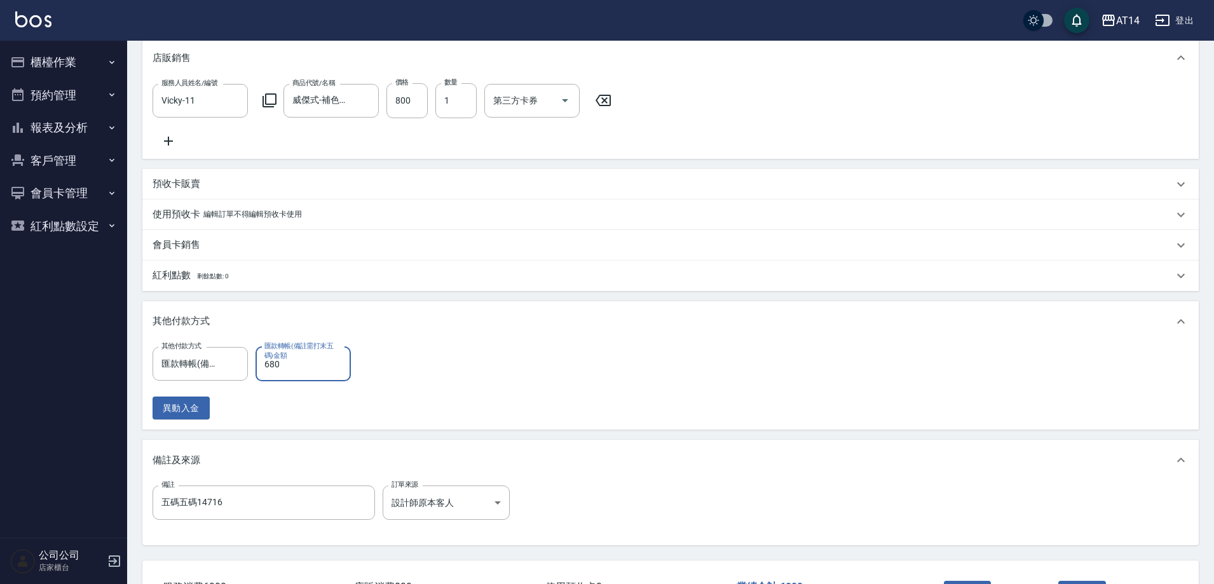
type input "6800"
type input "0"
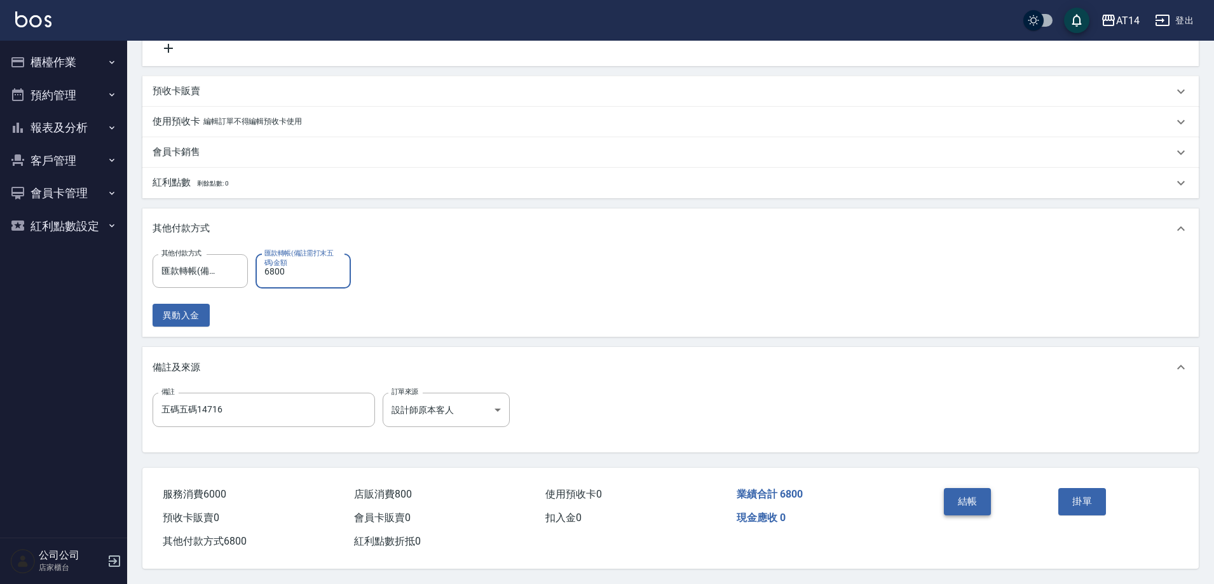
type input "6800"
click at [961, 497] on button "結帳" at bounding box center [968, 501] width 48 height 27
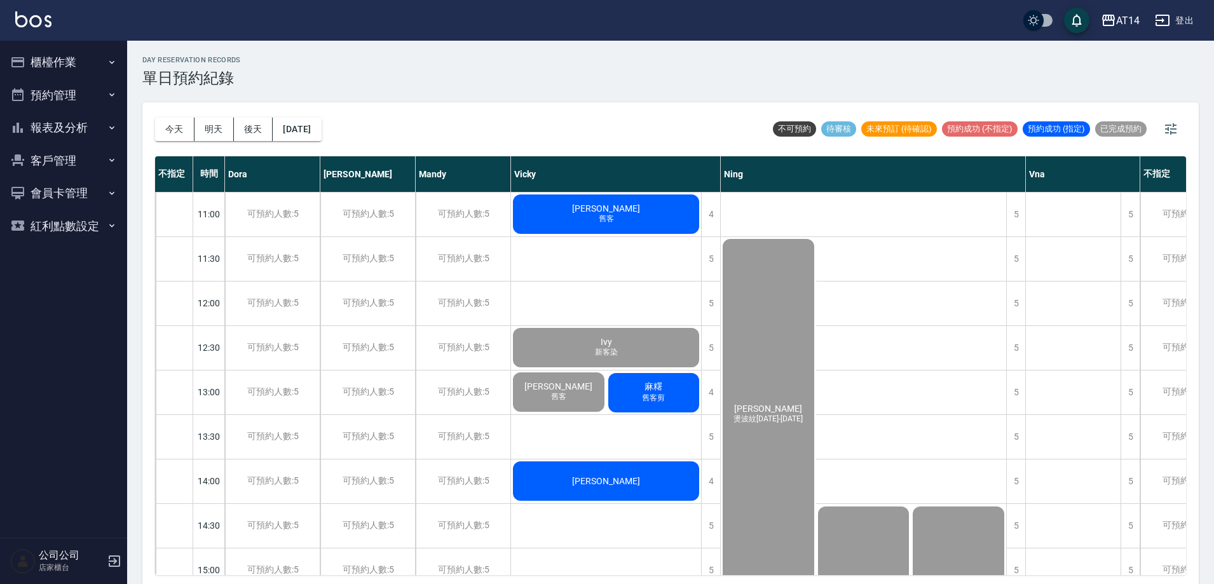
click at [583, 348] on div "Ivy 新客染" at bounding box center [606, 347] width 190 height 43
click at [631, 479] on div "[PERSON_NAME]" at bounding box center [606, 481] width 190 height 43
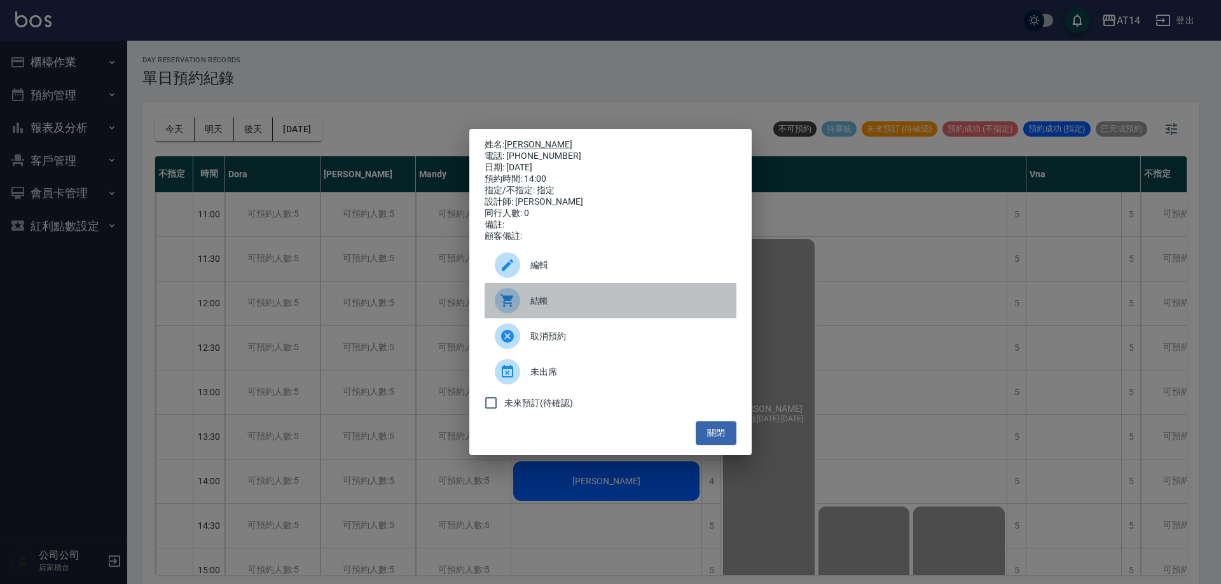
click at [593, 307] on span "結帳" at bounding box center [628, 300] width 196 height 13
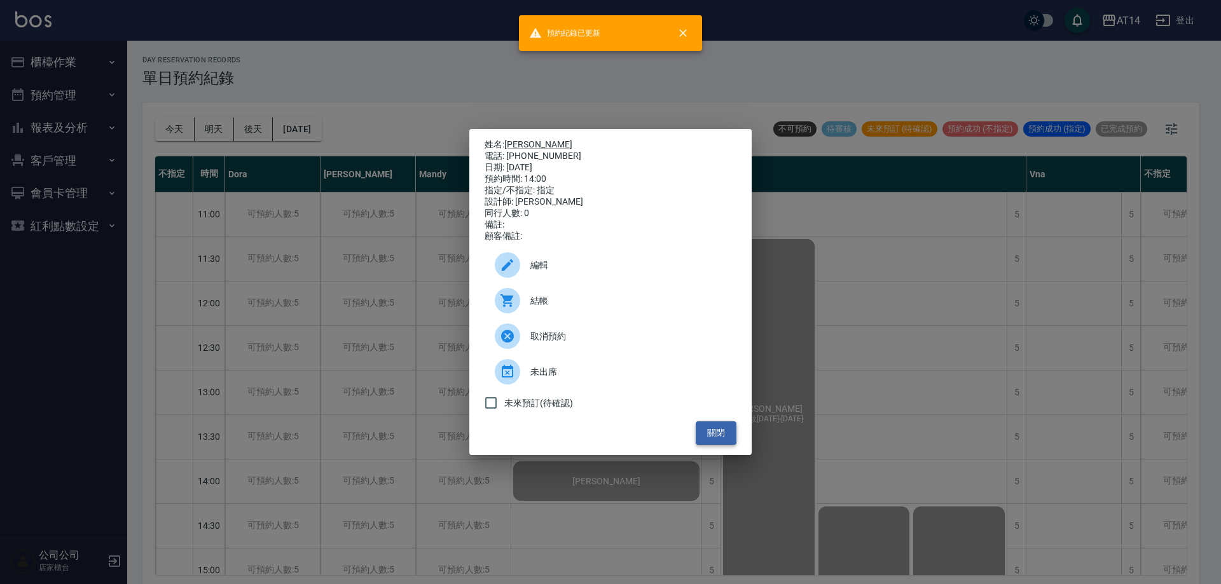
click at [716, 431] on button "關閉" at bounding box center [715, 433] width 41 height 24
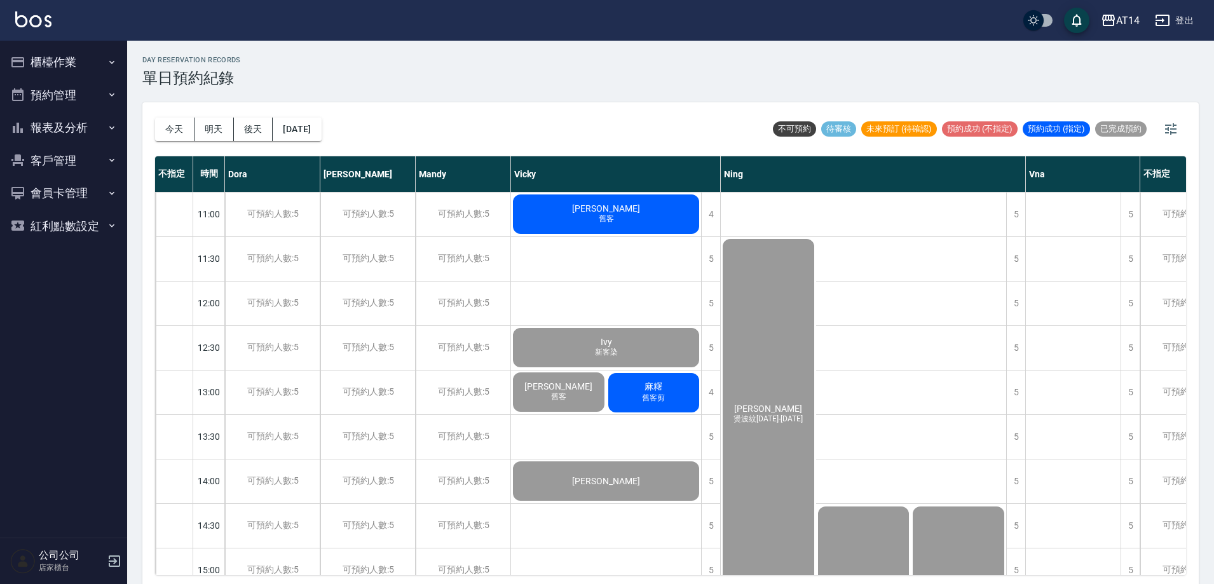
click at [588, 223] on div "[PERSON_NAME] 舊客" at bounding box center [606, 214] width 190 height 43
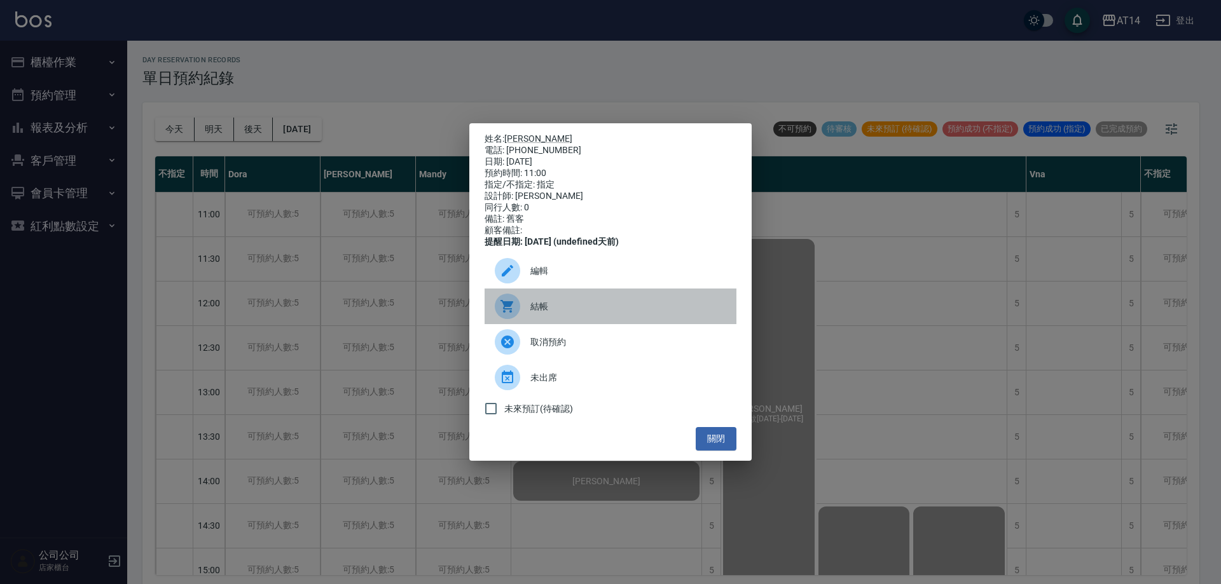
click at [524, 315] on div at bounding box center [513, 306] width 36 height 25
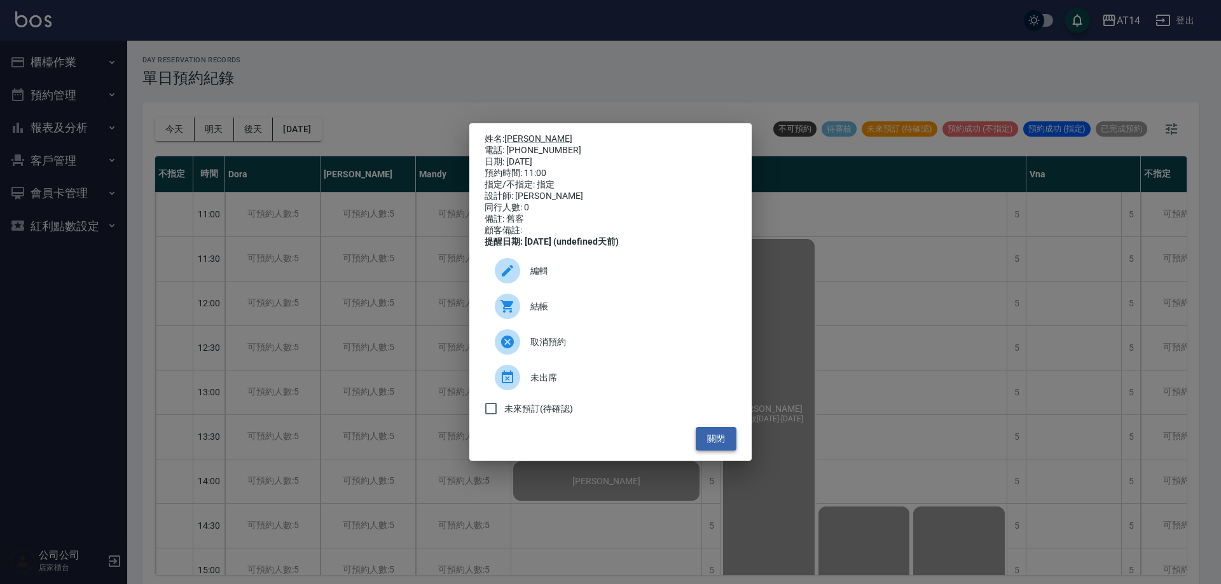
click at [716, 443] on button "關閉" at bounding box center [715, 439] width 41 height 24
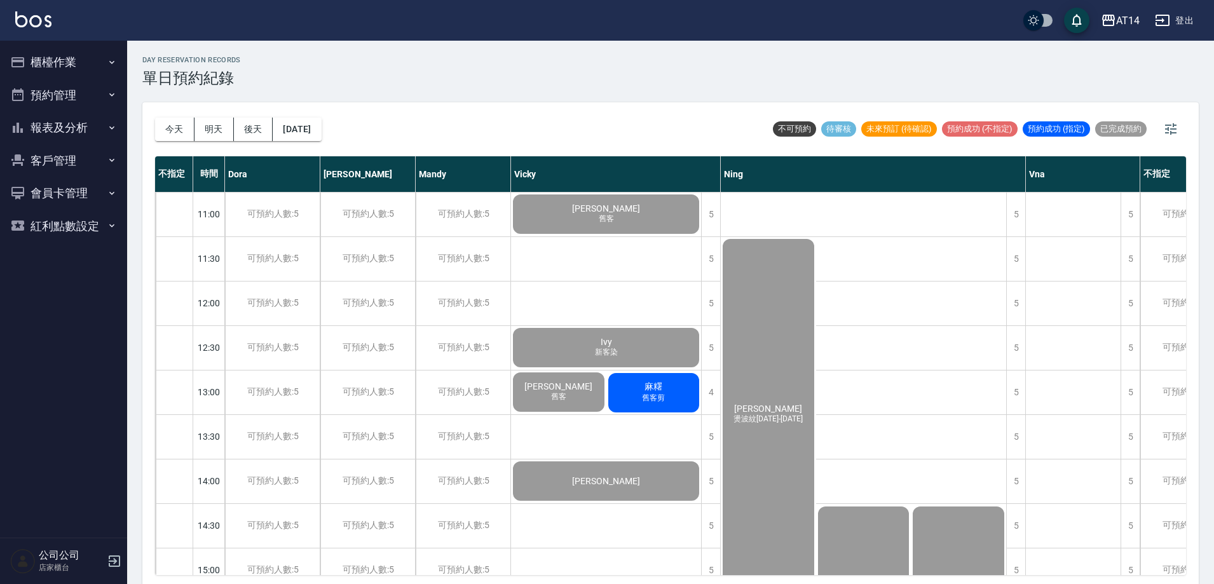
click at [77, 94] on button "預約管理" at bounding box center [63, 95] width 117 height 33
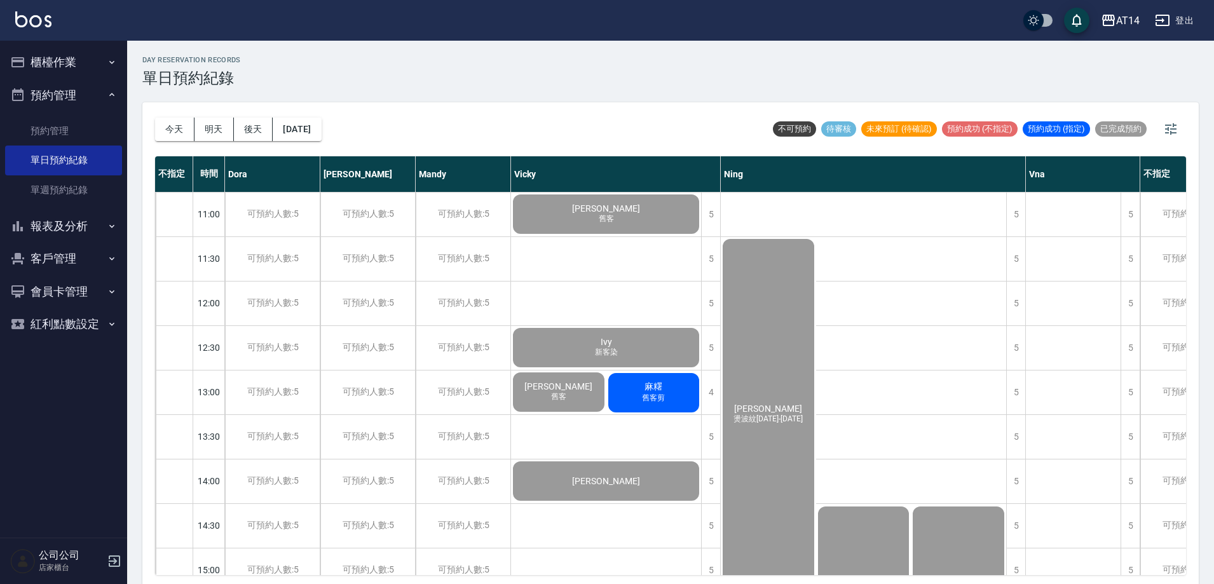
click at [67, 233] on button "報表及分析" at bounding box center [63, 226] width 117 height 33
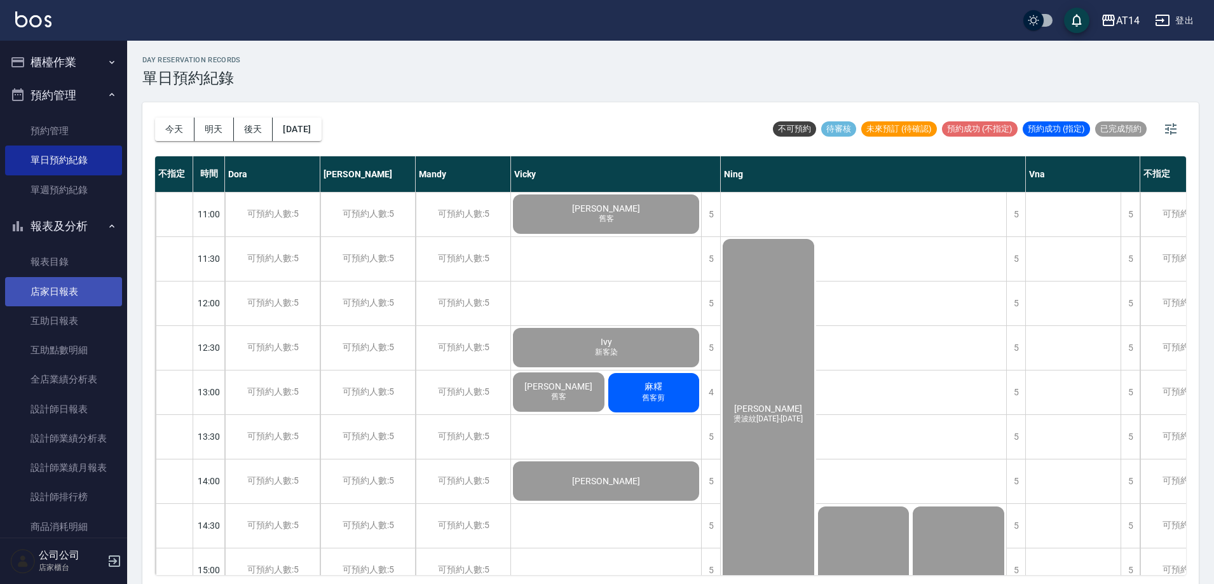
click at [80, 292] on link "店家日報表" at bounding box center [63, 291] width 117 height 29
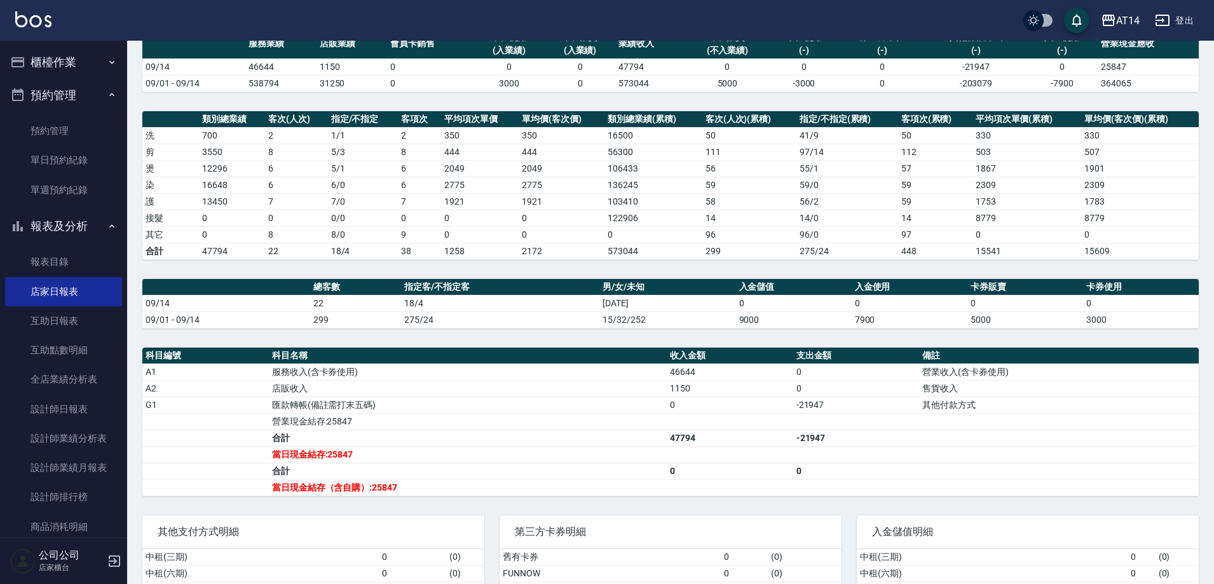
scroll to position [191, 0]
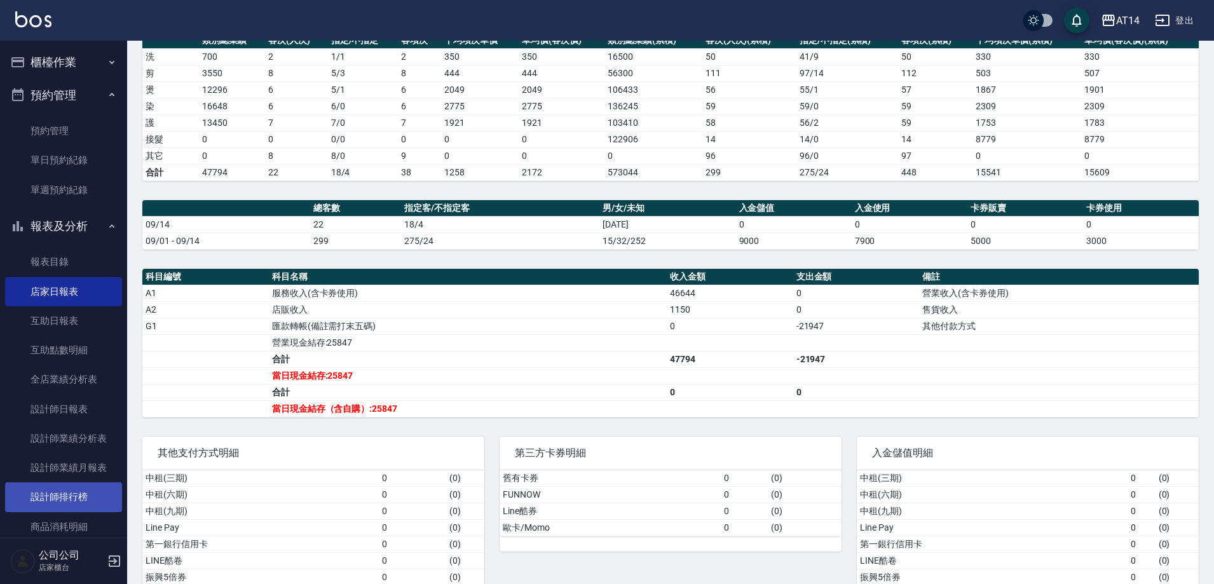
click at [88, 493] on link "設計師排行榜" at bounding box center [63, 497] width 117 height 29
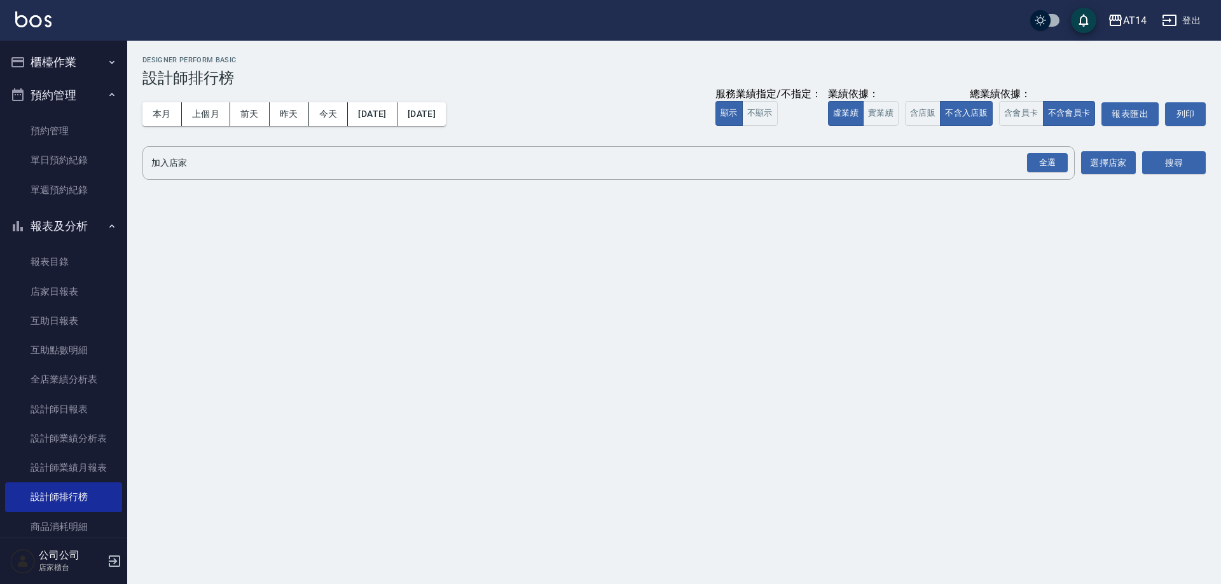
drag, startPoint x: 161, startPoint y: 123, endPoint x: 219, endPoint y: 131, distance: 58.4
click at [161, 123] on button "本月" at bounding box center [161, 114] width 39 height 24
click at [1062, 162] on div "全選" at bounding box center [1047, 163] width 41 height 20
drag, startPoint x: 1121, startPoint y: 168, endPoint x: 1157, endPoint y: 163, distance: 36.0
click at [1157, 163] on div "加入店家 AT14 全選 加入店家 選擇店家 搜尋" at bounding box center [673, 164] width 1063 height 36
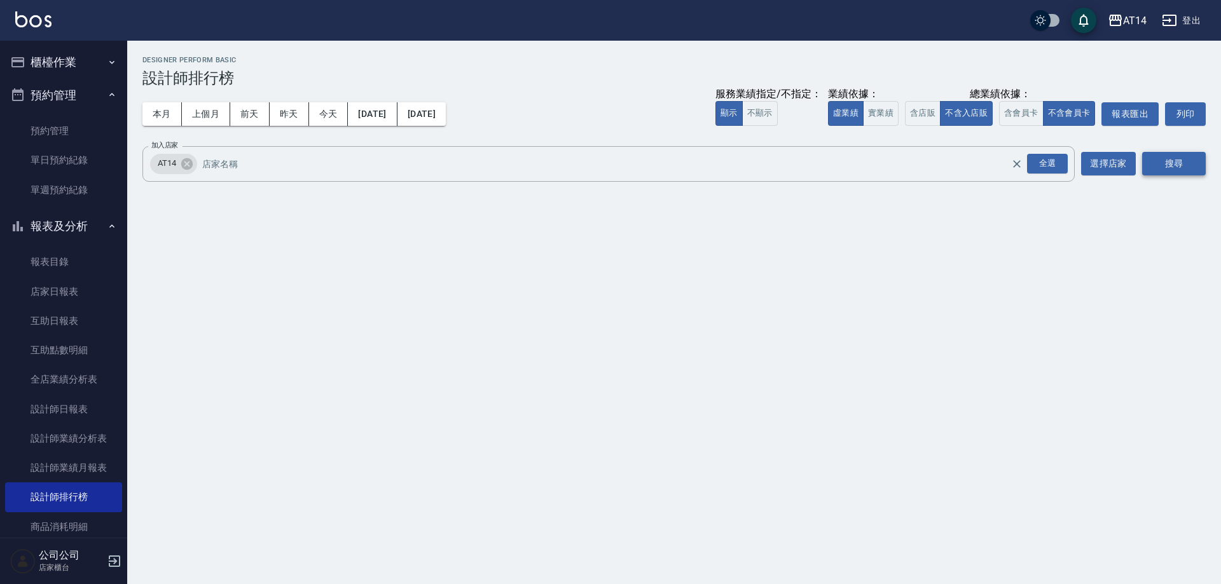
click at [1158, 163] on button "搜尋" at bounding box center [1174, 164] width 64 height 24
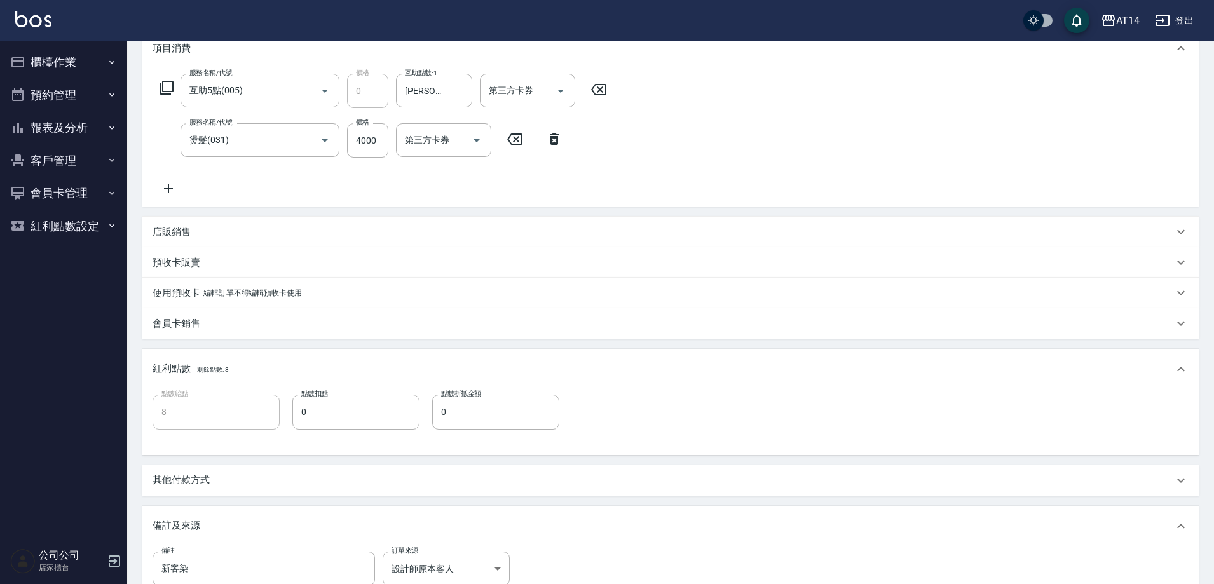
scroll to position [191, 0]
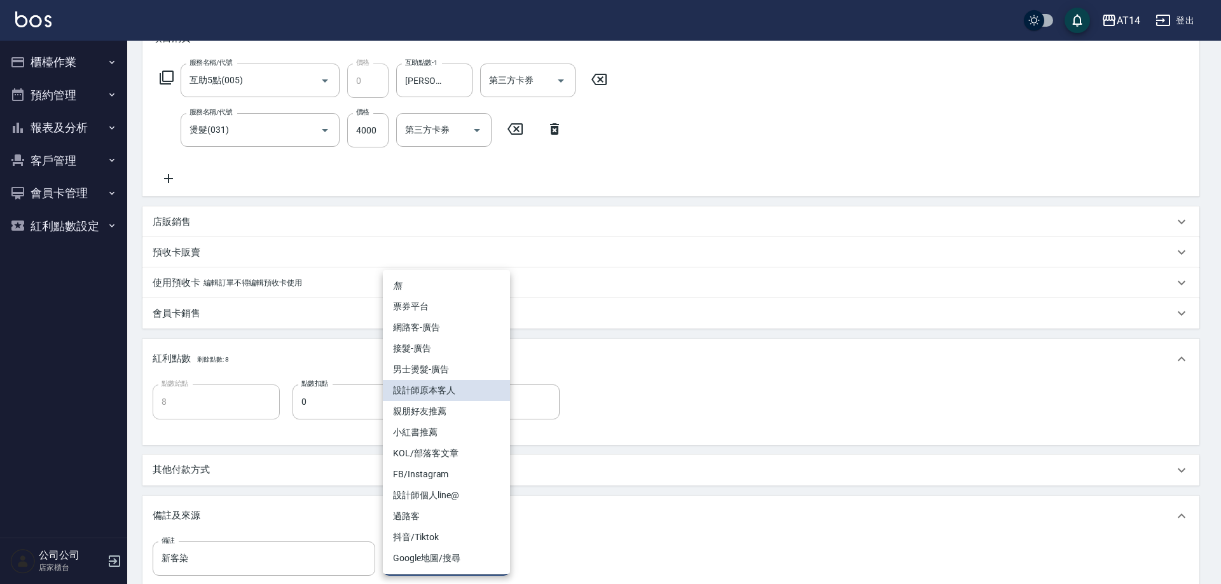
click at [474, 551] on body "AT14 登出 櫃檯作業 打帳單 帳單列表 掛單列表 現金收支登錄 材料自購登錄 每日結帳 排班表 掃碼打卡 預約管理 預約管理 單日預約紀錄 單週預約紀錄 …" at bounding box center [610, 271] width 1221 height 924
click at [440, 326] on li "網路客-廣告" at bounding box center [446, 327] width 127 height 21
type input "網路客-廣告"
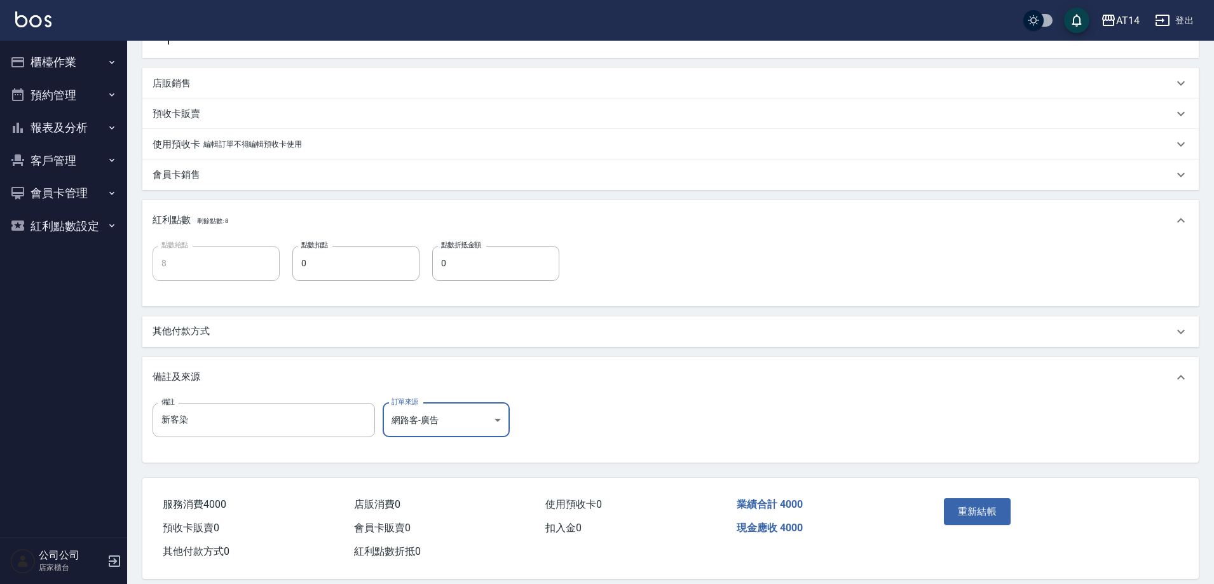
scroll to position [345, 0]
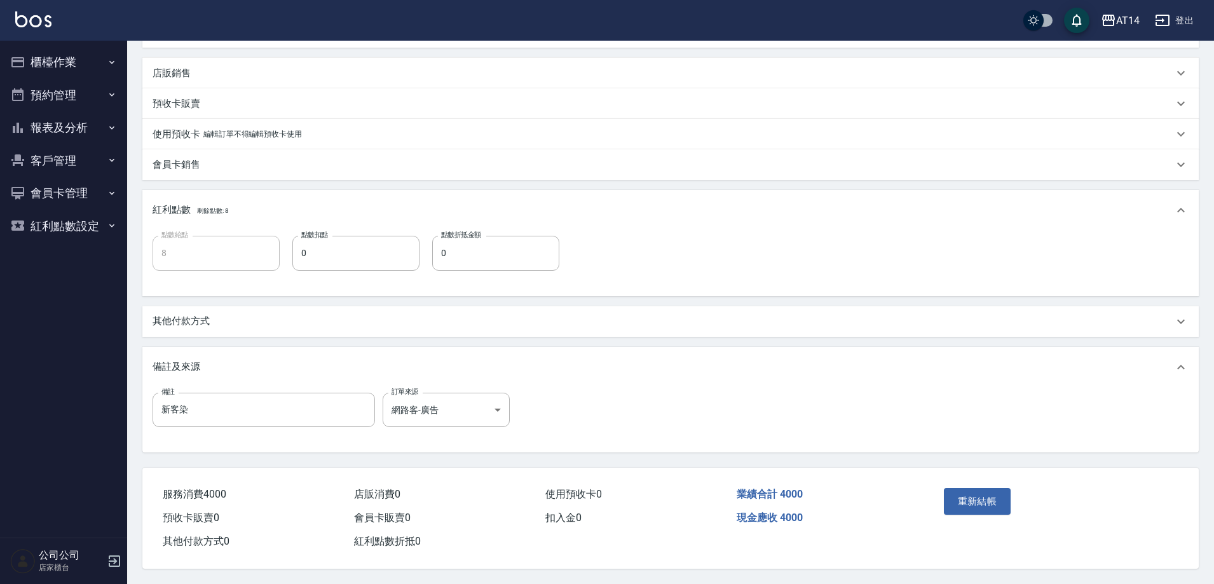
click at [223, 317] on div "其他付款方式" at bounding box center [663, 321] width 1021 height 13
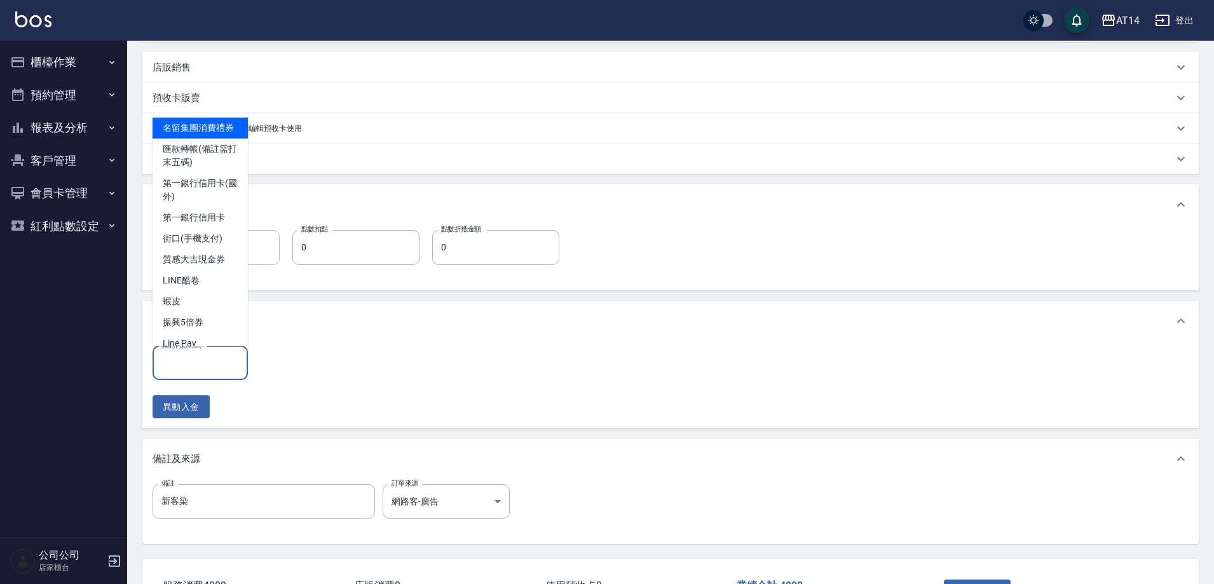
click at [219, 366] on input "其他付款方式" at bounding box center [200, 363] width 84 height 22
click at [165, 173] on span "匯款轉帳(備註需打末五碼)" at bounding box center [200, 156] width 95 height 34
type input "匯款轉帳(備註需打末五碼)"
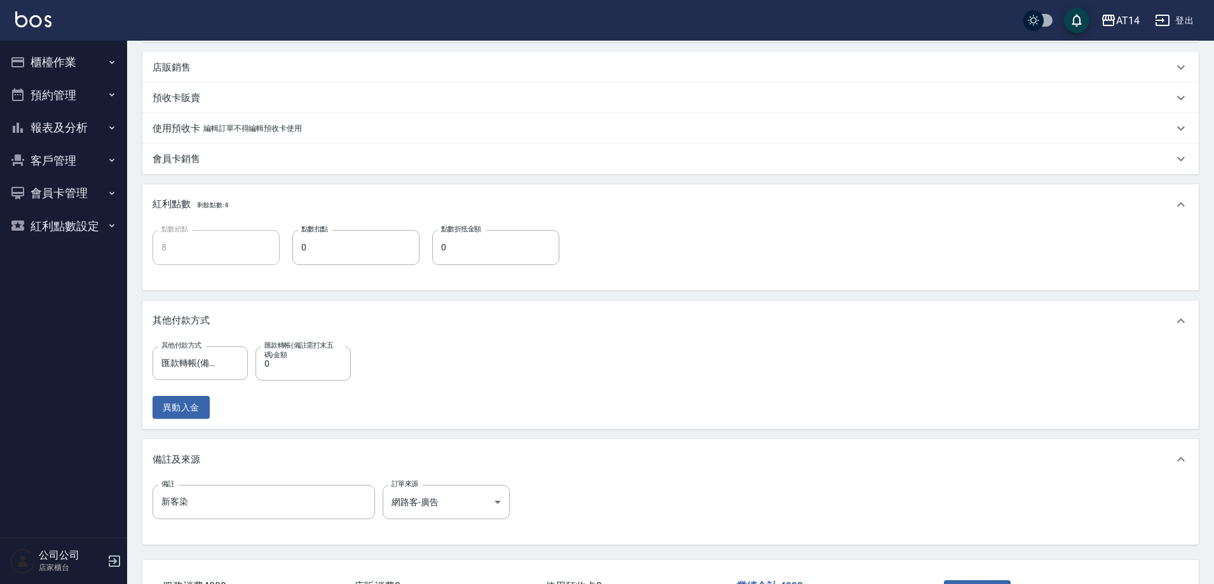
click at [313, 356] on label "匯款轉帳(備註需打末五碼)金額" at bounding box center [300, 350] width 72 height 19
click at [313, 356] on input "0" at bounding box center [303, 363] width 95 height 34
type input "680"
type input "7"
type input "680"
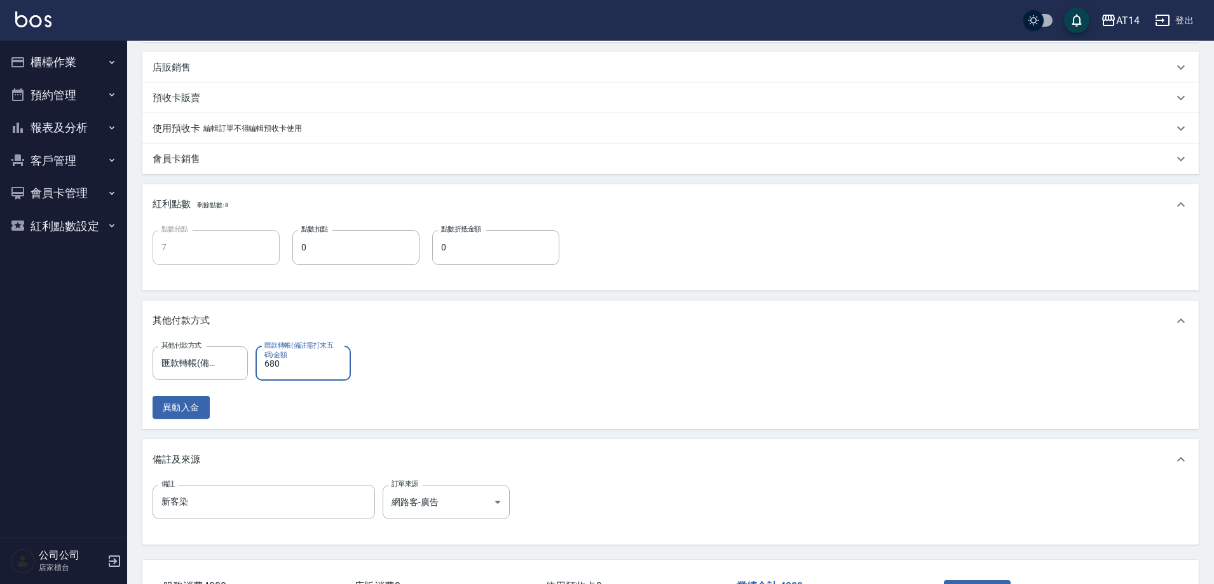
click at [318, 352] on label "匯款轉帳(備註需打末五碼)金額" at bounding box center [300, 350] width 72 height 19
click at [318, 352] on input "680" at bounding box center [303, 363] width 95 height 34
click at [317, 355] on label "匯款轉帳(備註需打末五碼)金額" at bounding box center [300, 350] width 72 height 19
click at [317, 355] on input "680" at bounding box center [303, 363] width 95 height 34
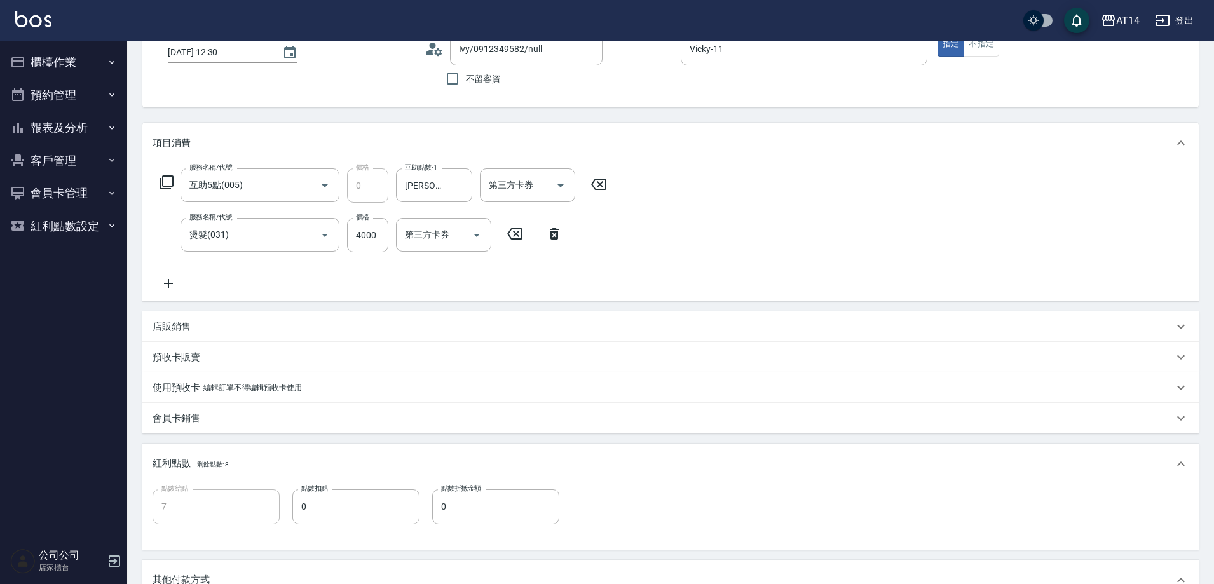
scroll to position [64, 0]
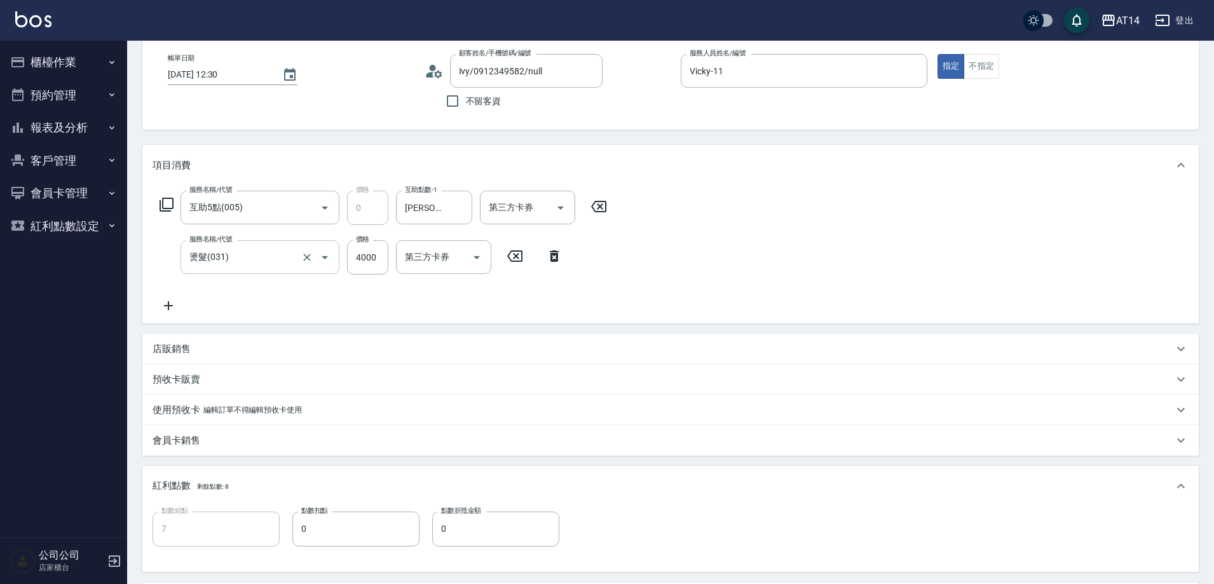
click at [269, 264] on input "燙髮(031)" at bounding box center [242, 257] width 112 height 22
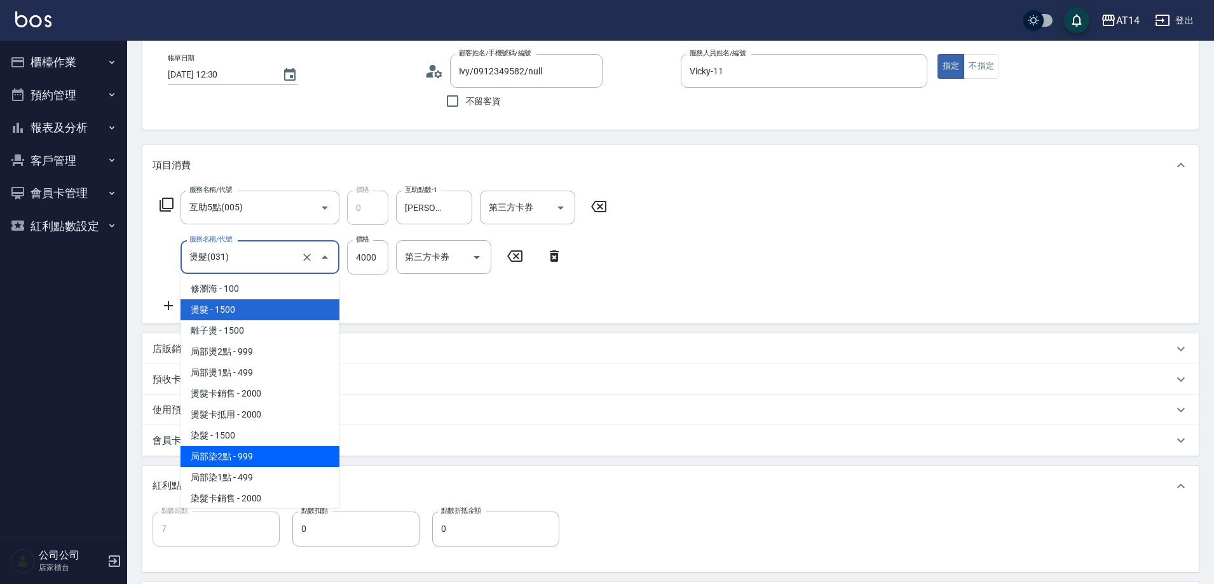
scroll to position [361, 0]
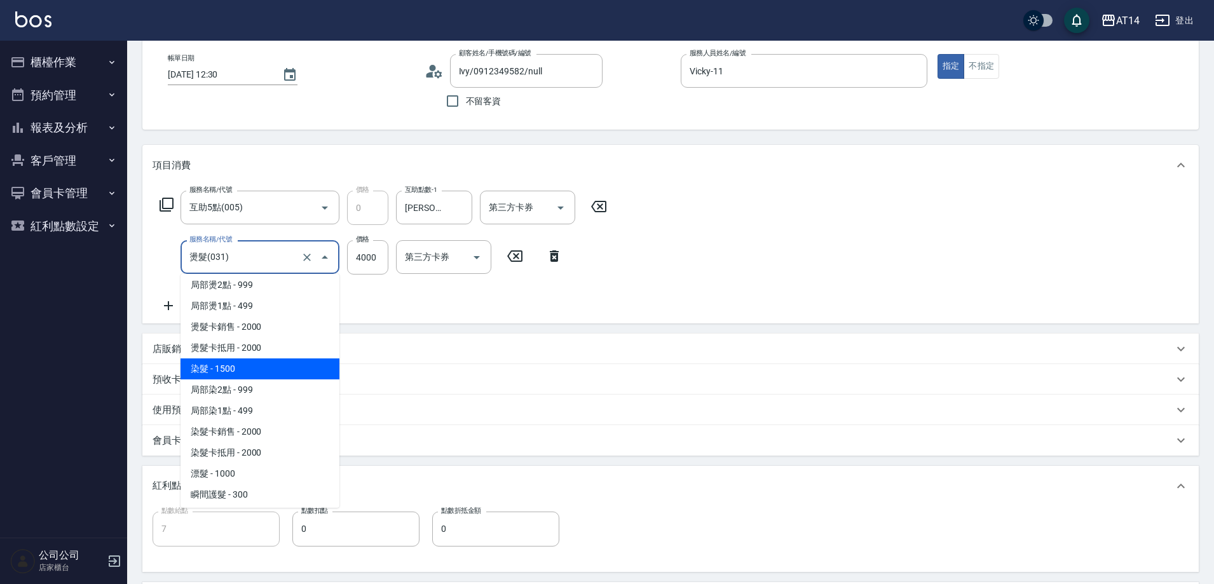
click at [245, 365] on span "染髮 - 1500" at bounding box center [260, 369] width 159 height 21
type input "染髮(041)"
type input "1500"
type input "2"
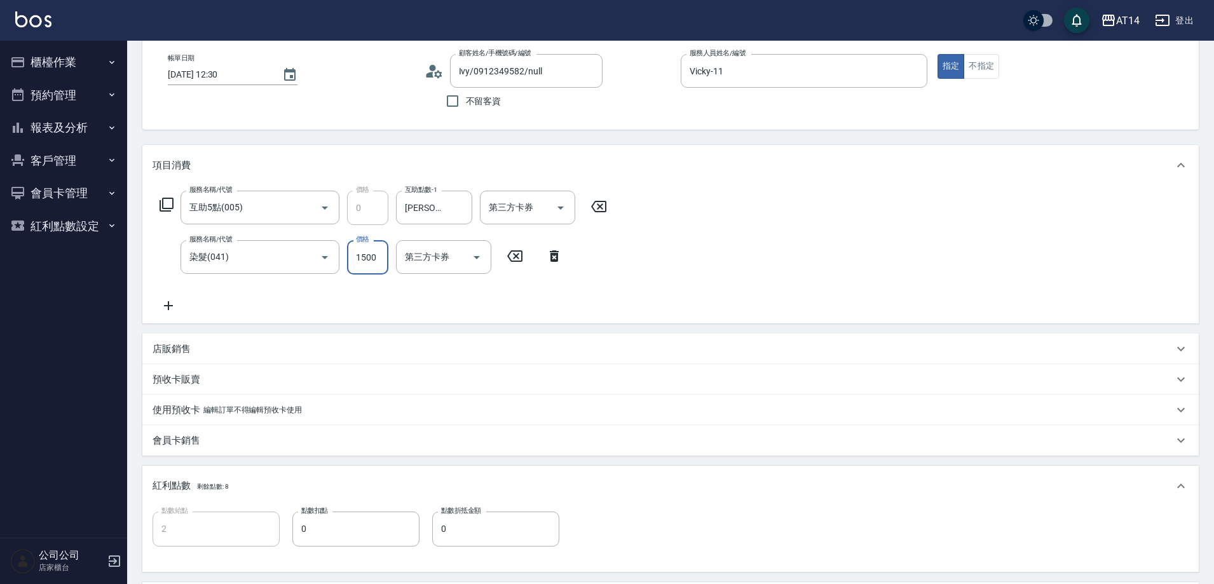
click at [373, 261] on input "1500" at bounding box center [367, 257] width 41 height 34
type input "6"
type input "0"
type input "6000"
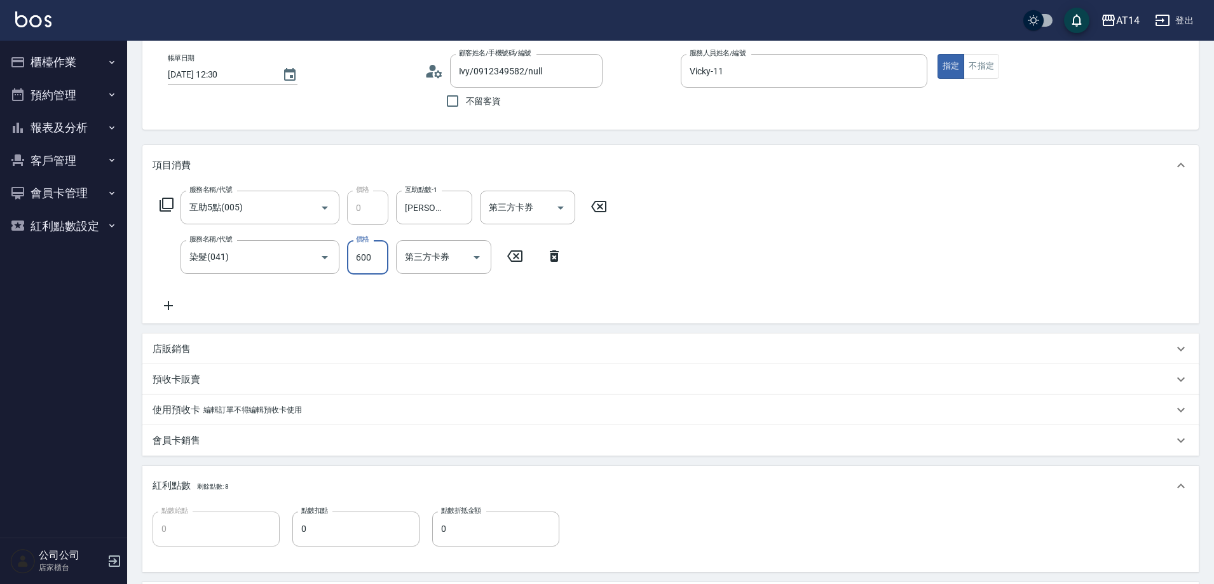
type input "12"
type input "6000"
click at [279, 350] on div "店販銷售" at bounding box center [663, 349] width 1021 height 13
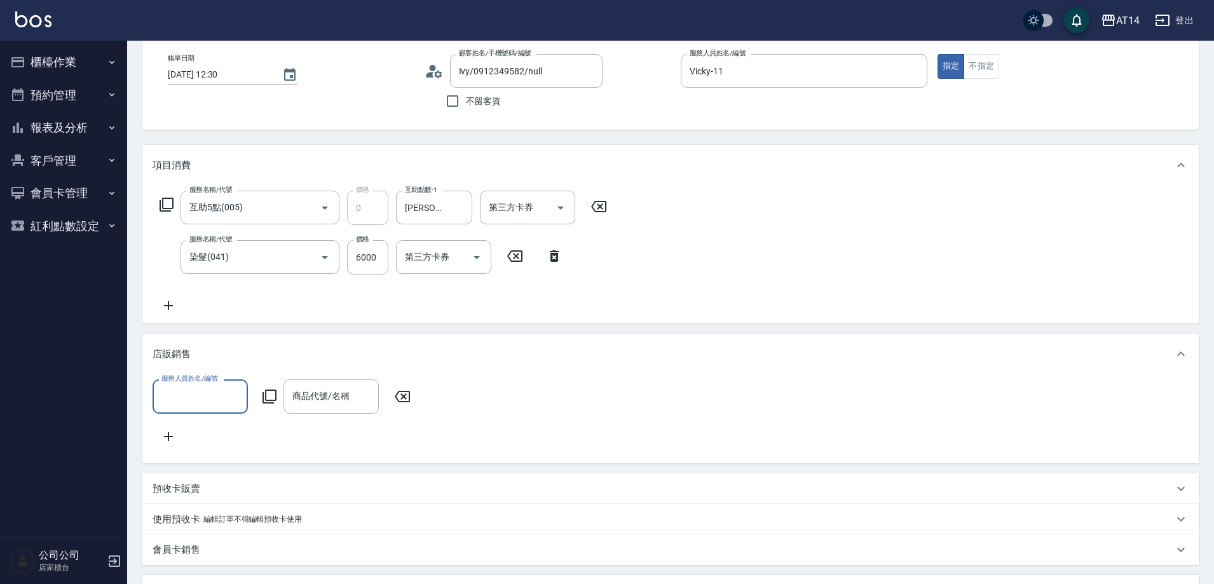
scroll to position [0, 0]
click at [209, 390] on input "服務人員姓名/編號" at bounding box center [200, 396] width 84 height 22
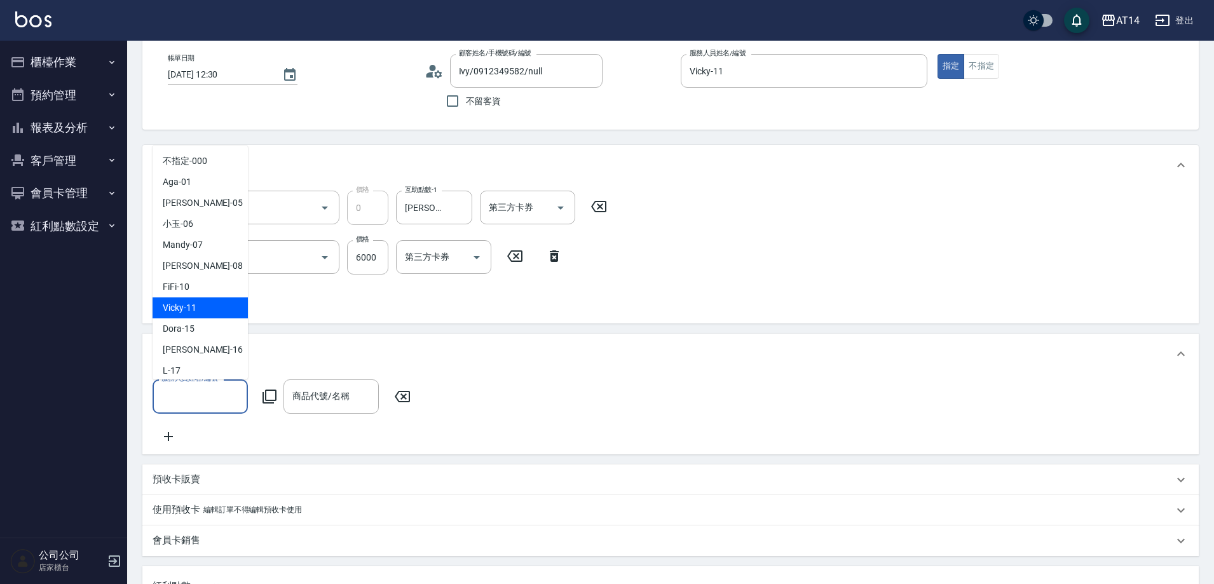
click at [195, 312] on span "Vicky -11" at bounding box center [180, 307] width 34 height 13
type input "Vicky-11"
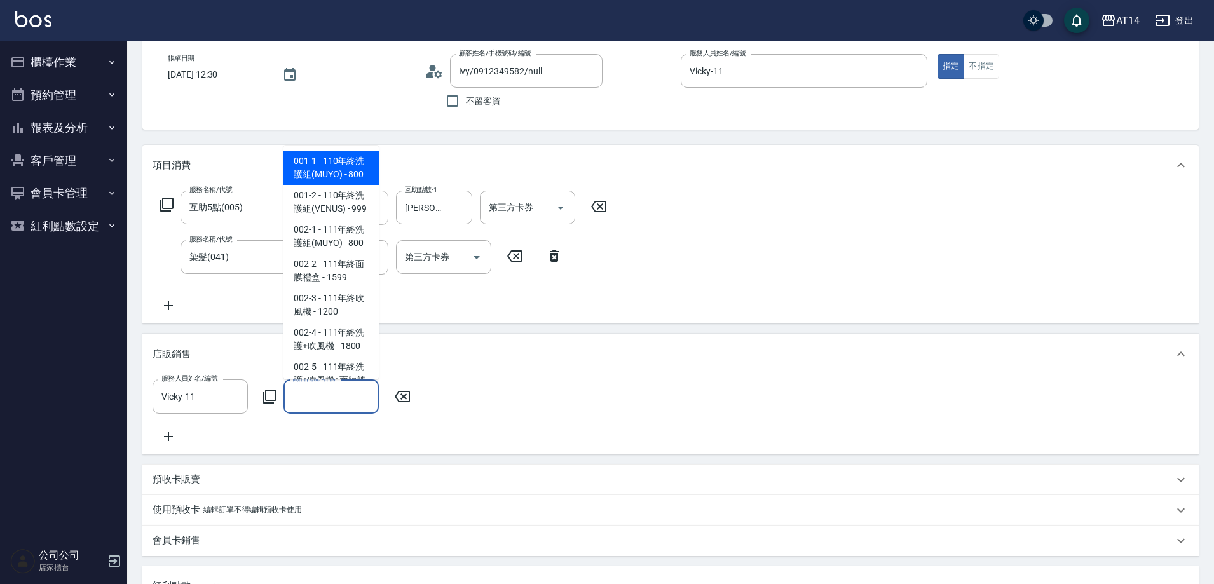
click at [336, 396] on div "商品代號/名稱 商品代號/名稱" at bounding box center [331, 397] width 95 height 34
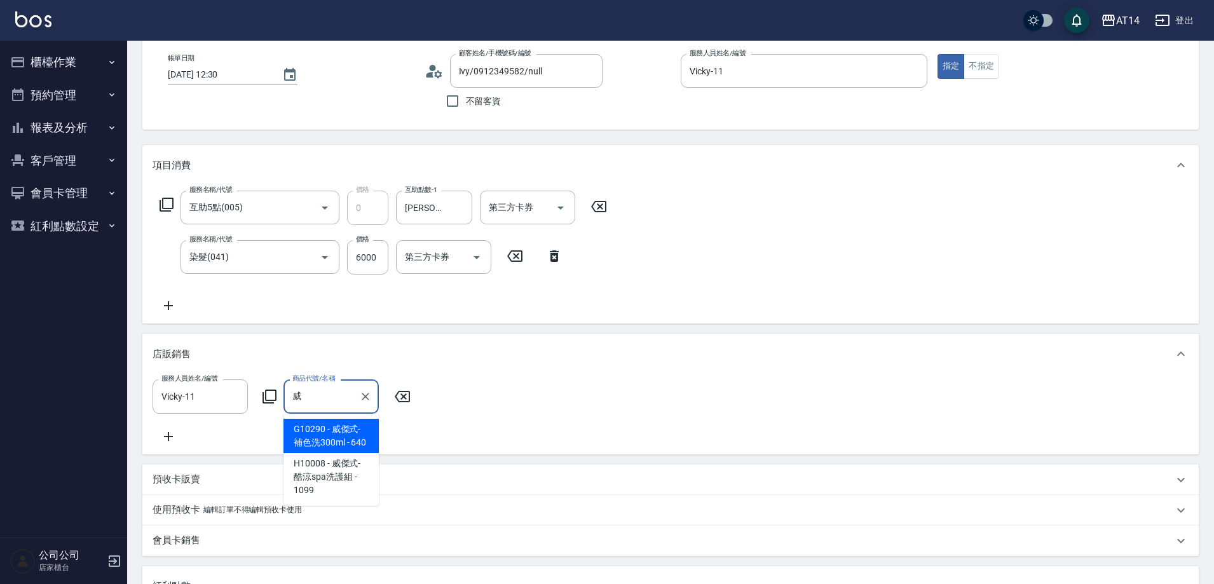
click at [335, 439] on span "G10290 - 威傑式-補色洗300ml - 640" at bounding box center [331, 436] width 95 height 34
type input "威傑式-補色洗300ml"
type input "13"
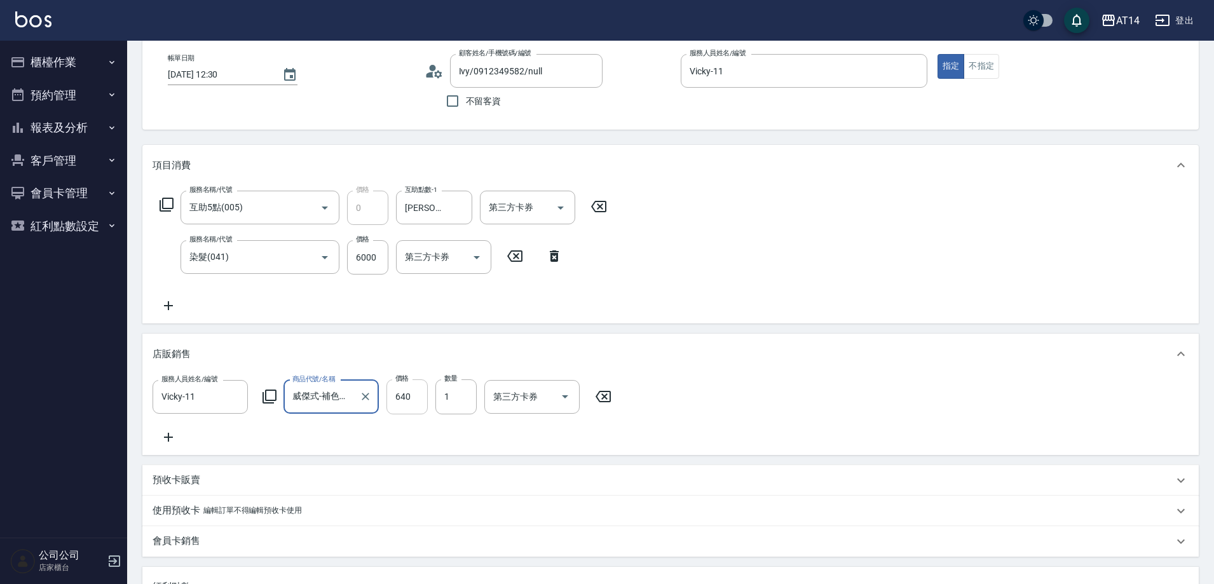
type input "威傑式-補色洗300ml"
click at [416, 392] on input "640" at bounding box center [407, 397] width 41 height 34
type input "8"
type input "12"
type input "800"
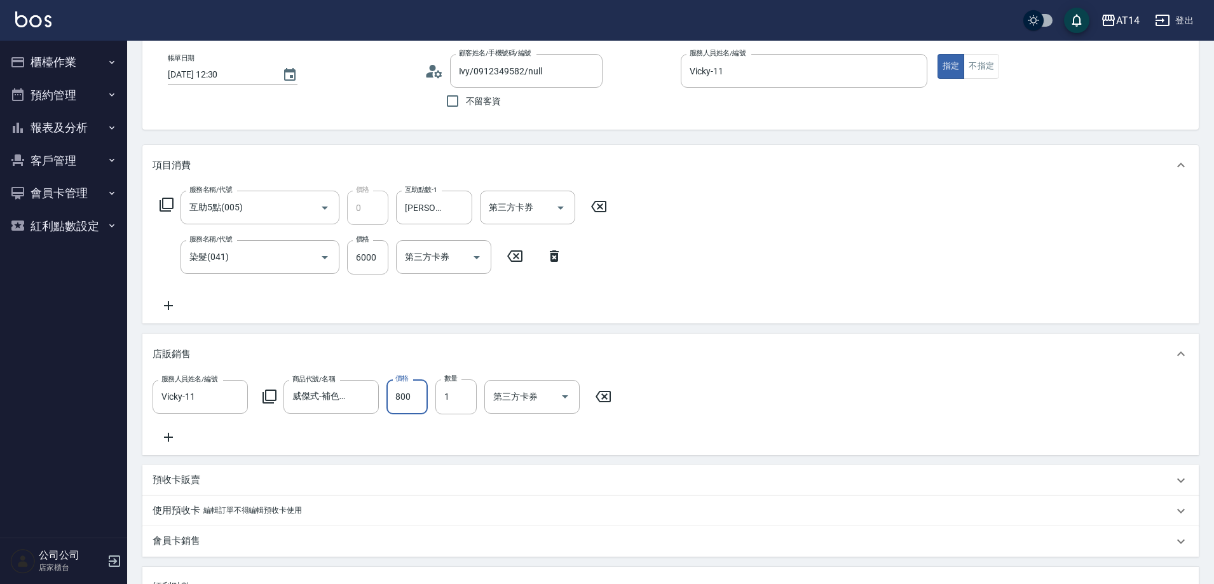
type input "14"
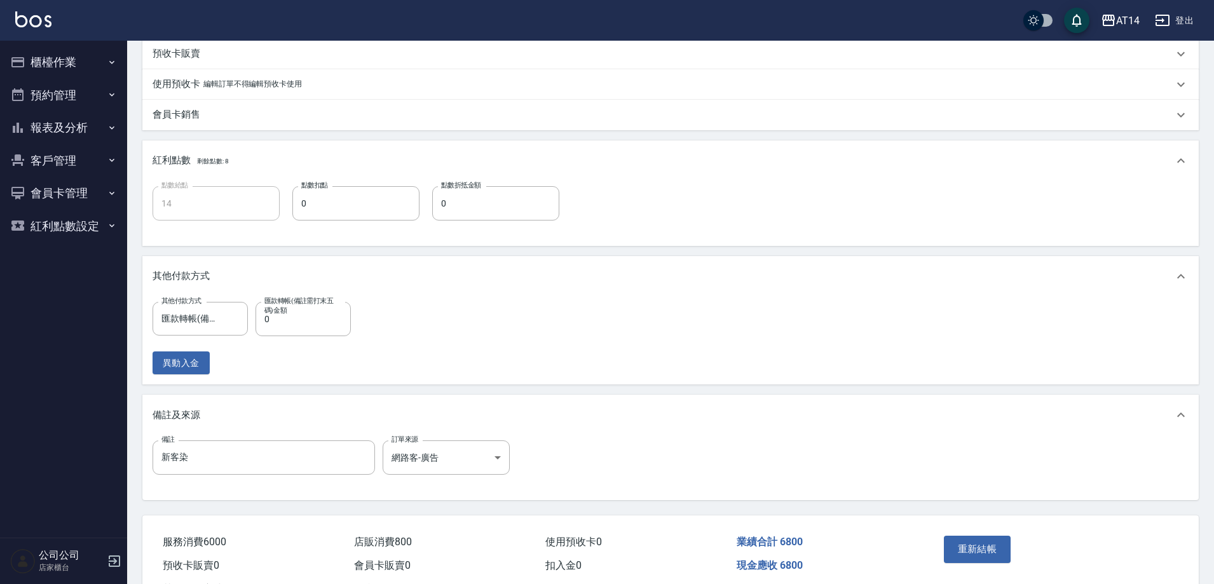
scroll to position [509, 0]
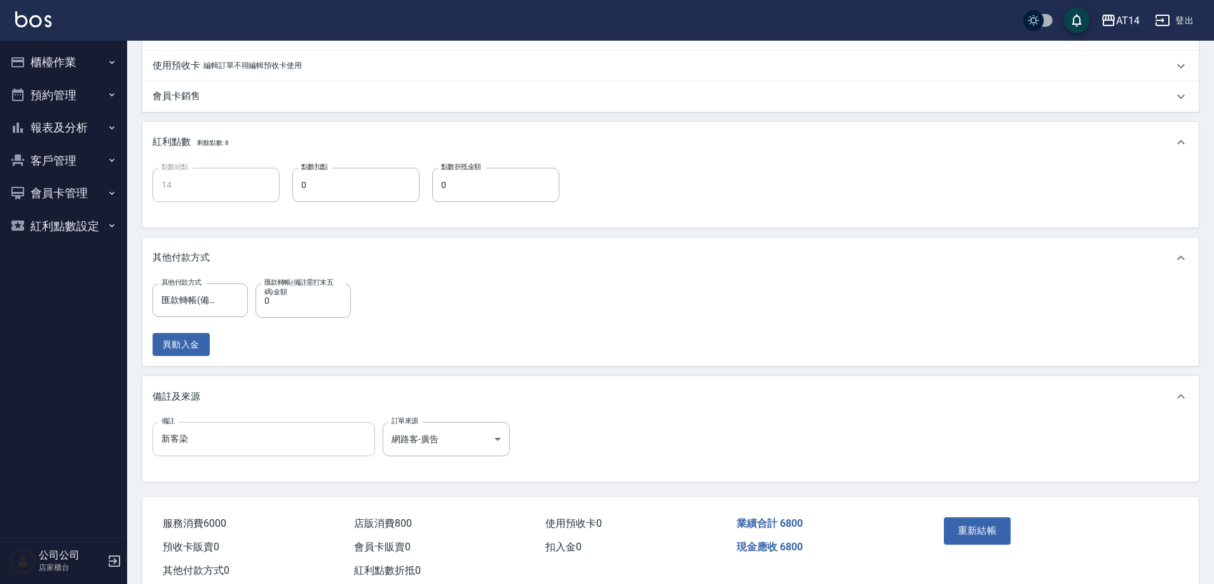
type input "800"
drag, startPoint x: 322, startPoint y: 450, endPoint x: 64, endPoint y: 481, distance: 259.3
click at [64, 481] on div "AT14 登出 櫃檯作業 打帳單 帳單列表 掛單列表 現金收支登錄 材料自購登錄 每日結帳 排班表 掃碼打卡 預約管理 預約管理 單日預約紀錄 單週預約紀錄 …" at bounding box center [607, 52] width 1214 height 1122
type input "五碼14716"
click at [277, 313] on input "0" at bounding box center [303, 301] width 95 height 34
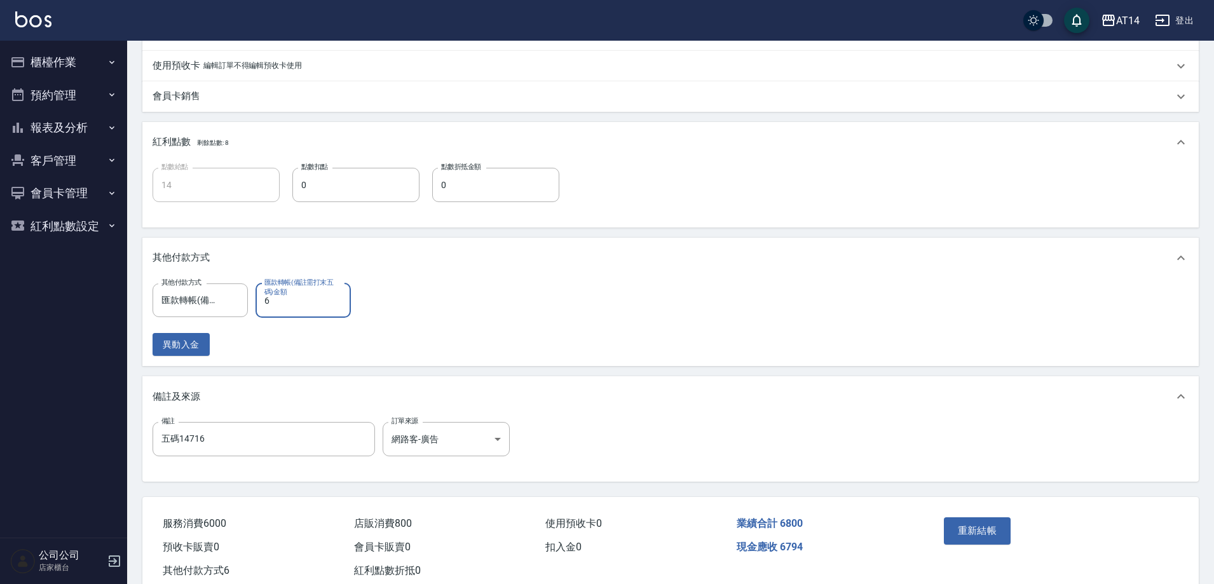
type input "68"
type input "13"
type input "680"
type input "12"
type input "6800"
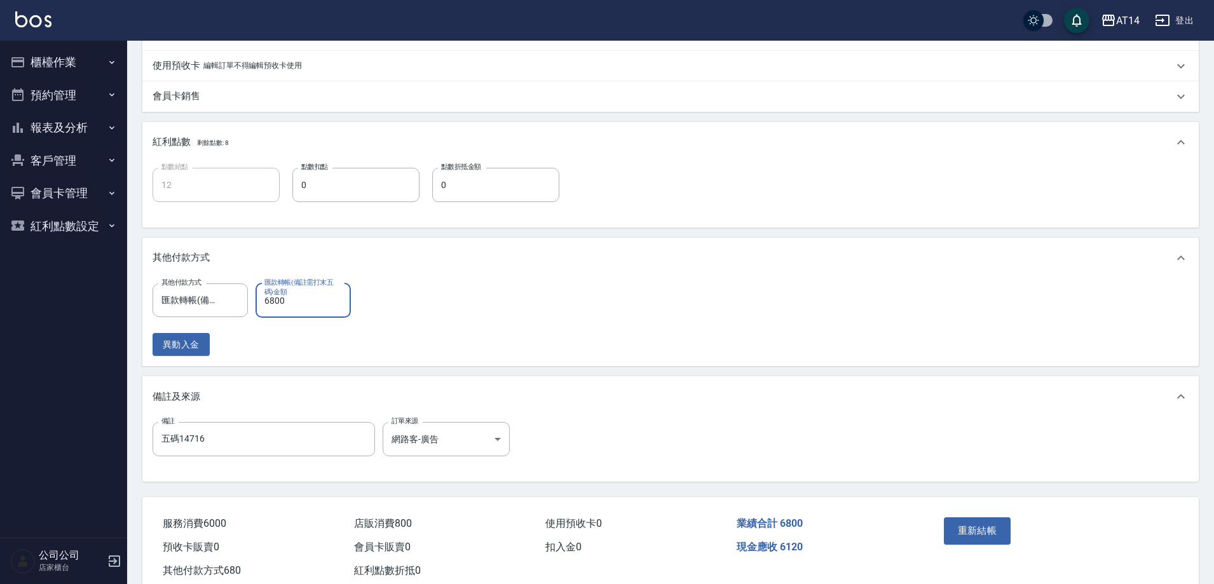
type input "0"
type input "6800"
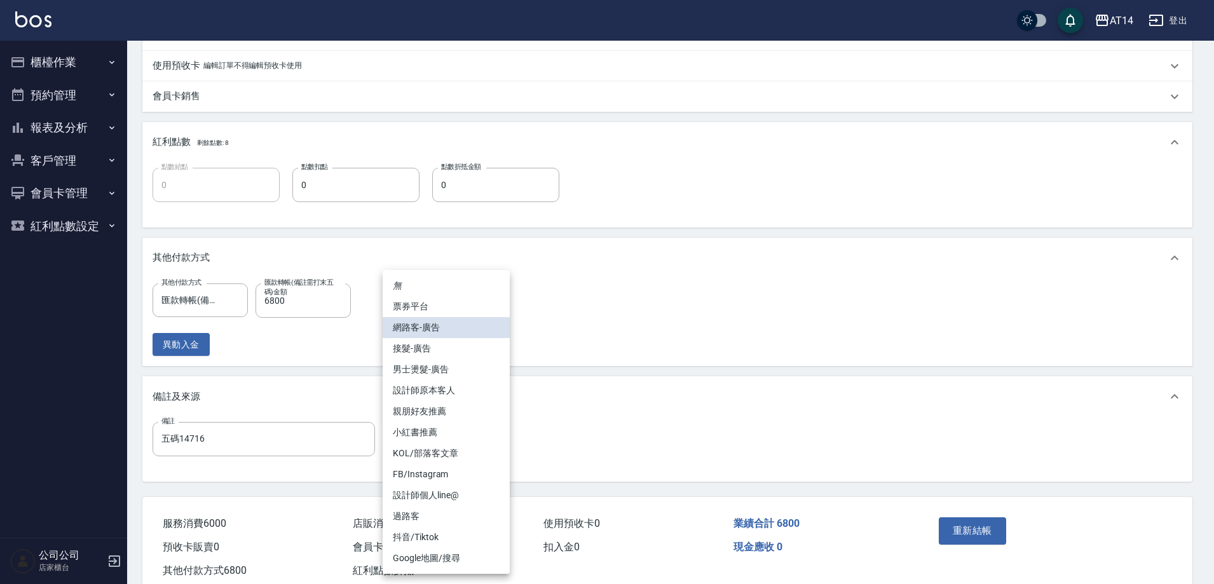
click at [414, 442] on body "AT14 登出 櫃檯作業 打帳單 帳單列表 掛單列表 現金收支登錄 材料自購登錄 每日結帳 排班表 掃碼打卡 預約管理 預約管理 單日預約紀錄 單週預約紀錄 …" at bounding box center [607, 52] width 1214 height 1122
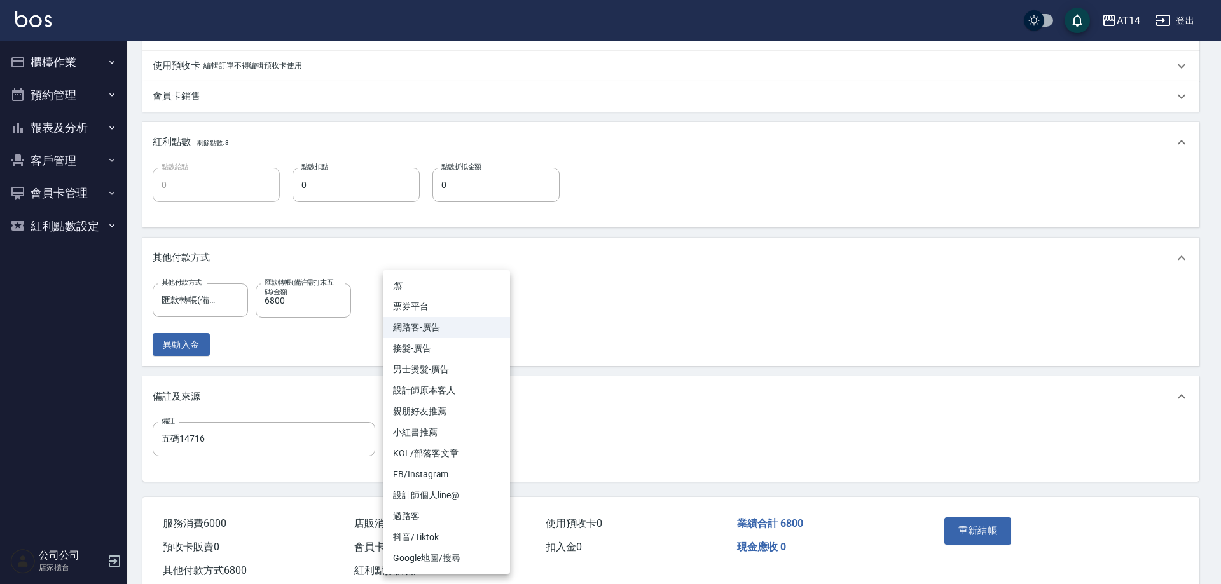
click at [981, 542] on div at bounding box center [610, 292] width 1221 height 584
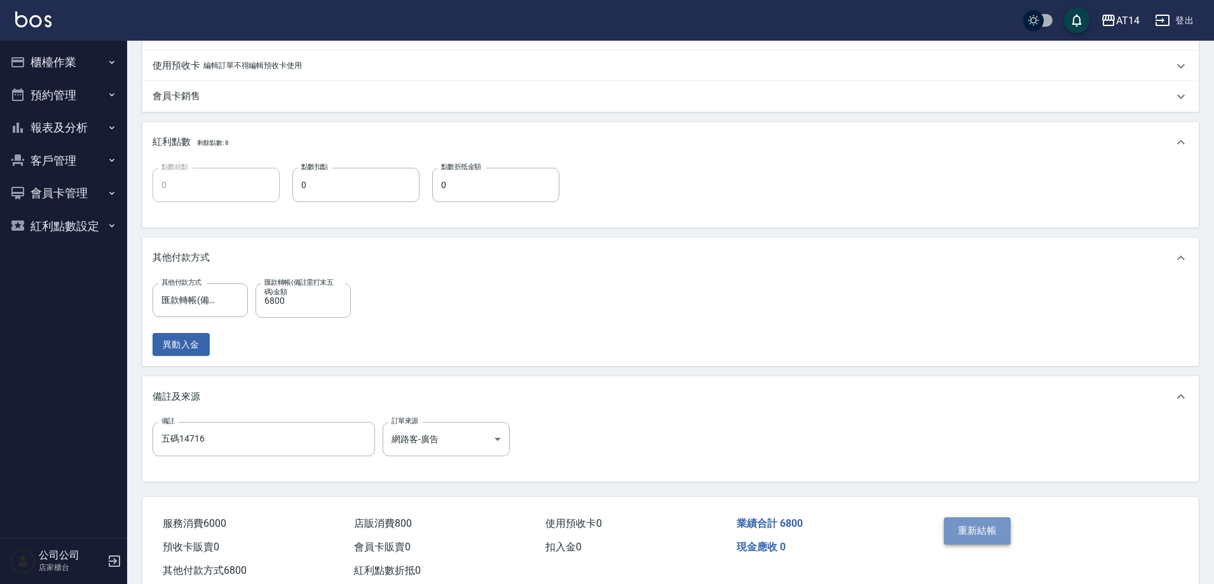
click at [973, 535] on button "重新結帳" at bounding box center [977, 530] width 67 height 27
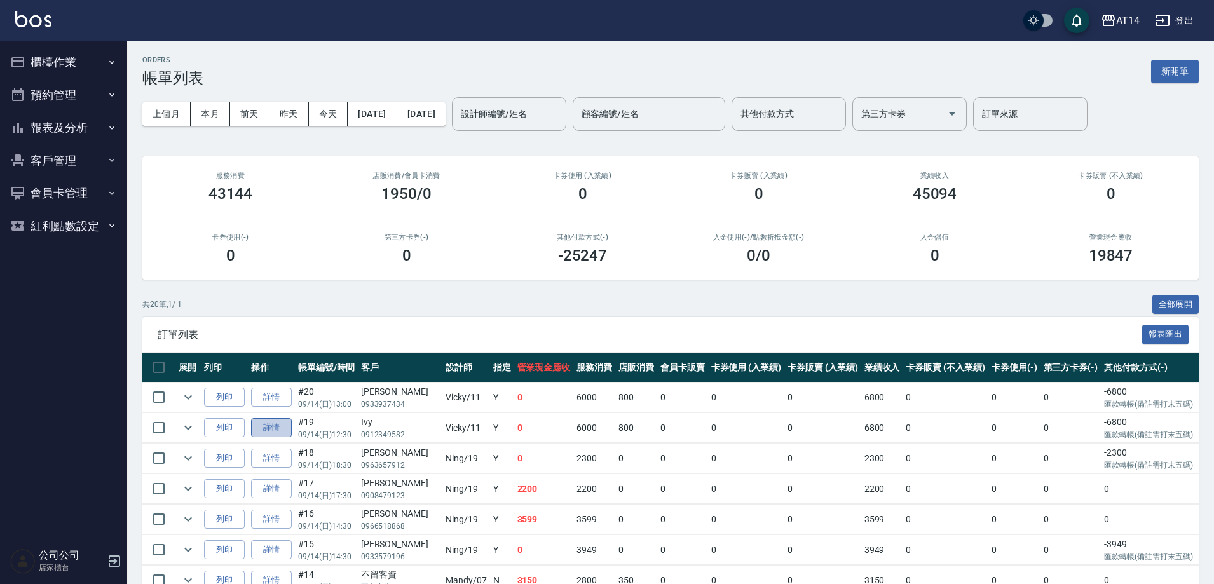
click at [280, 430] on link "詳情" at bounding box center [271, 428] width 41 height 20
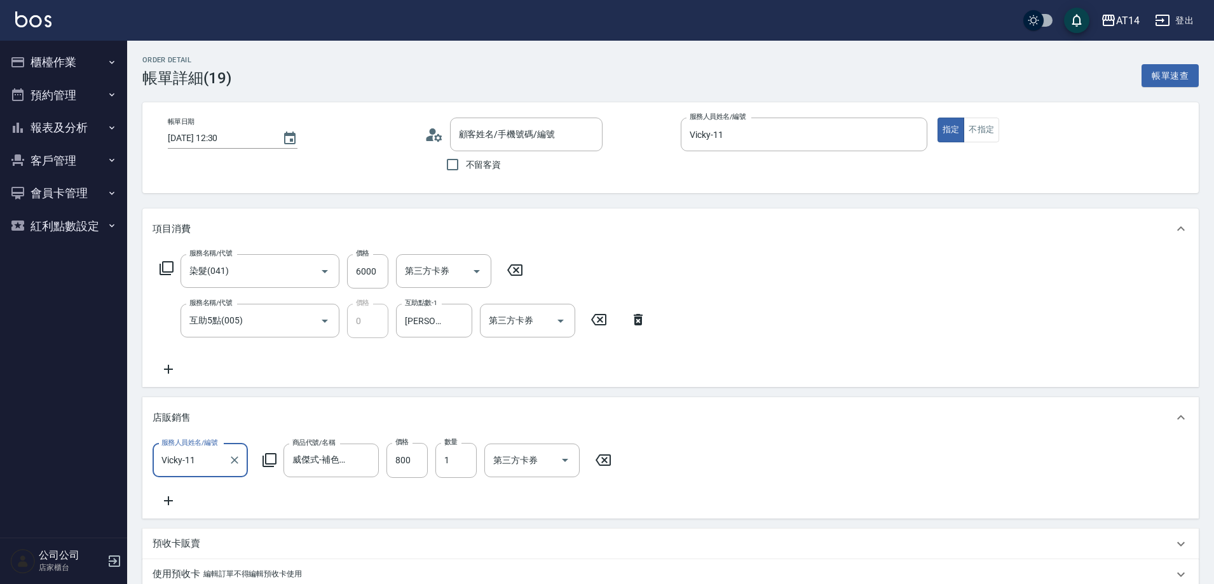
type input "2025/09/14 12:30"
type input "Vicky-11"
type input "五碼14716"
type input "網路客-廣告"
type input "染髮(041)"
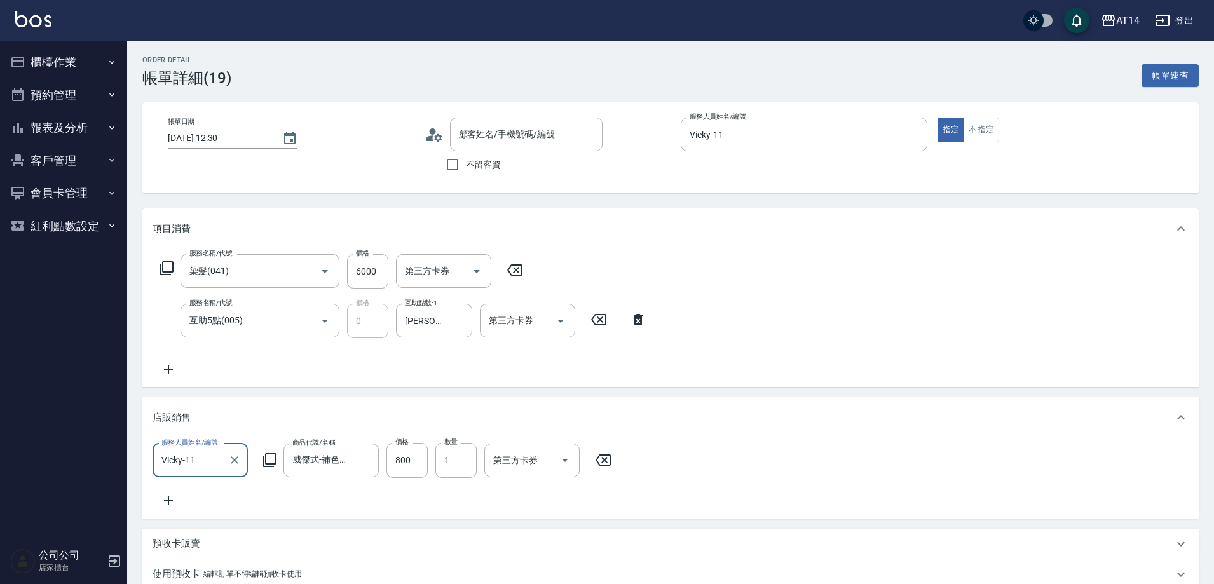
type input "互助5點(005)"
type input "Ivy/0912349582/null"
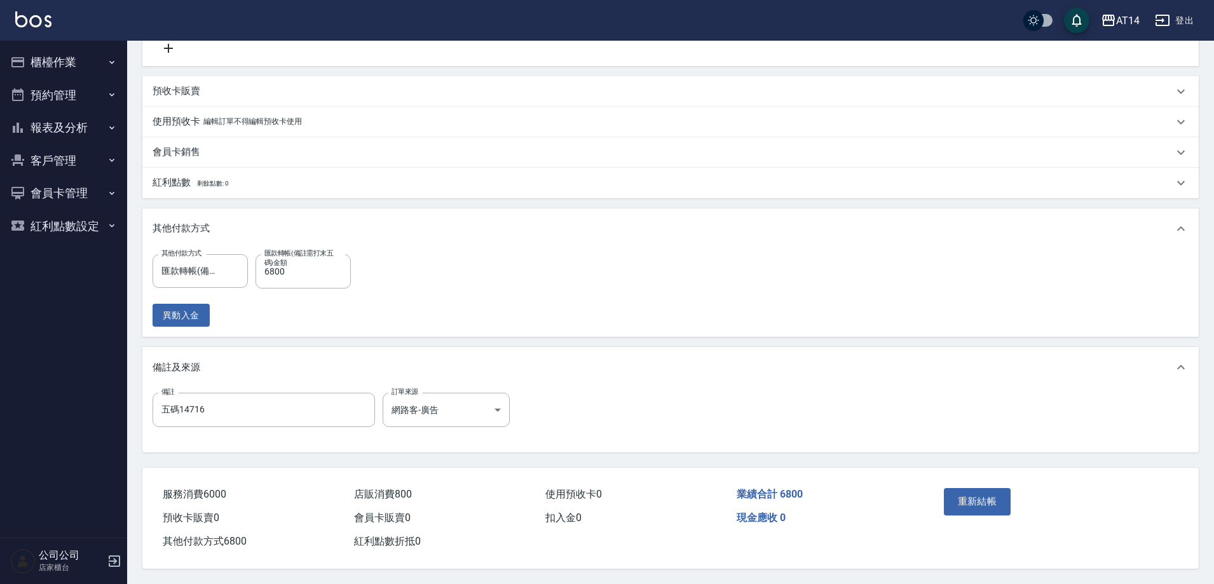
scroll to position [468, 0]
click at [979, 491] on button "重新結帳" at bounding box center [977, 501] width 67 height 27
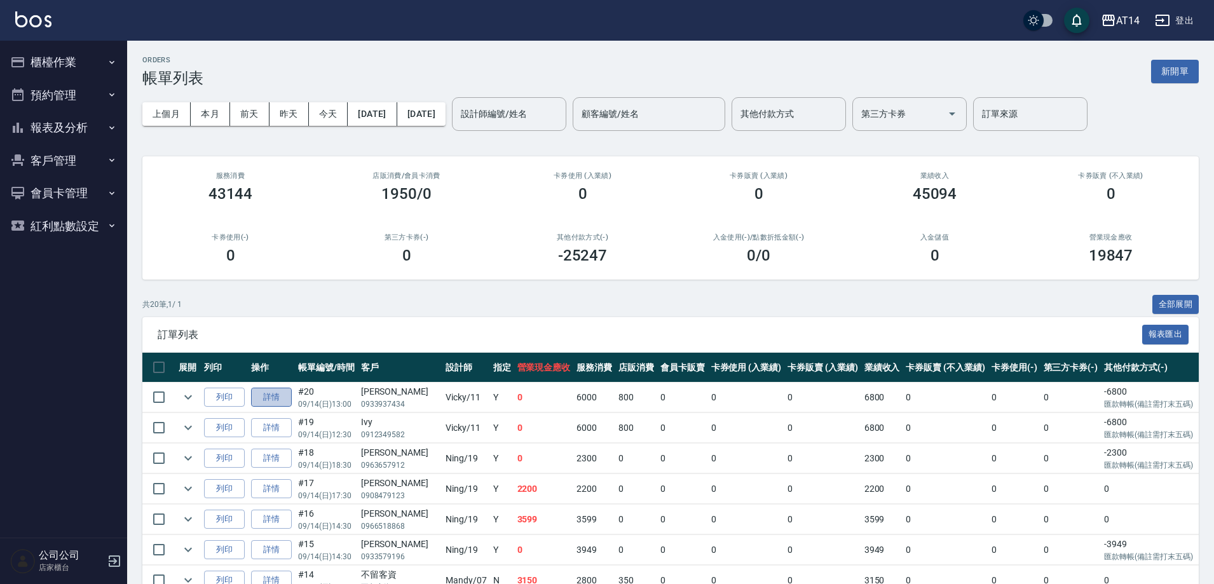
click at [278, 393] on link "詳情" at bounding box center [271, 398] width 41 height 20
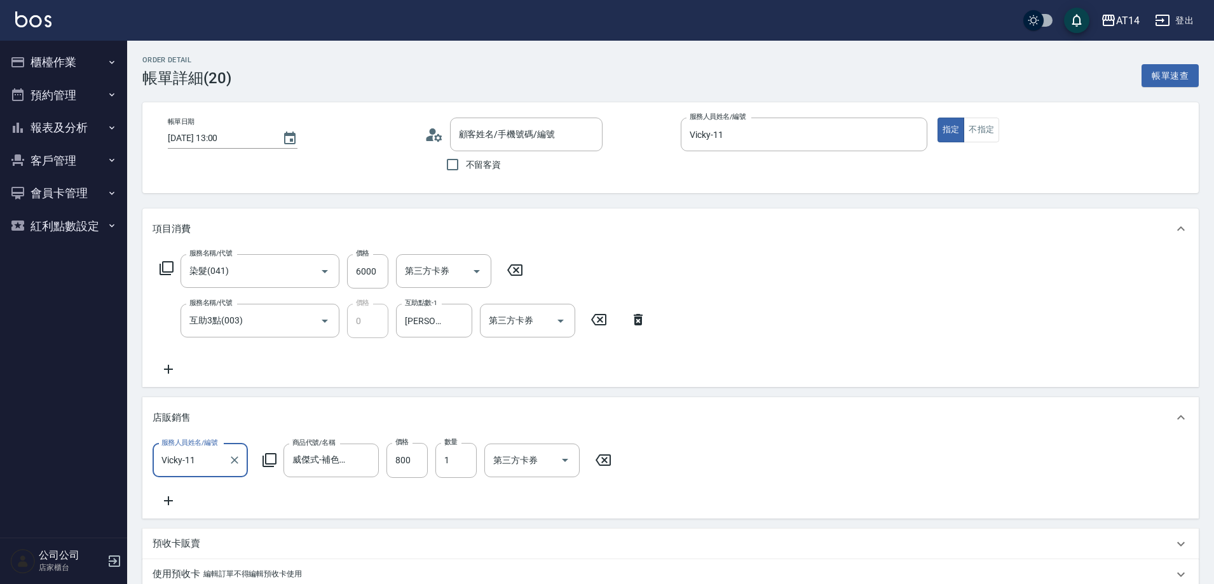
type input "2025/09/14 13:00"
type input "Vicky-11"
type input "五碼五碼14716"
type input "染髮(041)"
type input "互助3點(003)"
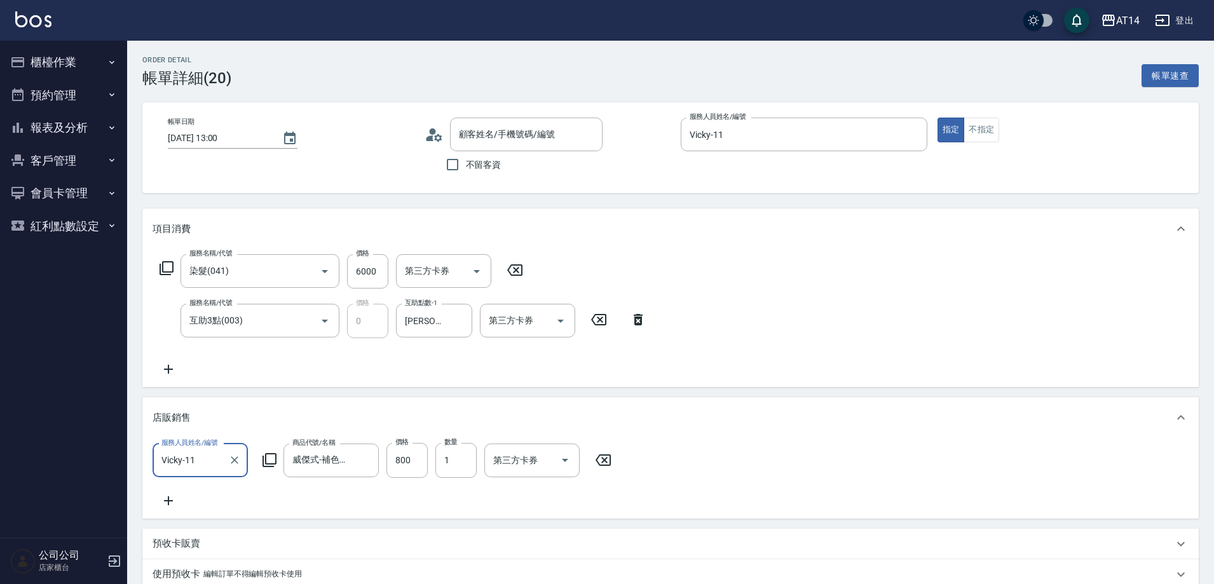
type input "設計師原本客人"
type input "張宇臻/0933937434/"
click at [286, 271] on input "染髮(041)" at bounding box center [242, 271] width 112 height 22
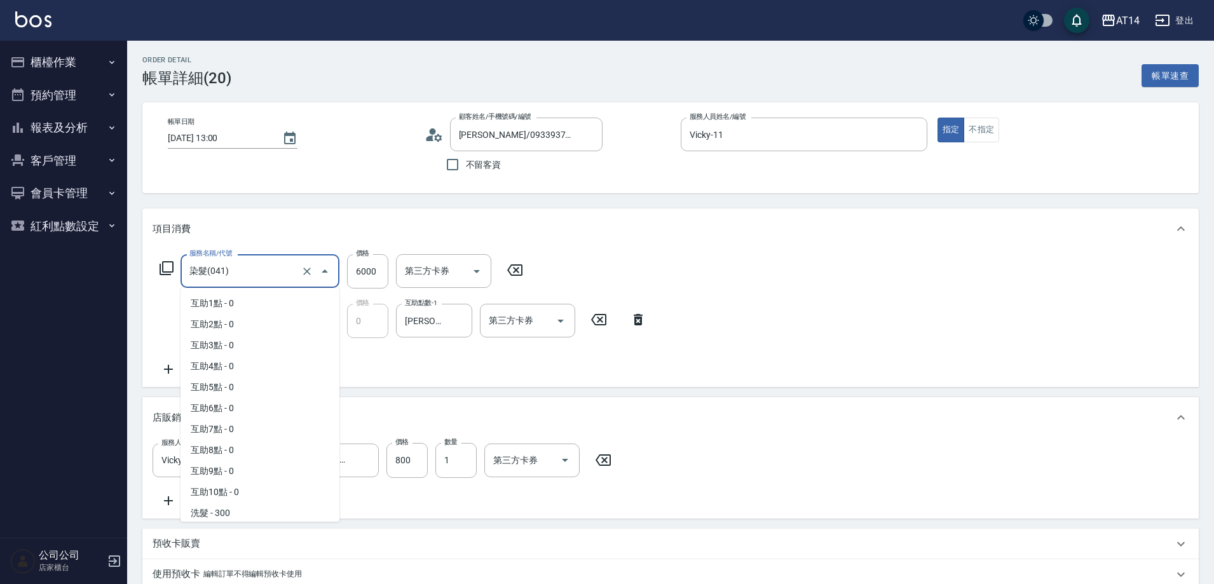
scroll to position [233, 0]
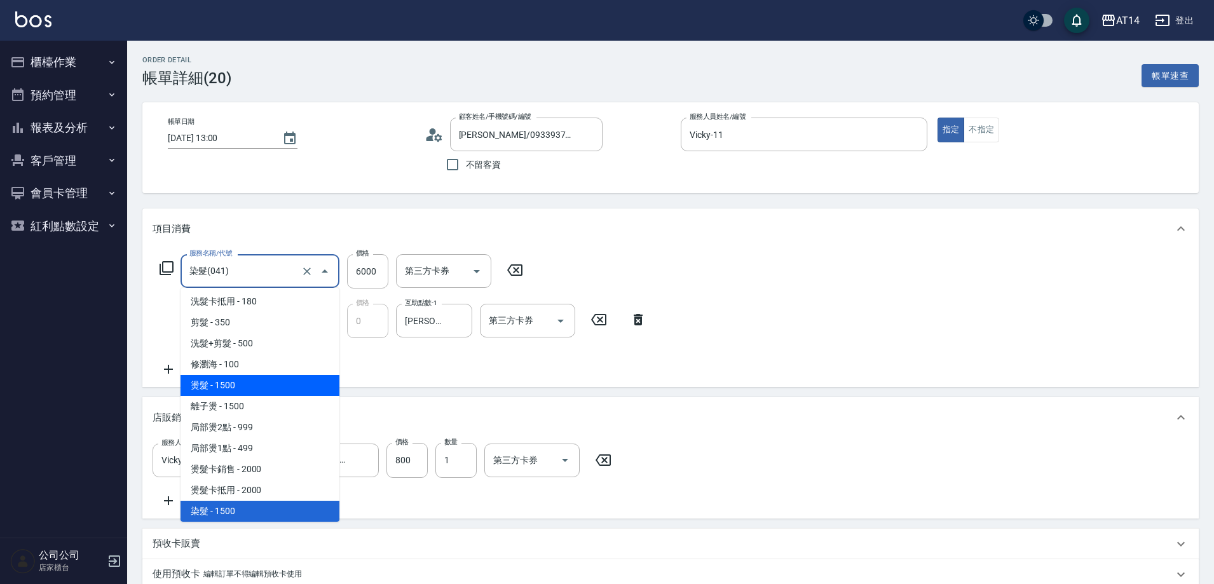
click at [238, 388] on span "燙髮 - 1500" at bounding box center [260, 385] width 159 height 21
type input "5"
type input "燙髮(031)"
type input "1500"
type input "0"
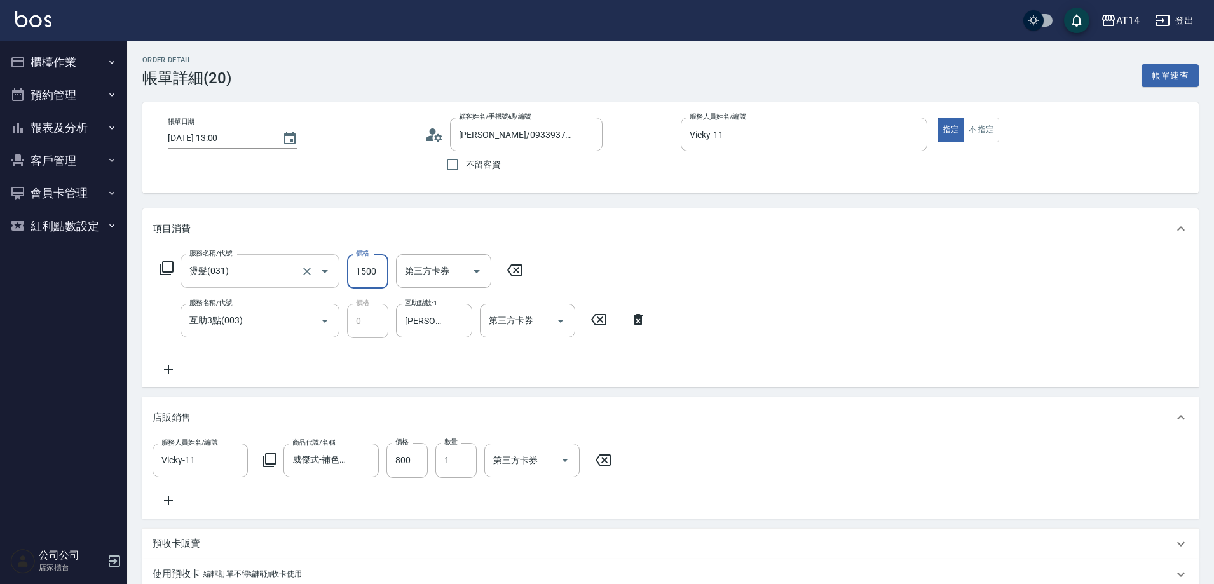
type input "4"
type input "2"
type input "4000"
type input "10"
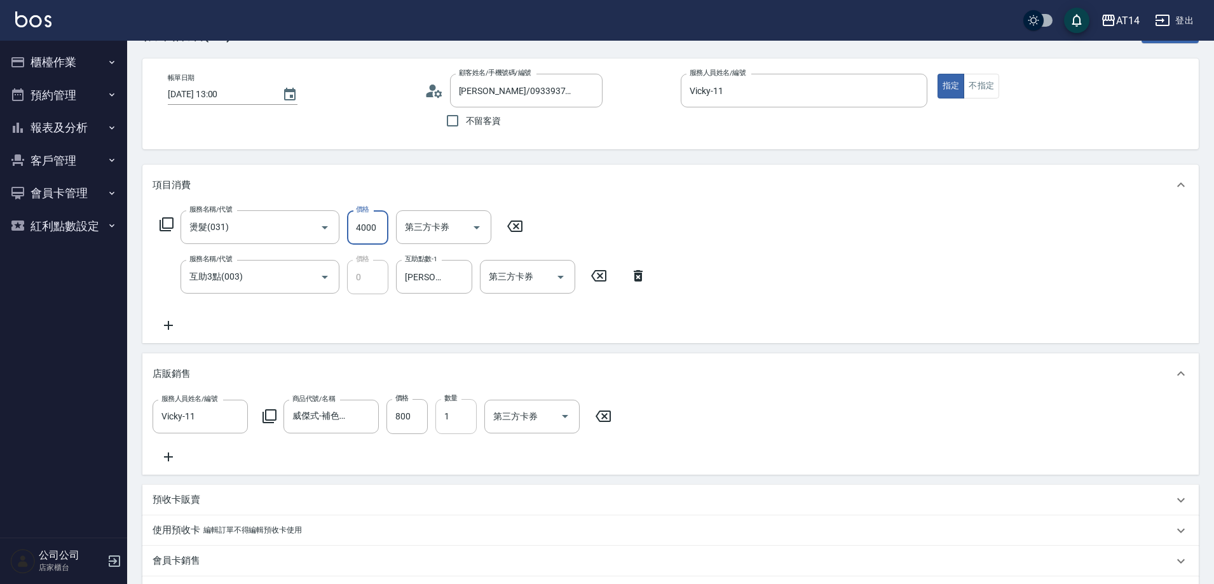
scroll to position [64, 0]
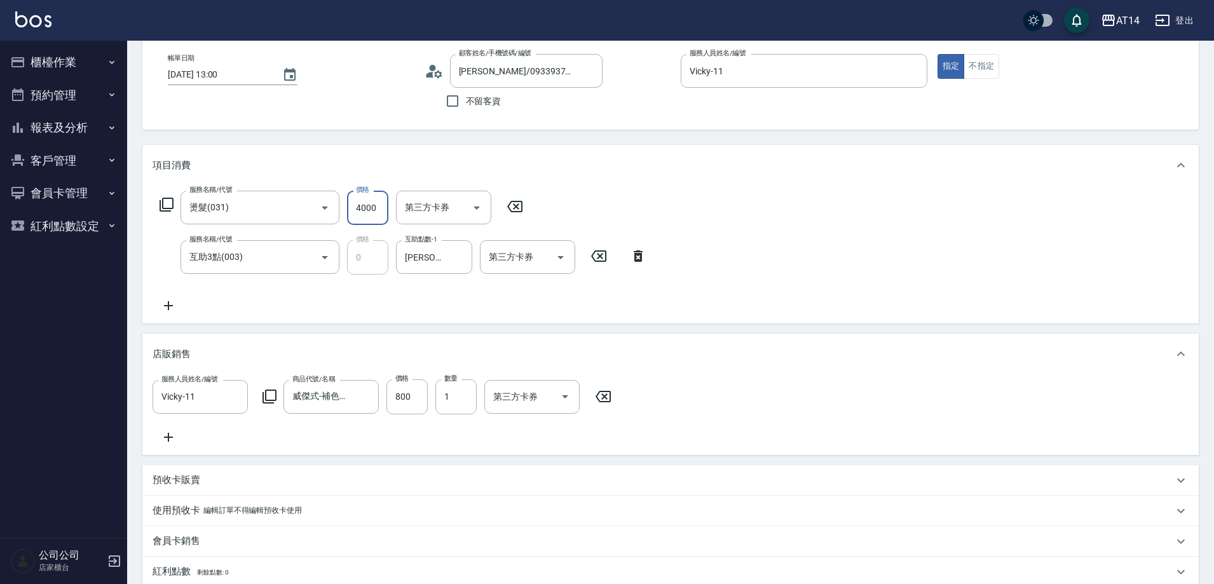
type input "4000"
click at [606, 394] on icon at bounding box center [603, 396] width 32 height 15
type input "8"
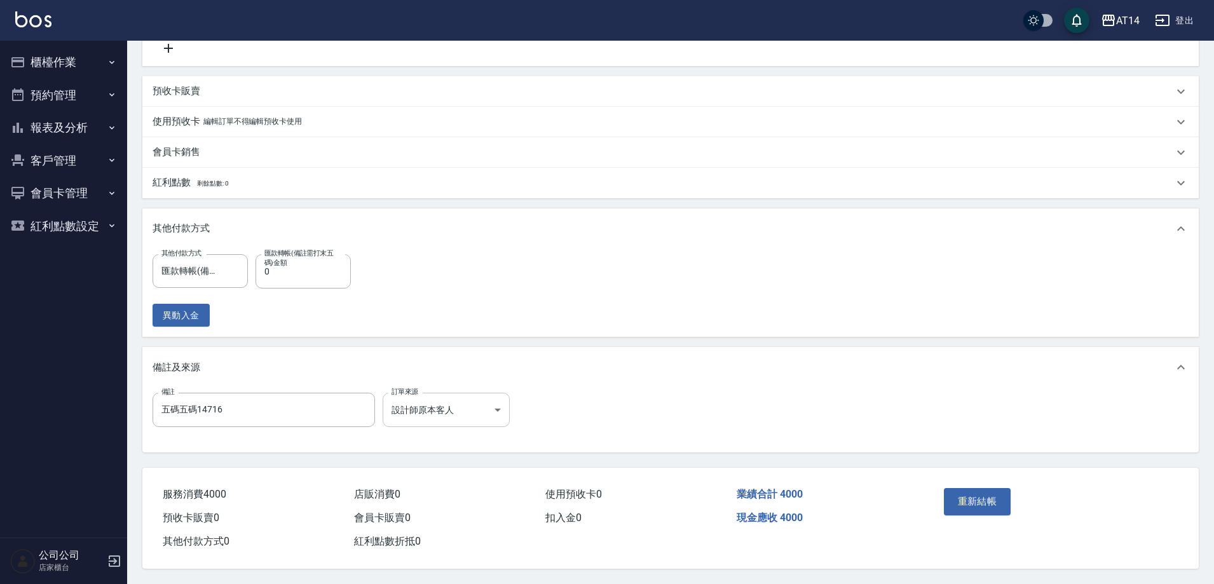
scroll to position [467, 0]
drag, startPoint x: 152, startPoint y: 422, endPoint x: 0, endPoint y: 442, distance: 153.3
click at [0, 442] on div "AT14 登出 櫃檯作業 打帳單 帳單列表 掛單列表 現金收支登錄 材料自購登錄 每日結帳 排班表 掃碼打卡 預約管理 預約管理 單日預約紀錄 單週預約紀錄 …" at bounding box center [607, 66] width 1214 height 1036
click at [982, 503] on button "重新結帳" at bounding box center [977, 501] width 67 height 27
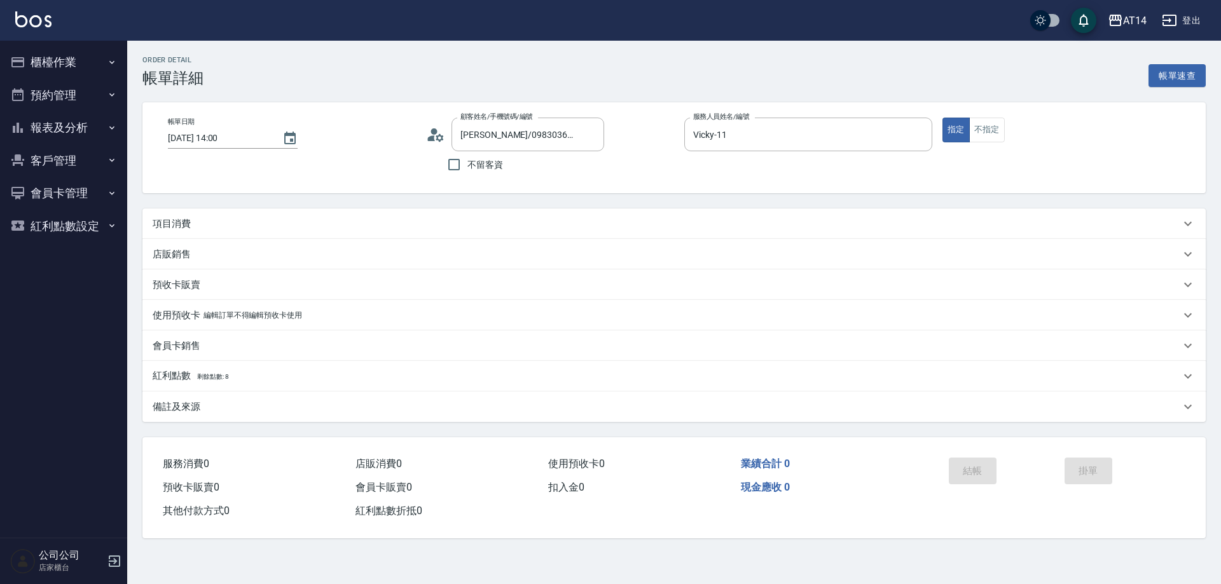
click at [275, 226] on div "項目消費" at bounding box center [666, 223] width 1027 height 13
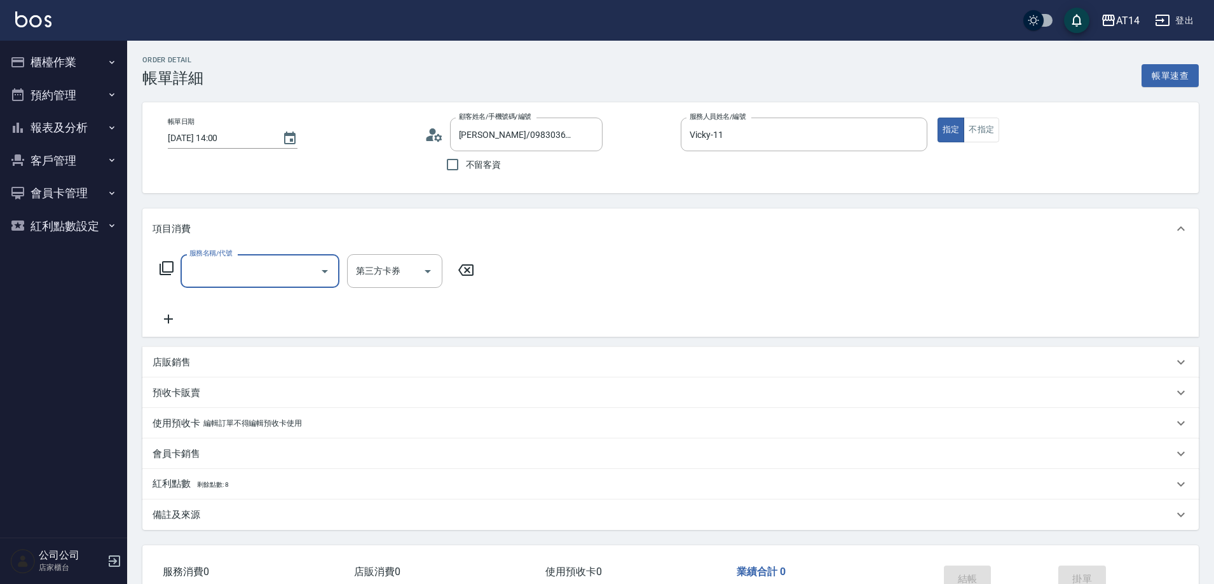
click at [270, 280] on input "服務名稱/代號" at bounding box center [250, 271] width 128 height 22
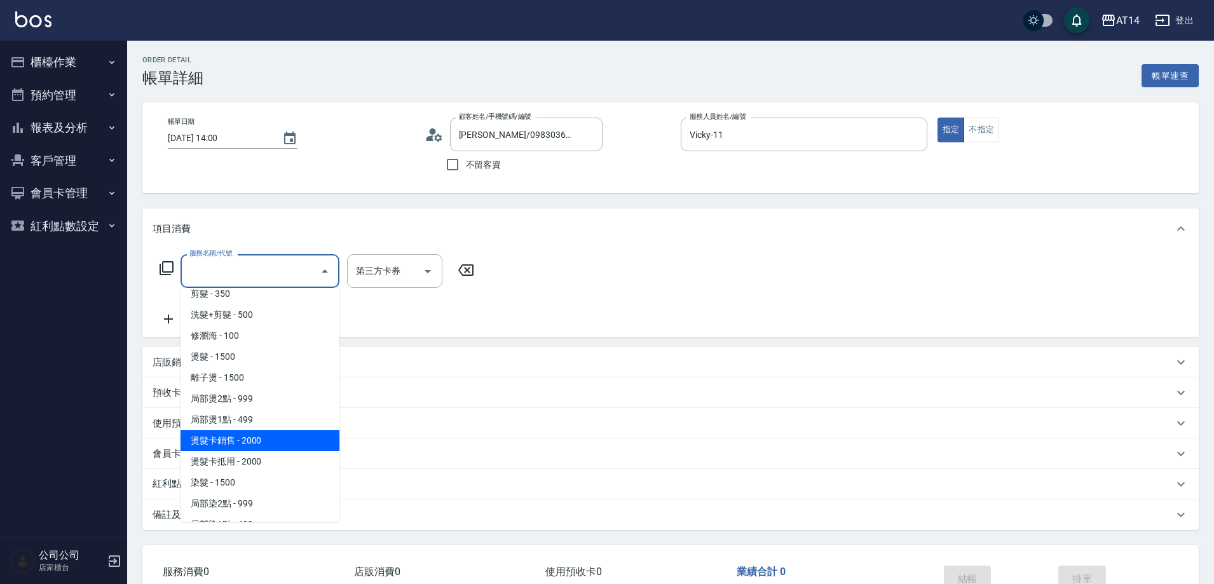
scroll to position [381, 0]
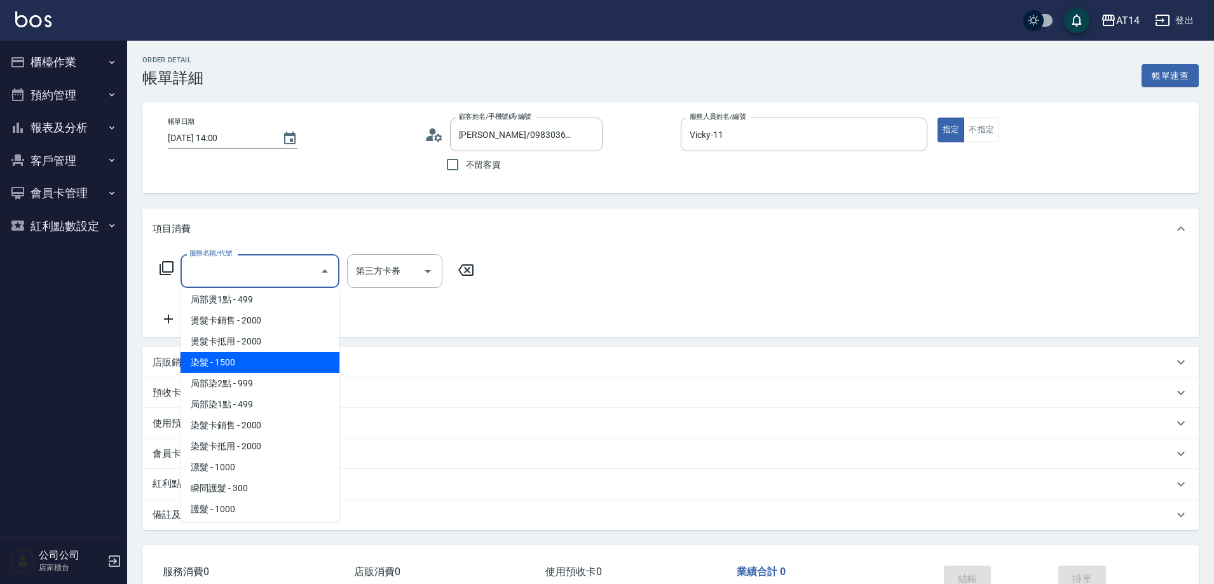
click at [246, 368] on span "染髮 - 1500" at bounding box center [260, 362] width 159 height 21
type input "染髮(041)"
type input "3"
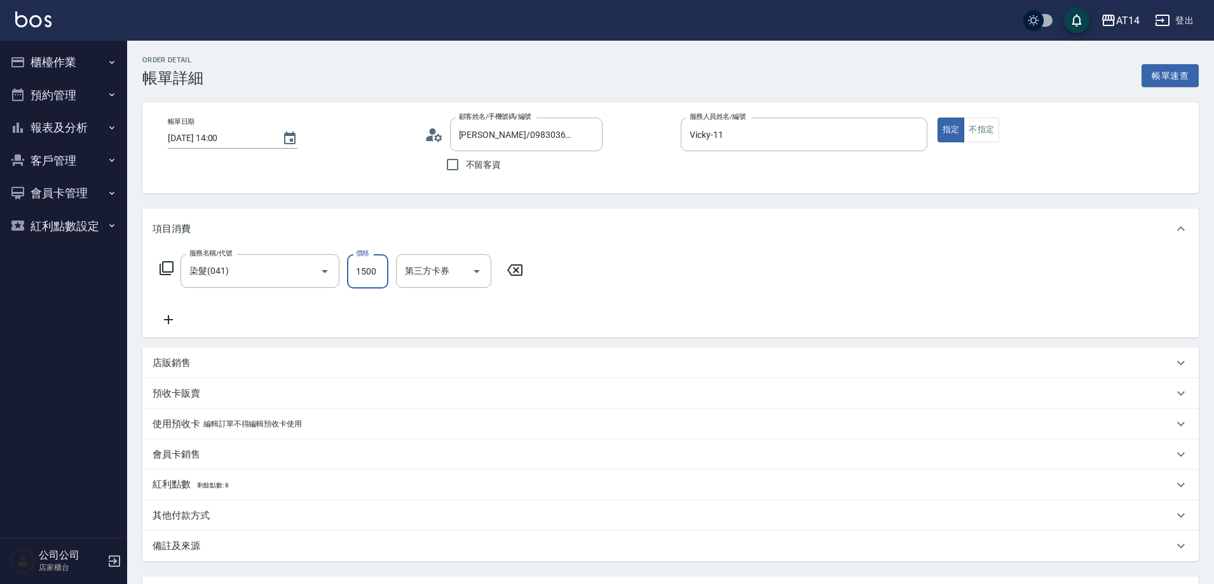
click at [356, 278] on input "1500" at bounding box center [367, 271] width 41 height 34
type input "3"
type input "0"
type input "350"
type input "1"
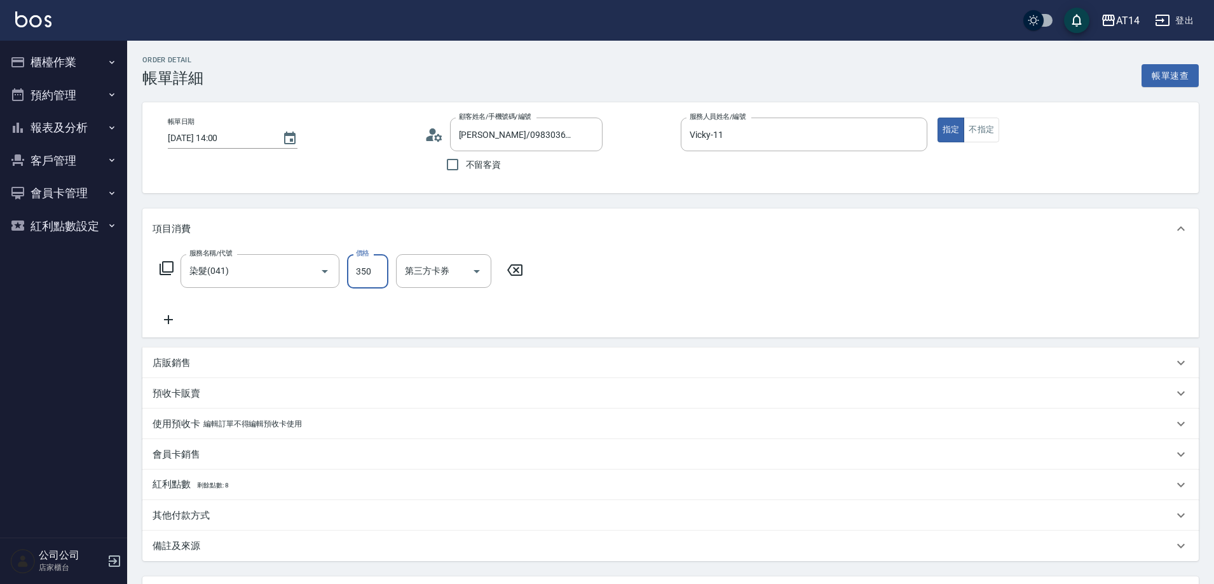
type input "3500"
type input "7"
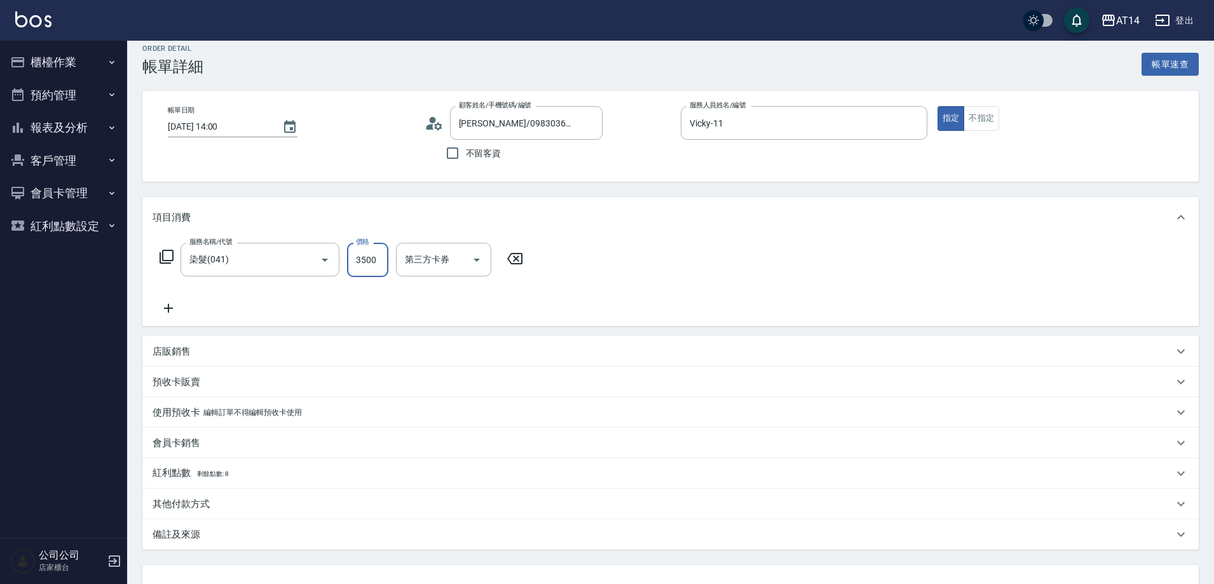
scroll to position [0, 0]
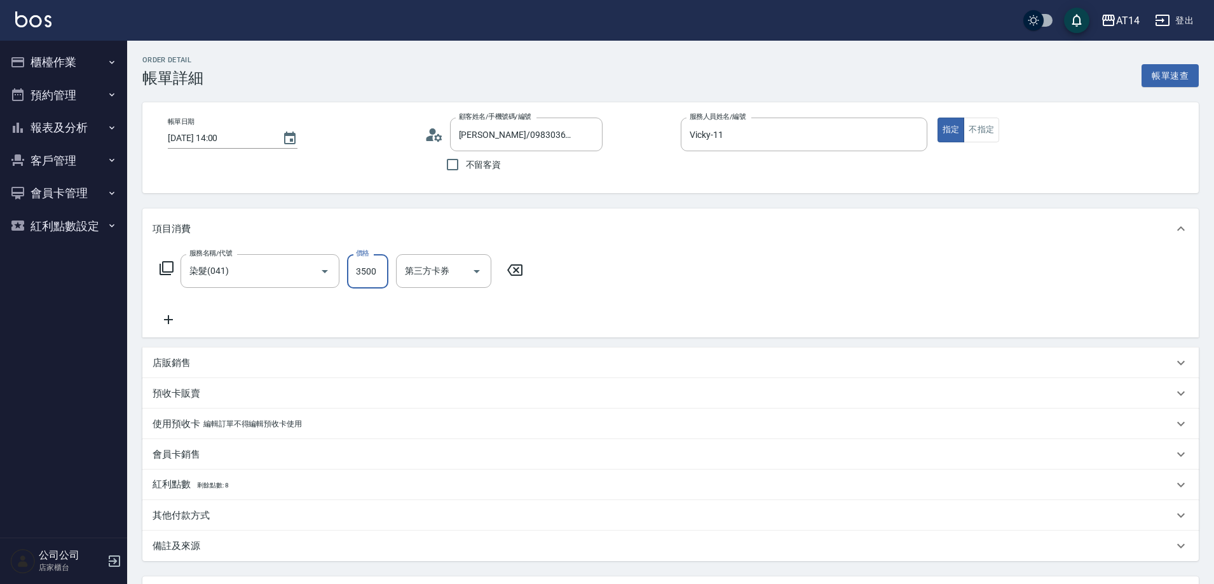
type input "3500"
click at [289, 547] on div "備註及來源" at bounding box center [663, 546] width 1021 height 13
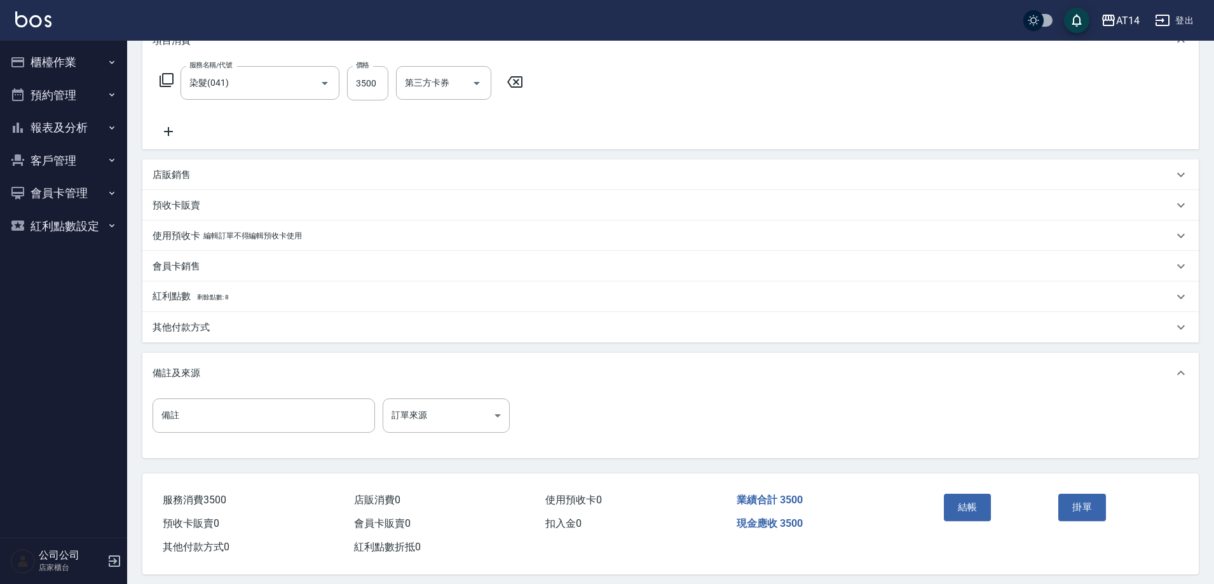
scroll to position [191, 0]
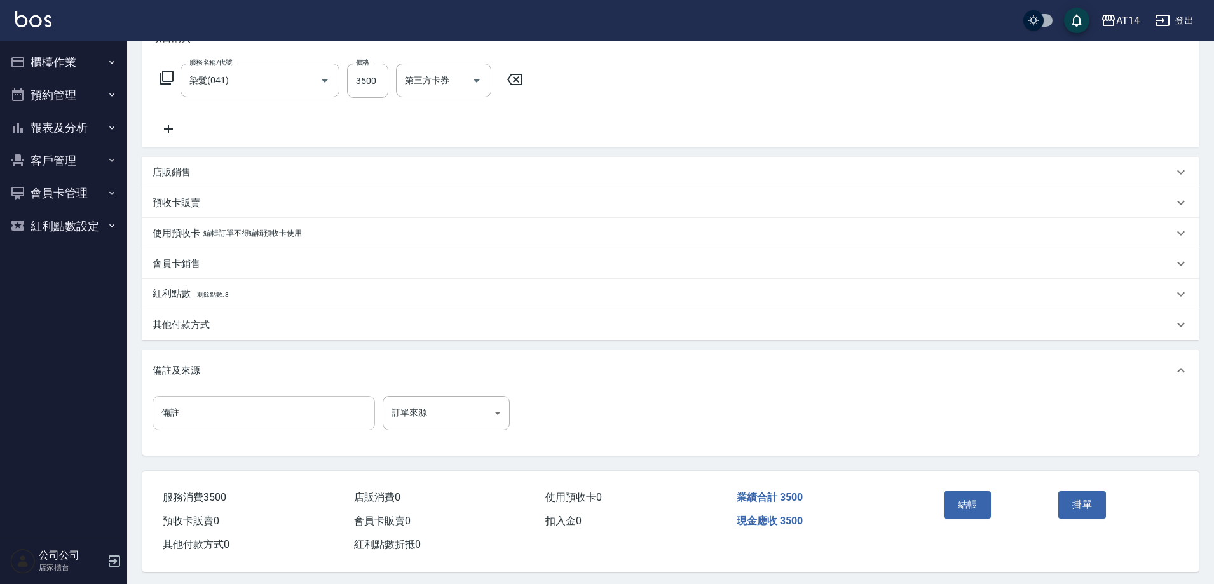
click at [275, 420] on input "備註" at bounding box center [264, 413] width 223 height 34
type input "五碼17731"
click at [285, 328] on div "其他付款方式" at bounding box center [663, 324] width 1021 height 13
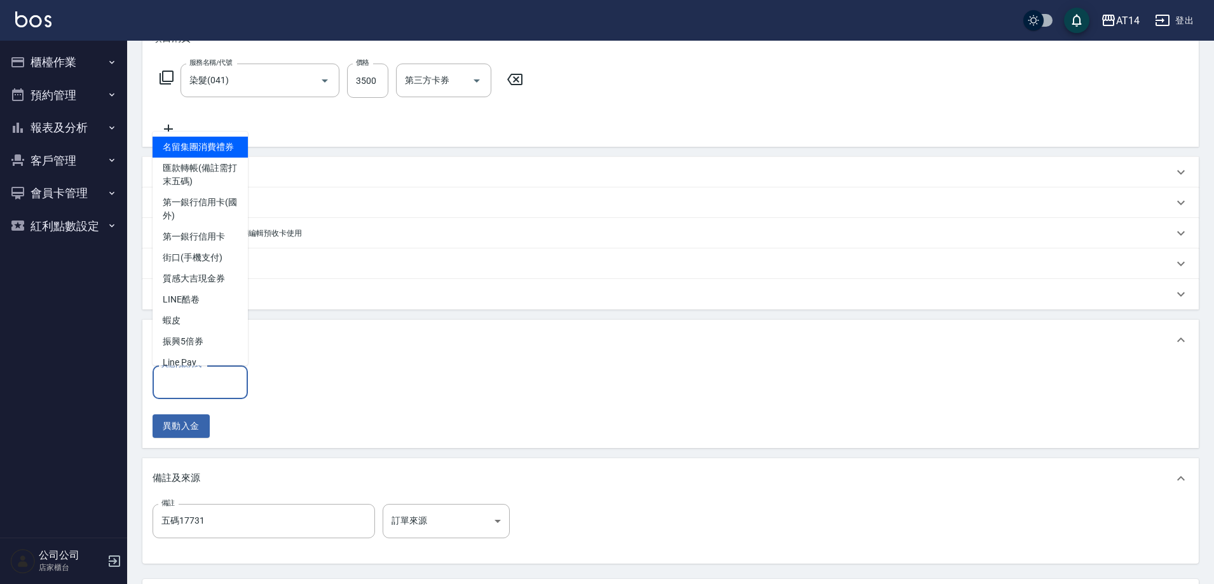
click at [228, 380] on input "其他付款方式" at bounding box center [200, 382] width 84 height 22
click at [207, 189] on span "匯款轉帳(備註需打末五碼)" at bounding box center [200, 175] width 95 height 34
type input "匯款轉帳(備註需打末五碼)"
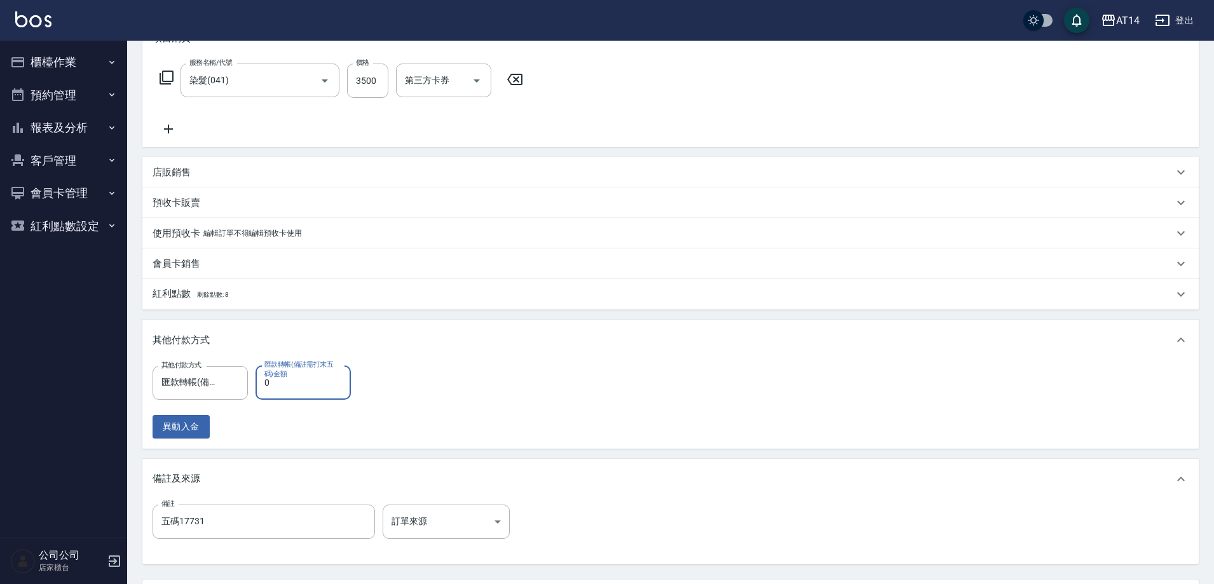
click at [284, 387] on input "0" at bounding box center [303, 383] width 95 height 34
type input "350"
type input "6"
type input "3500"
type input "0"
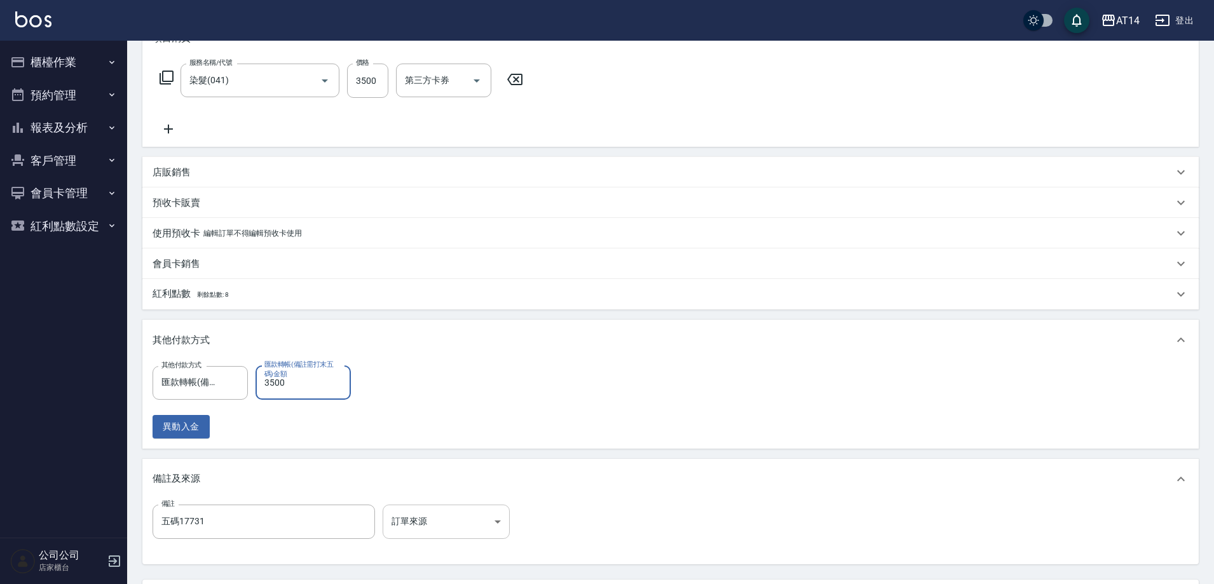
type input "3500"
click at [423, 519] on body "AT14 登出 櫃檯作業 打帳單 帳單列表 掛單列表 現金收支登錄 材料自購登錄 每日結帳 排班表 掃碼打卡 預約管理 預約管理 單日預約紀錄 單週預約紀錄 …" at bounding box center [607, 252] width 1214 height 887
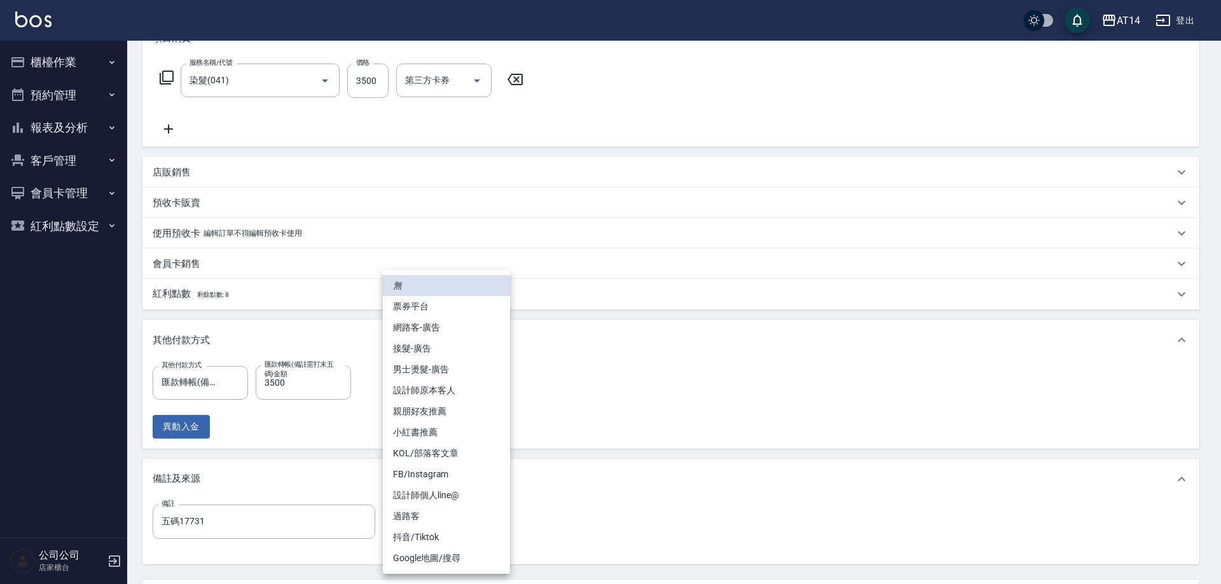
click at [456, 327] on li "網路客-廣告" at bounding box center [446, 327] width 127 height 21
type input "網路客-廣告"
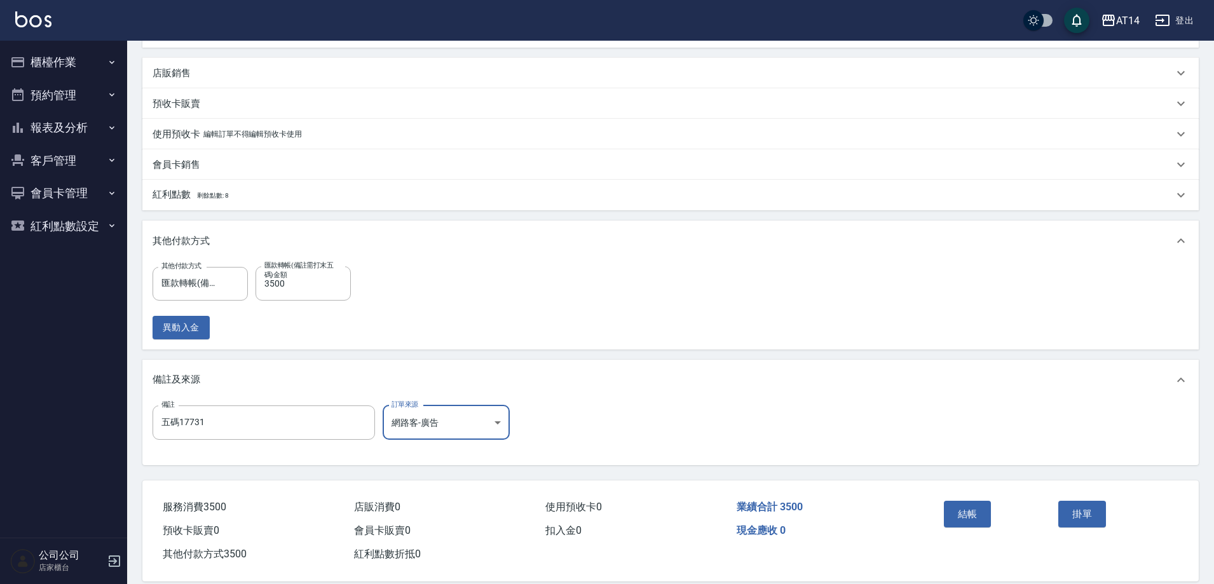
scroll to position [308, 0]
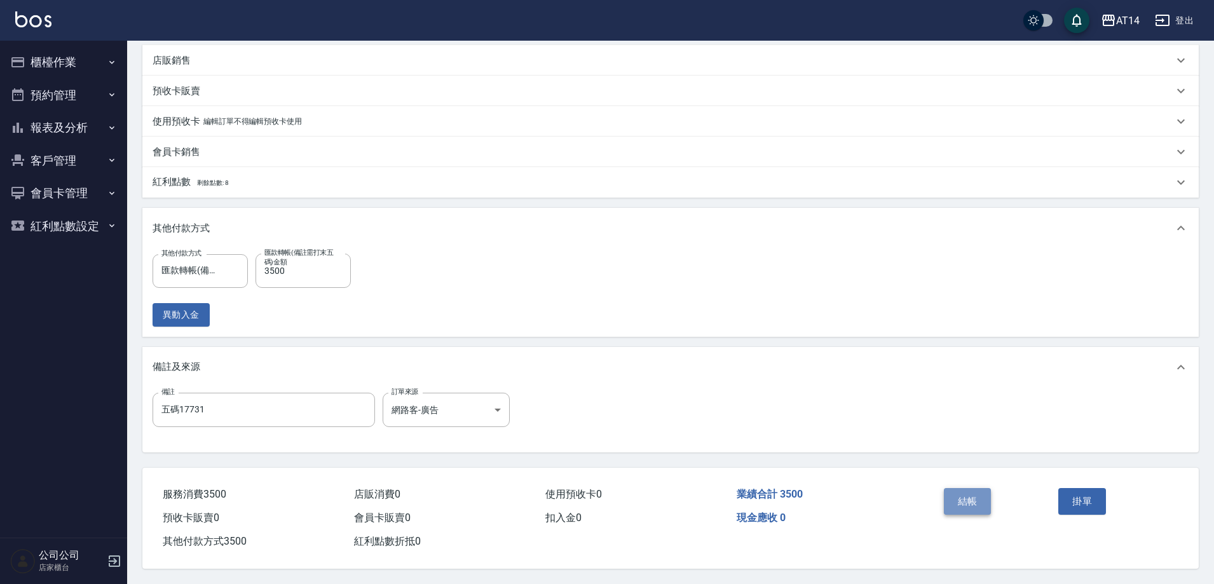
click at [962, 504] on button "結帳" at bounding box center [968, 501] width 48 height 27
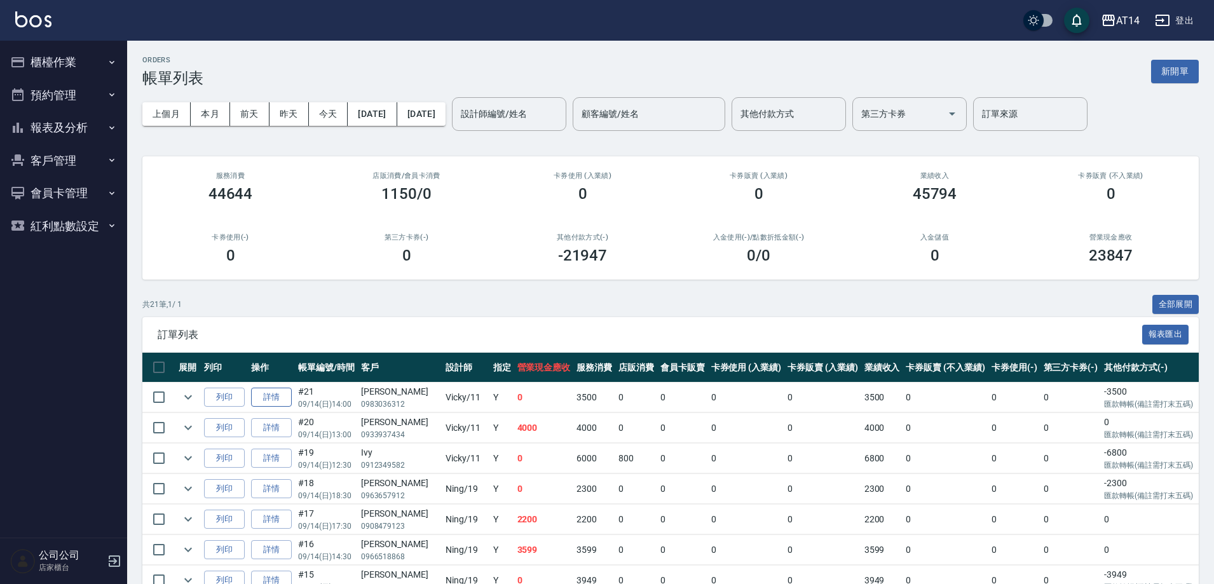
click at [286, 397] on link "詳情" at bounding box center [271, 398] width 41 height 20
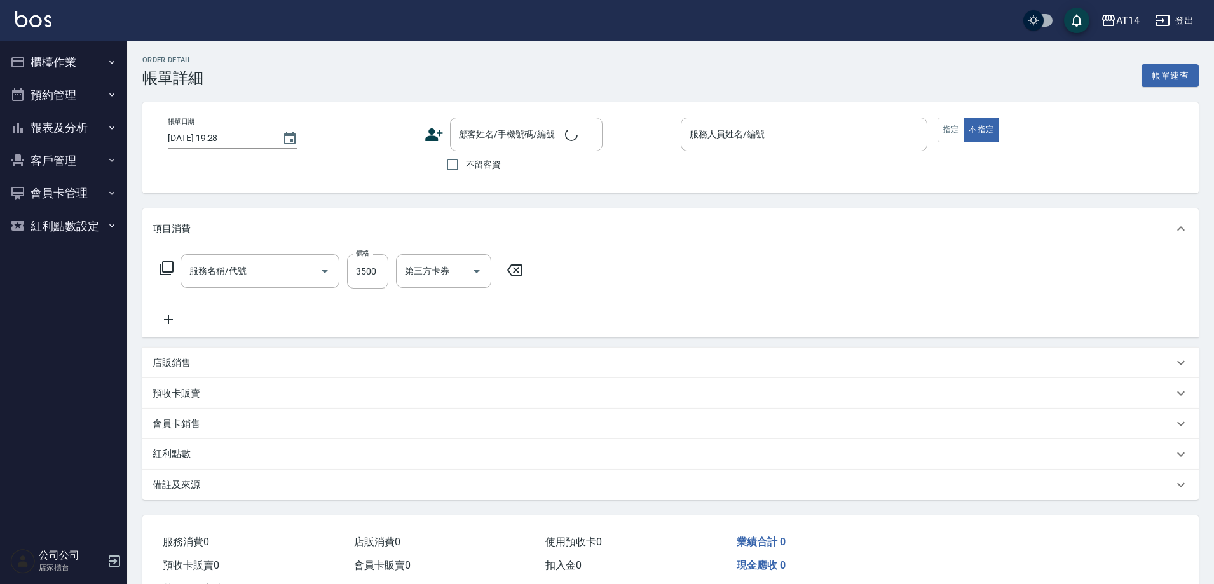
type input "[DATE] 14:00"
type input "Vicky-11"
type input "五碼17731"
type input "染髮(041)"
type input "網路客-廣告"
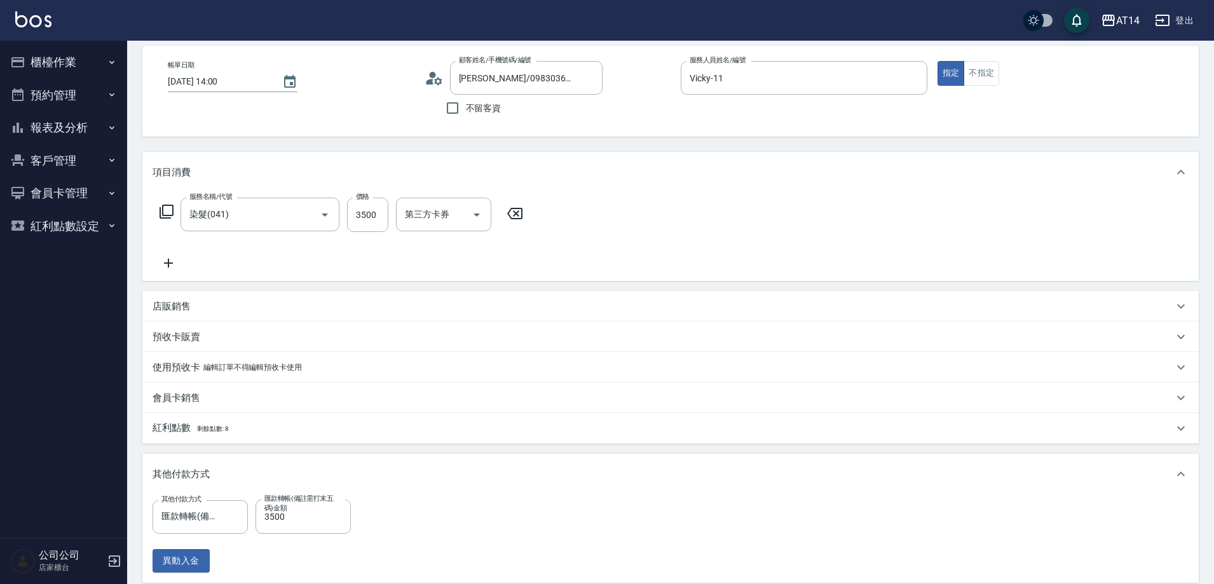
type input "[PERSON_NAME]/0983036312/null"
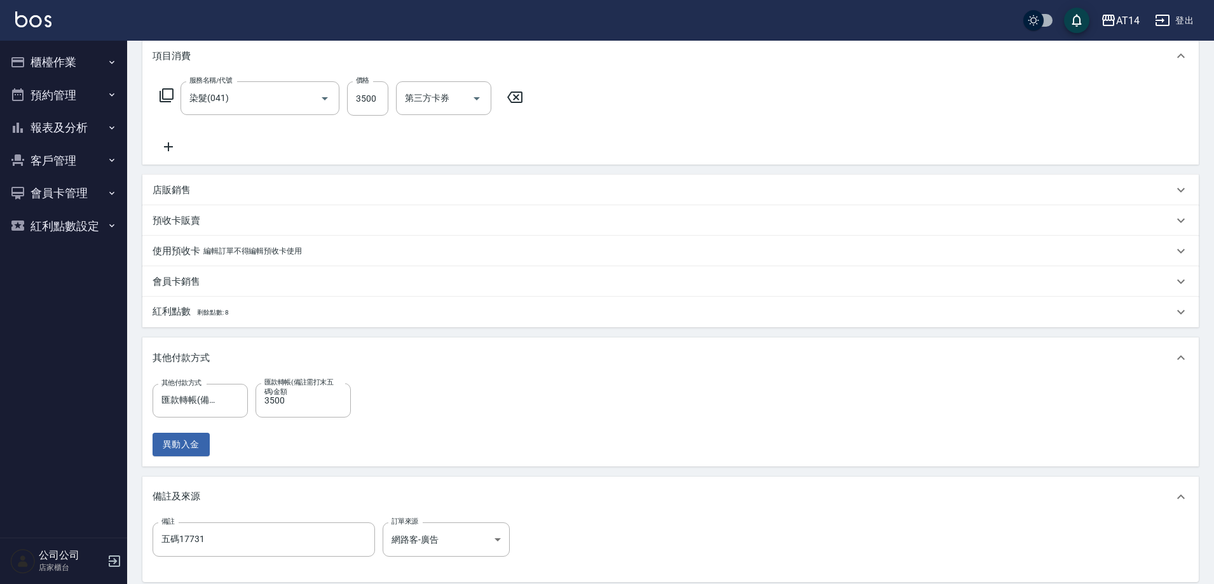
scroll to position [191, 0]
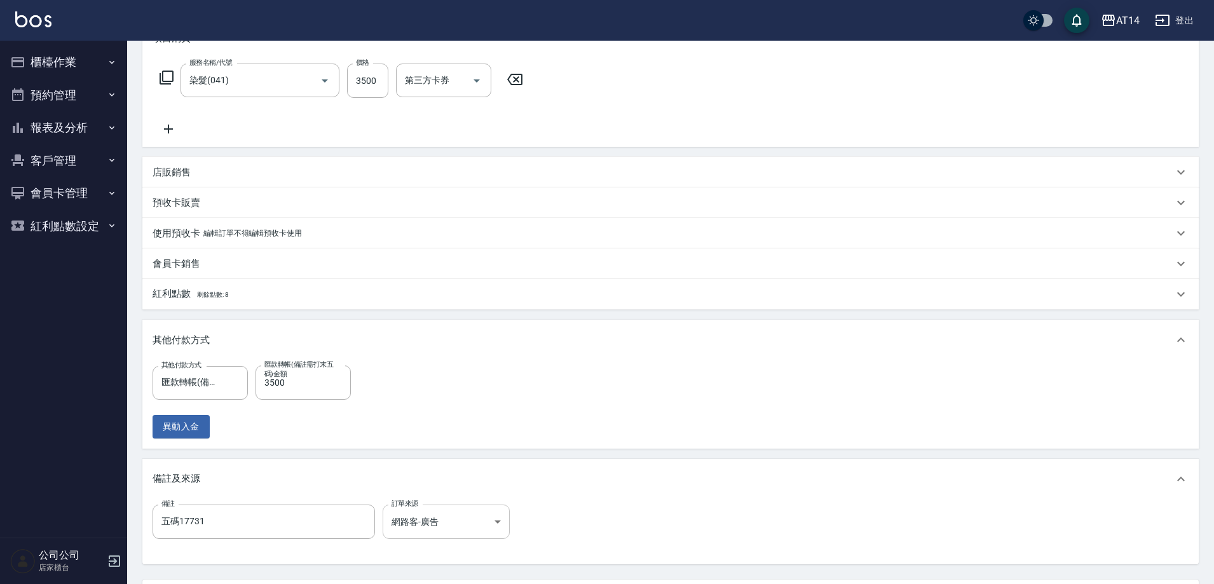
click at [469, 524] on body "AT14 登出 櫃檯作業 打帳單 帳單列表 掛單列表 現金收支登錄 材料自購登錄 每日結帳 排班表 掃碼打卡 預約管理 預約管理 單日預約紀錄 單週預約紀錄 …" at bounding box center [607, 252] width 1214 height 887
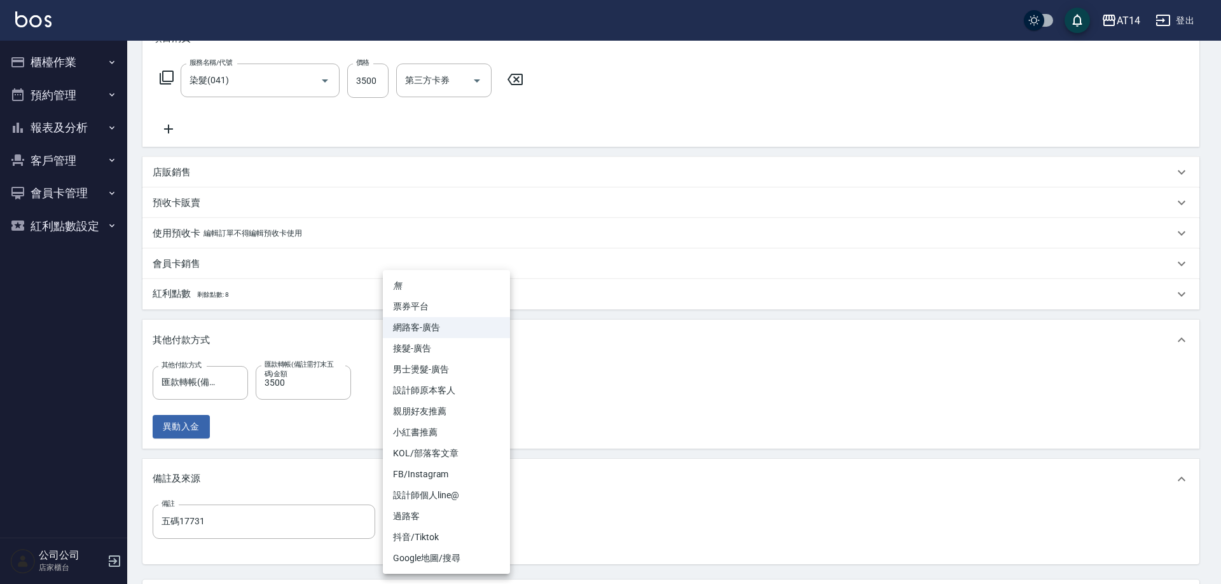
click at [444, 294] on li "無" at bounding box center [446, 285] width 127 height 21
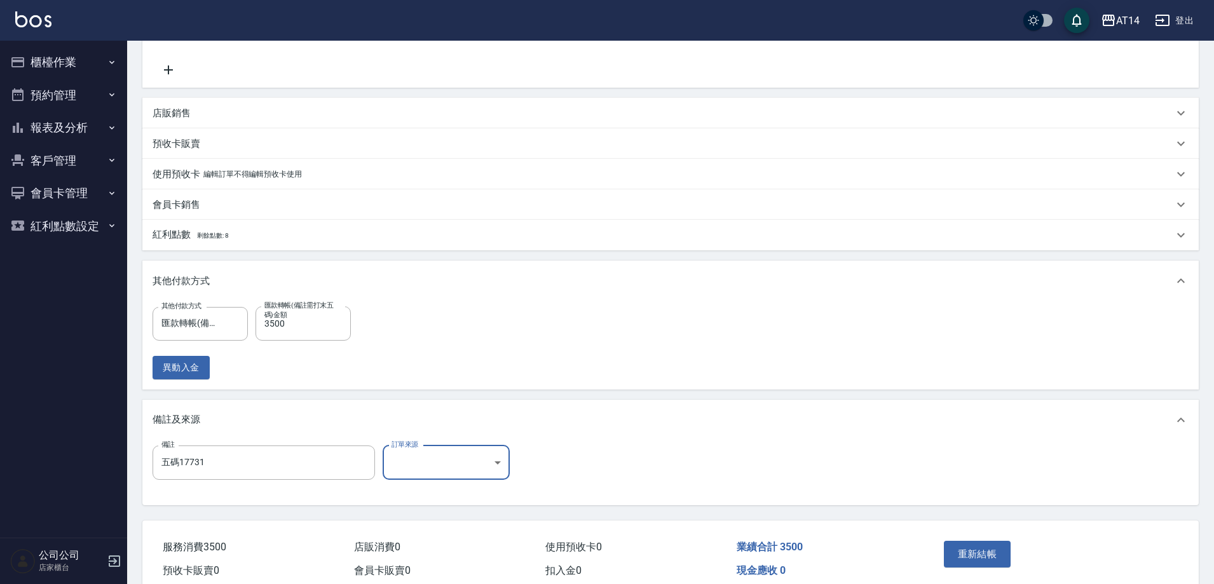
scroll to position [308, 0]
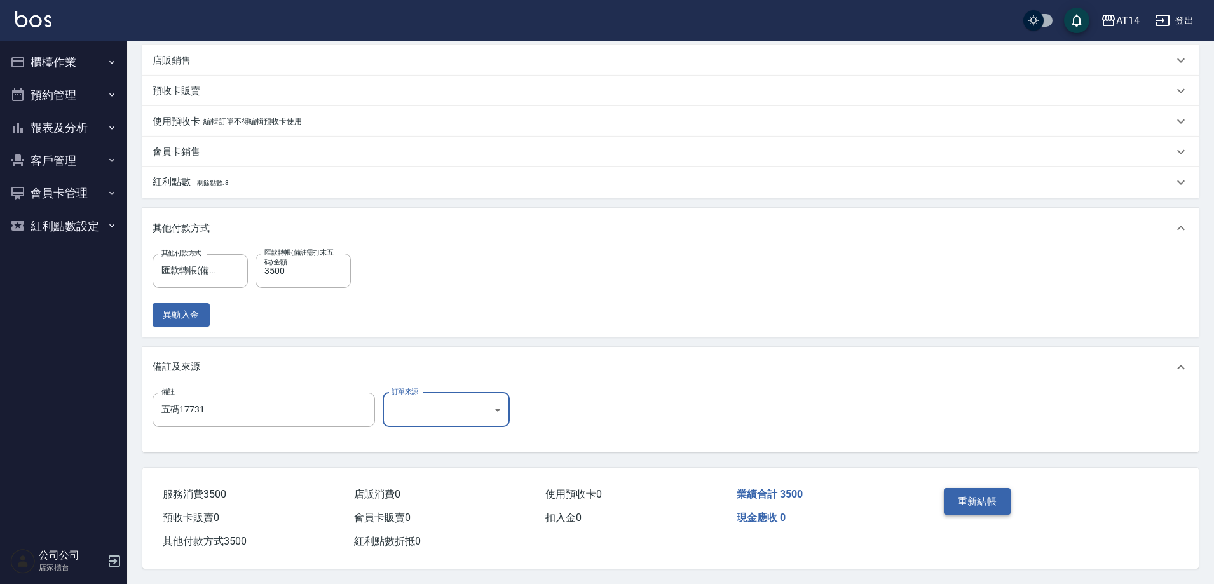
click at [970, 489] on button "重新結帳" at bounding box center [977, 501] width 67 height 27
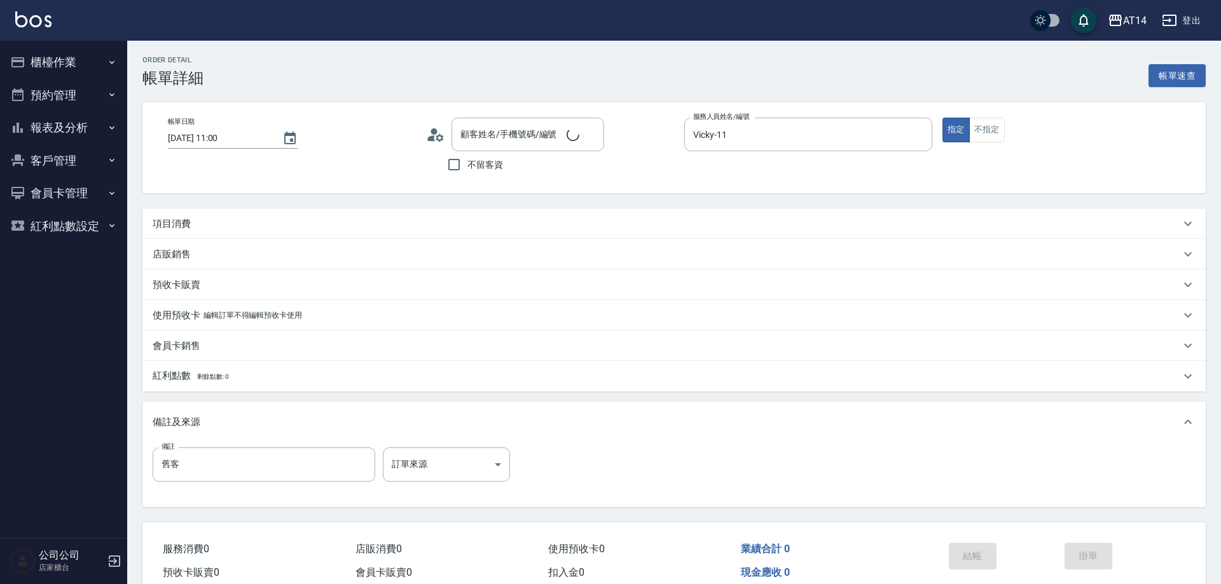
type input "[DATE] 11:00"
type input "Vicky-11"
type input "舊客"
type input "[PERSON_NAME]/0908782662/null"
click at [427, 472] on body "AT14 登出 櫃檯作業 打帳單 帳單列表 掛單列表 現金收支登錄 材料自購登錄 每日結帳 排班表 掃碼打卡 預約管理 預約管理 單日預約紀錄 單週預約紀錄 …" at bounding box center [607, 319] width 1214 height 639
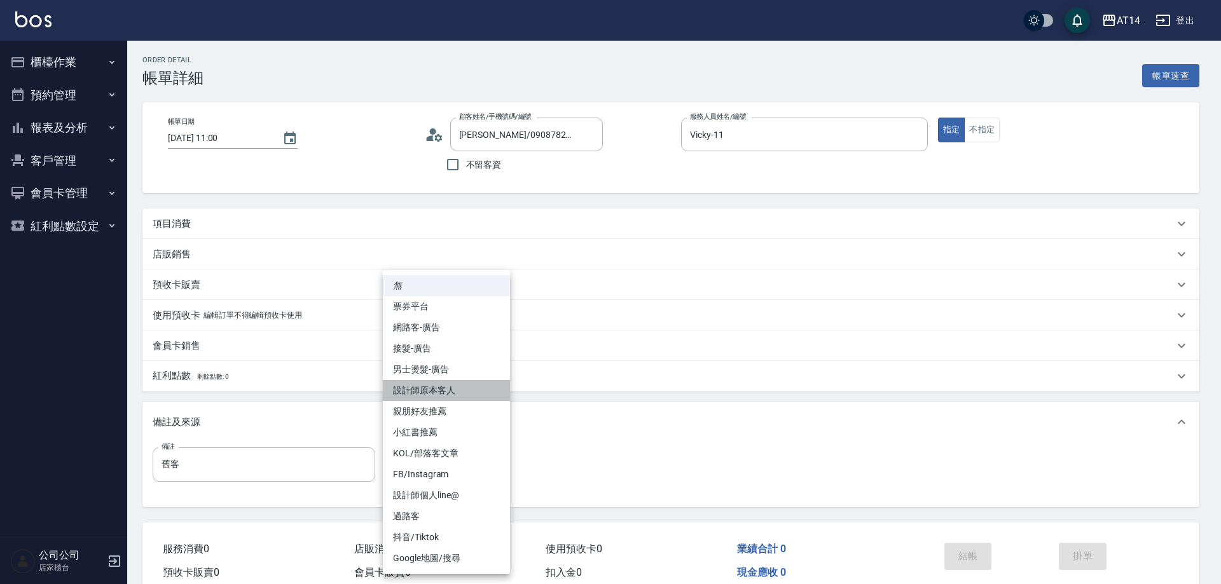
click at [457, 388] on li "設計師原本客人" at bounding box center [446, 390] width 127 height 21
type input "設計師原本客人"
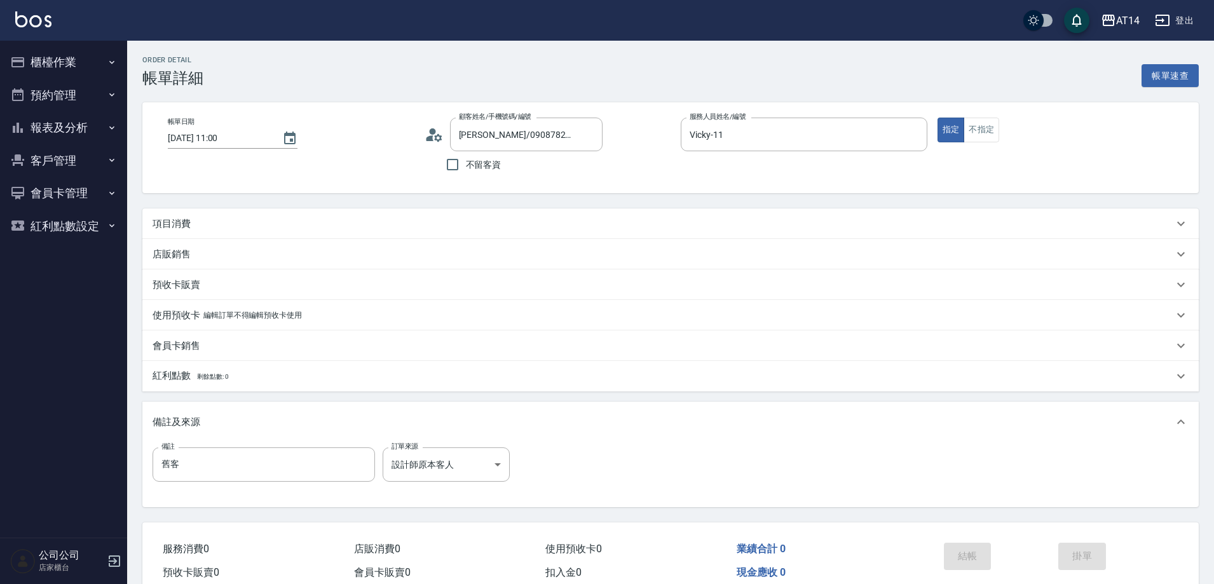
click at [249, 222] on div "項目消費" at bounding box center [663, 223] width 1021 height 13
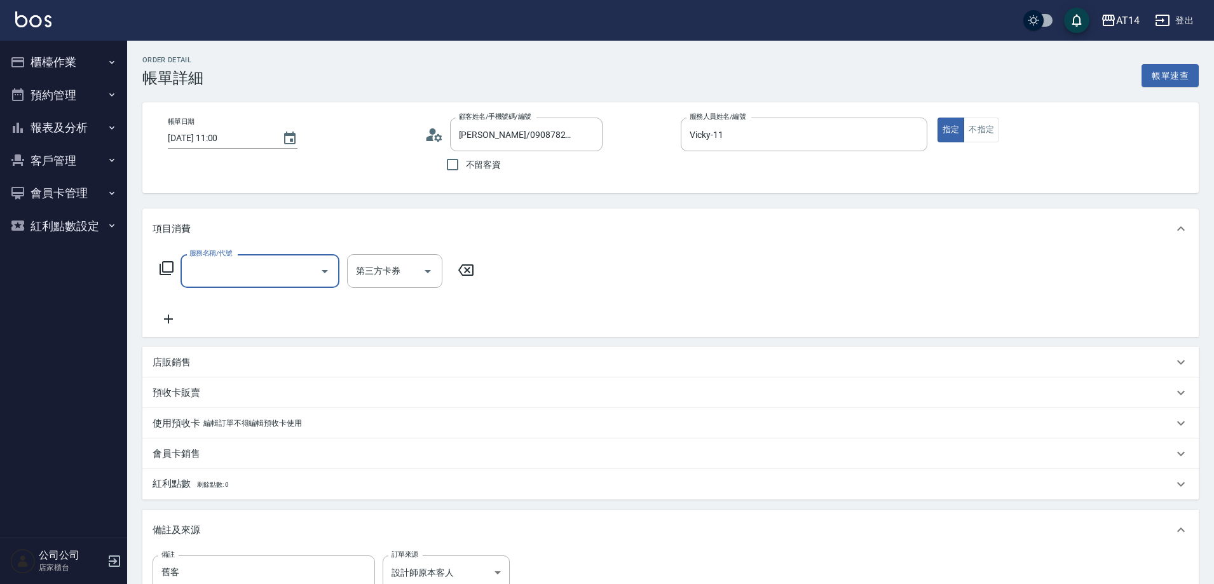
click at [272, 272] on input "服務名稱/代號" at bounding box center [250, 271] width 128 height 22
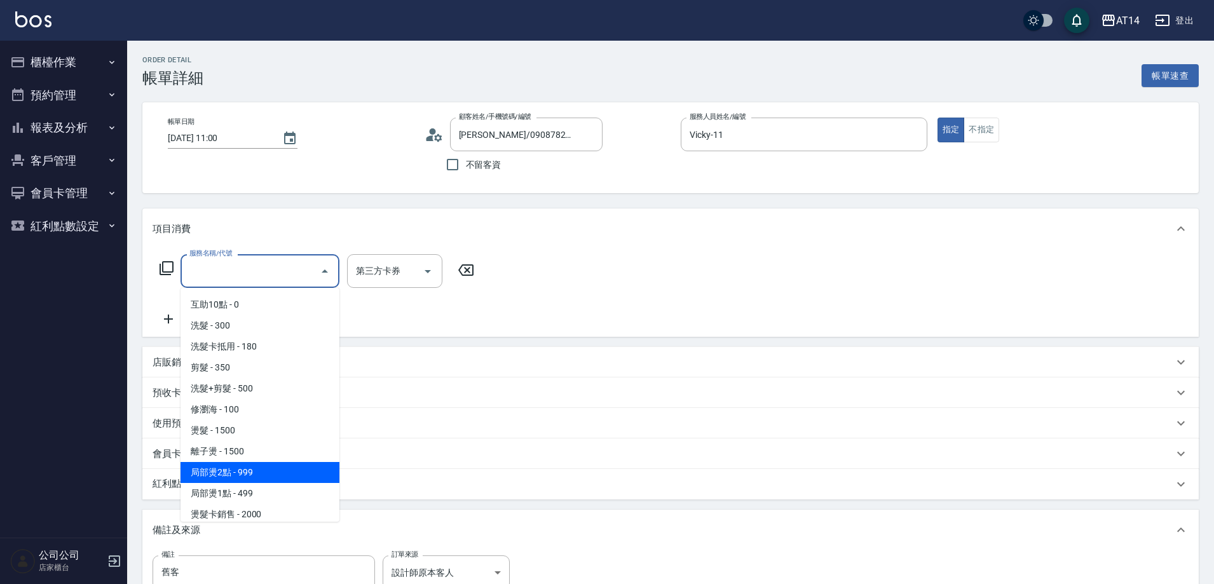
scroll to position [254, 0]
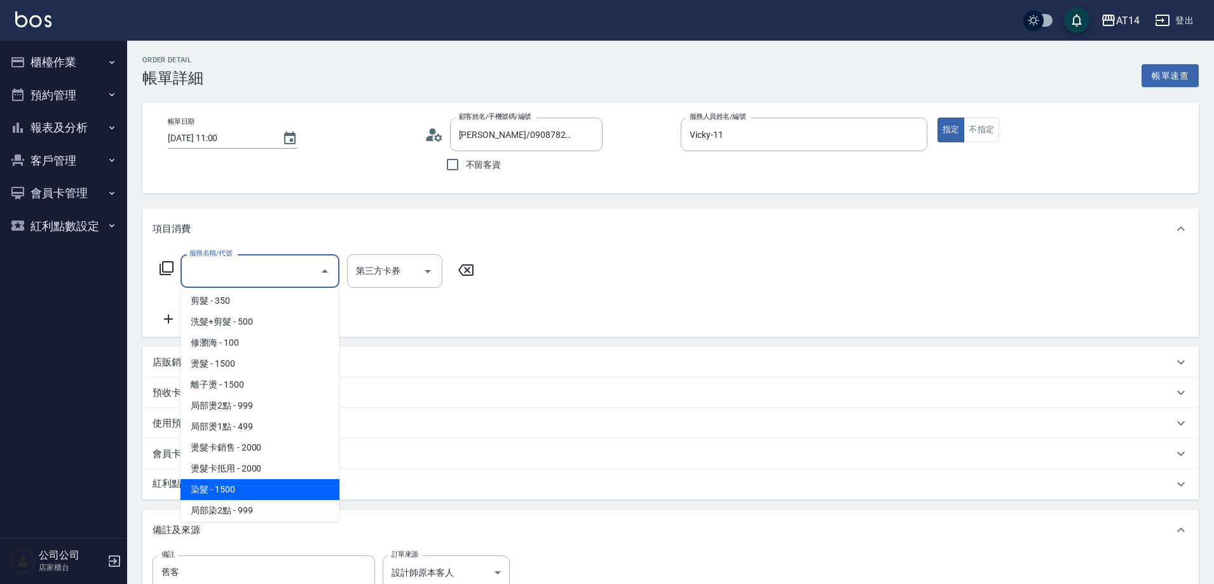
click at [271, 488] on span "染髮 - 1500" at bounding box center [260, 489] width 159 height 21
type input "3"
type input "染髮(041)"
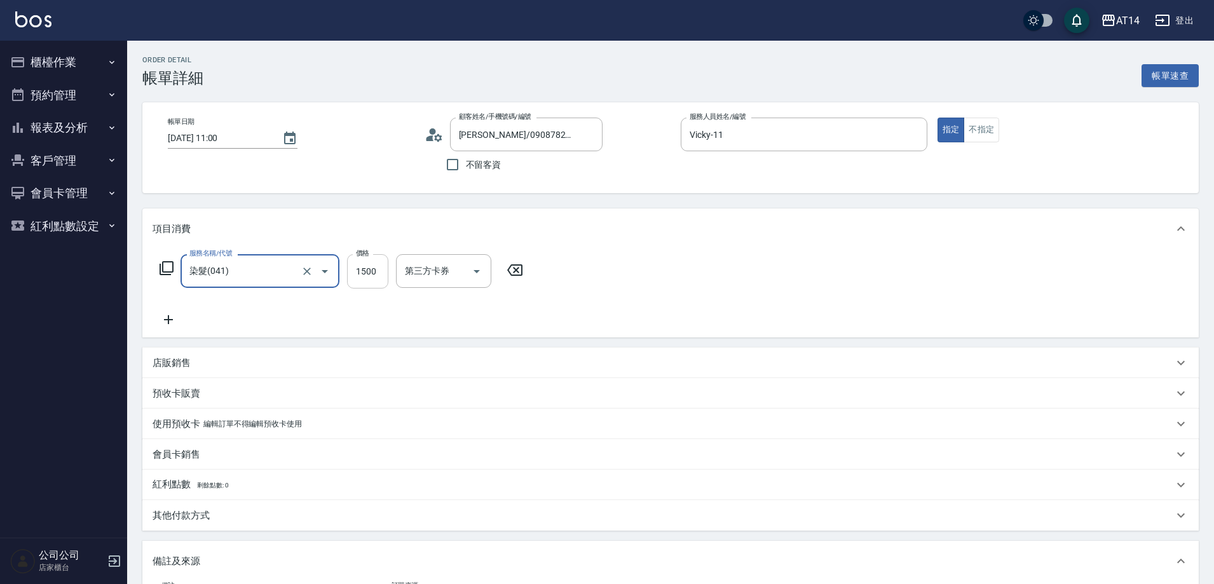
click at [378, 271] on input "1500" at bounding box center [367, 271] width 41 height 34
type input "2"
type input "0"
type input "2000"
type input "4"
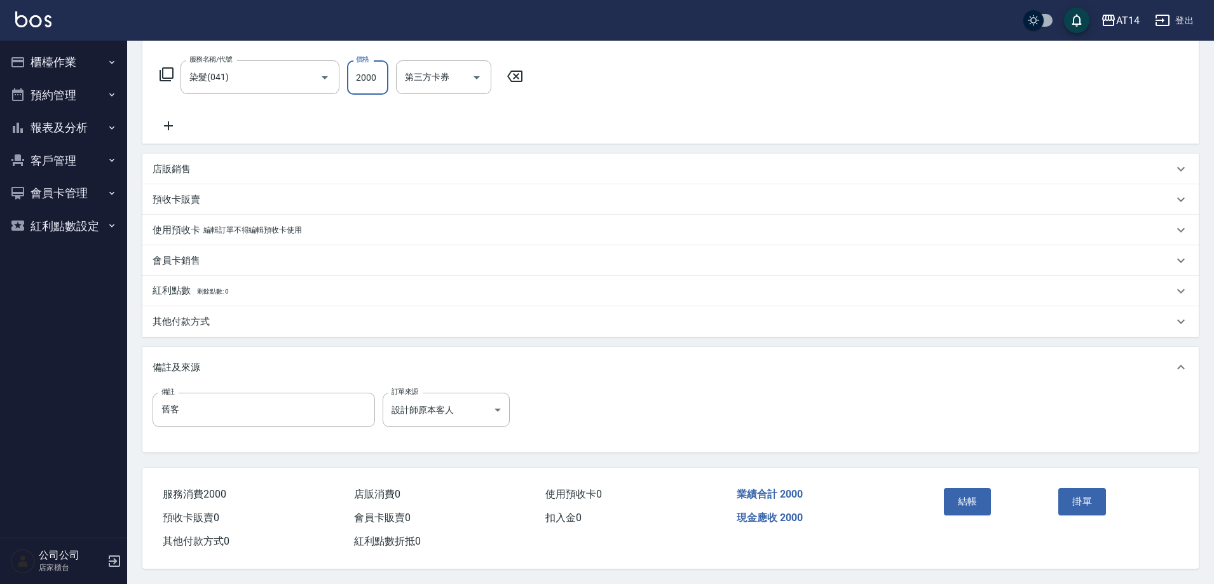
scroll to position [200, 0]
type input "2000"
click at [963, 497] on button "結帳" at bounding box center [968, 501] width 48 height 27
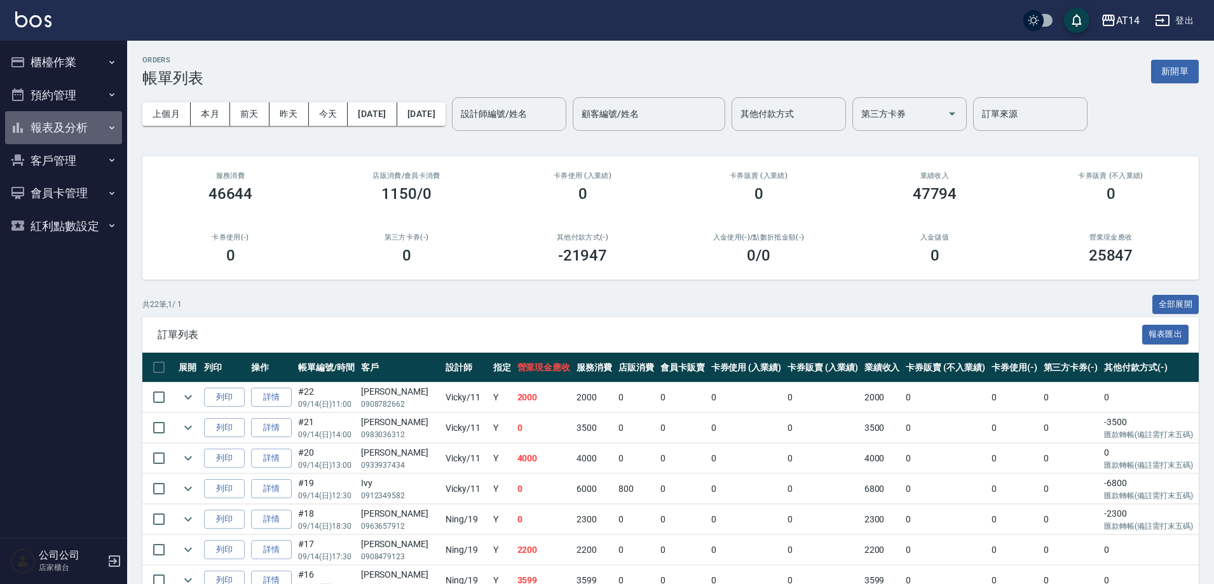
click at [72, 128] on button "報表及分析" at bounding box center [63, 127] width 117 height 33
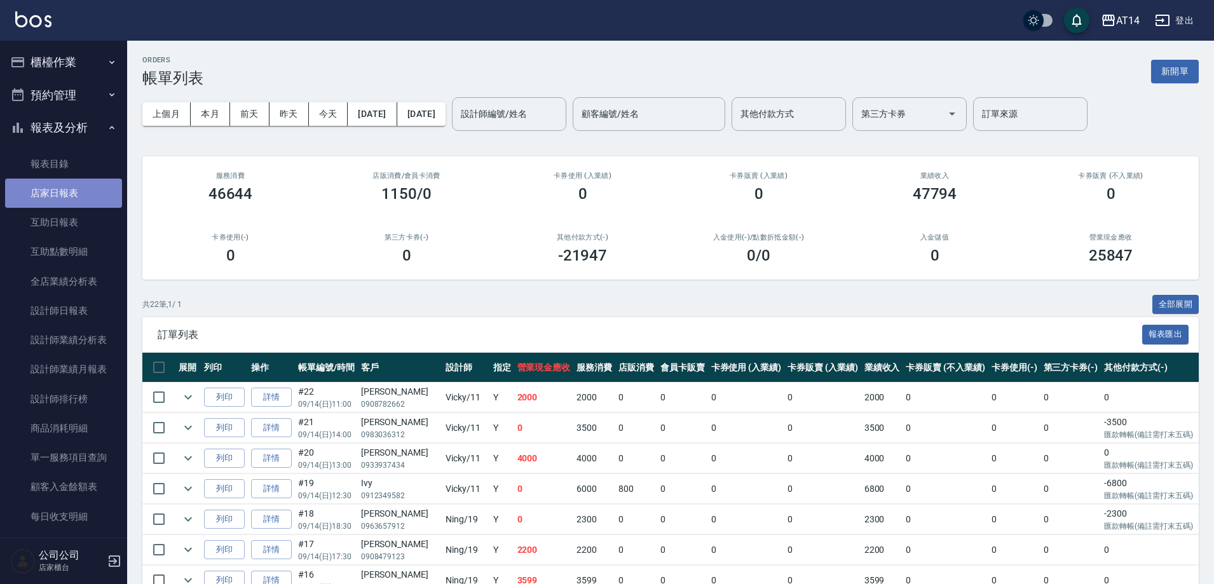
click at [78, 196] on link "店家日報表" at bounding box center [63, 193] width 117 height 29
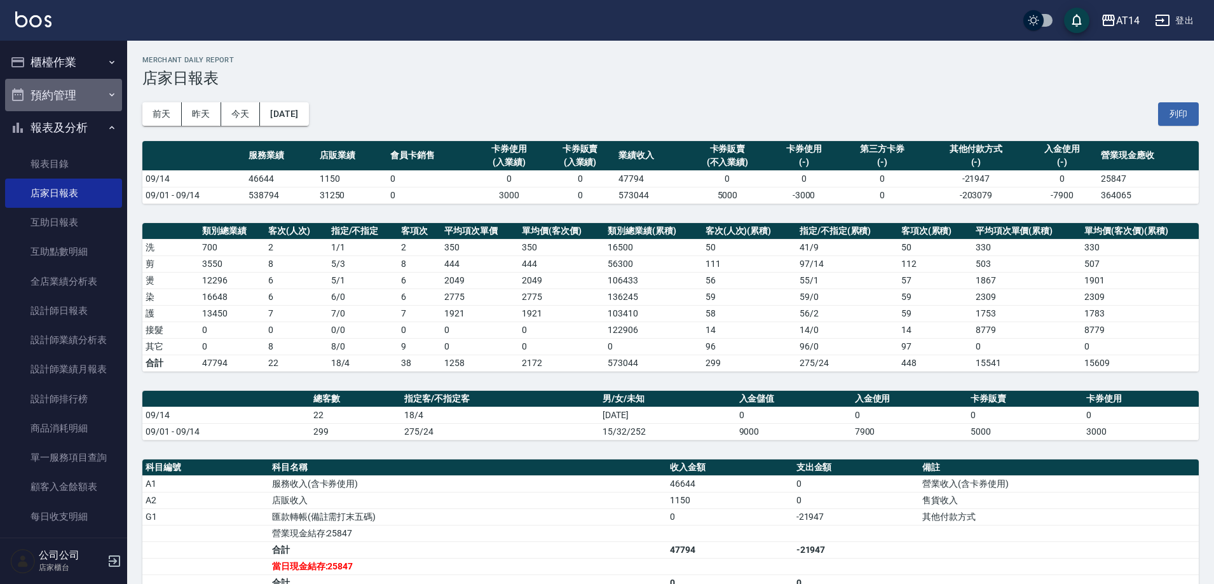
click at [63, 98] on button "預約管理" at bounding box center [63, 95] width 117 height 33
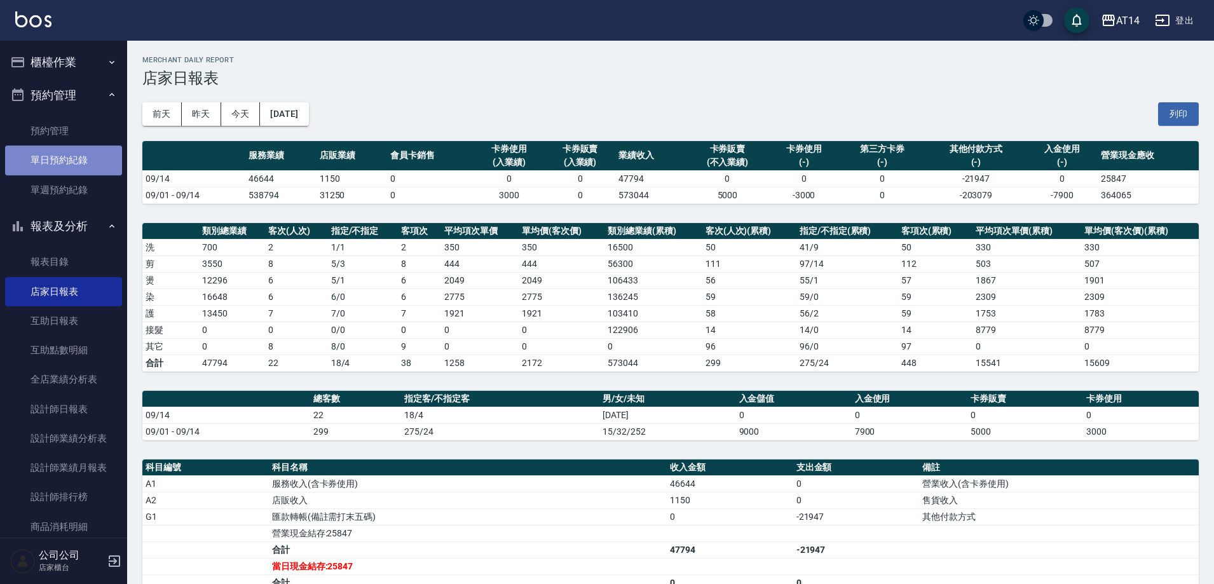
click at [76, 167] on link "單日預約紀錄" at bounding box center [63, 160] width 117 height 29
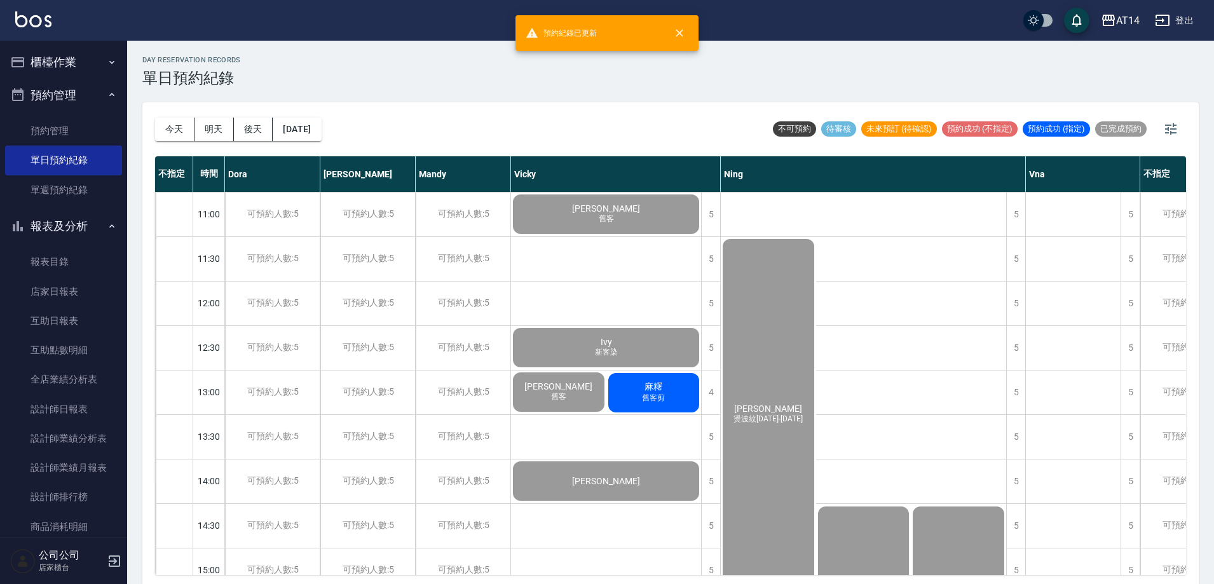
click at [69, 94] on button "預約管理" at bounding box center [63, 95] width 117 height 33
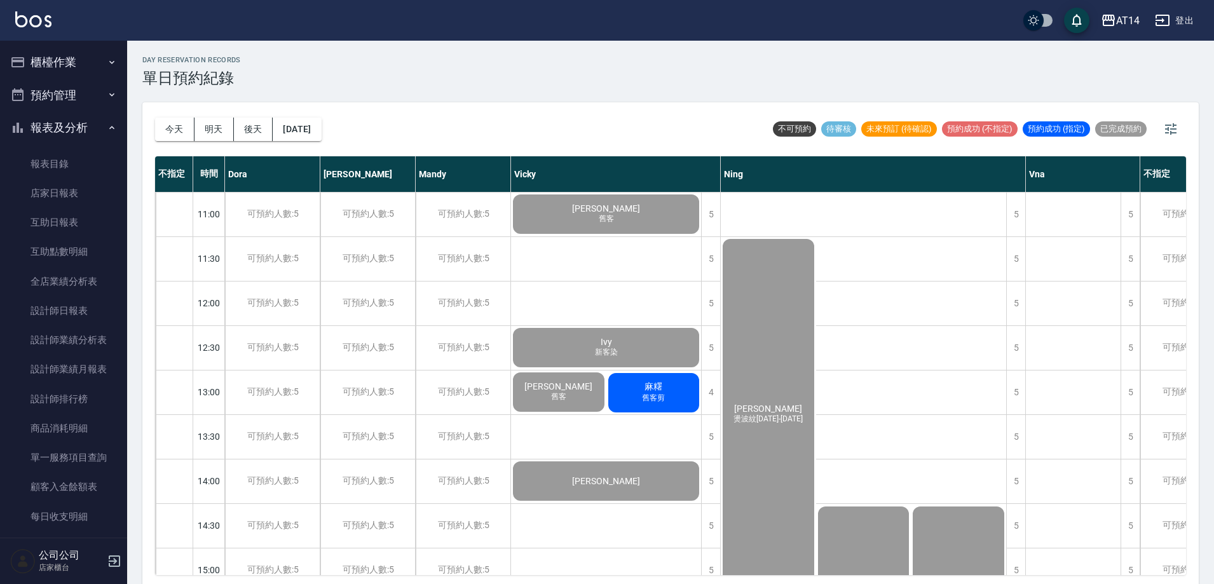
click at [88, 95] on button "預約管理" at bounding box center [63, 95] width 117 height 33
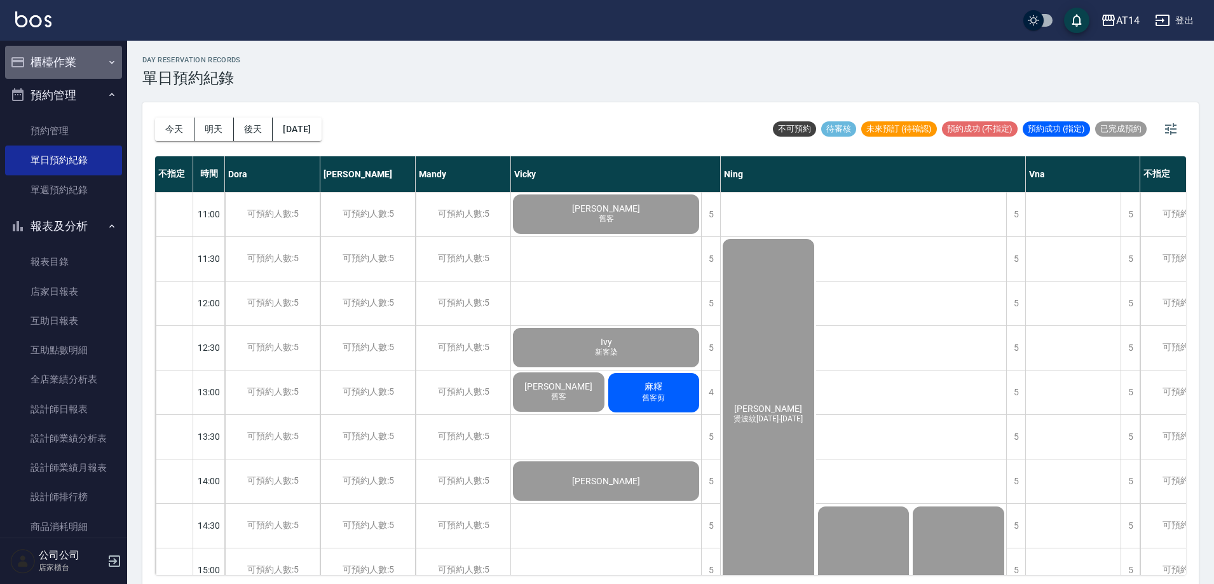
click at [78, 67] on button "櫃檯作業" at bounding box center [63, 62] width 117 height 33
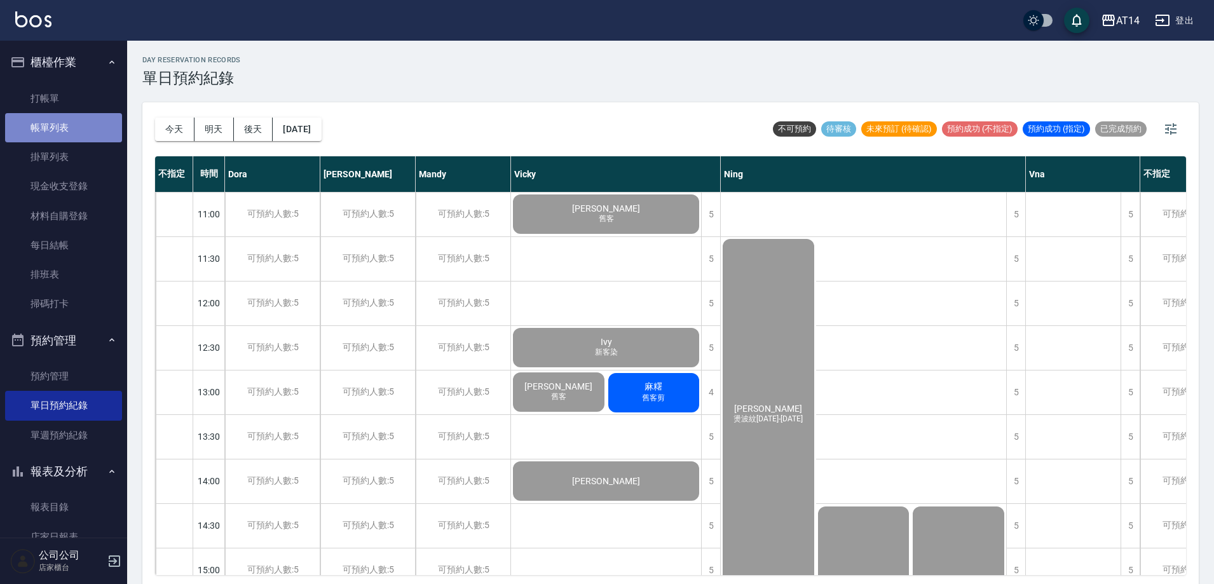
click at [78, 128] on link "帳單列表" at bounding box center [63, 127] width 117 height 29
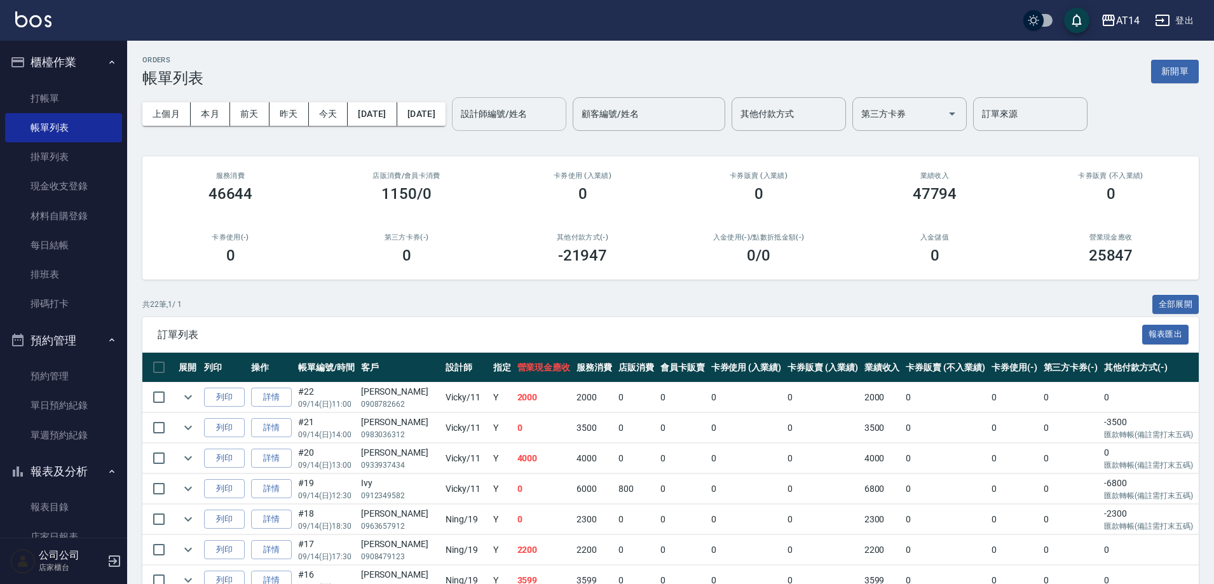
click at [563, 110] on div "設計師編號/姓名 設計師編號/姓名" at bounding box center [509, 114] width 114 height 34
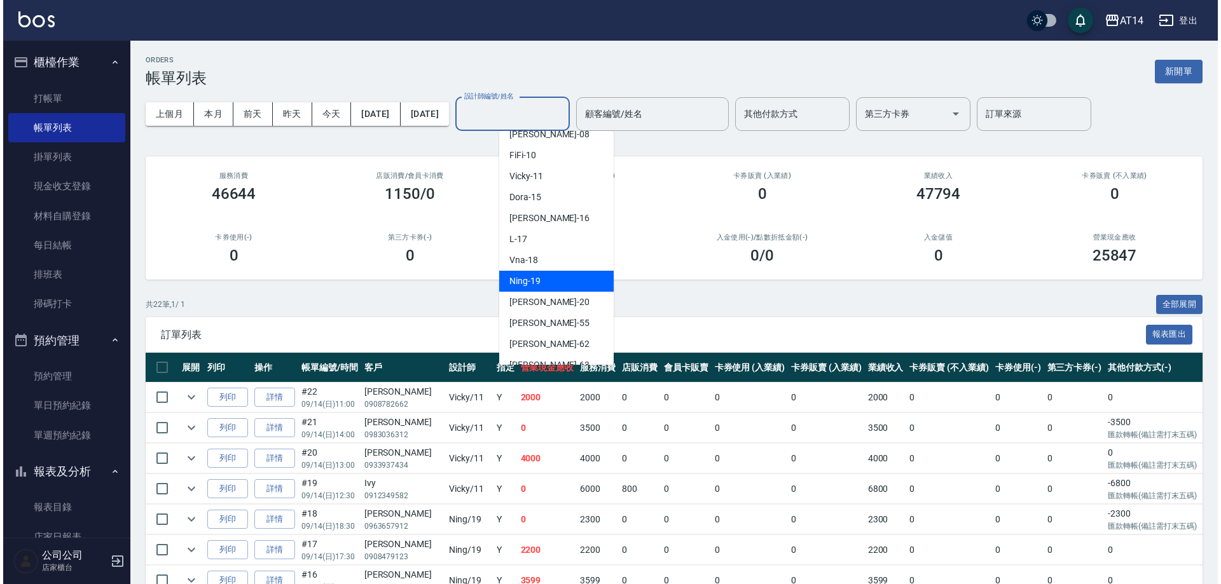
scroll to position [127, 0]
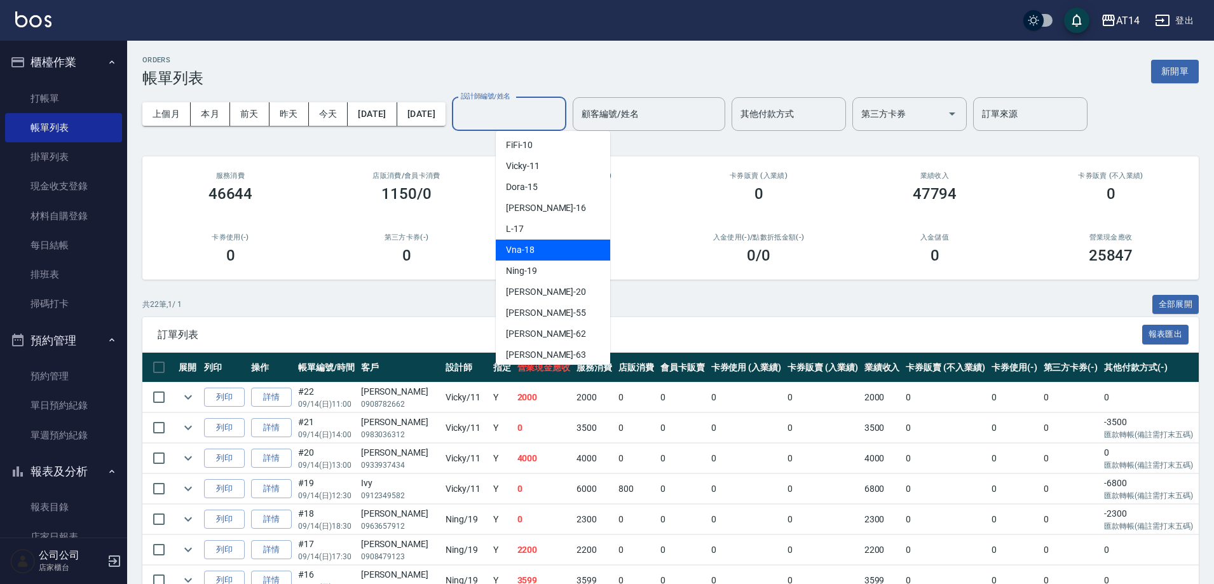
click at [536, 247] on div "Vna -18" at bounding box center [553, 250] width 114 height 21
type input "Vna-18"
